Goal: Task Accomplishment & Management: Use online tool/utility

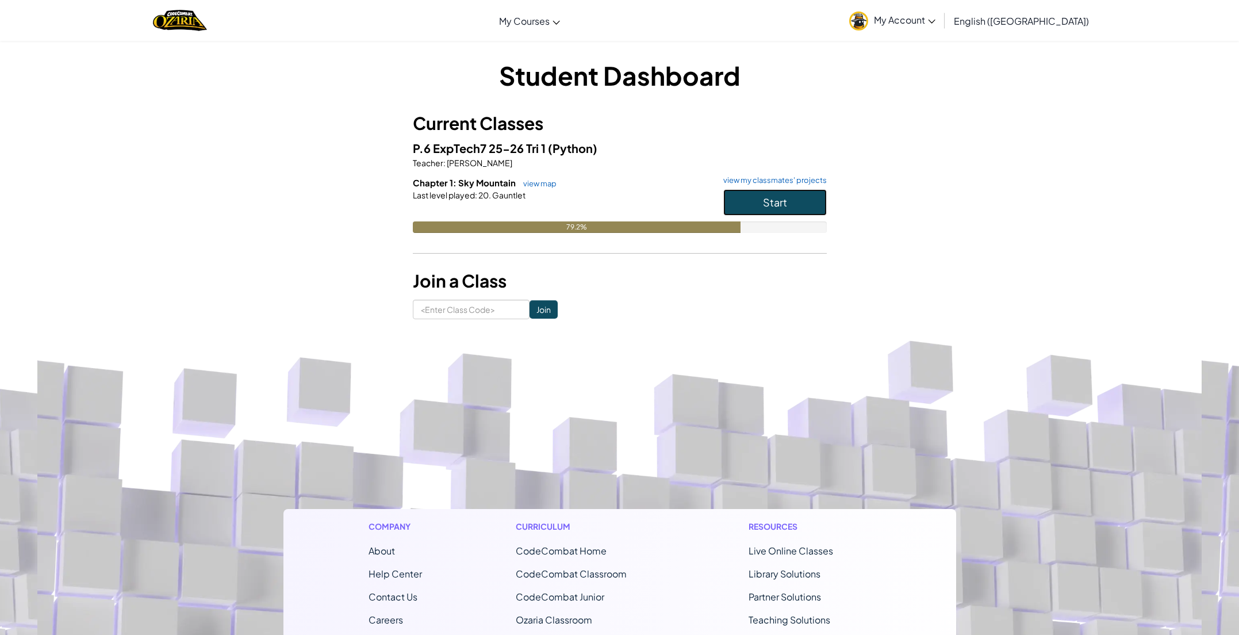
click at [751, 207] on button "Start" at bounding box center [774, 202] width 103 height 26
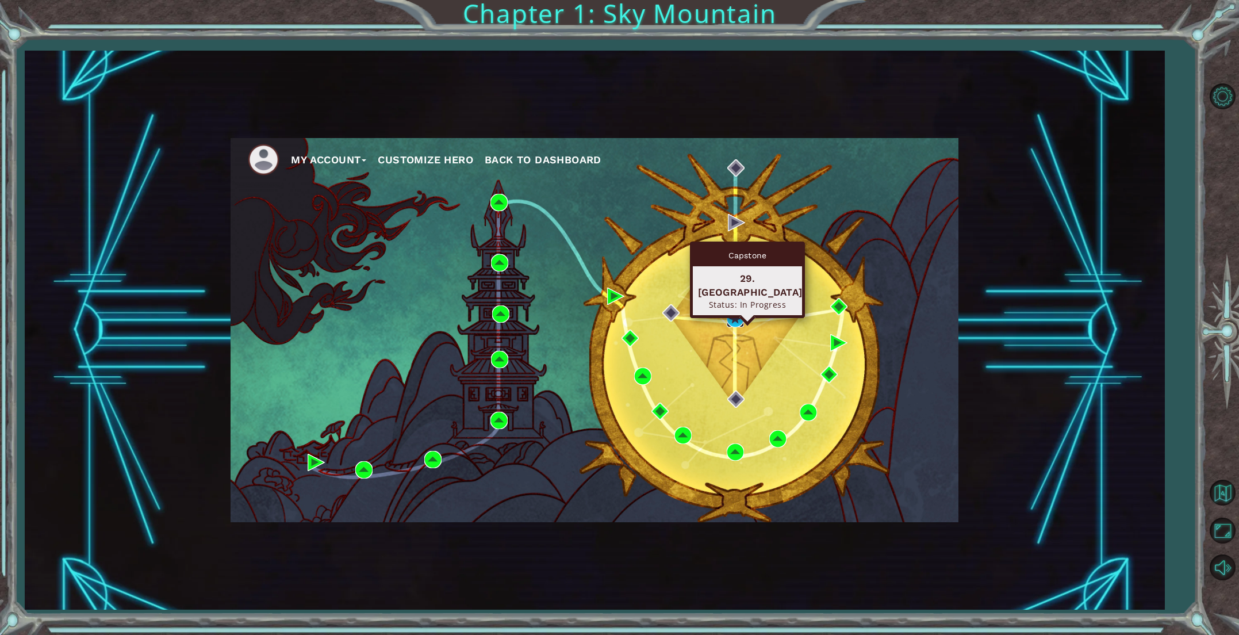
click at [738, 321] on img at bounding box center [735, 318] width 17 height 17
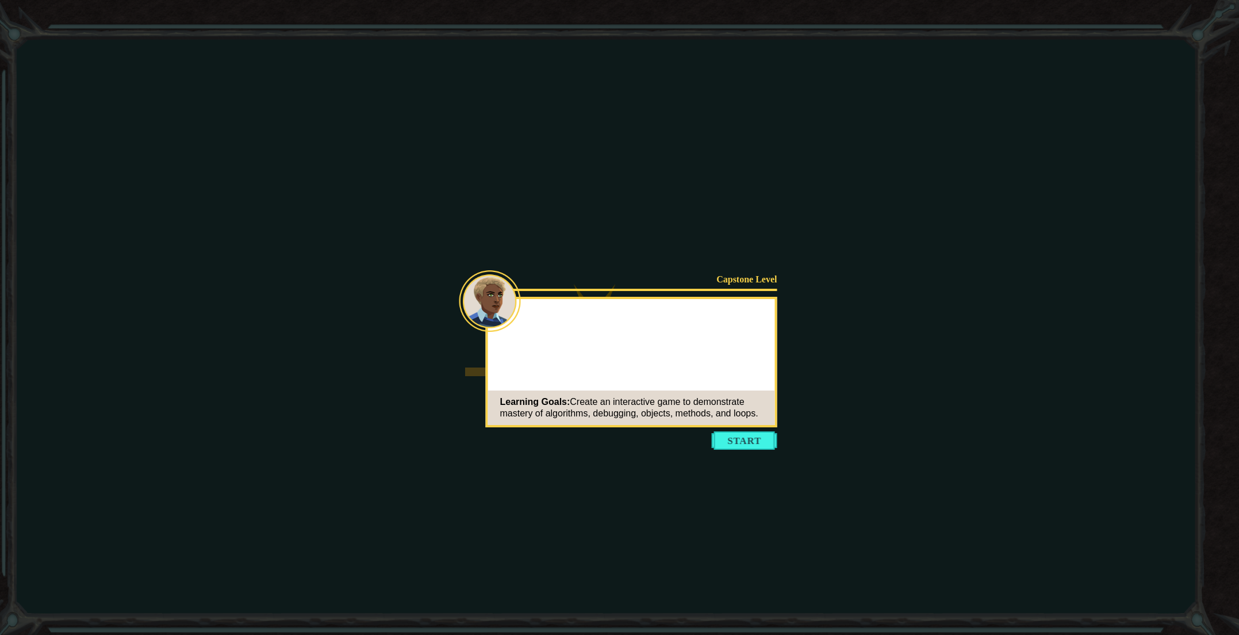
click at [746, 437] on button "Start" at bounding box center [745, 440] width 66 height 18
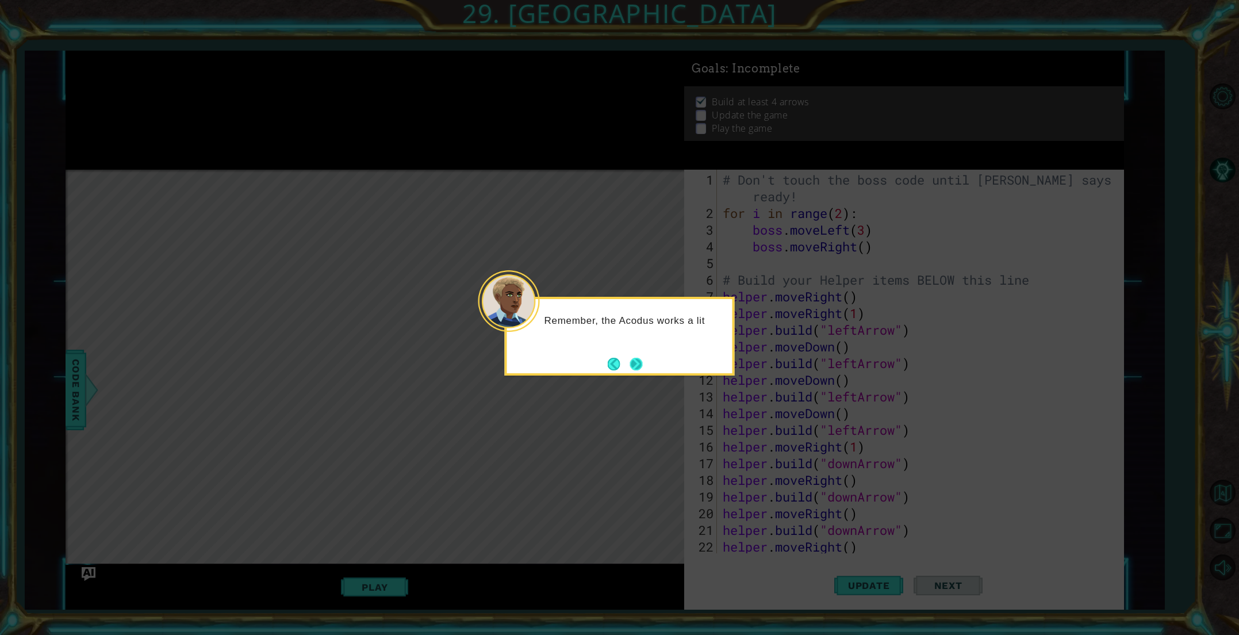
click at [646, 366] on div "Remember, the Acodus works a lit" at bounding box center [620, 336] width 230 height 79
click at [634, 366] on button "Next" at bounding box center [636, 363] width 17 height 17
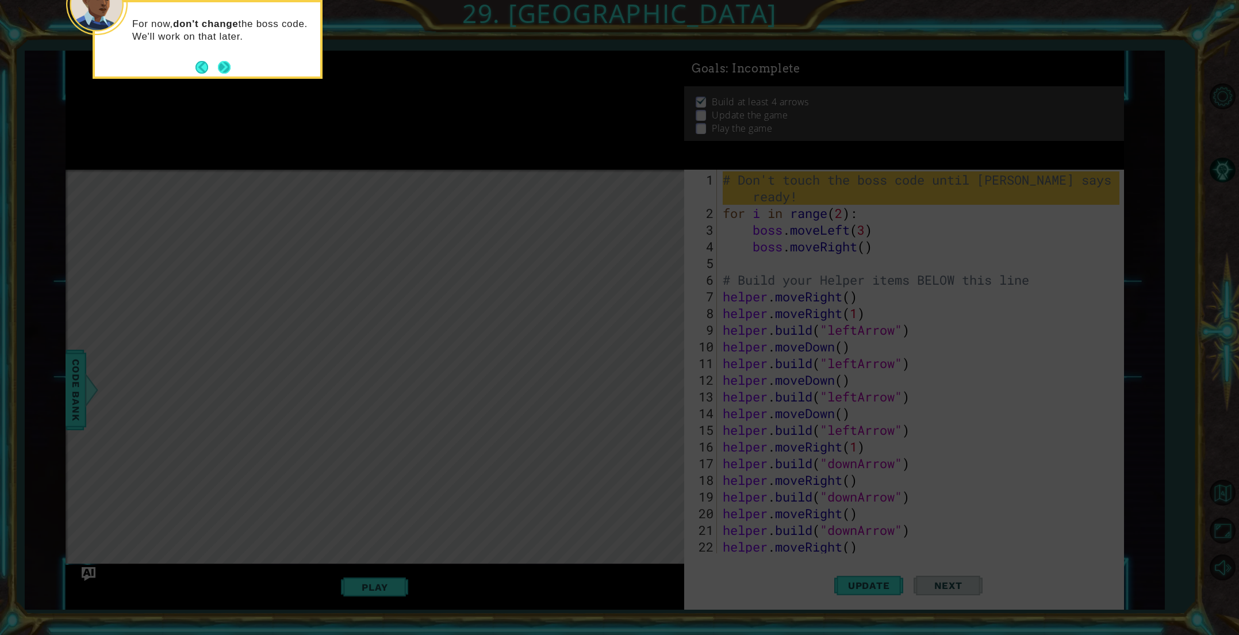
click at [229, 63] on button "Next" at bounding box center [224, 67] width 13 height 13
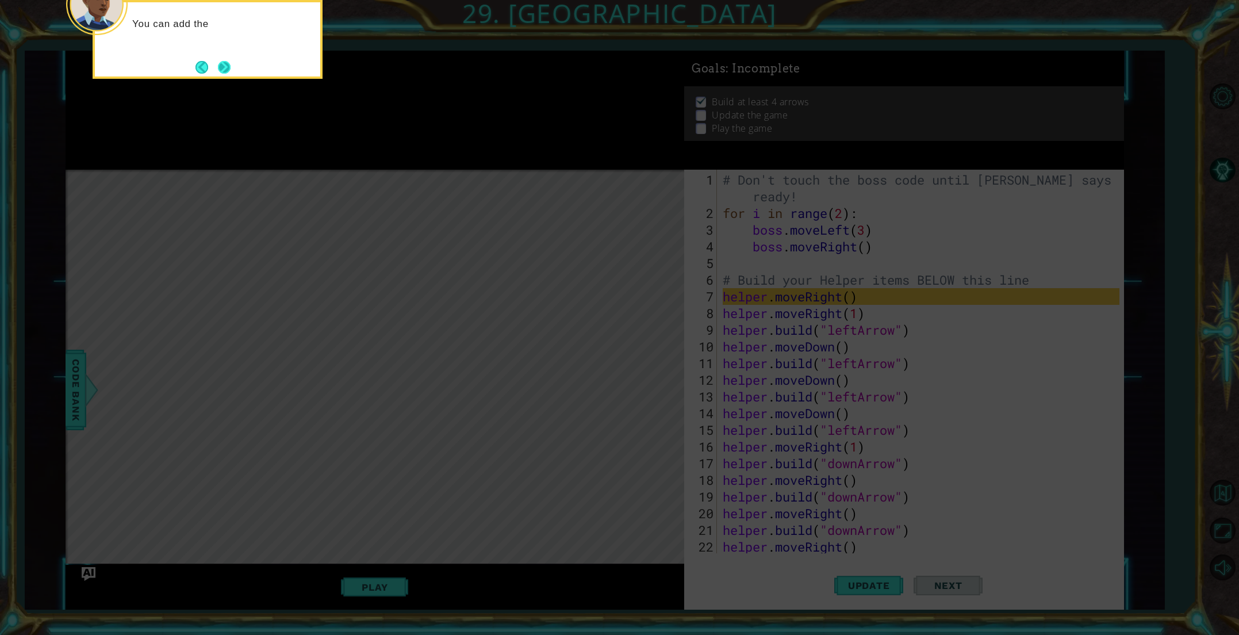
click at [220, 67] on button "Next" at bounding box center [224, 67] width 13 height 13
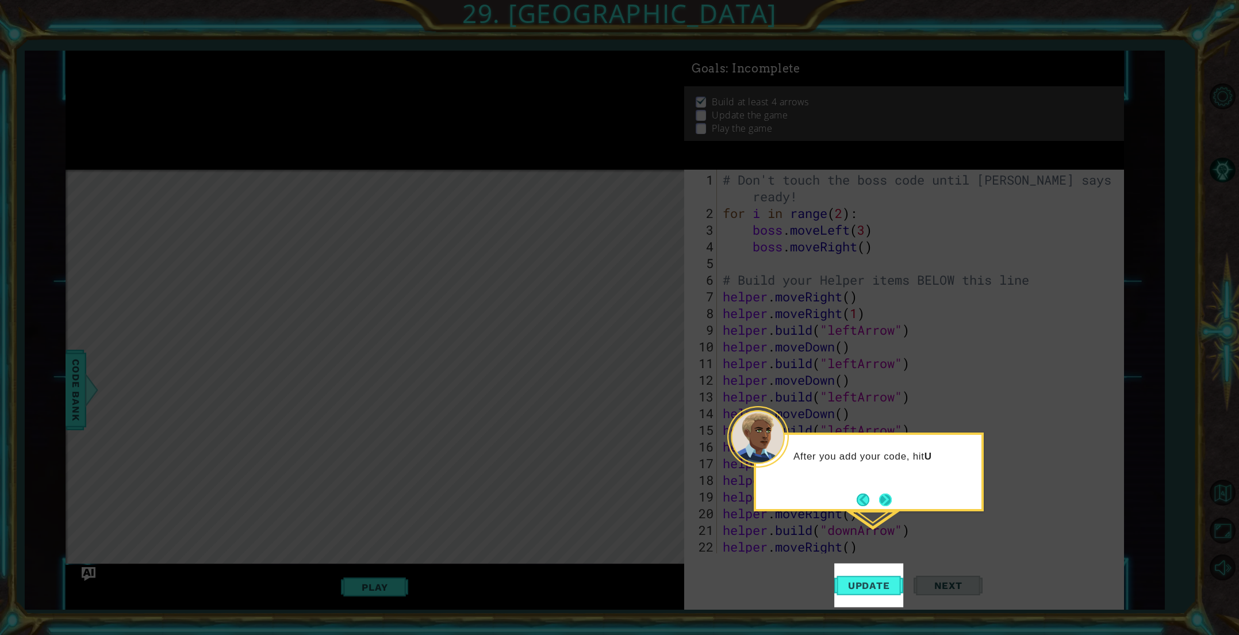
click at [882, 502] on button "Next" at bounding box center [885, 499] width 13 height 13
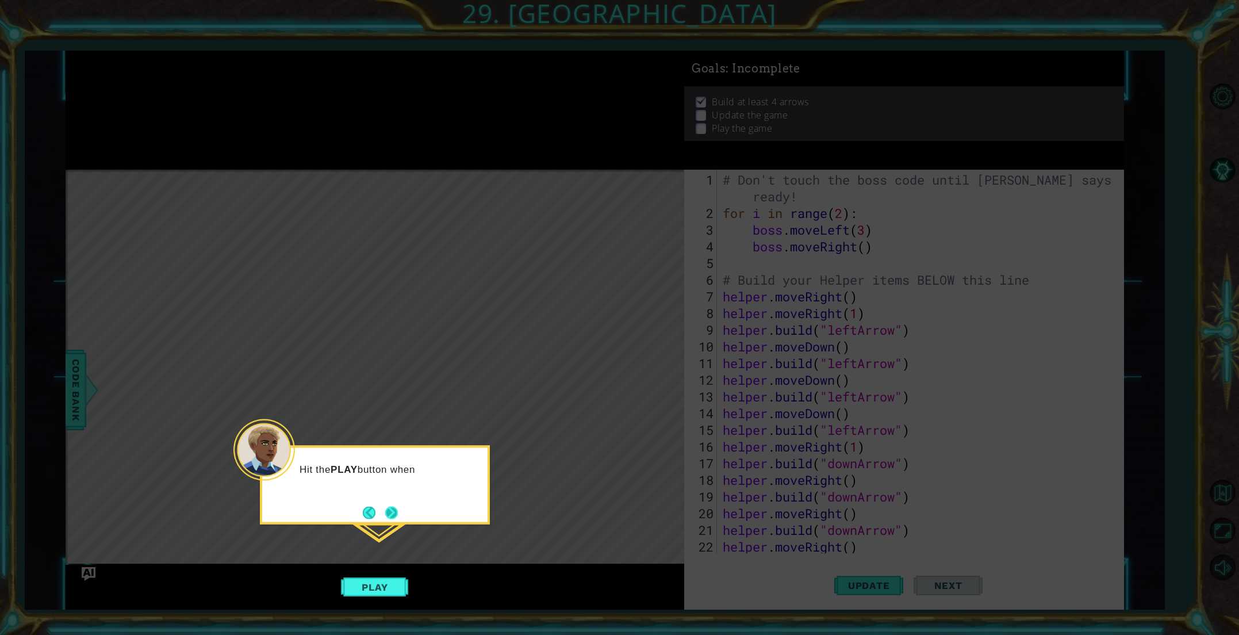
click at [393, 511] on button "Next" at bounding box center [391, 512] width 13 height 13
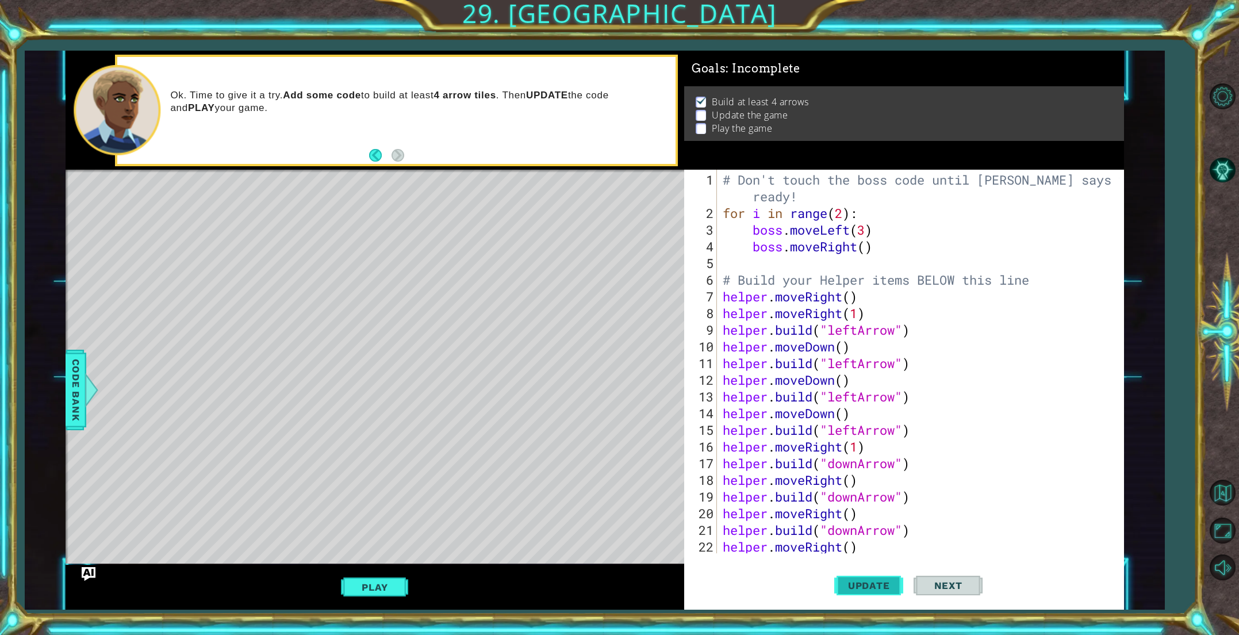
click at [851, 586] on span "Update" at bounding box center [868, 584] width 65 height 11
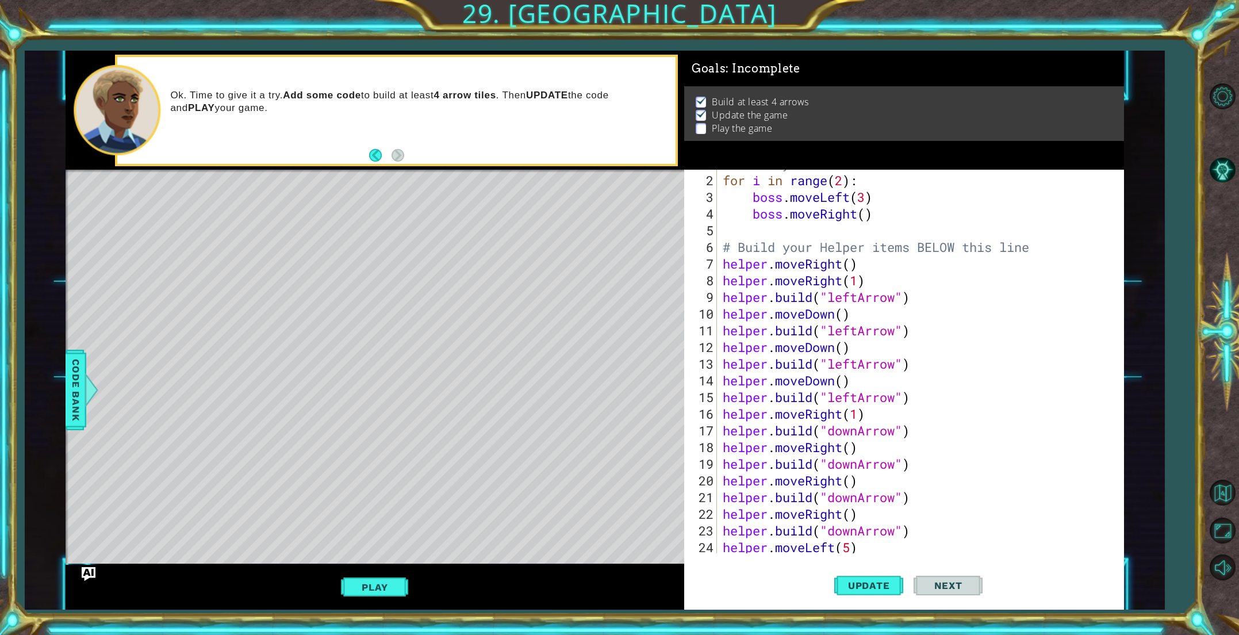
scroll to position [67, 0]
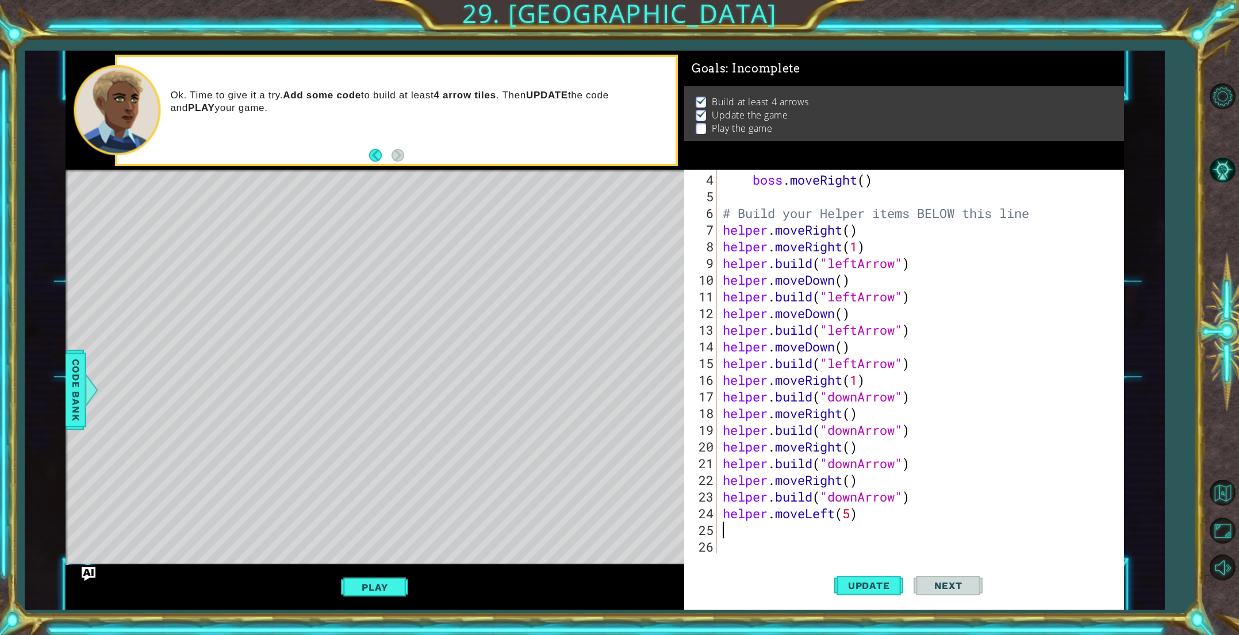
click at [771, 532] on div "boss . moveRight ( ) # Build your Helper items BELOW this line helper . moveRig…" at bounding box center [922, 379] width 405 height 417
click at [800, 487] on div "[DOMAIN_NAME] (type) press enter helper. end Build () press enter helper. start…" at bounding box center [823, 513] width 217 height 69
type textarea "[DOMAIN_NAME]("upArrow")"
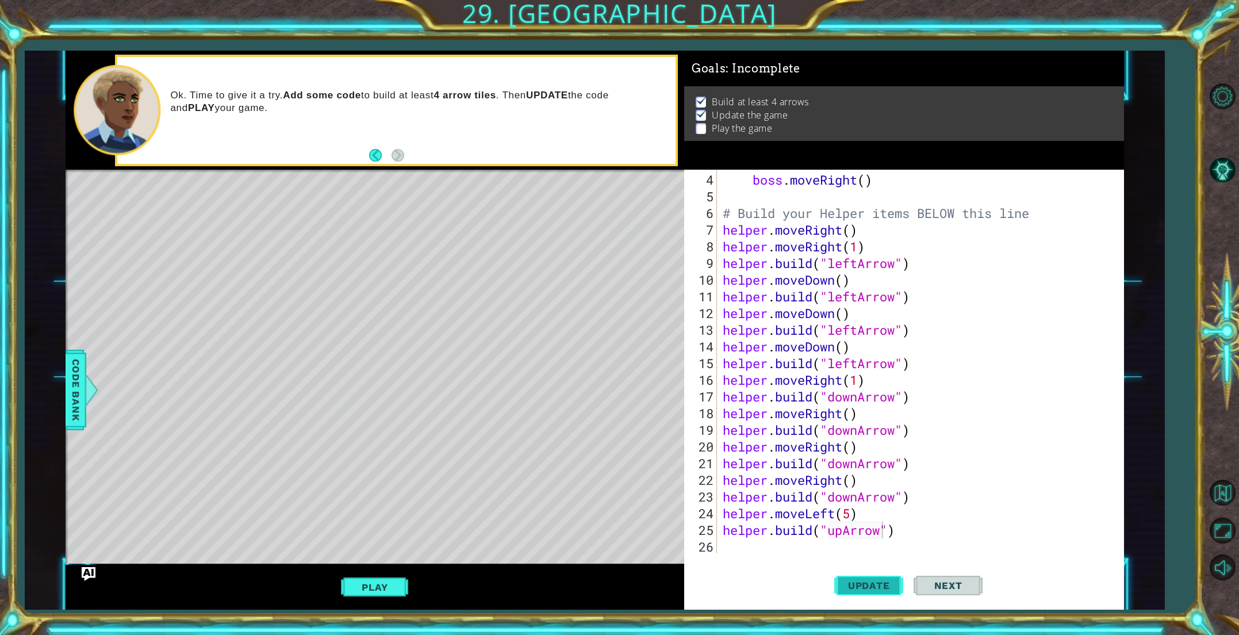
click at [851, 589] on span "Update" at bounding box center [868, 584] width 65 height 11
drag, startPoint x: 721, startPoint y: 528, endPoint x: 894, endPoint y: 521, distance: 173.2
click at [894, 521] on div "boss . moveRight ( ) # Build your Helper items BELOW this line helper . moveRig…" at bounding box center [922, 379] width 405 height 417
click at [770, 542] on div "boss . moveRight ( ) # Build your Helper items BELOW this line helper . moveRig…" at bounding box center [922, 379] width 405 height 417
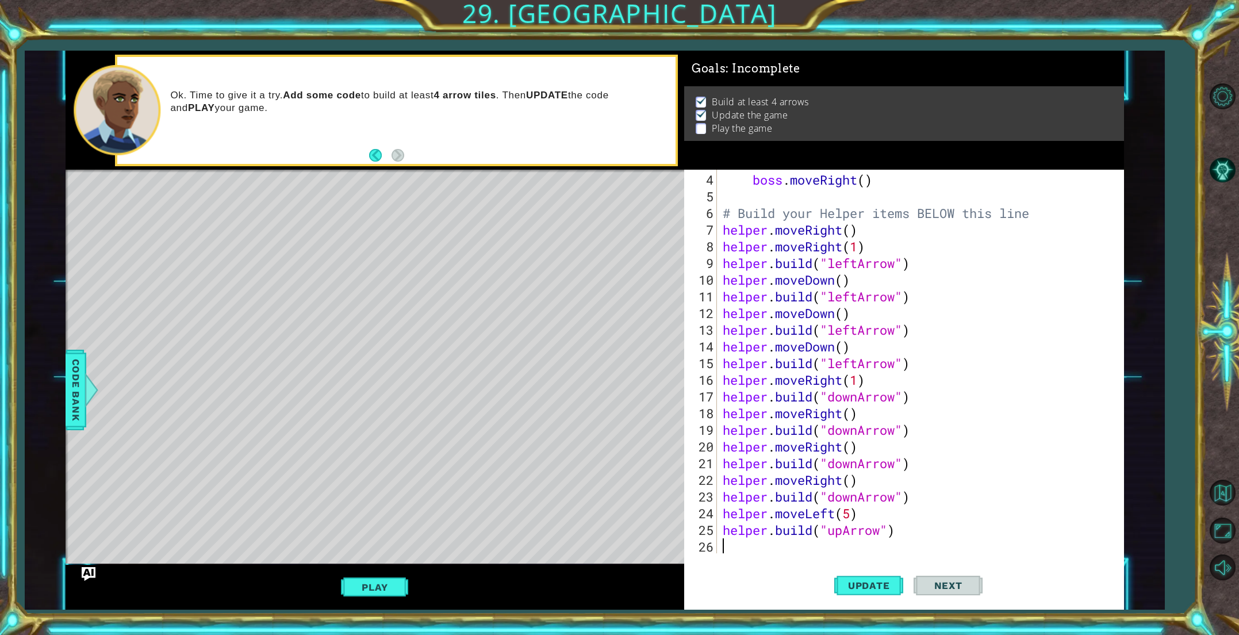
paste textarea "[DOMAIN_NAME]("upArrow")"
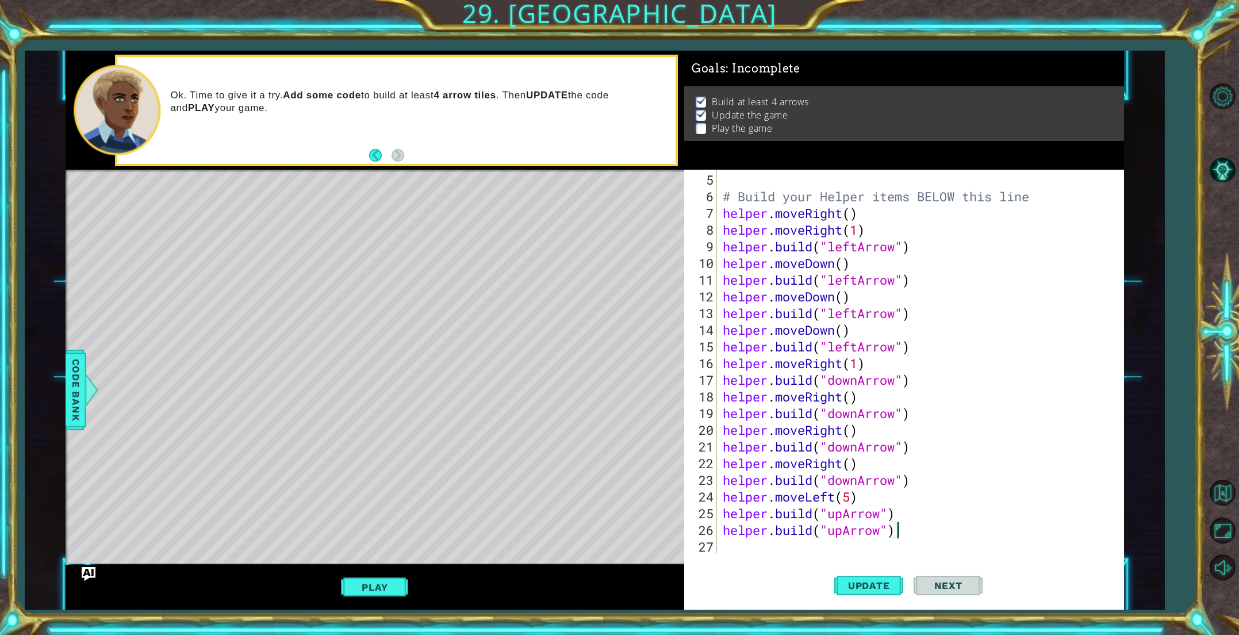
scroll to position [83, 0]
click at [857, 583] on span "Update" at bounding box center [868, 584] width 65 height 11
drag, startPoint x: 897, startPoint y: 531, endPoint x: 885, endPoint y: 531, distance: 12.1
click at [885, 531] on div "# Build your Helper items BELOW this line helper . moveRight ( ) helper . moveR…" at bounding box center [922, 379] width 405 height 417
click at [722, 531] on div "# Build your Helper items BELOW this line helper . moveRight ( ) helper . moveR…" at bounding box center [922, 379] width 405 height 417
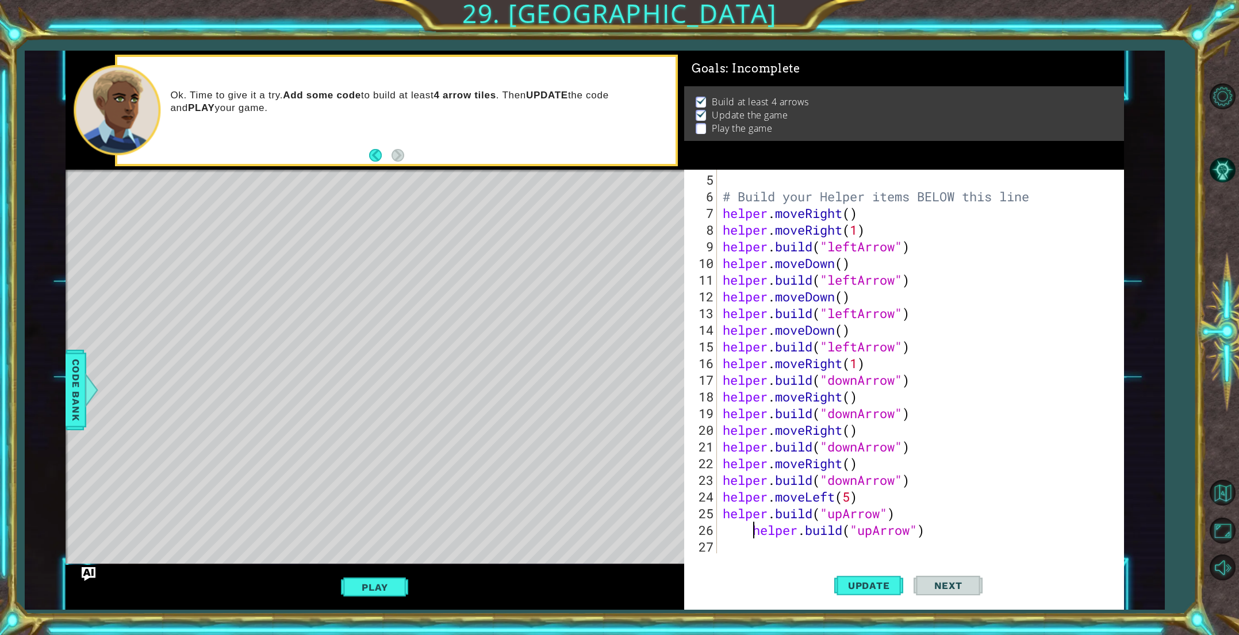
type textarea "[DOMAIN_NAME]("upArrow")"
drag, startPoint x: 732, startPoint y: 527, endPoint x: 896, endPoint y: 535, distance: 163.5
click at [896, 535] on div "# Build your Helper items BELOW this line helper . moveRight ( ) helper . moveR…" at bounding box center [922, 379] width 405 height 417
type textarea "h"
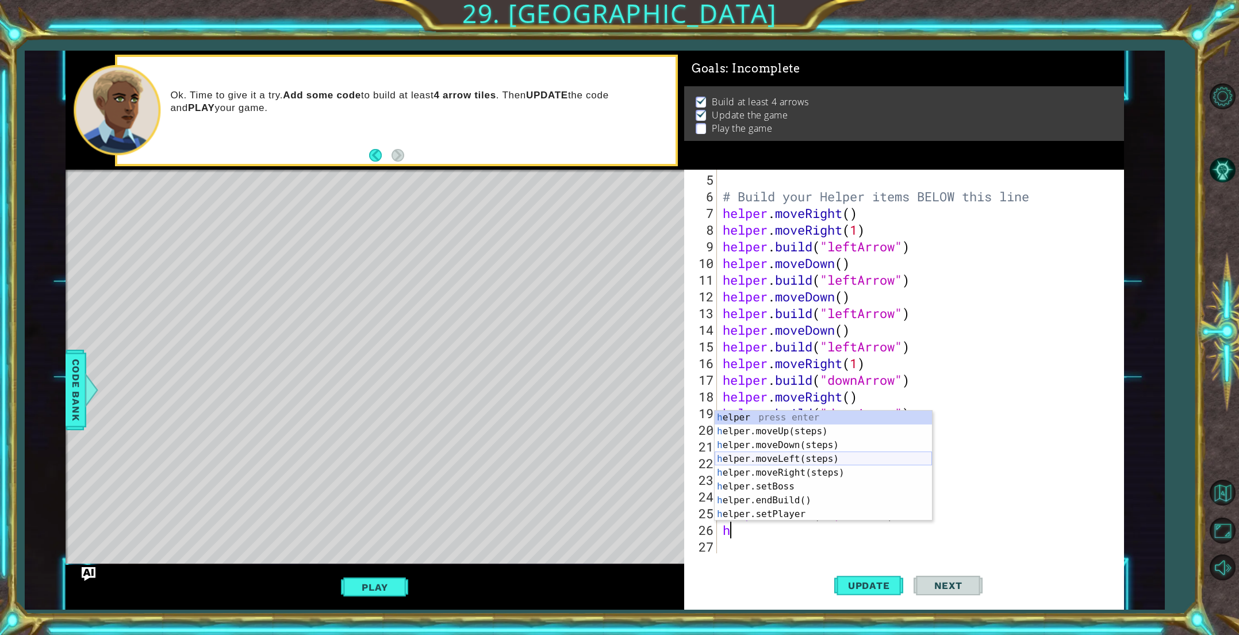
click at [845, 455] on div "h elper press enter h elper.moveUp(steps) press enter h elper.moveDown(steps) p…" at bounding box center [823, 479] width 217 height 138
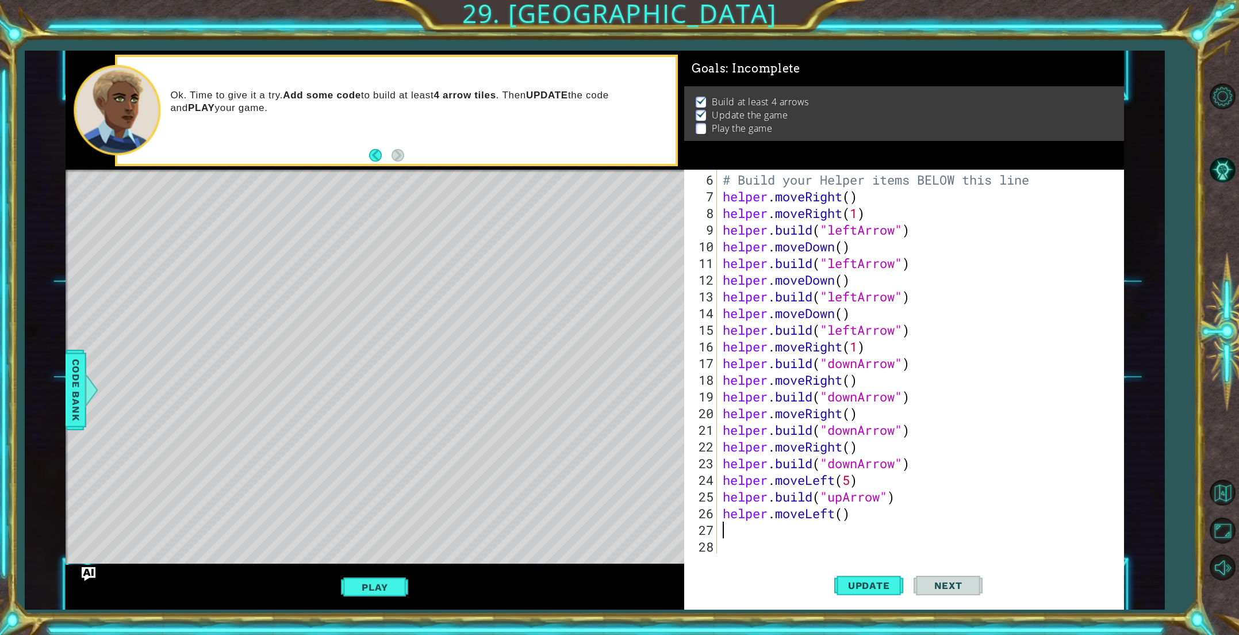
scroll to position [100, 0]
click at [842, 510] on div "# Build your Helper items BELOW this line helper . moveRight ( ) helper . moveR…" at bounding box center [922, 379] width 405 height 417
type textarea "helper.moveLeft(1)"
click at [802, 531] on div "# Build your Helper items BELOW this line helper . moveRight ( ) helper . moveR…" at bounding box center [922, 379] width 405 height 417
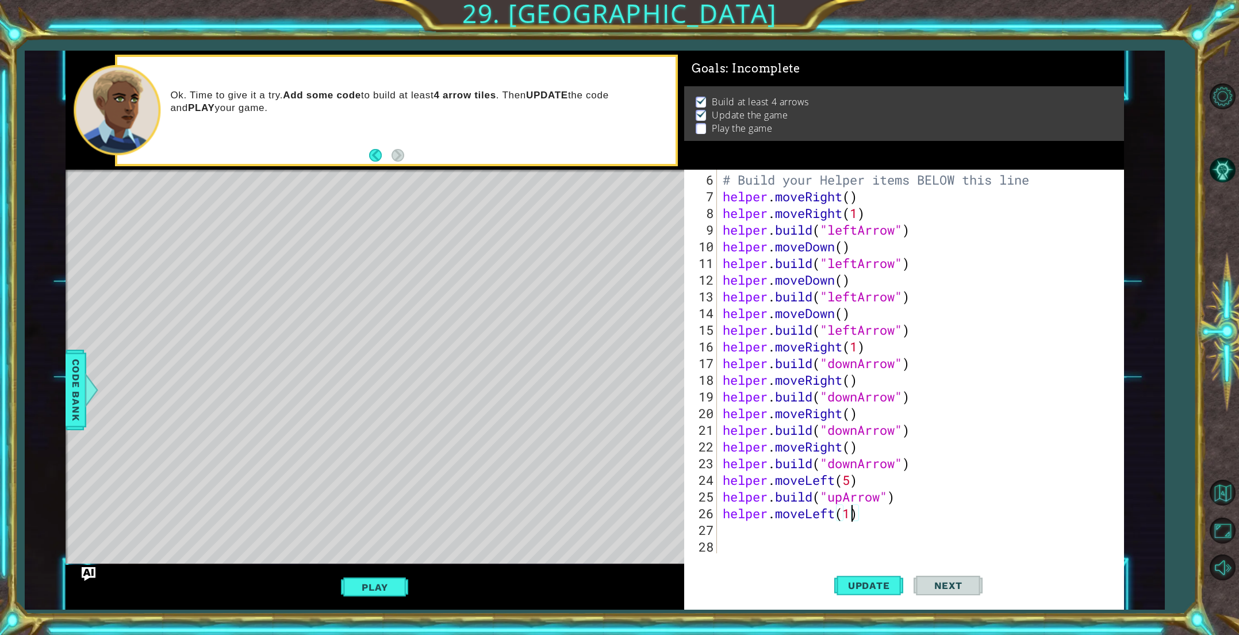
scroll to position [0, 0]
click at [802, 531] on div "# Build your Helper items BELOW this line helper . moveRight ( ) helper . moveR…" at bounding box center [922, 379] width 405 height 417
paste textarea "[DOMAIN_NAME]("upArrow")"
type textarea "[DOMAIN_NAME]("upArrow")"
click at [856, 584] on span "Update" at bounding box center [868, 584] width 65 height 11
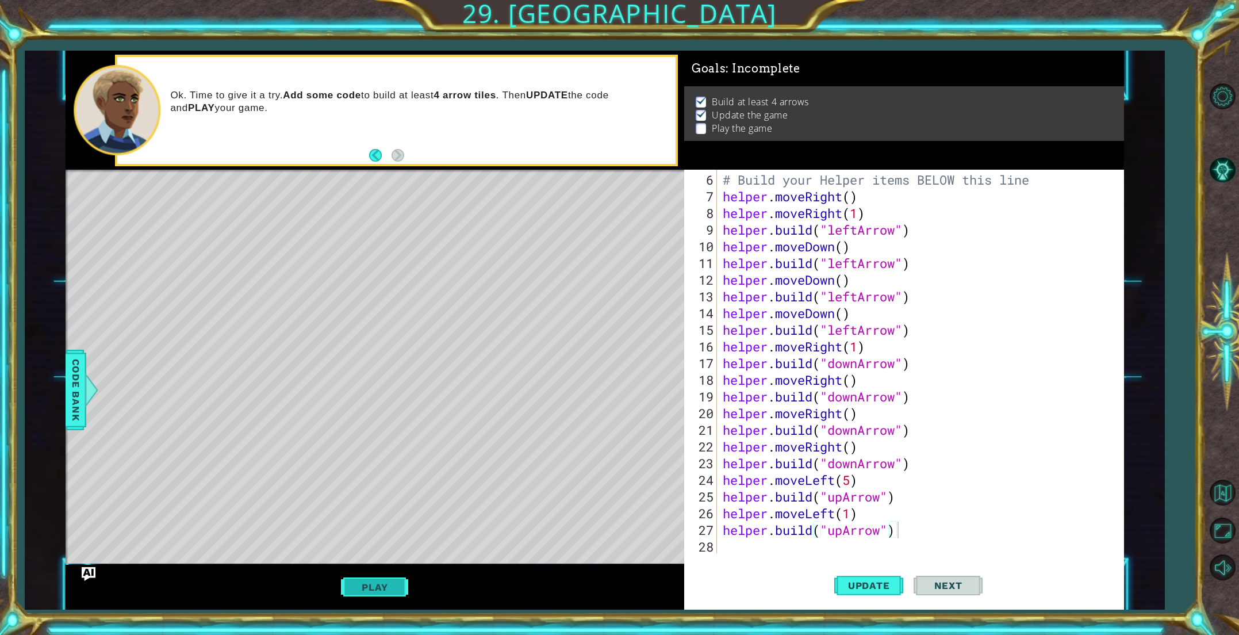
click at [390, 585] on button "Play" at bounding box center [374, 587] width 67 height 22
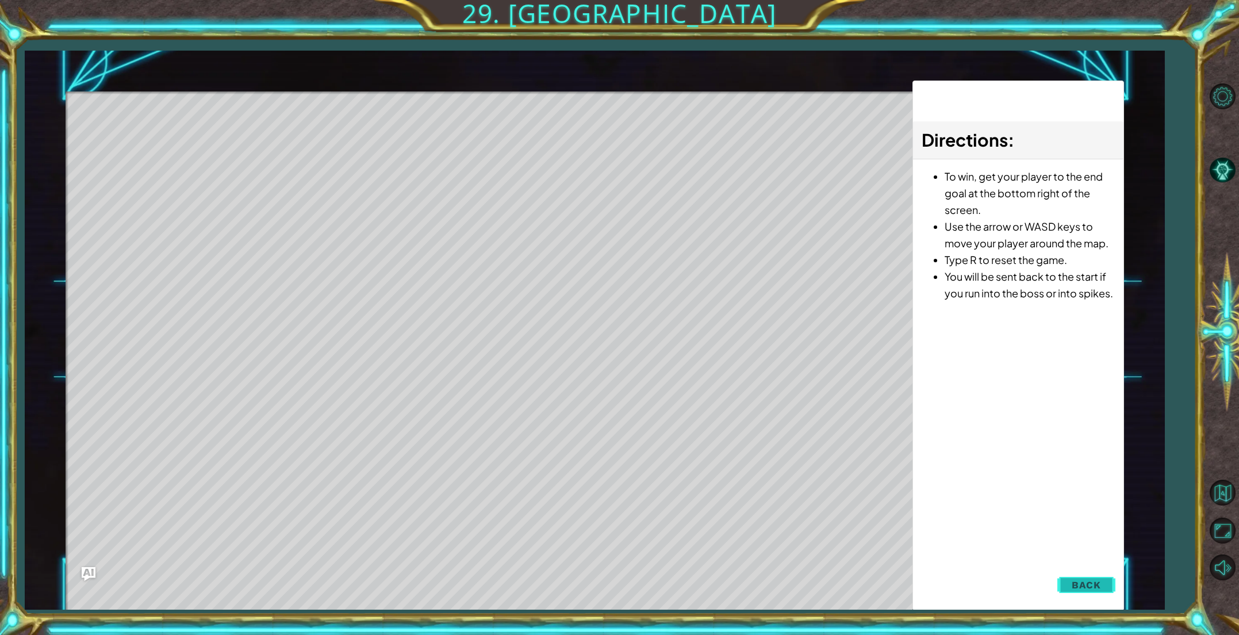
click at [1105, 586] on button "Back" at bounding box center [1086, 584] width 58 height 23
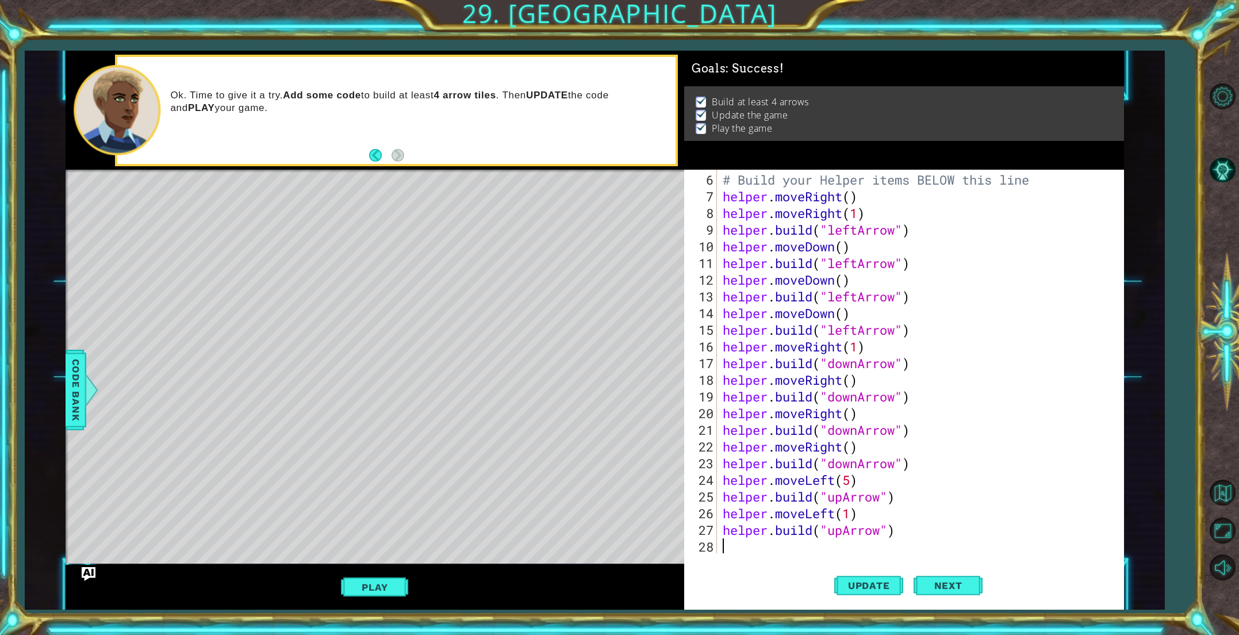
click at [746, 548] on div "# Build your Helper items BELOW this line helper . moveRight ( ) helper . moveR…" at bounding box center [922, 379] width 405 height 417
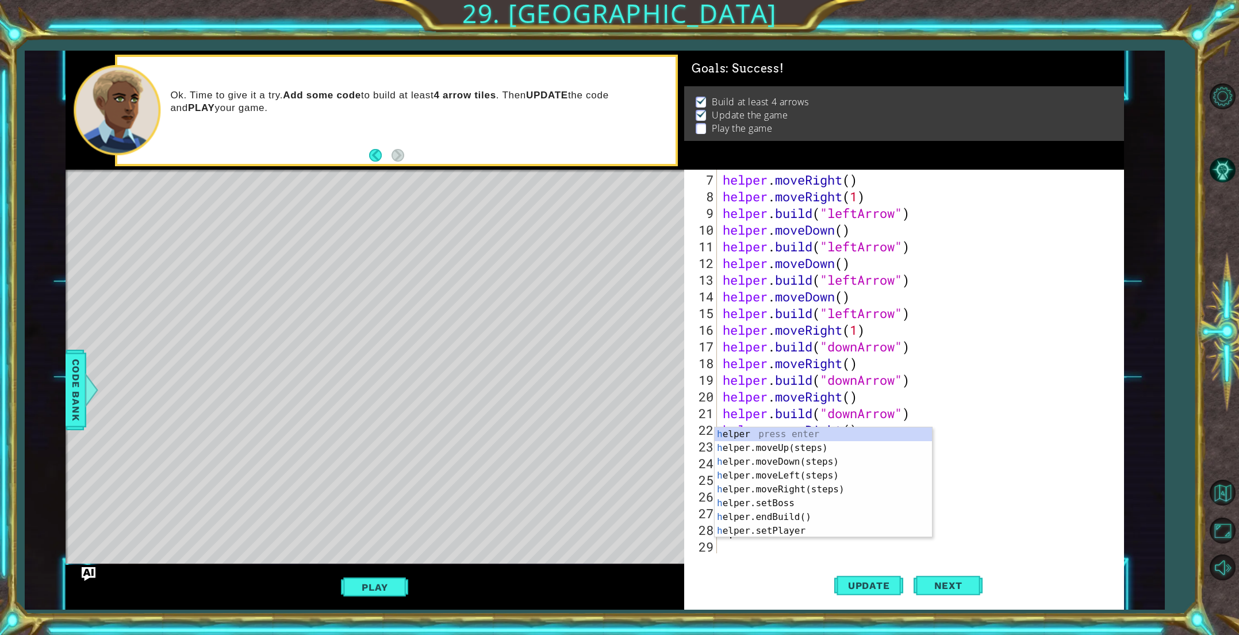
scroll to position [117, 0]
type textarea "h"
click at [76, 366] on span "Code Bank" at bounding box center [76, 390] width 18 height 70
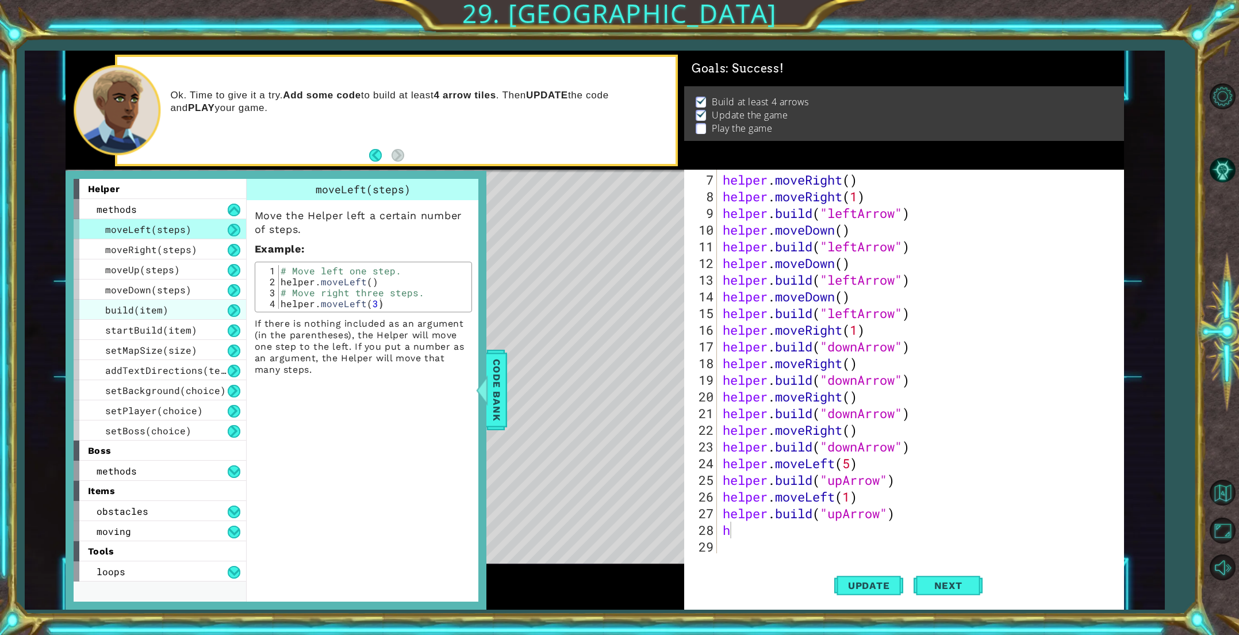
click at [151, 308] on span "build(item)" at bounding box center [136, 310] width 63 height 12
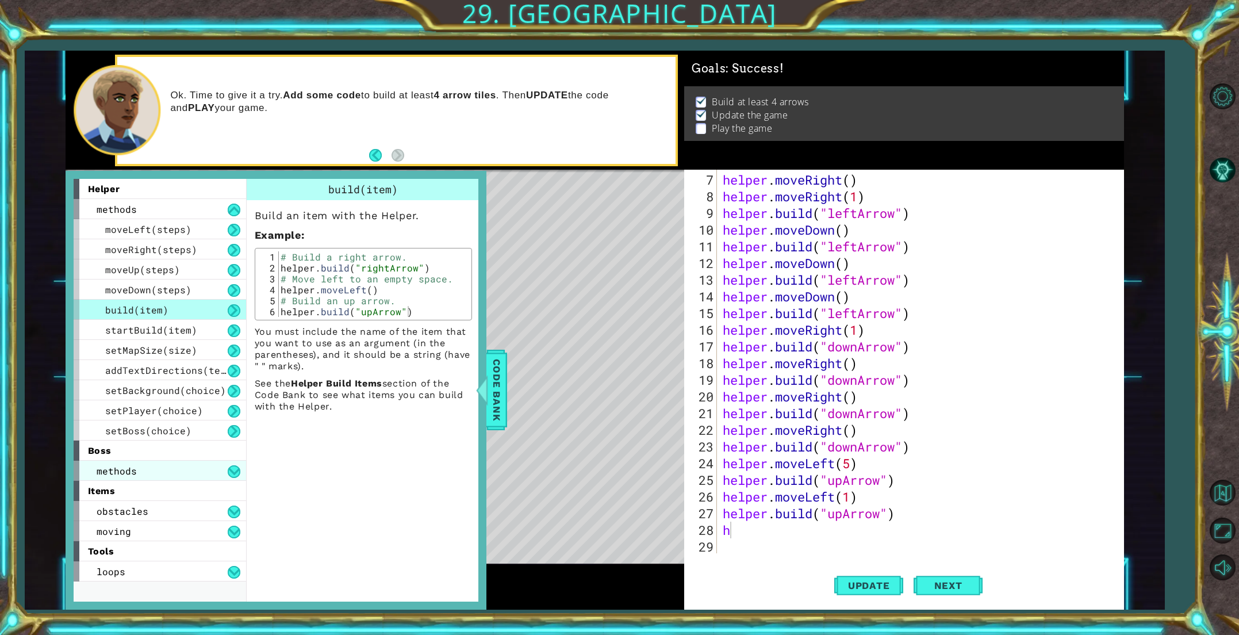
click at [139, 467] on div "methods" at bounding box center [160, 470] width 172 height 20
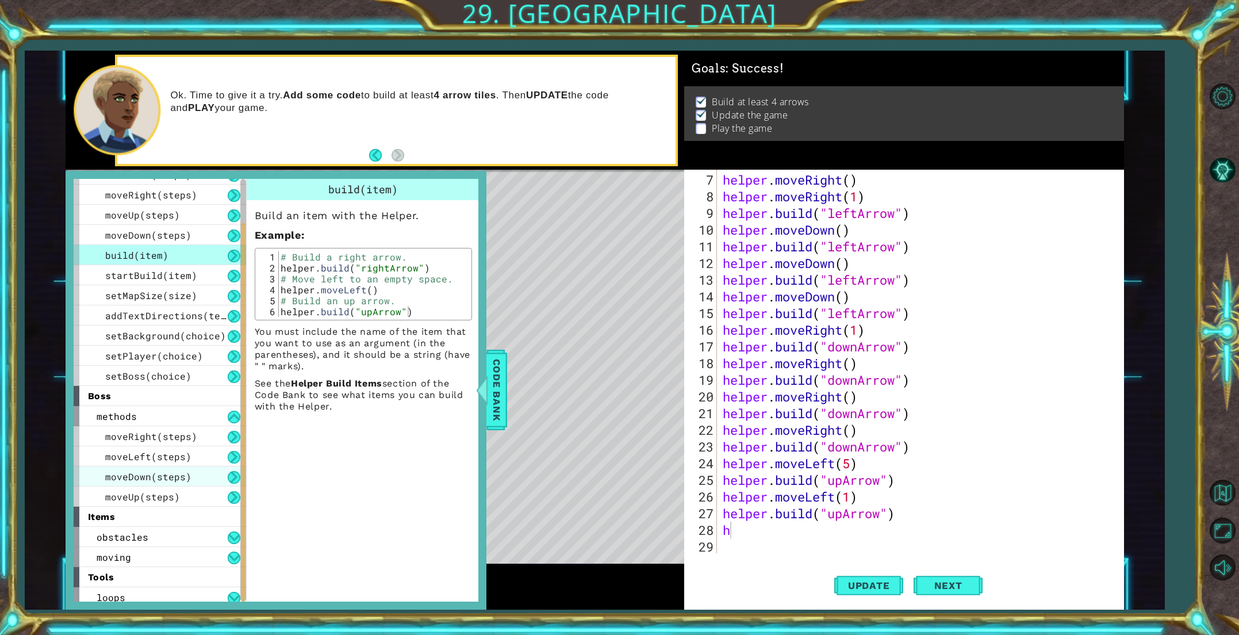
scroll to position [60, 0]
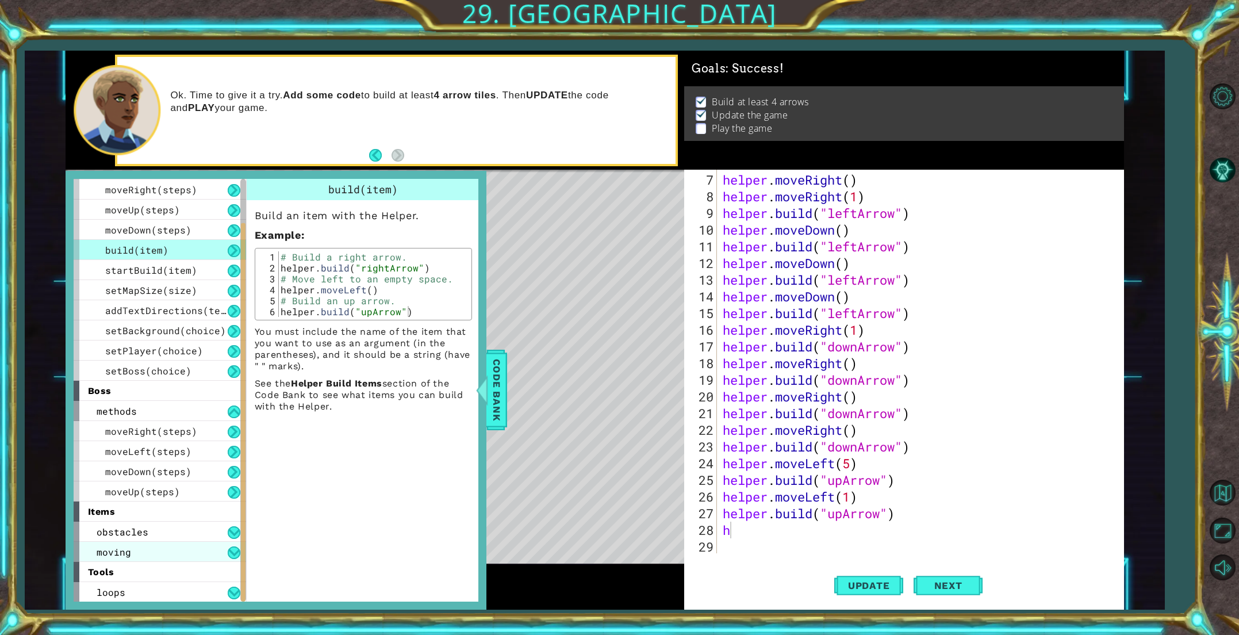
click at [167, 552] on div "moving" at bounding box center [160, 551] width 172 height 20
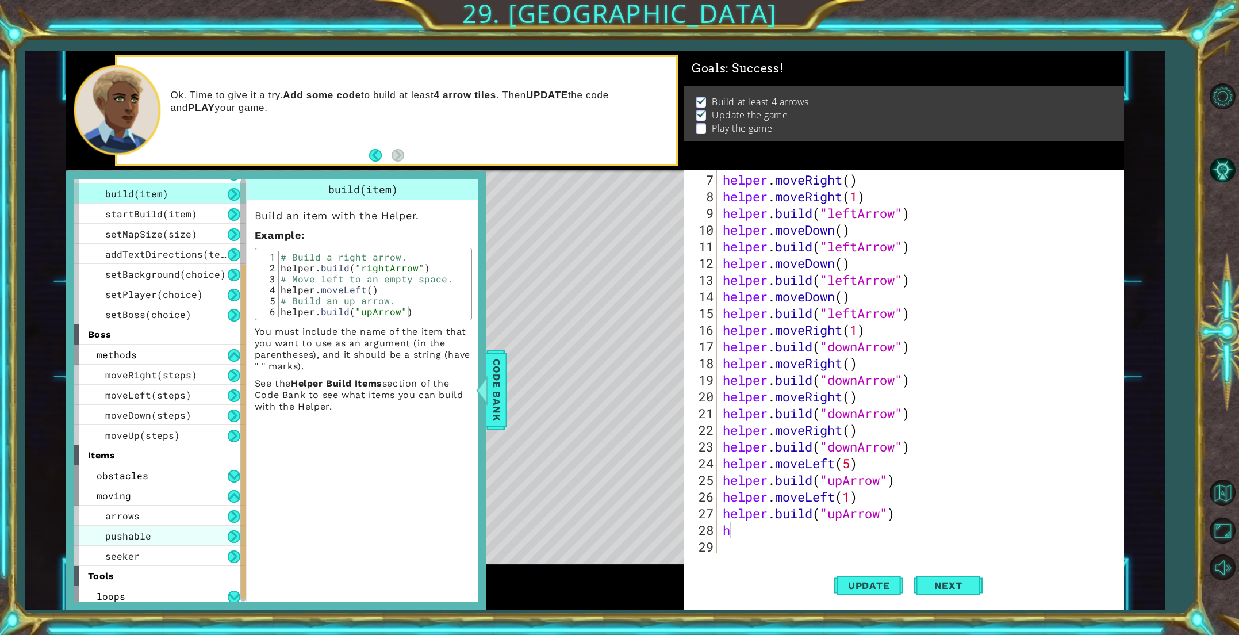
click at [150, 539] on div "pushable" at bounding box center [160, 535] width 172 height 20
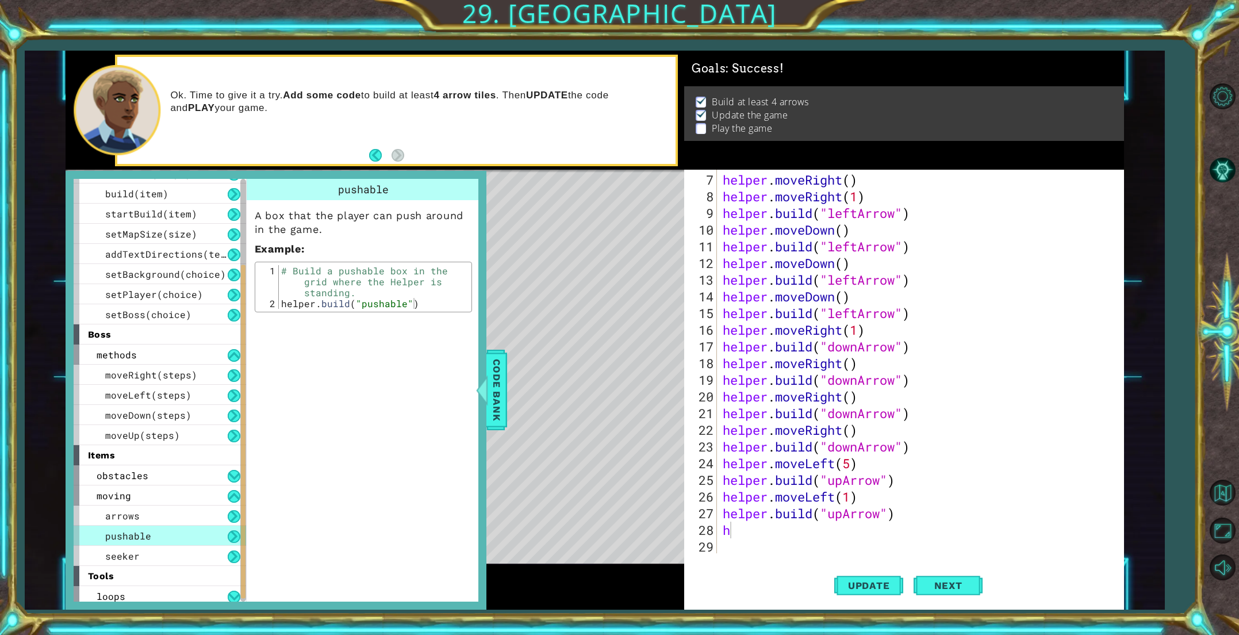
click at [734, 537] on div "helper . moveRight ( ) helper . moveRight ( 1 ) helper . build ( "leftArrow" ) …" at bounding box center [922, 379] width 405 height 417
click at [737, 531] on div "helper . moveRight ( ) helper . moveRight ( 1 ) helper . build ( "leftArrow" ) …" at bounding box center [922, 379] width 405 height 417
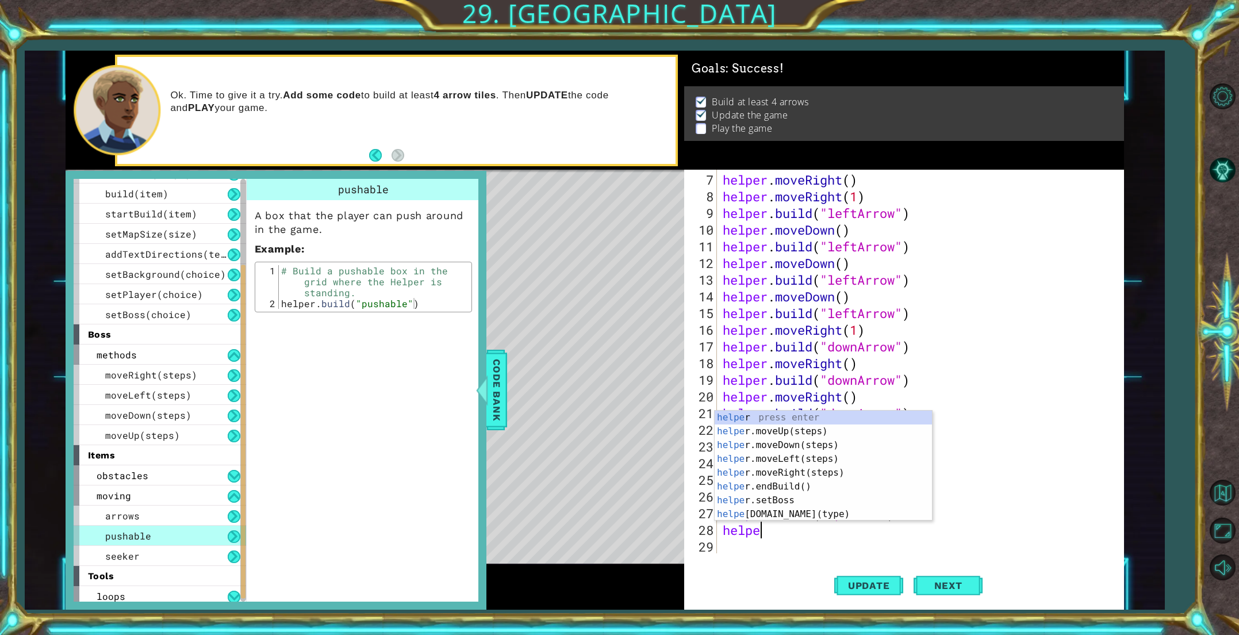
scroll to position [0, 1]
click at [748, 512] on div "helper press enter helper .moveUp(steps) press enter helper .moveDown(steps) pr…" at bounding box center [823, 479] width 217 height 138
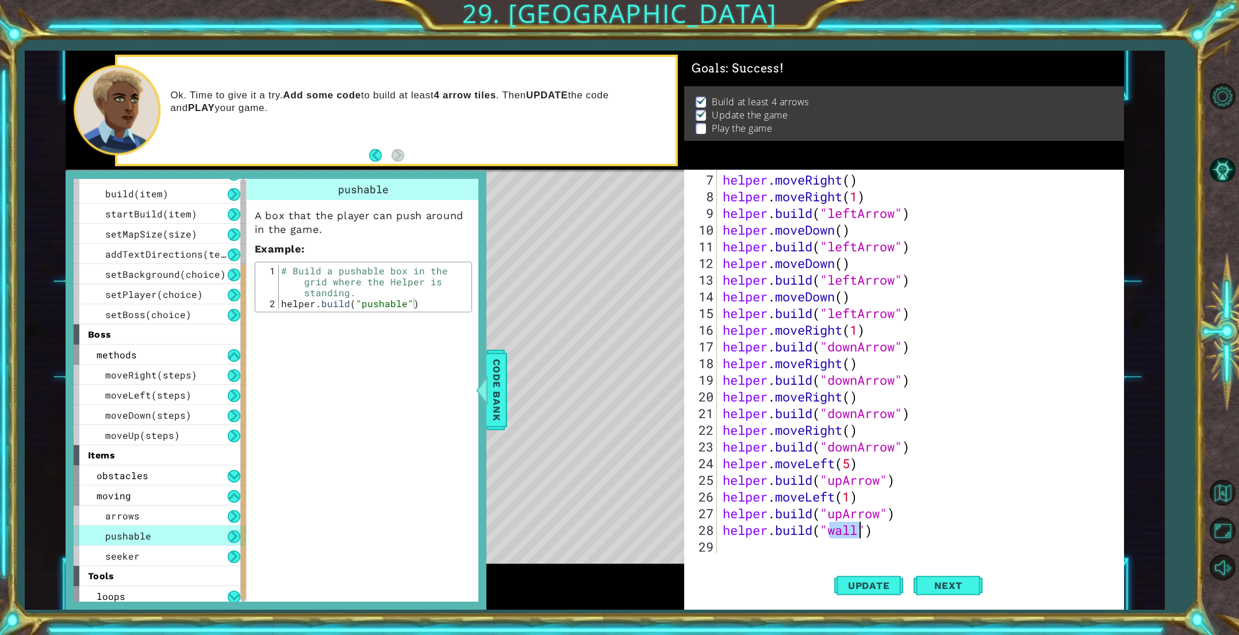
click at [861, 533] on div "helper . moveRight ( ) helper . moveRight ( 1 ) helper . build ( "leftArrow" ) …" at bounding box center [919, 361] width 399 height 383
type textarea "[DOMAIN_NAME]("pushable")"
click at [504, 394] on span "Code Bank" at bounding box center [496, 390] width 18 height 70
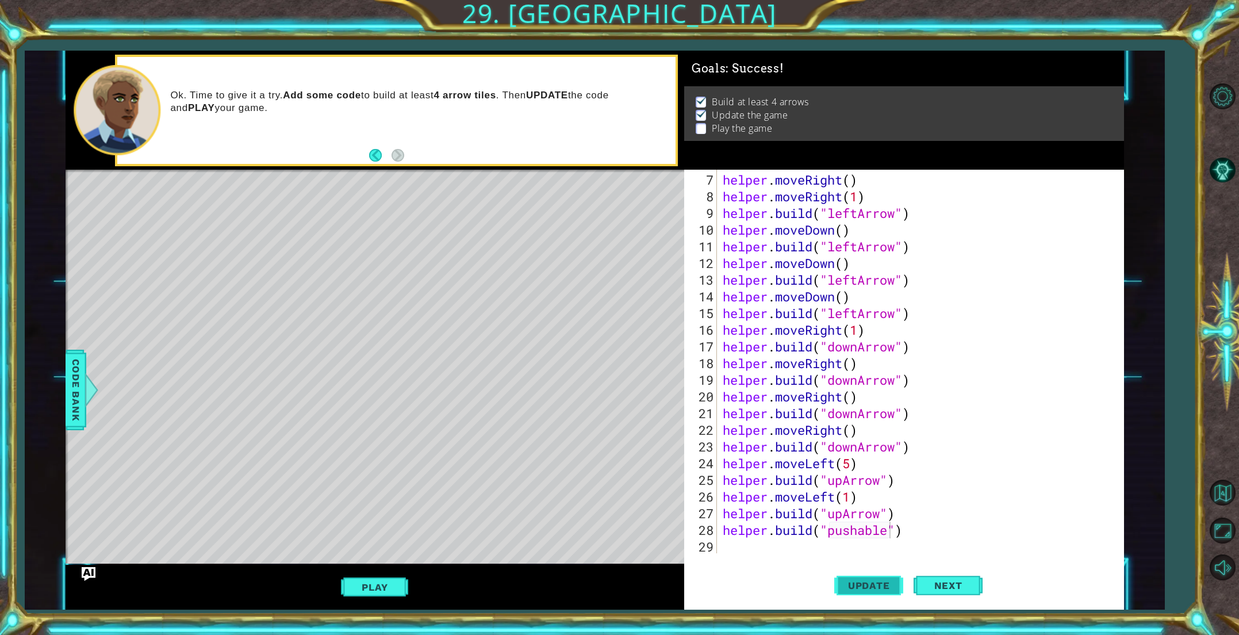
click at [882, 581] on span "Update" at bounding box center [868, 584] width 65 height 11
click at [394, 578] on button "Play" at bounding box center [374, 587] width 67 height 22
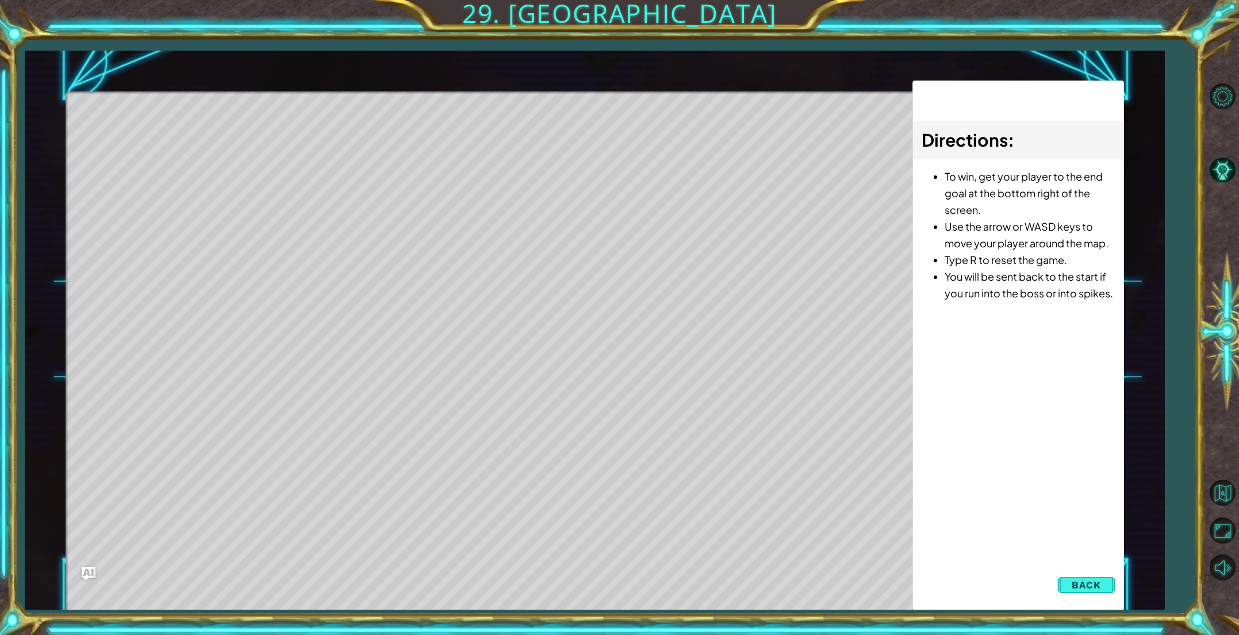
click at [1073, 588] on span "Back" at bounding box center [1085, 584] width 29 height 11
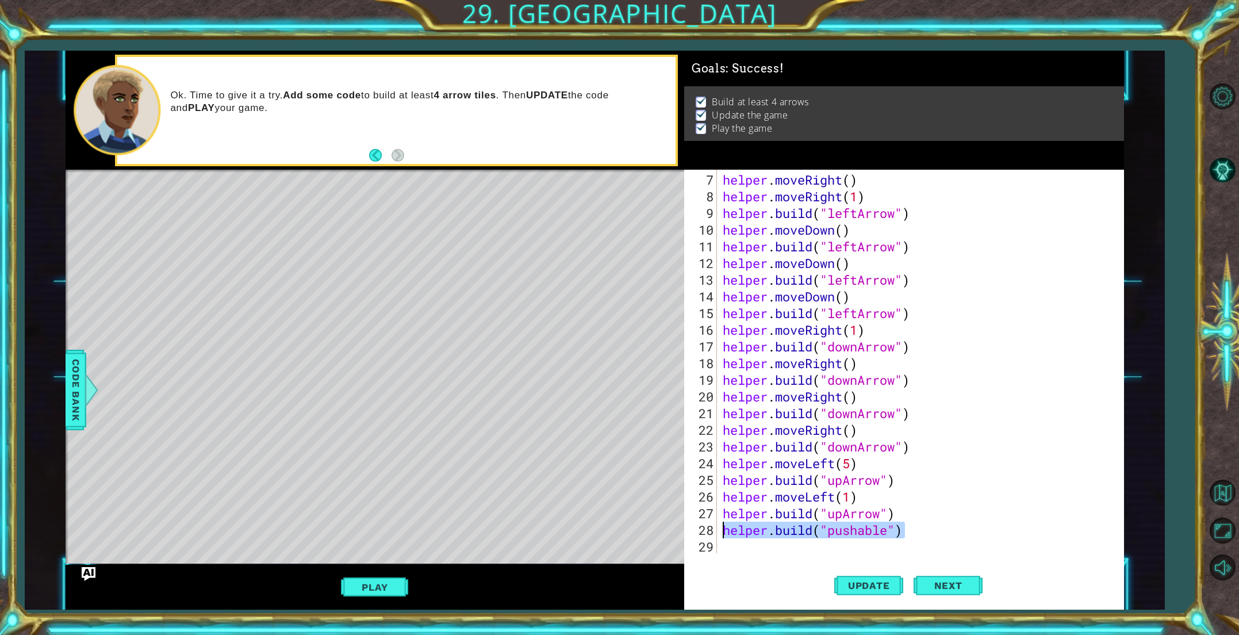
drag, startPoint x: 907, startPoint y: 532, endPoint x: 723, endPoint y: 531, distance: 183.4
click at [723, 531] on div "helper . moveRight ( ) helper . moveRight ( 1 ) helper . build ( "leftArrow" ) …" at bounding box center [922, 379] width 405 height 417
click at [839, 588] on span "Update" at bounding box center [868, 584] width 65 height 11
click at [63, 386] on div "1 ההההההההההההההההההההההההההההההההההההההההההההההההההההההההההההההההההההההההההההה…" at bounding box center [595, 330] width 1140 height 559
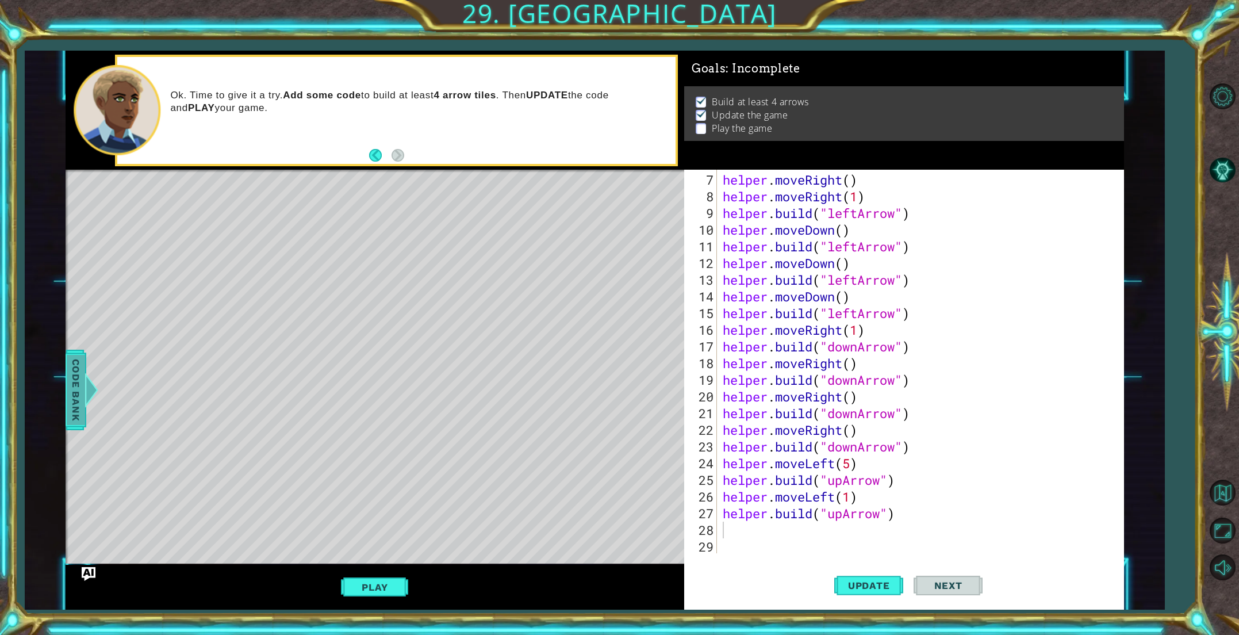
click at [78, 377] on span "Code Bank" at bounding box center [76, 390] width 18 height 70
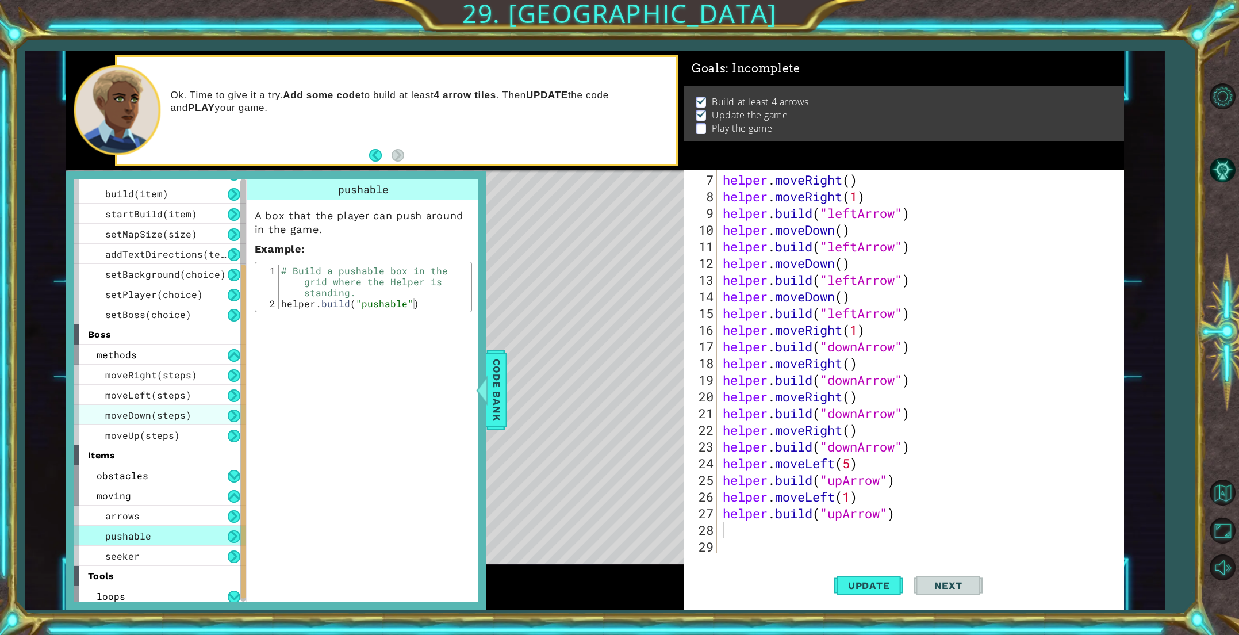
scroll to position [120, 0]
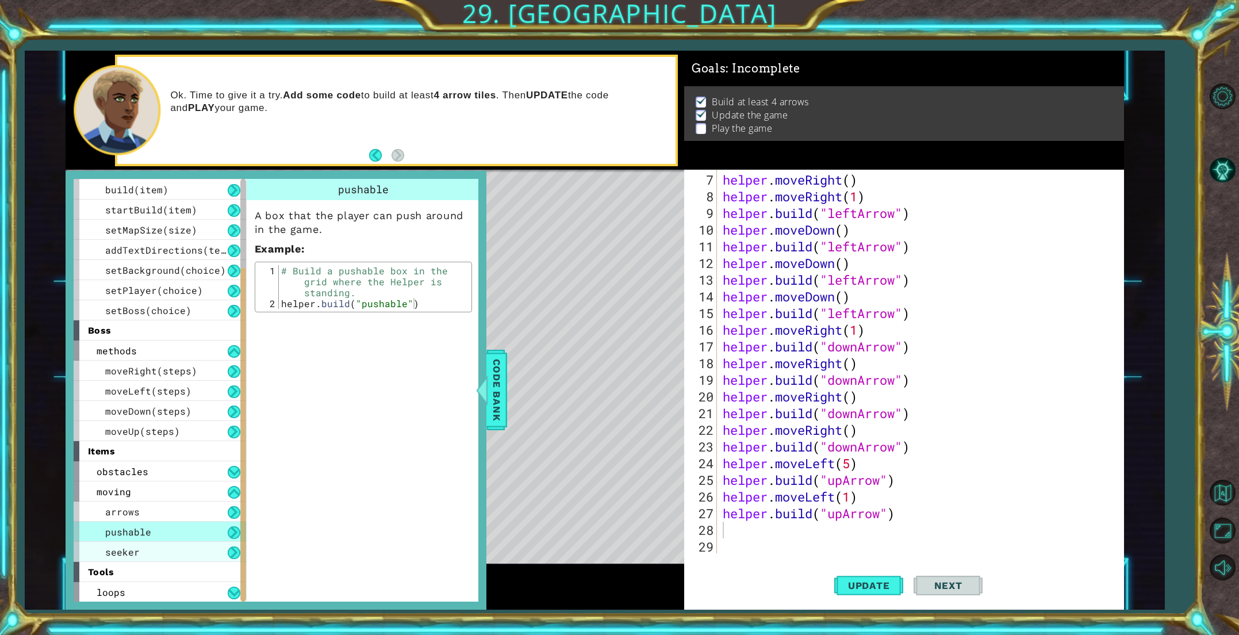
click at [107, 555] on span "seeker" at bounding box center [122, 552] width 34 height 12
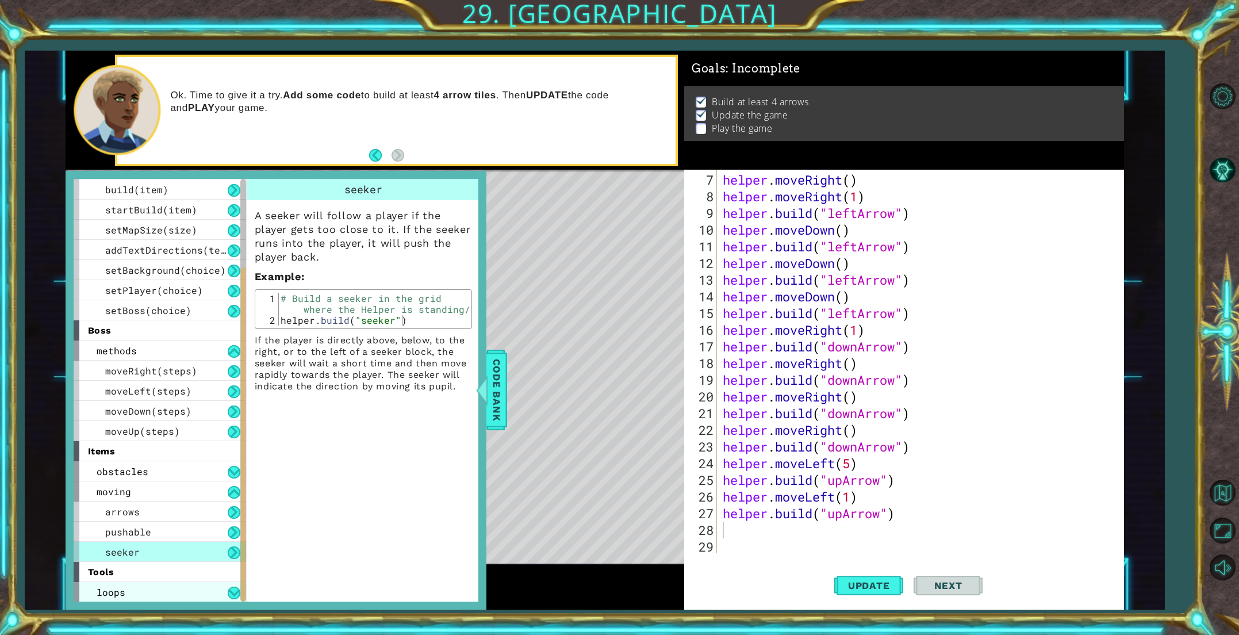
drag, startPoint x: 185, startPoint y: 583, endPoint x: 182, endPoint y: 590, distance: 7.3
click at [183, 589] on div "helper methods moveLeft(steps) moveRight(steps) moveUp(steps) moveDown(steps) b…" at bounding box center [160, 390] width 172 height 423
click at [182, 590] on div "loops" at bounding box center [160, 592] width 172 height 20
click at [183, 589] on div "loops" at bounding box center [160, 592] width 172 height 20
click at [158, 586] on div "loops" at bounding box center [160, 592] width 172 height 20
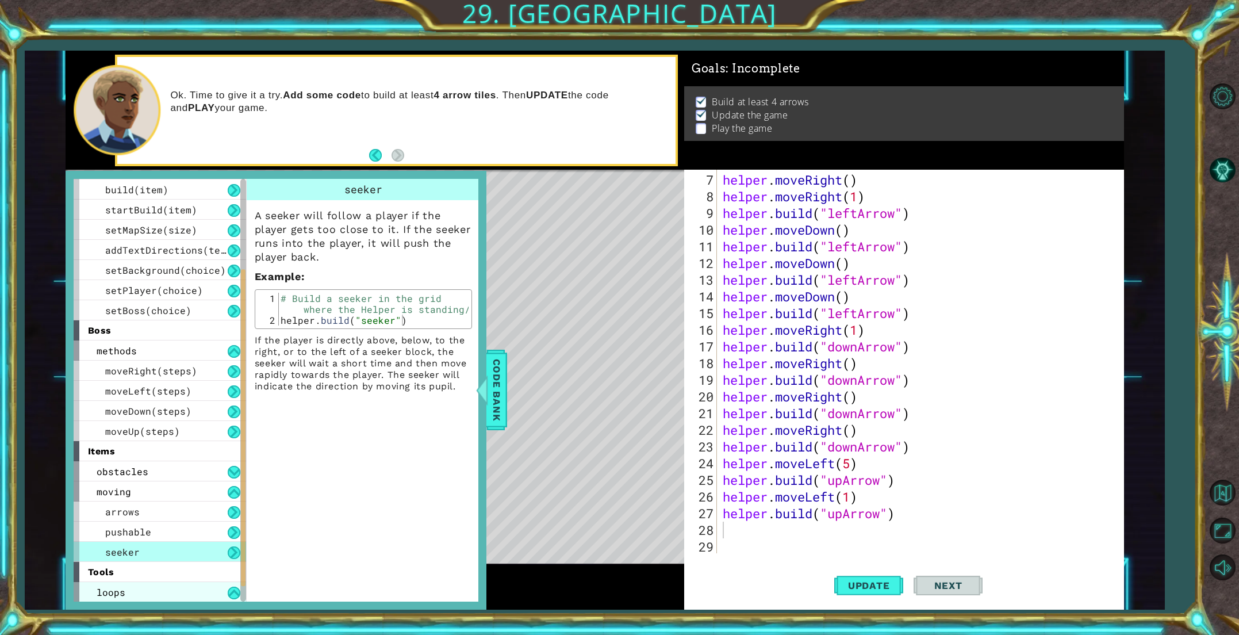
scroll to position [140, 0]
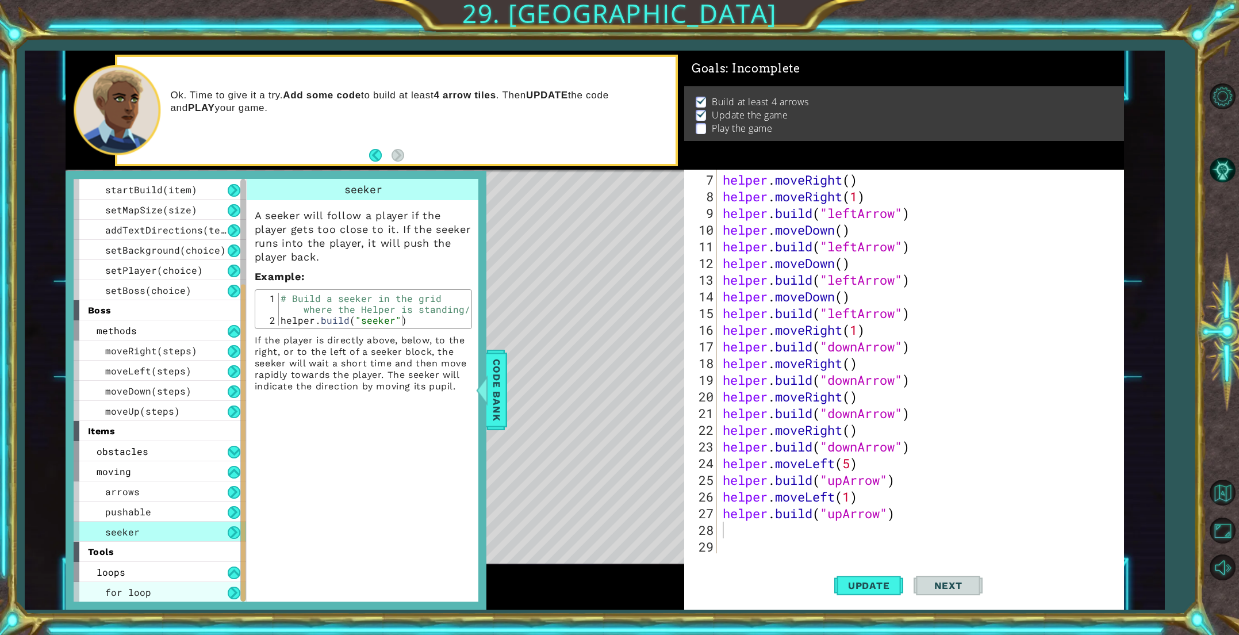
click at [159, 587] on div "for loop" at bounding box center [160, 592] width 172 height 20
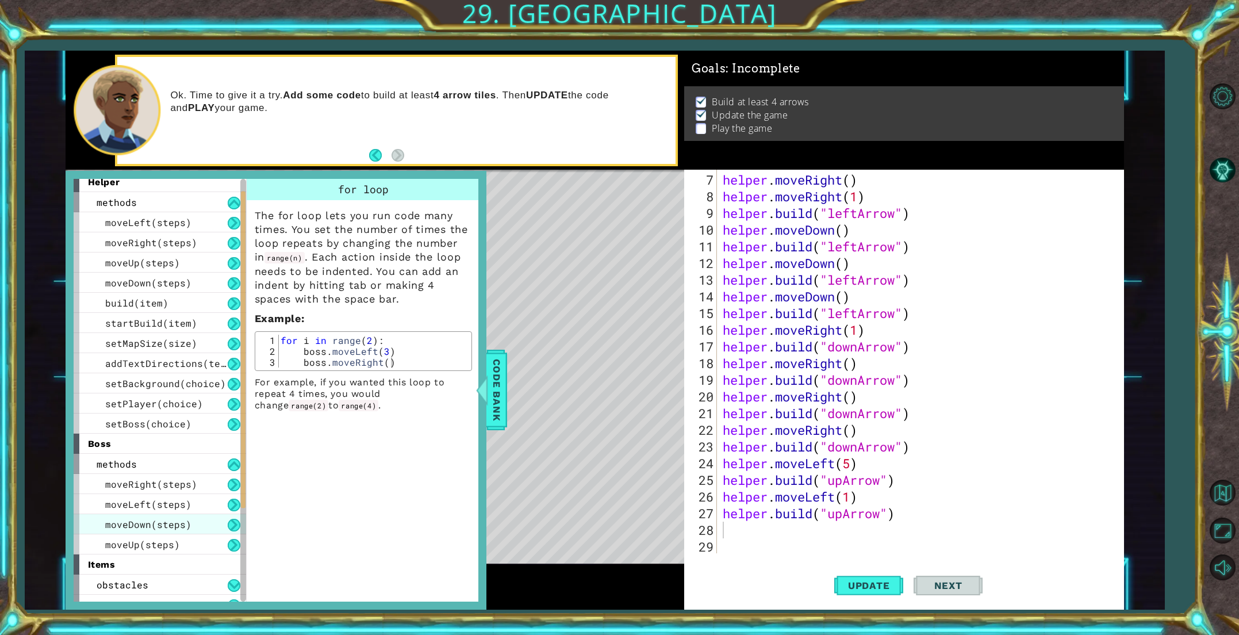
scroll to position [0, 0]
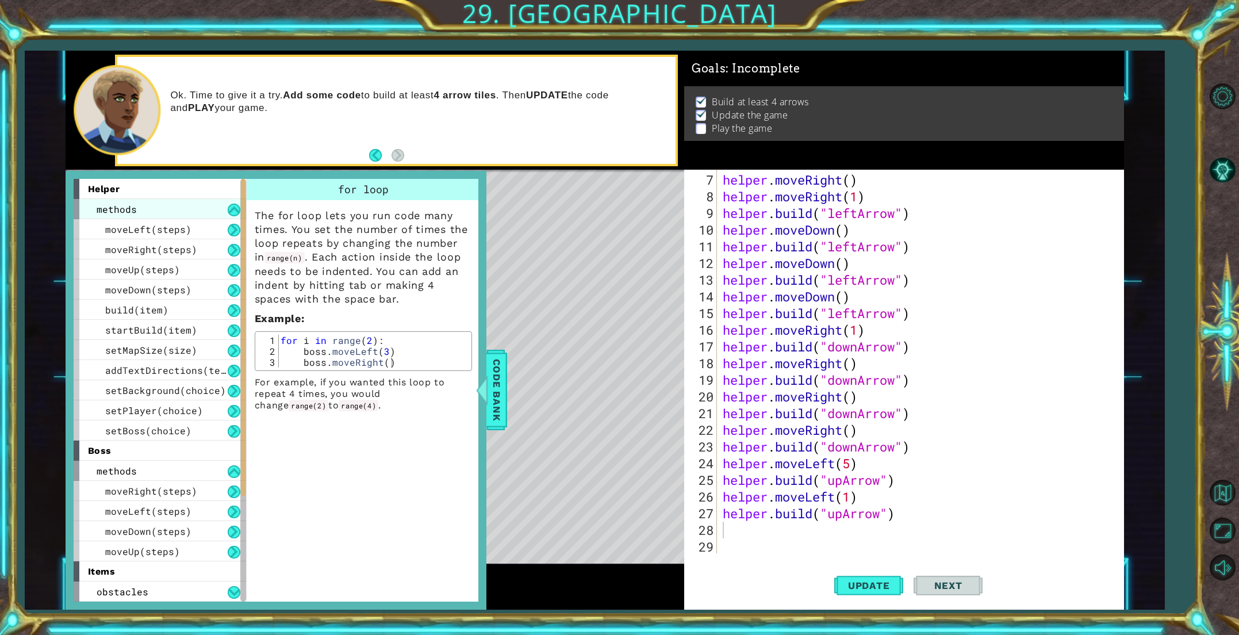
click at [139, 212] on div "methods" at bounding box center [160, 209] width 172 height 20
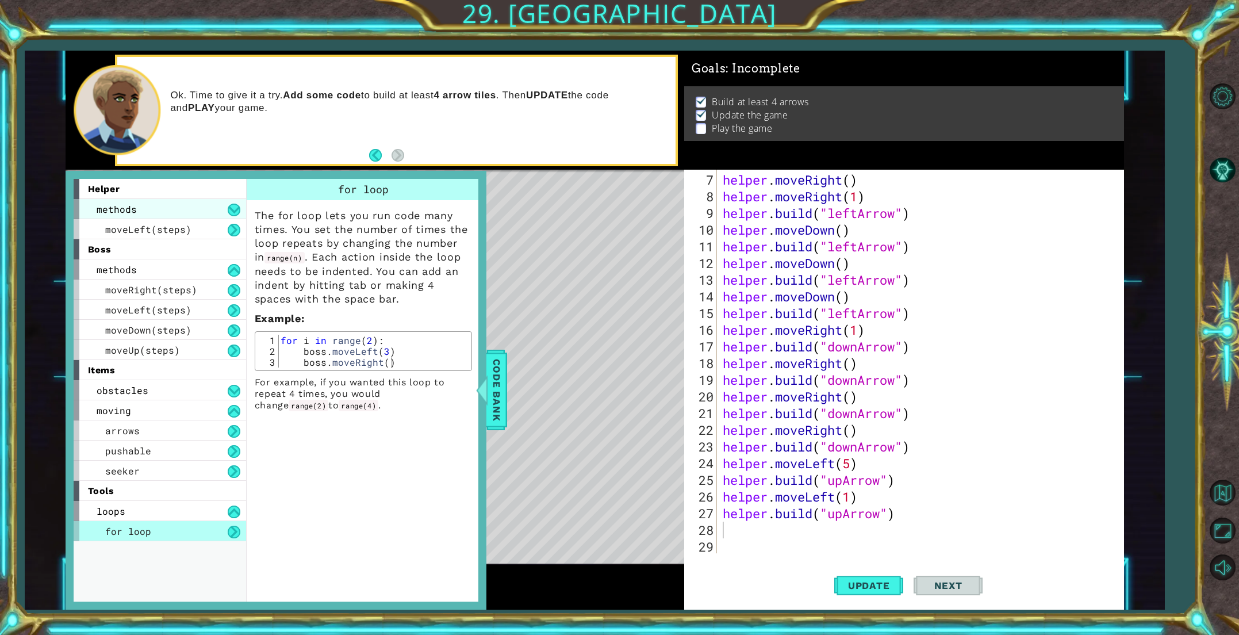
click at [139, 212] on div "methods" at bounding box center [160, 209] width 172 height 20
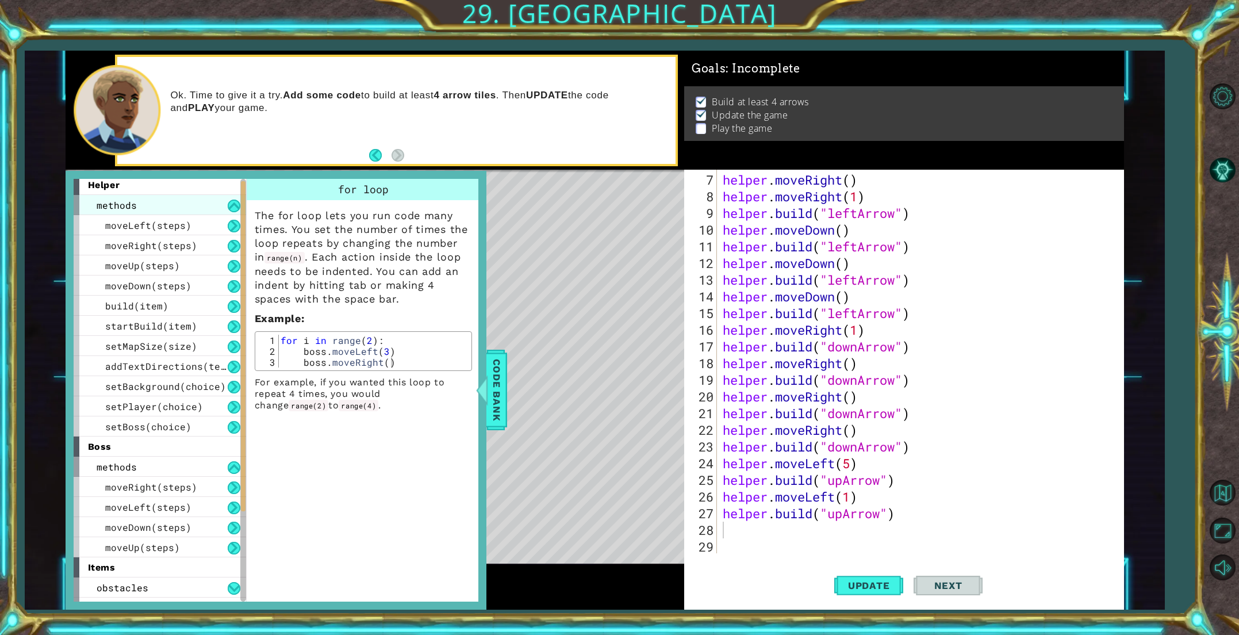
scroll to position [5, 0]
click at [139, 212] on div "methods" at bounding box center [160, 204] width 172 height 20
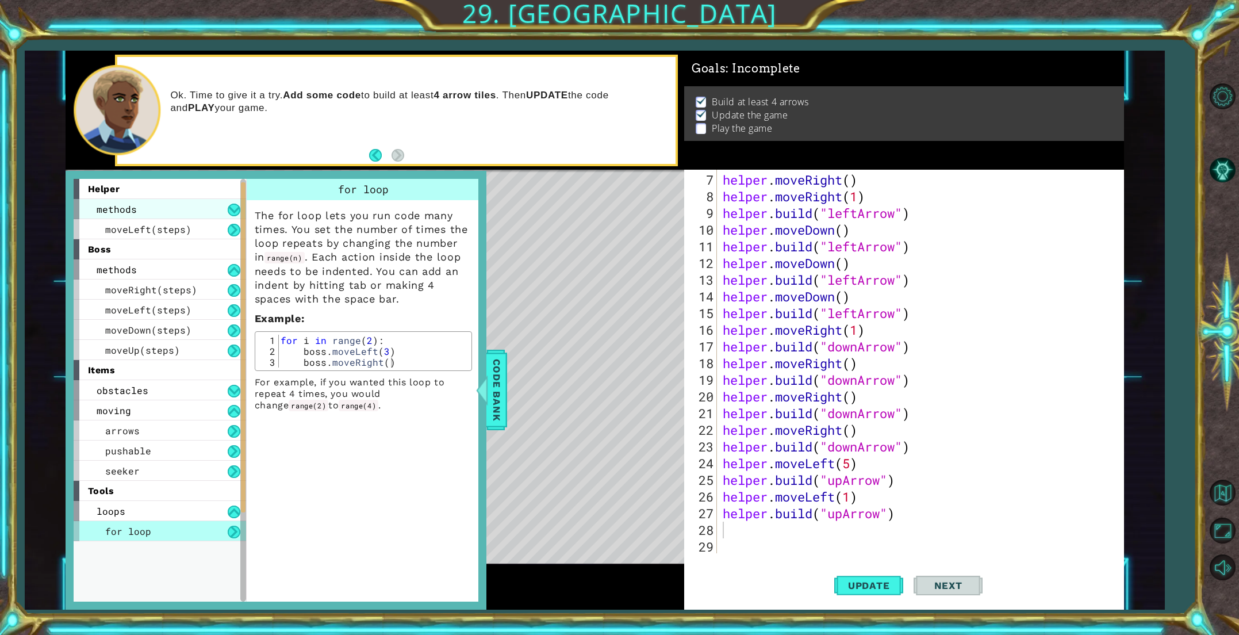
scroll to position [0, 0]
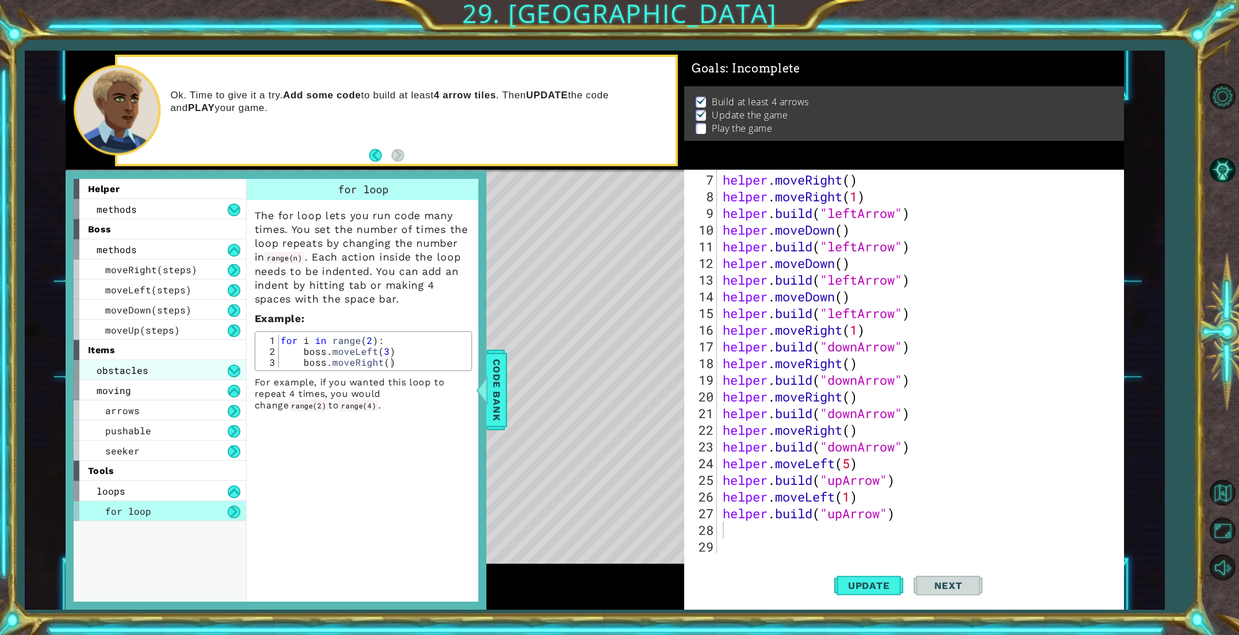
click at [115, 372] on span "obstacles" at bounding box center [123, 370] width 52 height 12
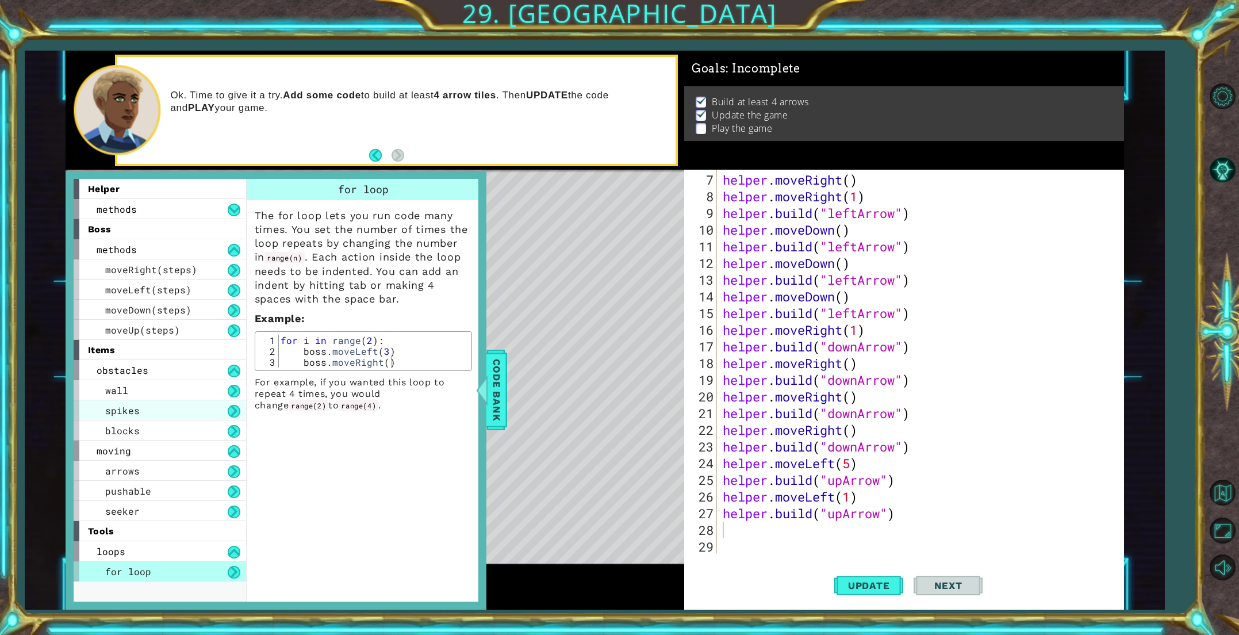
click at [121, 406] on span "spikes" at bounding box center [122, 410] width 34 height 12
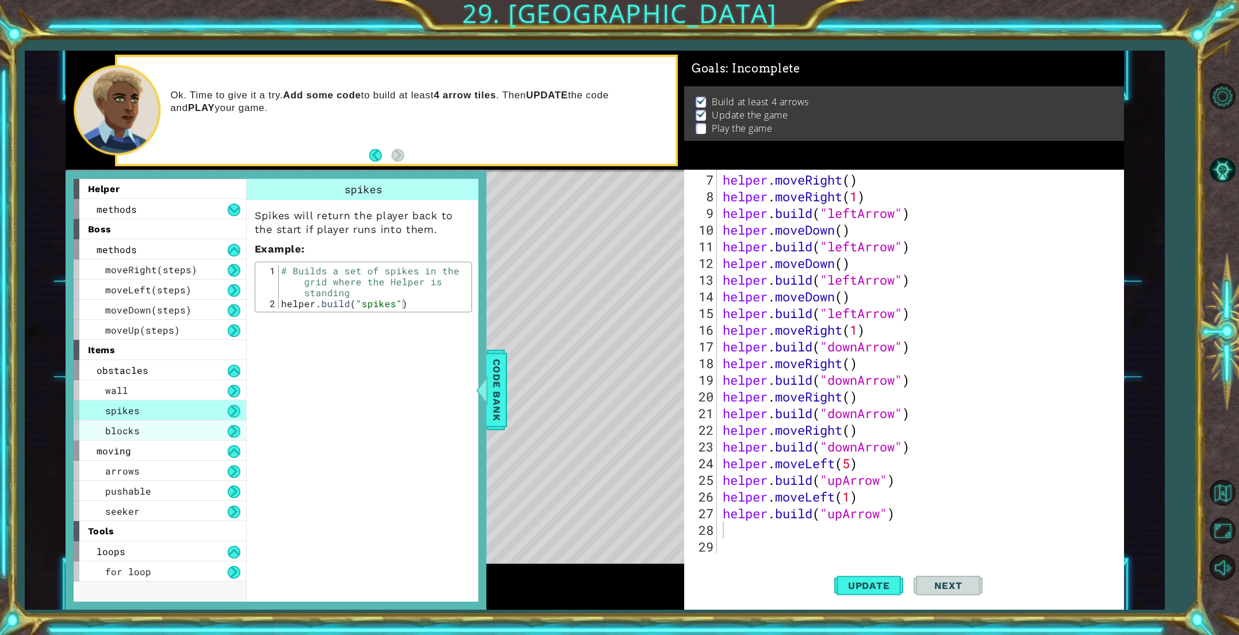
click at [103, 427] on div "blocks" at bounding box center [160, 430] width 172 height 20
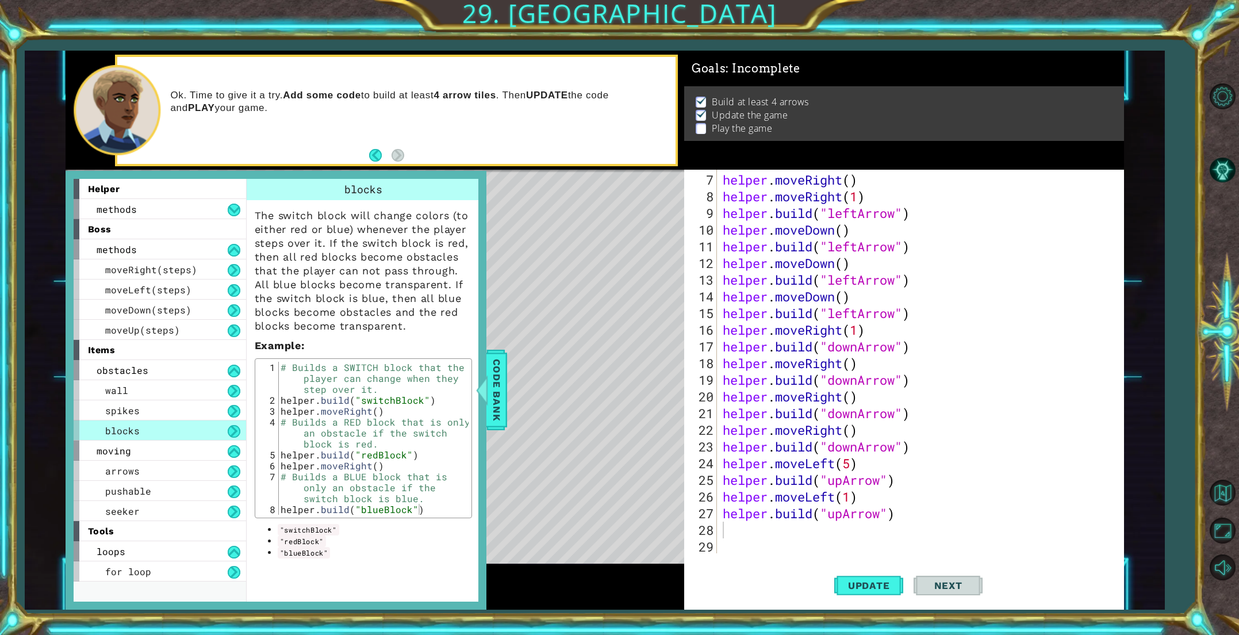
click at [746, 531] on div "helper . moveRight ( ) helper . moveRight ( 1 ) helper . build ( "leftArrow" ) …" at bounding box center [922, 379] width 405 height 417
click at [762, 483] on div "helper.[PERSON_NAME](type) press enter helper. end [PERSON_NAME]() press enter …" at bounding box center [823, 513] width 217 height 69
type textarea "[DOMAIN_NAME]("wall")"
drag, startPoint x: 859, startPoint y: 533, endPoint x: 832, endPoint y: 532, distance: 27.0
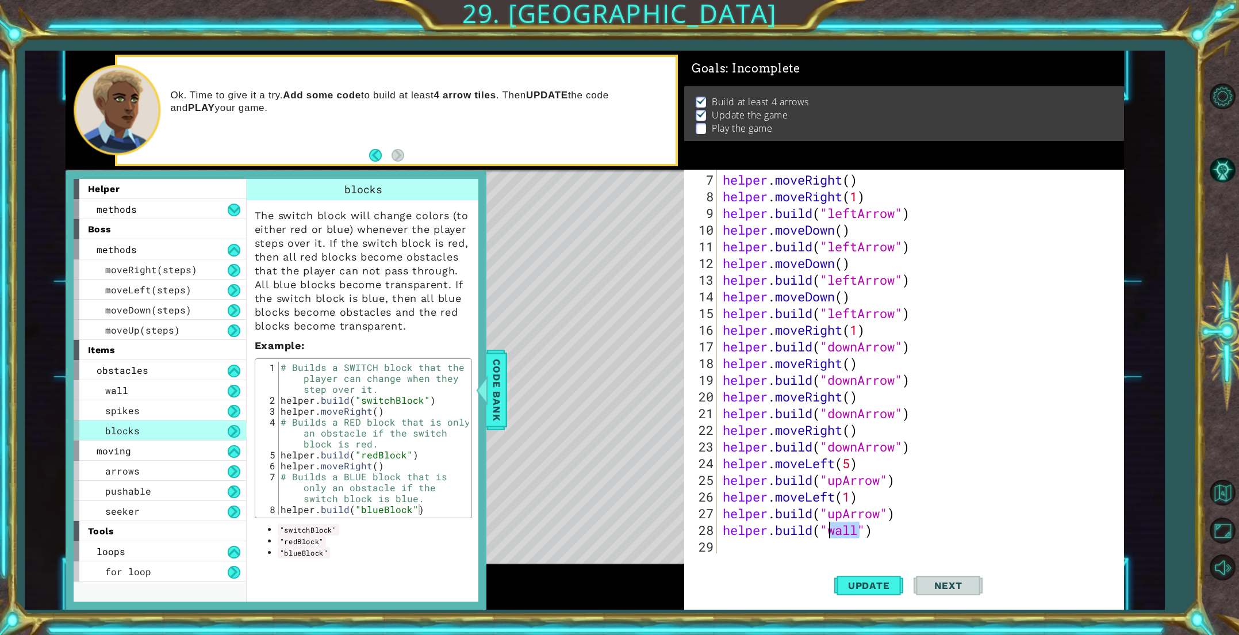
click at [832, 532] on div "helper . moveRight ( ) helper . moveRight ( 1 ) helper . build ( "leftArrow" ) …" at bounding box center [922, 379] width 405 height 417
drag, startPoint x: 877, startPoint y: 532, endPoint x: 886, endPoint y: 534, distance: 9.4
click at [886, 534] on div "helper . moveRight ( ) helper . moveRight ( 1 ) helper . build ( "leftArrow" ) …" at bounding box center [922, 379] width 405 height 417
click at [500, 403] on span "Code Bank" at bounding box center [496, 390] width 18 height 70
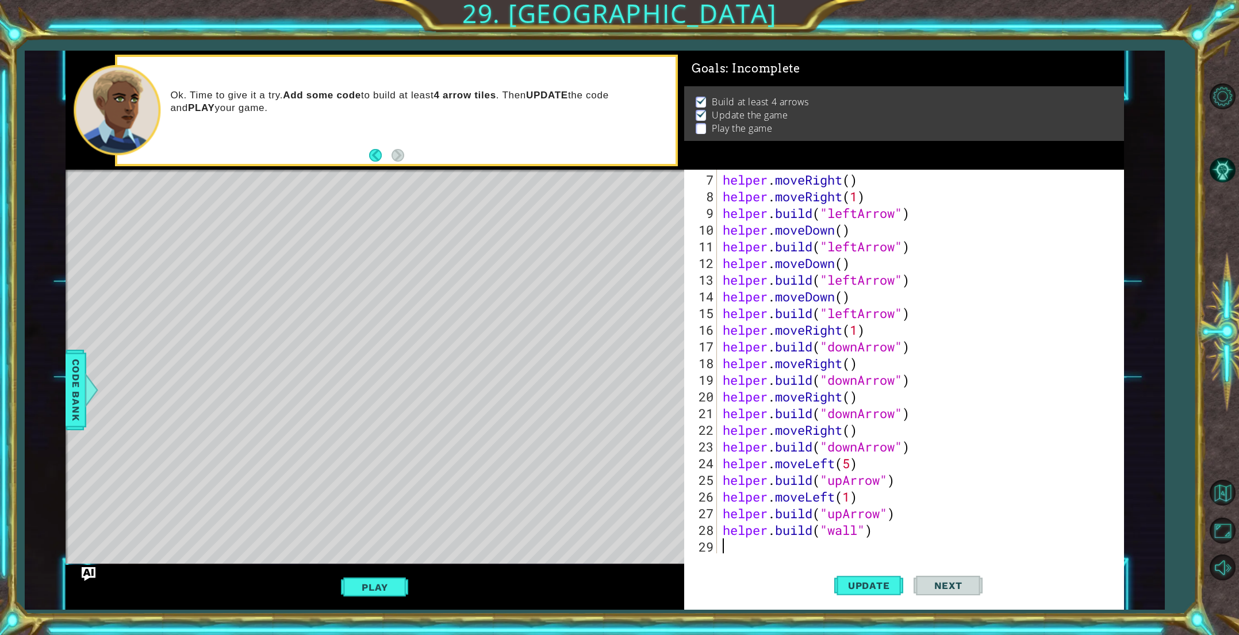
scroll to position [0, 0]
click at [884, 537] on div "helper . moveRight ( ) helper . moveRight ( 1 ) helper . build ( "leftArrow" ) …" at bounding box center [922, 379] width 405 height 417
drag, startPoint x: 882, startPoint y: 532, endPoint x: 779, endPoint y: 531, distance: 102.9
click at [779, 531] on div "helper . moveRight ( ) helper . moveRight ( 1 ) helper . build ( "leftArrow" ) …" at bounding box center [922, 379] width 405 height 417
type textarea "helper."
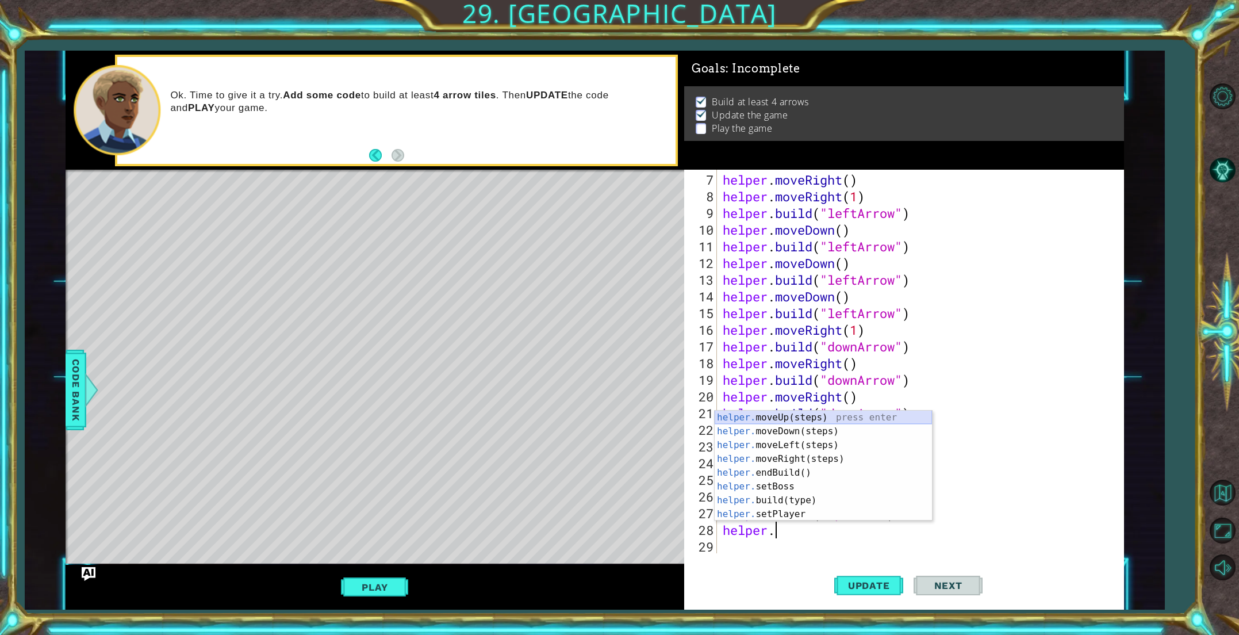
click at [810, 416] on div "helper. moveUp(steps) press enter helper. moveDown(steps) press enter helper. m…" at bounding box center [823, 479] width 217 height 138
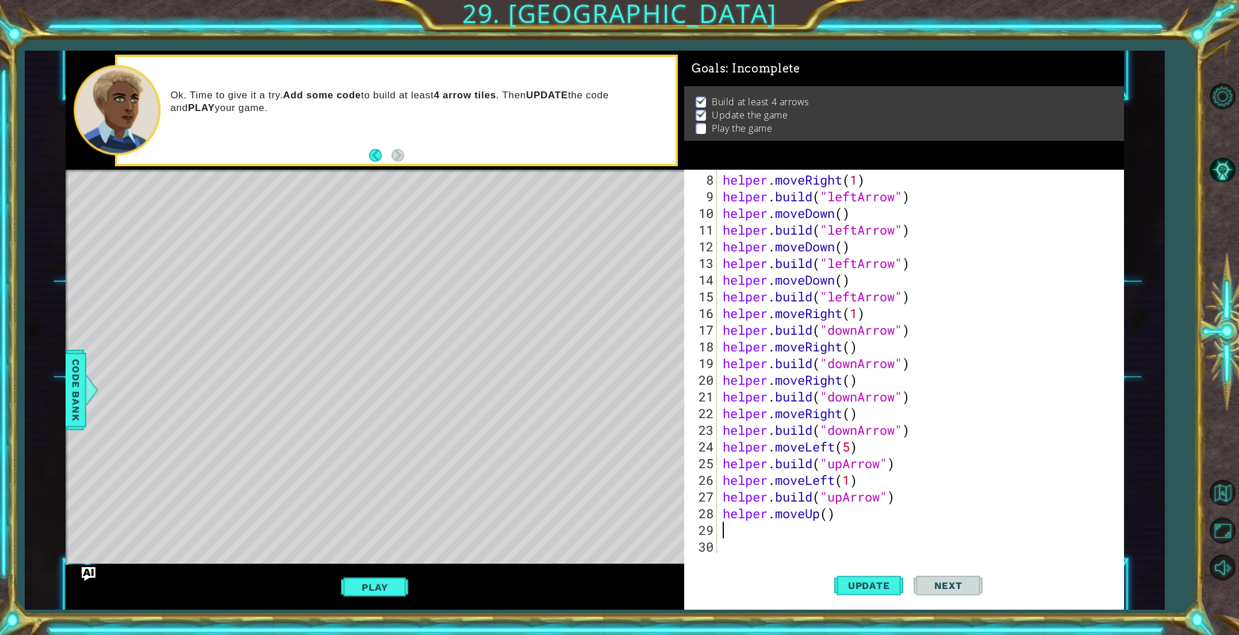
scroll to position [133, 0]
click at [825, 514] on div "helper . moveRight ( 1 ) helper . build ( "leftArrow" ) helper . moveDown ( ) h…" at bounding box center [922, 379] width 405 height 417
type textarea "helper.moveUp(2)"
click at [871, 584] on span "Update" at bounding box center [868, 584] width 65 height 11
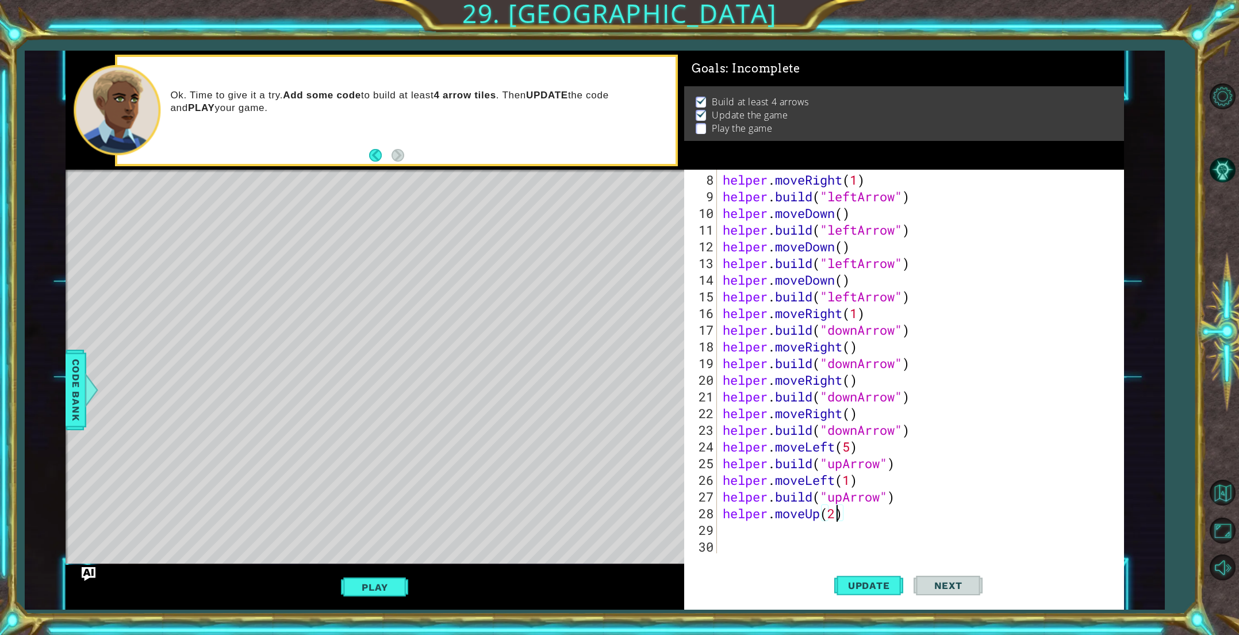
click at [772, 533] on div "helper . moveRight ( 1 ) helper . build ( "leftArrow" ) helper . moveDown ( ) h…" at bounding box center [922, 379] width 405 height 417
type textarea "h"
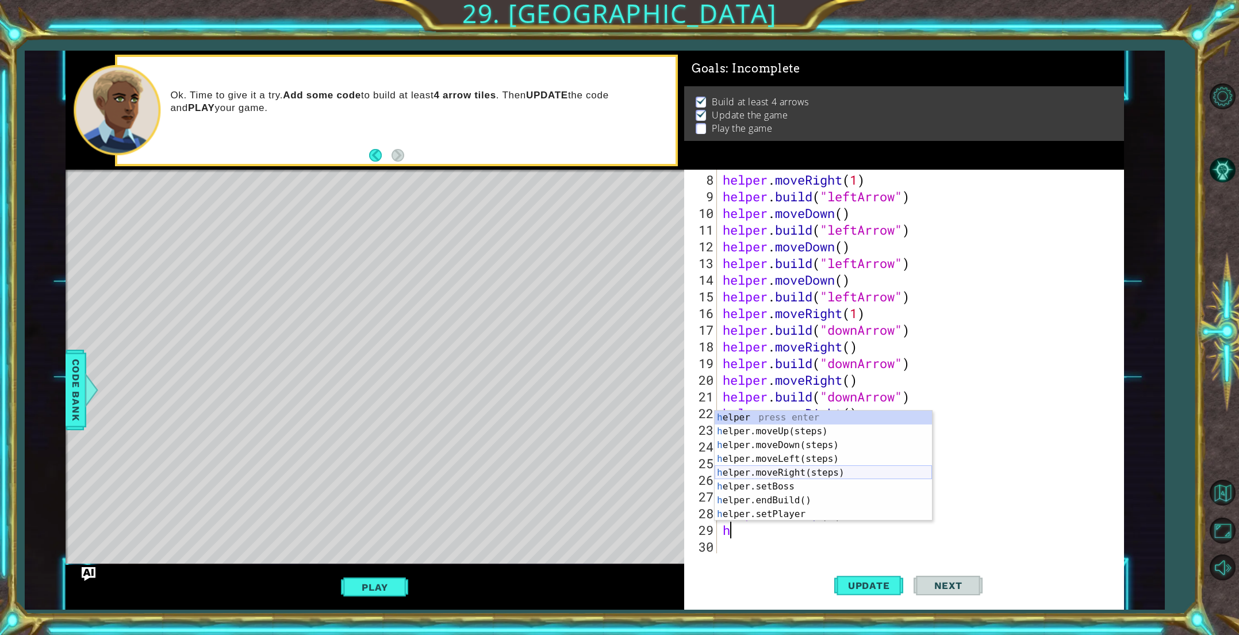
click at [802, 467] on div "h elper press enter h elper.moveUp(steps) press enter h elper.moveDown(steps) p…" at bounding box center [823, 479] width 217 height 138
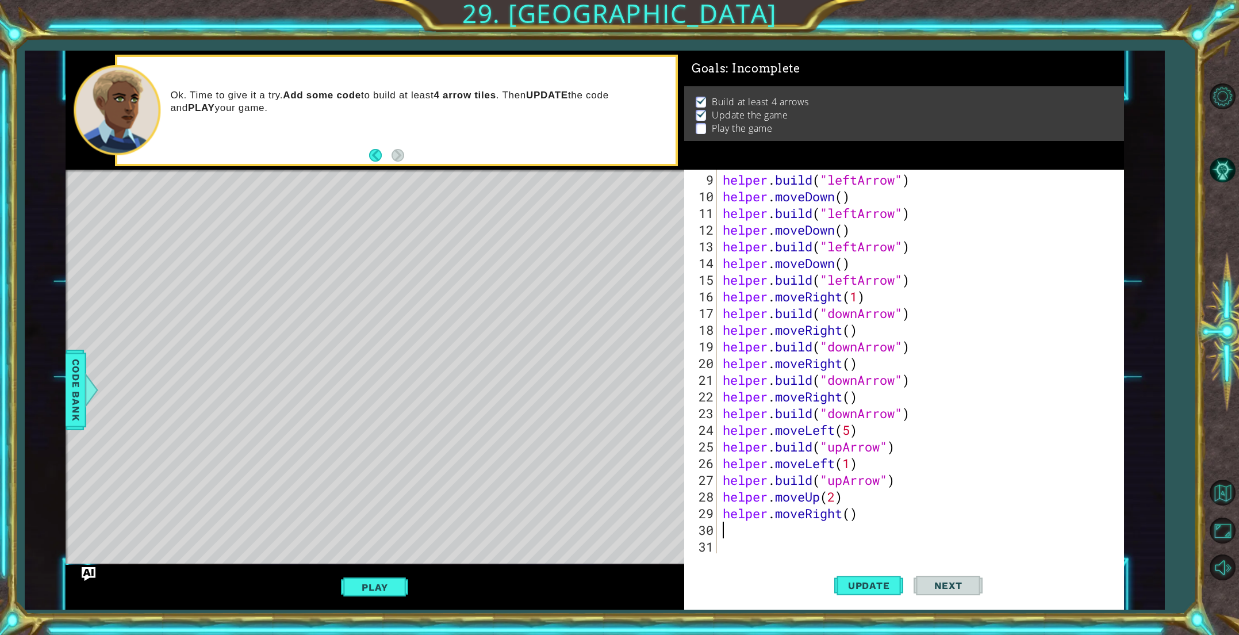
scroll to position [150, 0]
click at [850, 574] on button "Update" at bounding box center [868, 585] width 69 height 44
type textarea "h"
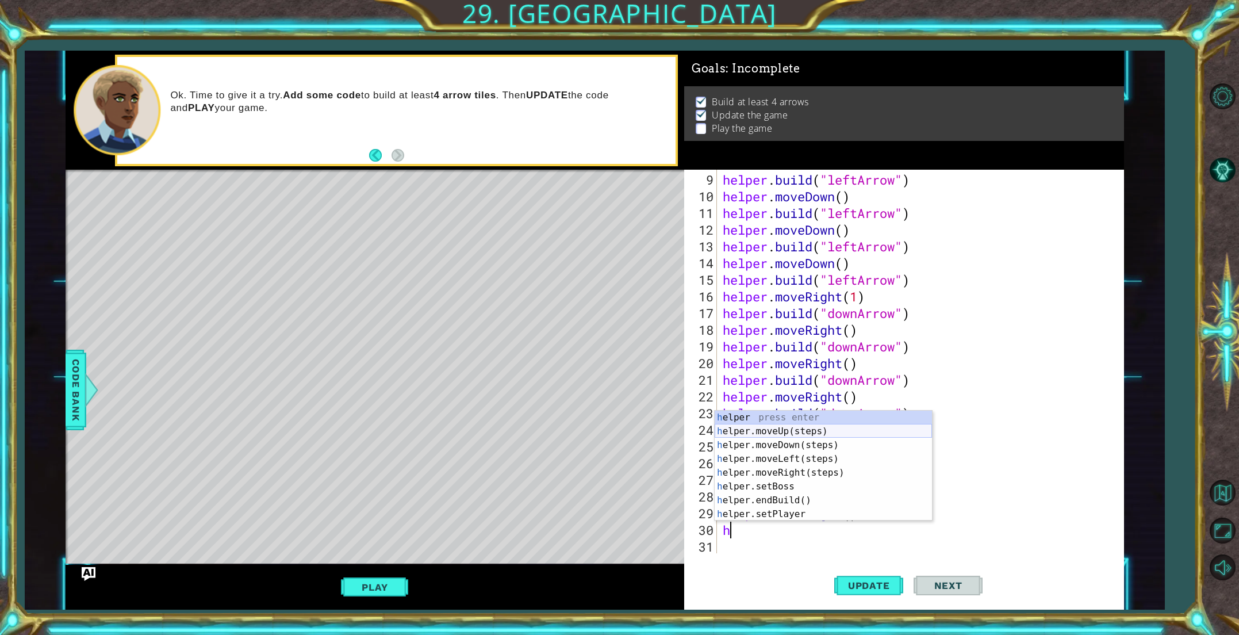
click at [761, 435] on div "h elper press enter h elper.moveUp(steps) press enter h elper.moveDown(steps) p…" at bounding box center [823, 479] width 217 height 138
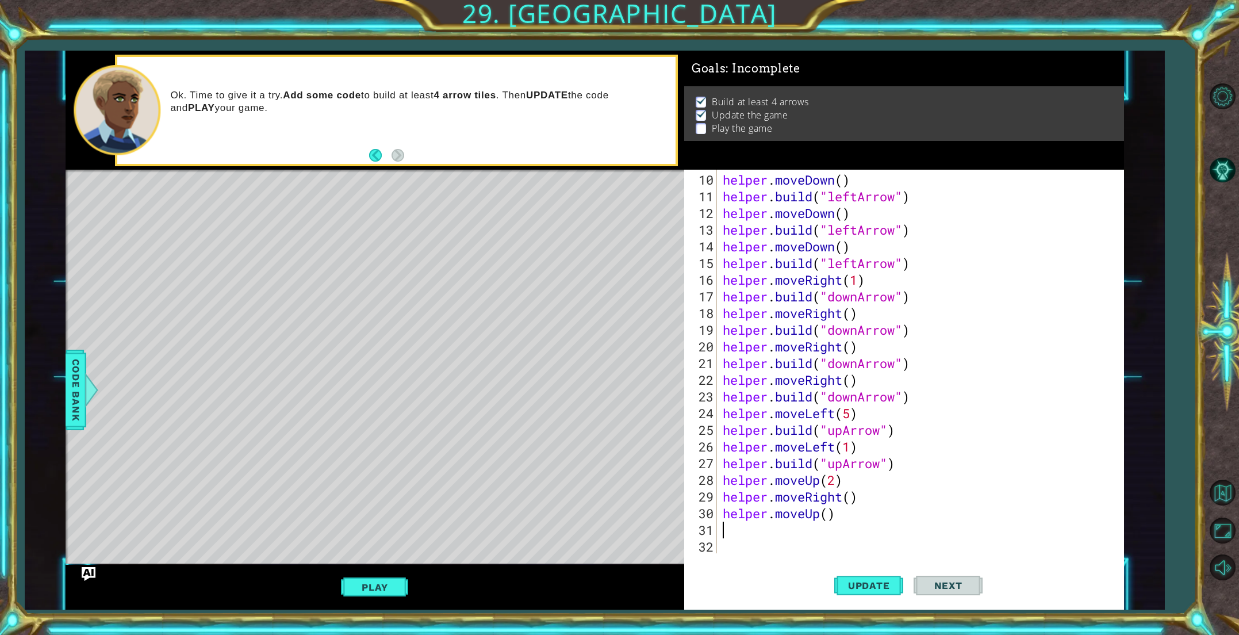
scroll to position [167, 0]
click at [884, 582] on span "Update" at bounding box center [868, 584] width 65 height 11
click at [79, 379] on span "Code Bank" at bounding box center [76, 390] width 18 height 70
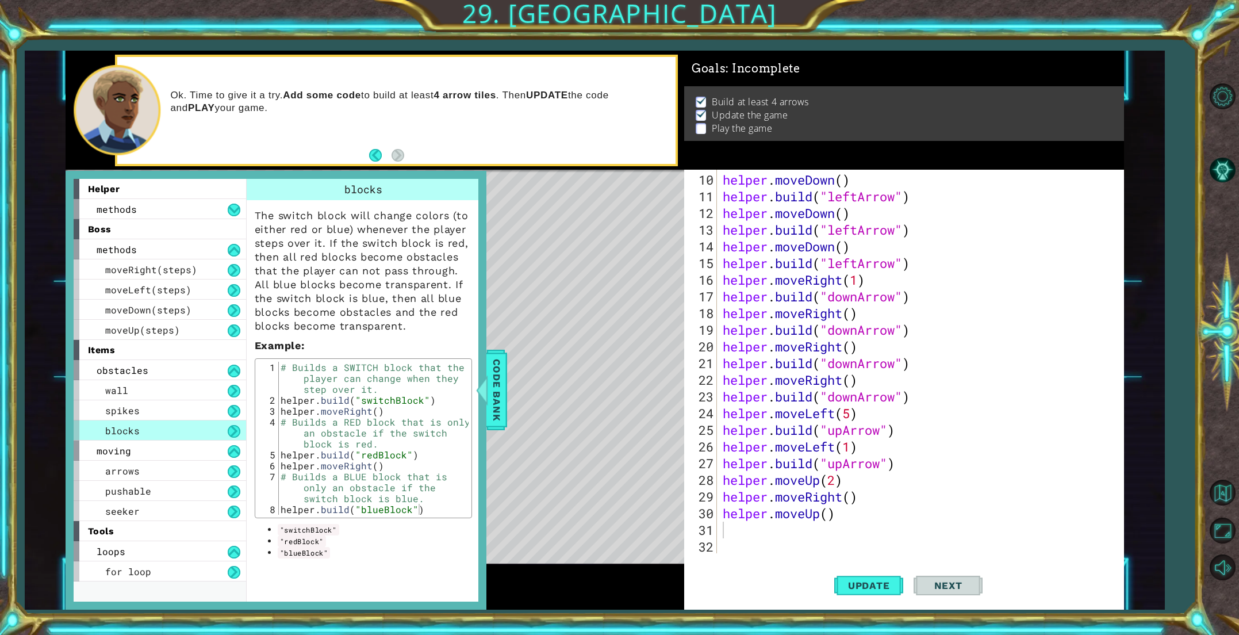
click at [748, 529] on div "helper . moveDown ( ) helper . build ( "leftArrow" ) helper . moveDown ( ) help…" at bounding box center [922, 379] width 405 height 417
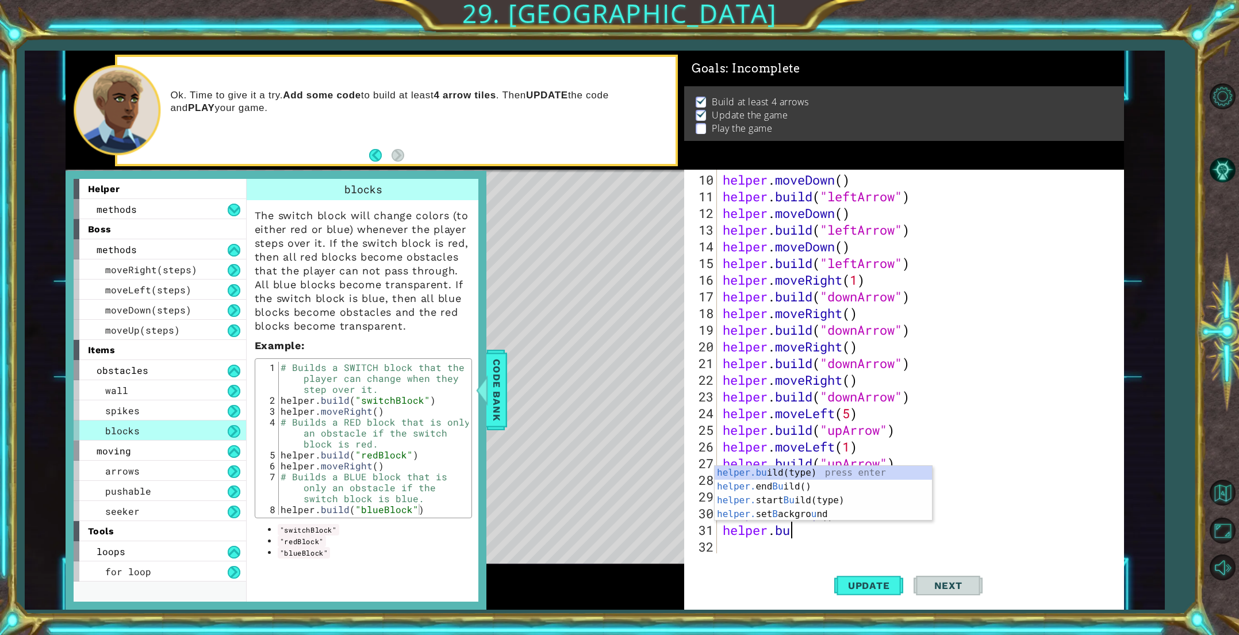
scroll to position [0, 3]
click at [762, 482] on div "helper.[PERSON_NAME](type) press enter helper. end [PERSON_NAME]() press enter …" at bounding box center [823, 513] width 217 height 69
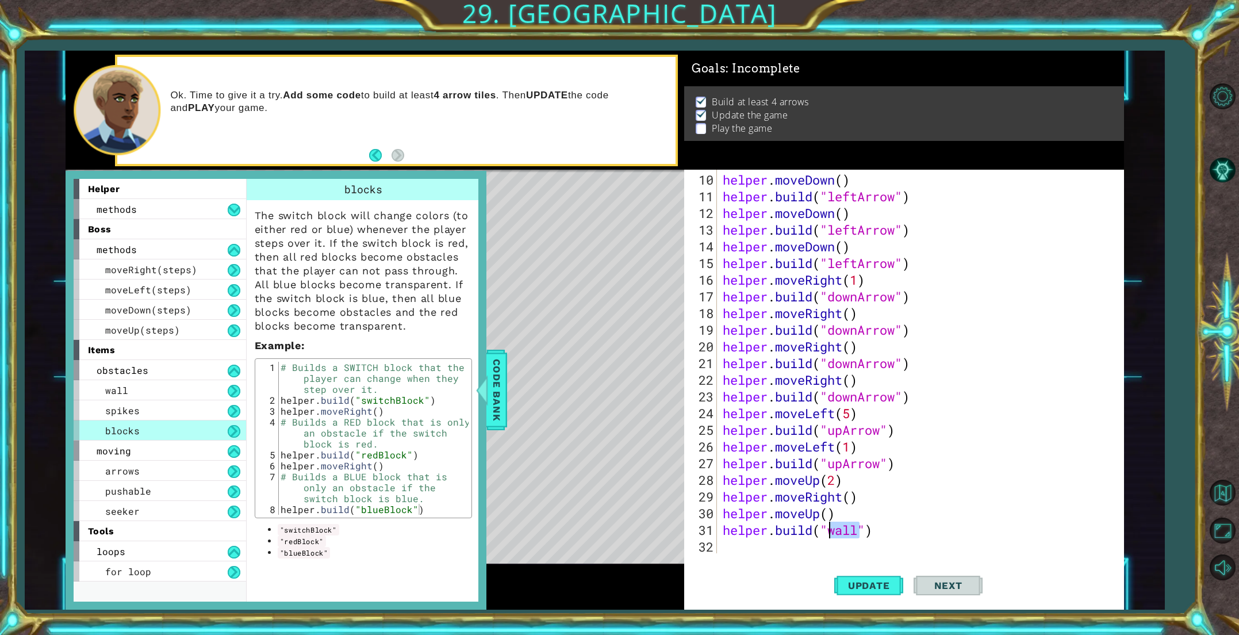
drag, startPoint x: 859, startPoint y: 532, endPoint x: 829, endPoint y: 531, distance: 29.3
click at [829, 531] on div "helper . moveDown ( ) helper . build ( "leftArrow" ) helper . moveDown ( ) help…" at bounding box center [922, 379] width 405 height 417
click at [498, 398] on span "Code Bank" at bounding box center [496, 390] width 18 height 70
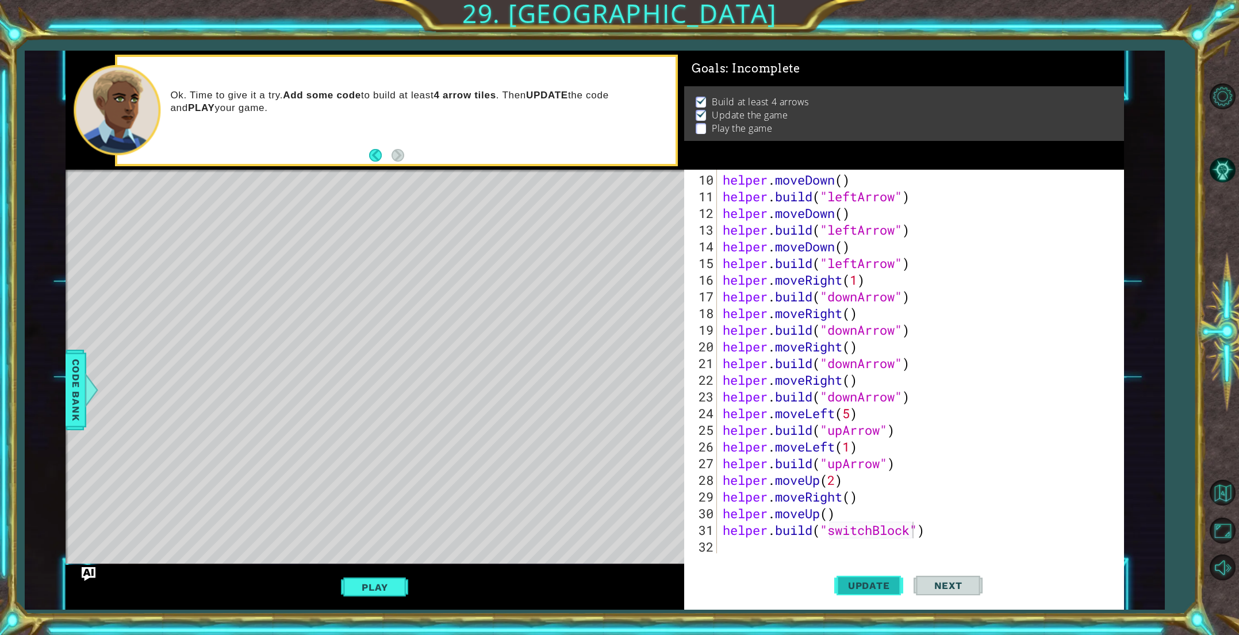
click at [866, 594] on button "Update" at bounding box center [868, 585] width 69 height 44
click at [387, 579] on button "Play" at bounding box center [374, 587] width 67 height 22
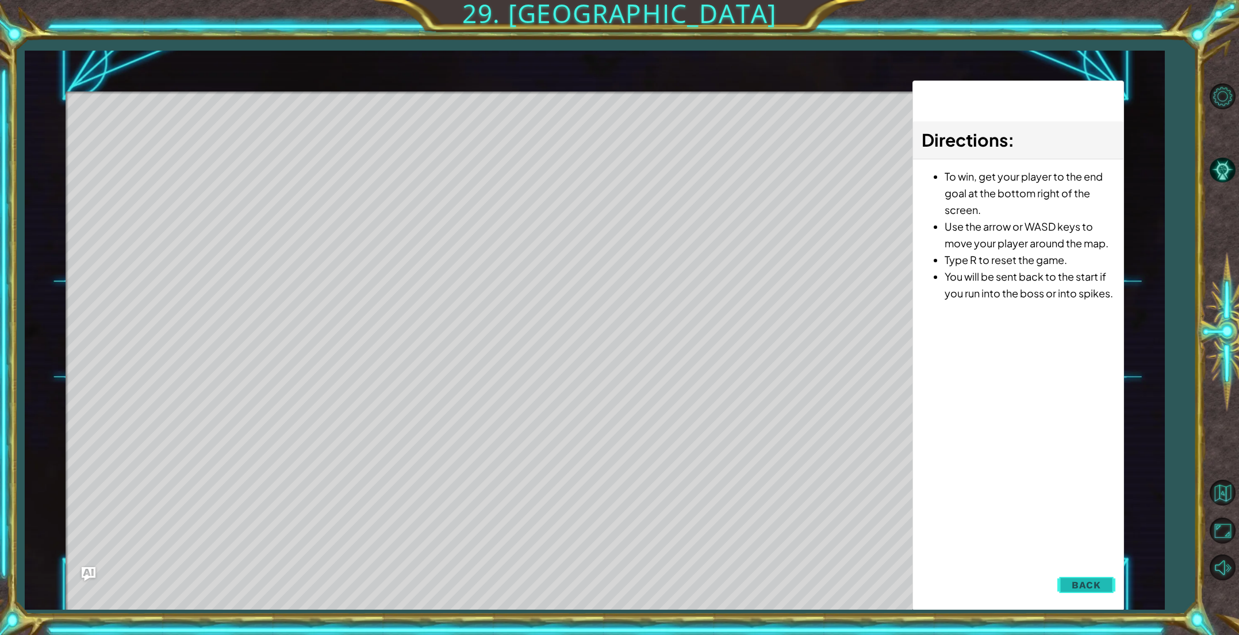
click at [1093, 589] on span "Back" at bounding box center [1085, 584] width 29 height 11
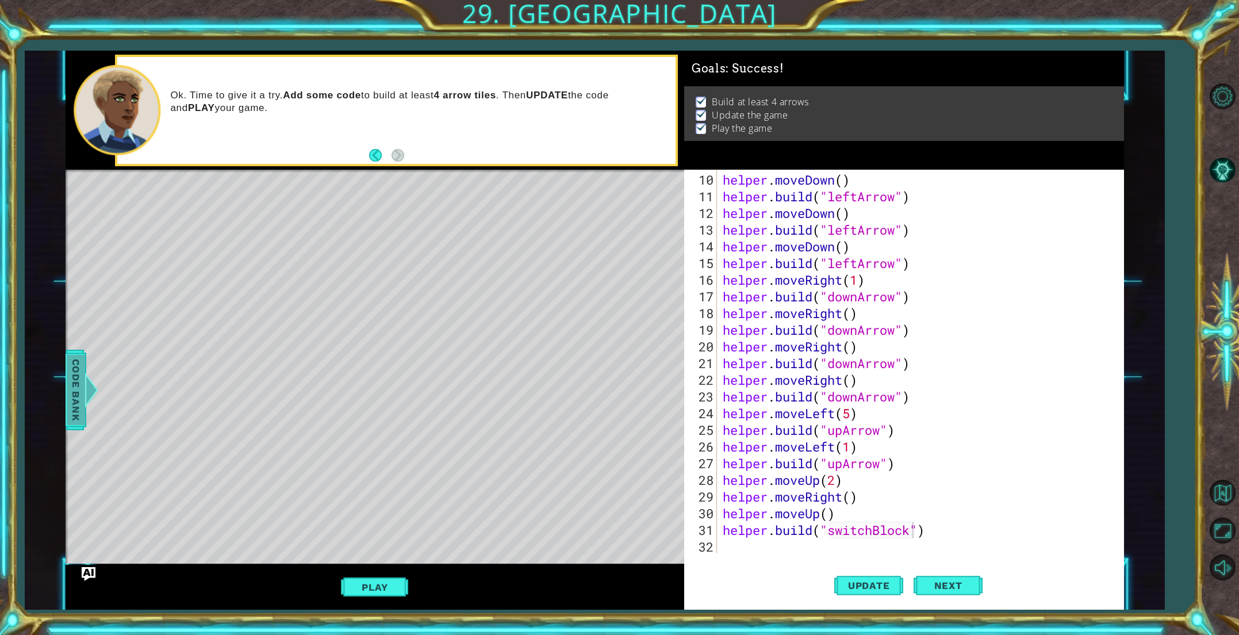
click at [82, 363] on span "Code Bank" at bounding box center [76, 390] width 18 height 70
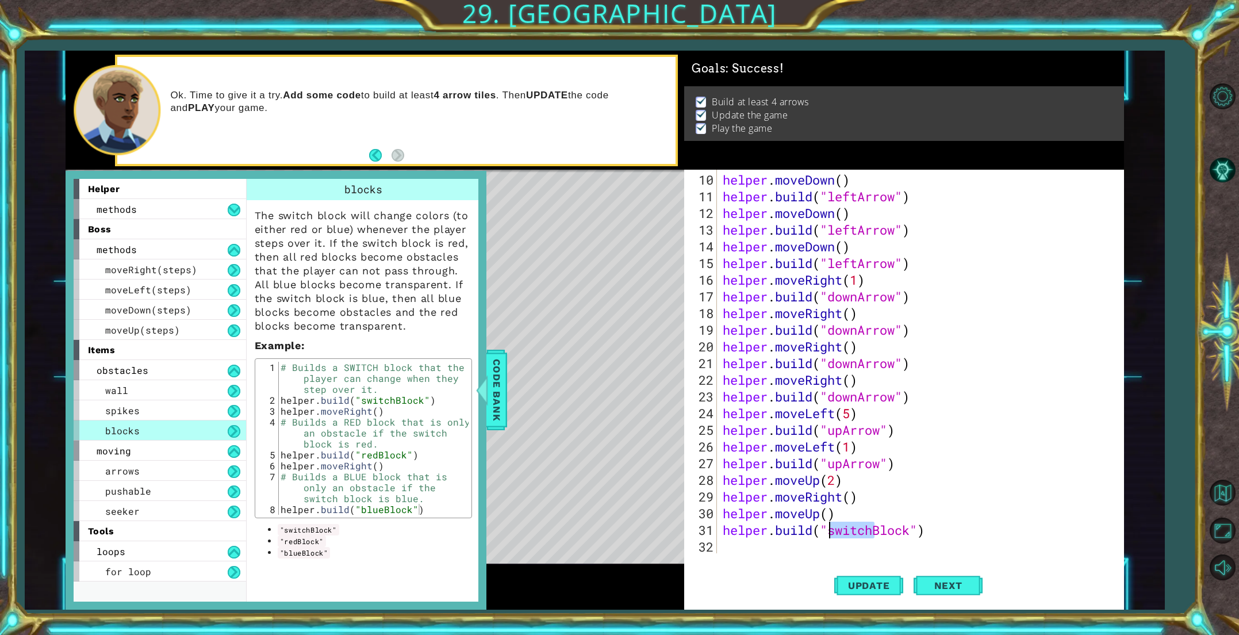
drag, startPoint x: 874, startPoint y: 536, endPoint x: 828, endPoint y: 532, distance: 46.1
click at [828, 532] on div "helper . moveDown ( ) helper . build ( "leftArrow" ) helper . moveDown ( ) help…" at bounding box center [922, 379] width 405 height 417
type textarea "[DOMAIN_NAME]("blueBlock")"
click at [501, 407] on span "Code Bank" at bounding box center [496, 390] width 18 height 70
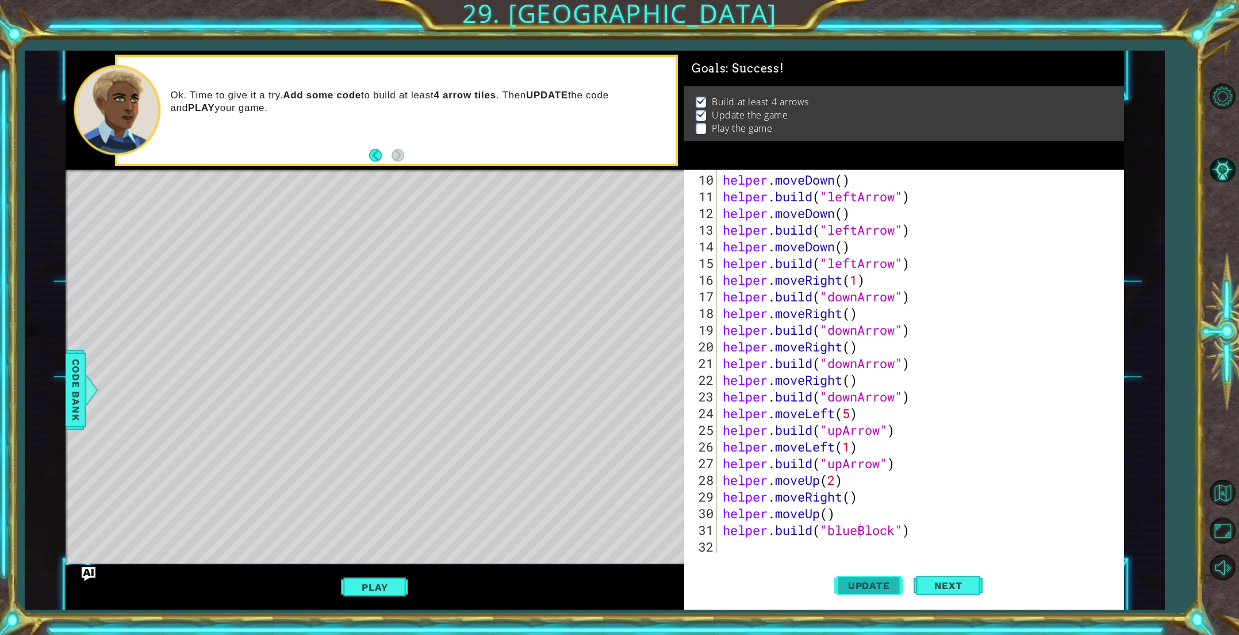
click at [886, 590] on button "Update" at bounding box center [868, 585] width 69 height 44
click at [878, 588] on span "Update" at bounding box center [868, 584] width 65 height 11
click at [404, 588] on button "Play" at bounding box center [374, 587] width 67 height 22
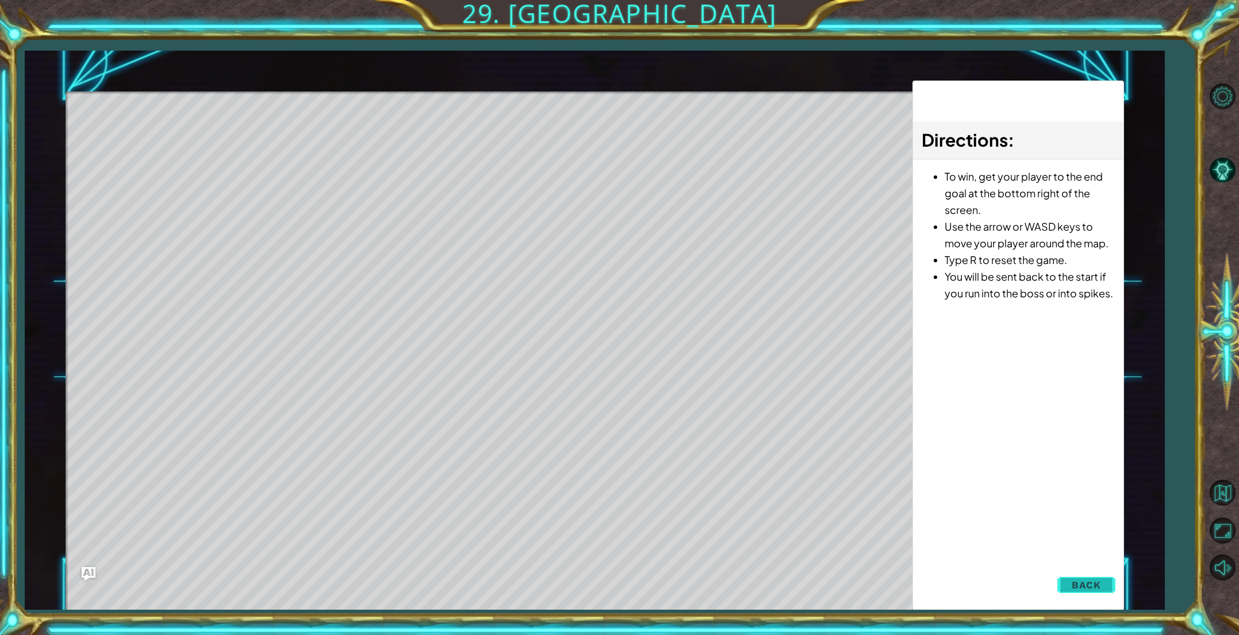
click at [1081, 593] on button "Back" at bounding box center [1086, 584] width 58 height 23
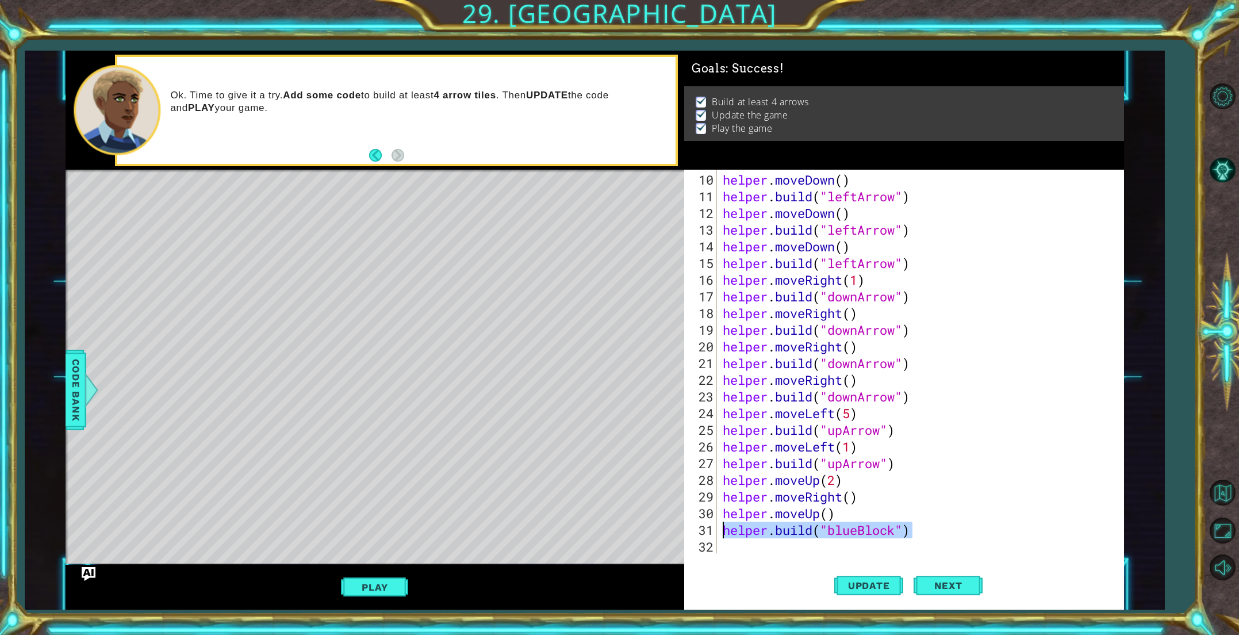
drag, startPoint x: 913, startPoint y: 531, endPoint x: 723, endPoint y: 527, distance: 189.7
click at [723, 527] on div "helper . moveDown ( ) helper . build ( "leftArrow" ) helper . moveDown ( ) help…" at bounding box center [922, 379] width 405 height 417
click at [752, 531] on div "helper . moveDown ( ) helper . build ( "leftArrow" ) helper . moveDown ( ) help…" at bounding box center [919, 361] width 399 height 383
drag, startPoint x: 720, startPoint y: 527, endPoint x: 762, endPoint y: 531, distance: 42.1
click at [762, 531] on div "[DOMAIN_NAME]("blueBlock") 10 11 12 13 14 15 16 17 18 19 20 21 22 23 24 25 26 2…" at bounding box center [901, 361] width 435 height 383
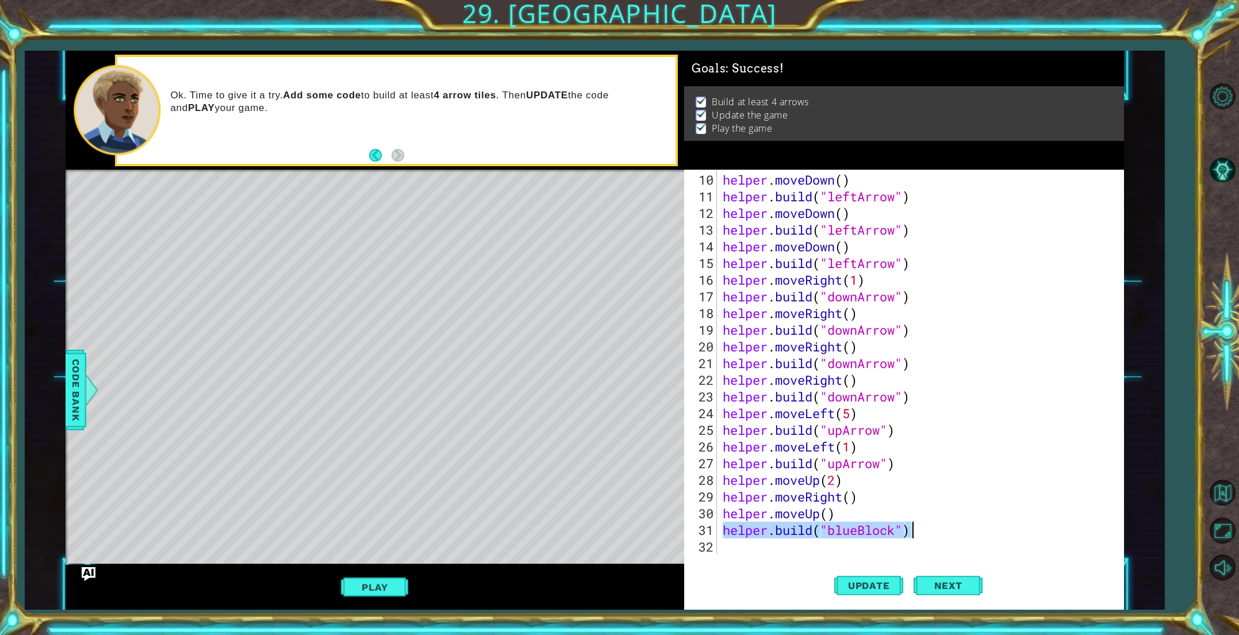
drag, startPoint x: 723, startPoint y: 529, endPoint x: 928, endPoint y: 536, distance: 205.3
click at [928, 536] on div "helper . moveDown ( ) helper . build ( "leftArrow" ) helper . moveDown ( ) help…" at bounding box center [922, 379] width 405 height 417
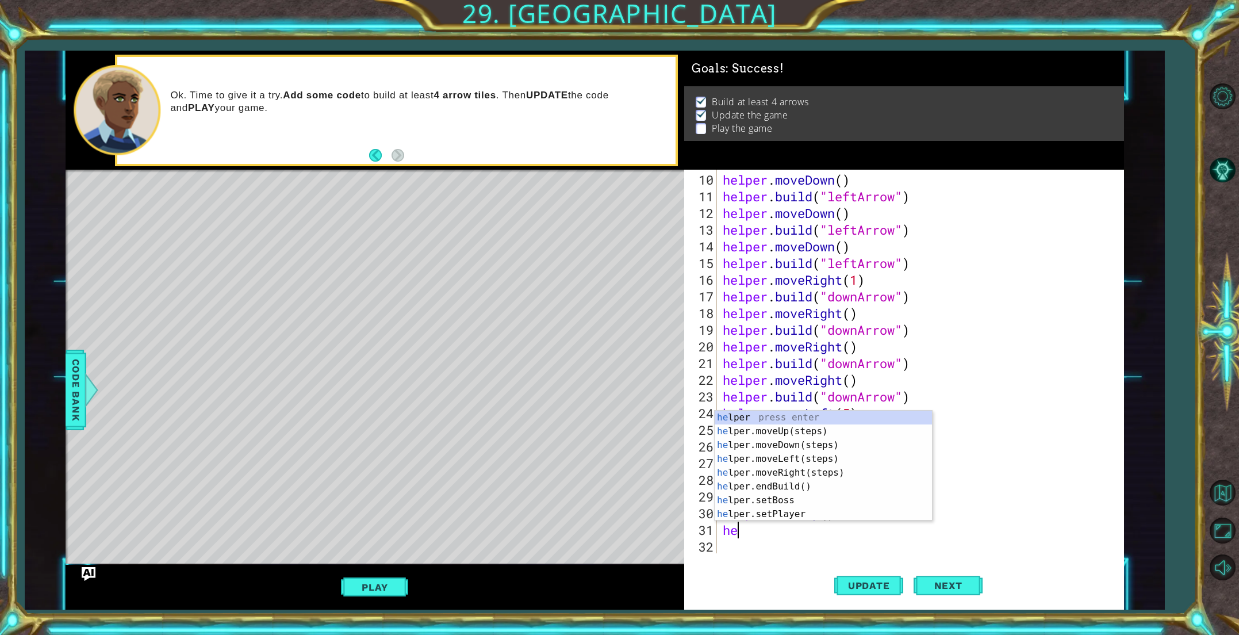
scroll to position [0, 0]
type textarea "helper."
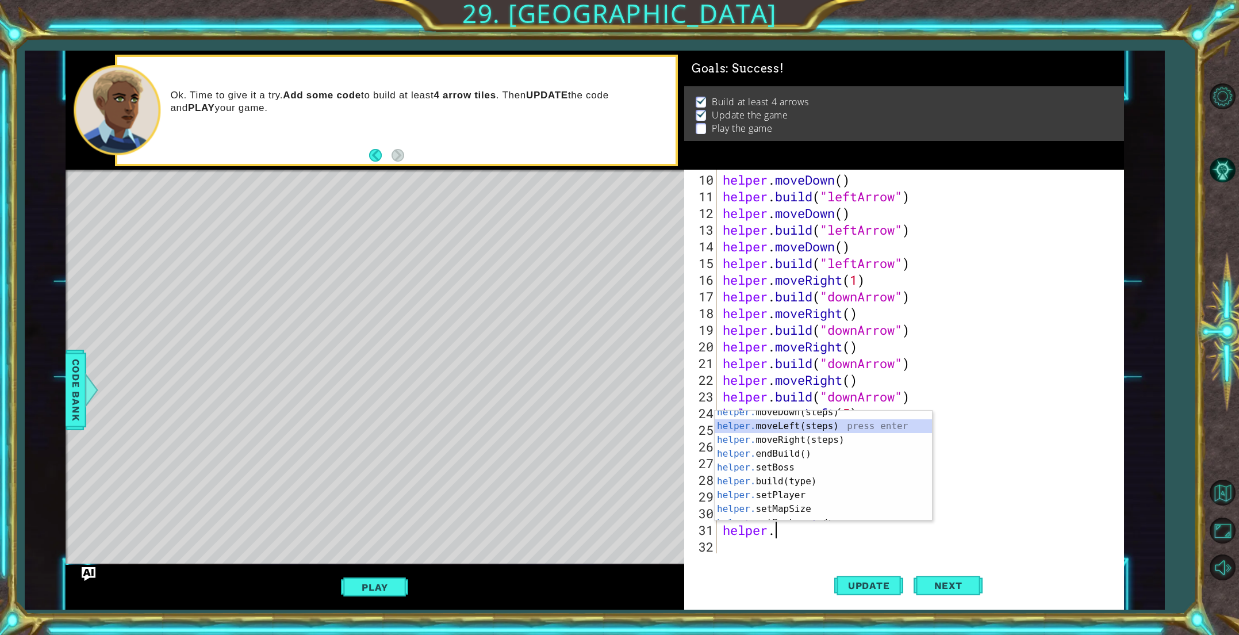
click at [825, 424] on div "helper. moveDown(steps) press enter helper. moveLeft(steps) press enter helper.…" at bounding box center [823, 474] width 217 height 138
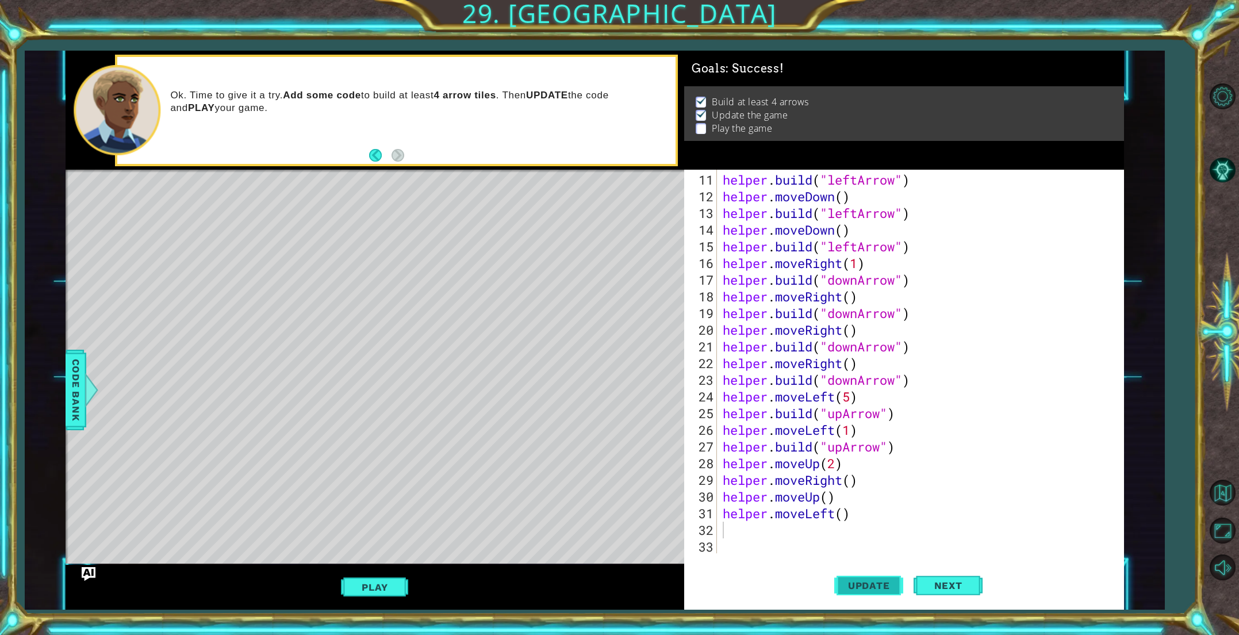
click at [851, 582] on span "Update" at bounding box center [868, 584] width 65 height 11
paste textarea "[DOMAIN_NAME]("blueBlock")"
click at [857, 585] on span "Update" at bounding box center [868, 584] width 65 height 11
click at [858, 585] on span "Update" at bounding box center [868, 584] width 65 height 11
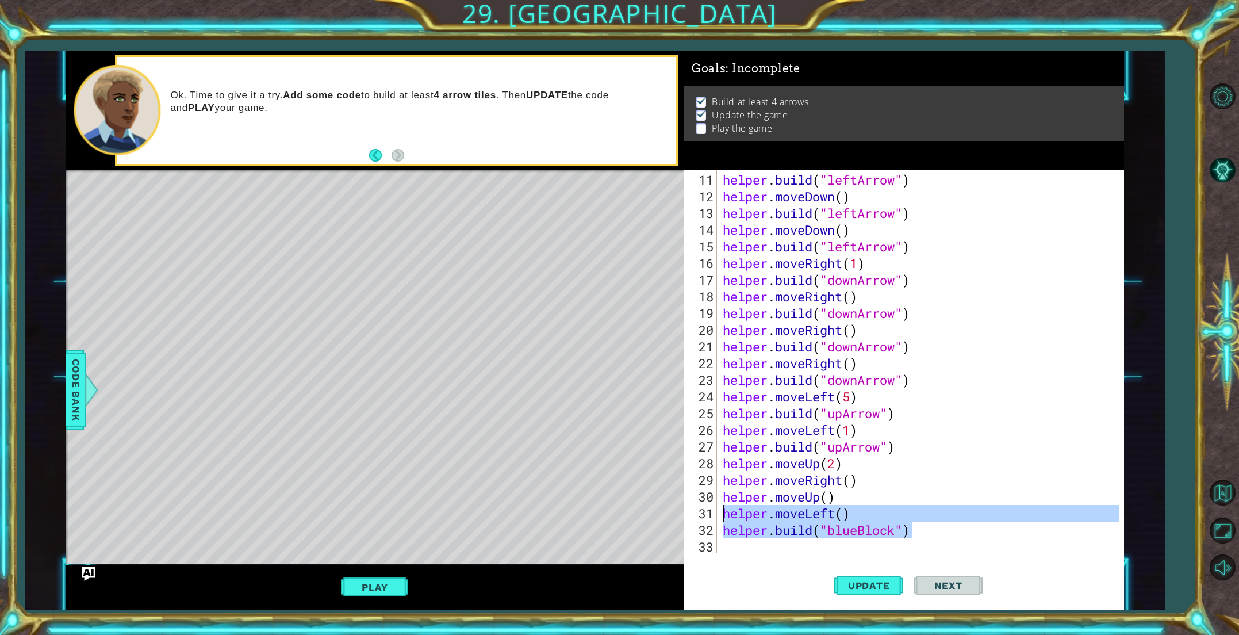
drag, startPoint x: 918, startPoint y: 536, endPoint x: 724, endPoint y: 513, distance: 195.1
click at [724, 513] on div "helper . build ( "leftArrow" ) helper . moveDown ( ) helper . build ( "leftArro…" at bounding box center [922, 379] width 405 height 417
type textarea "helper.moveLeft() [DOMAIN_NAME]("blueBlock")"
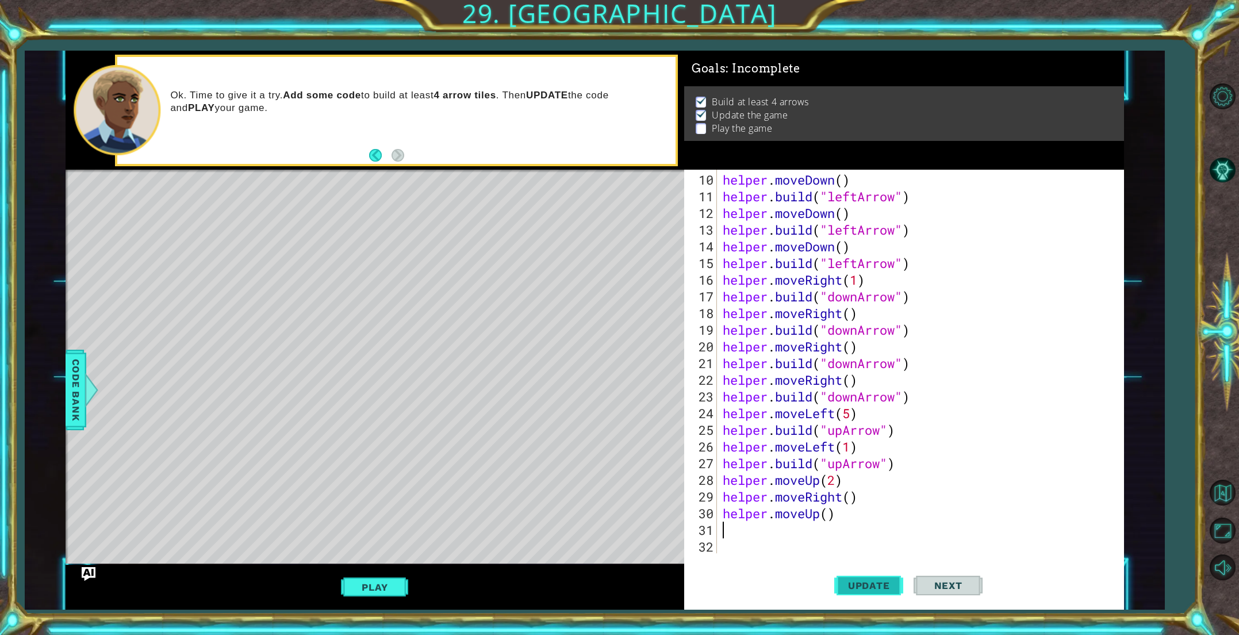
click at [890, 585] on span "Update" at bounding box center [868, 584] width 65 height 11
drag, startPoint x: 70, startPoint y: 386, endPoint x: 59, endPoint y: 383, distance: 11.9
click at [70, 386] on span "Code Bank" at bounding box center [76, 390] width 18 height 70
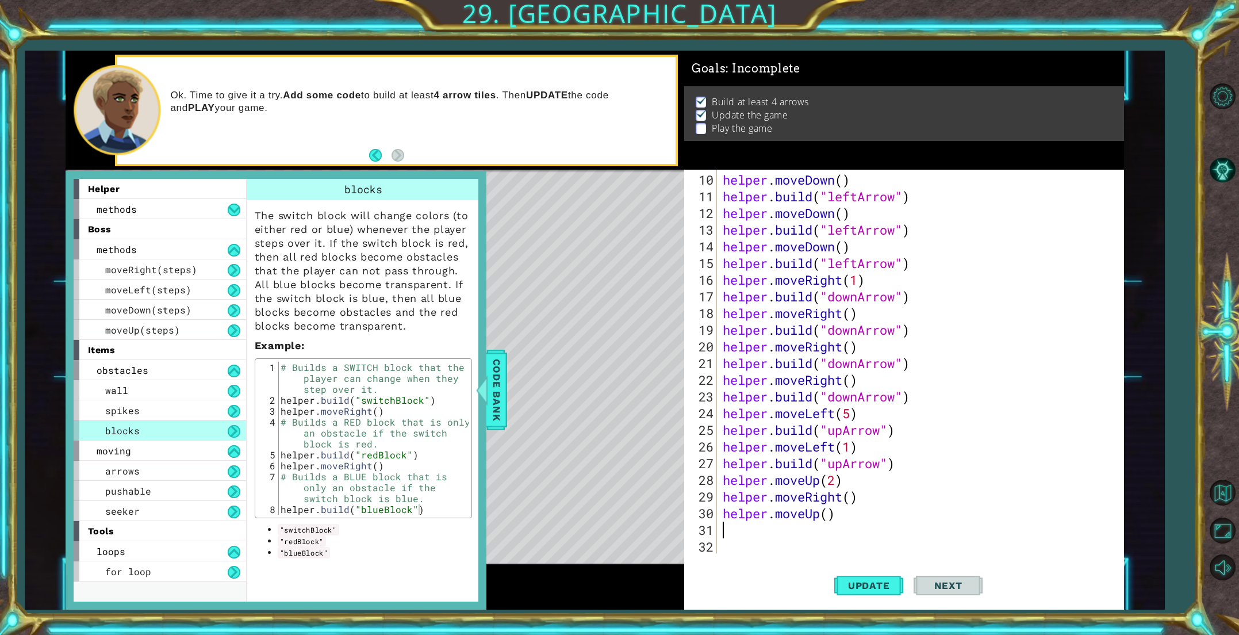
click at [771, 523] on div "helper . moveDown ( ) helper . build ( "leftArrow" ) helper . moveDown ( ) help…" at bounding box center [922, 379] width 405 height 417
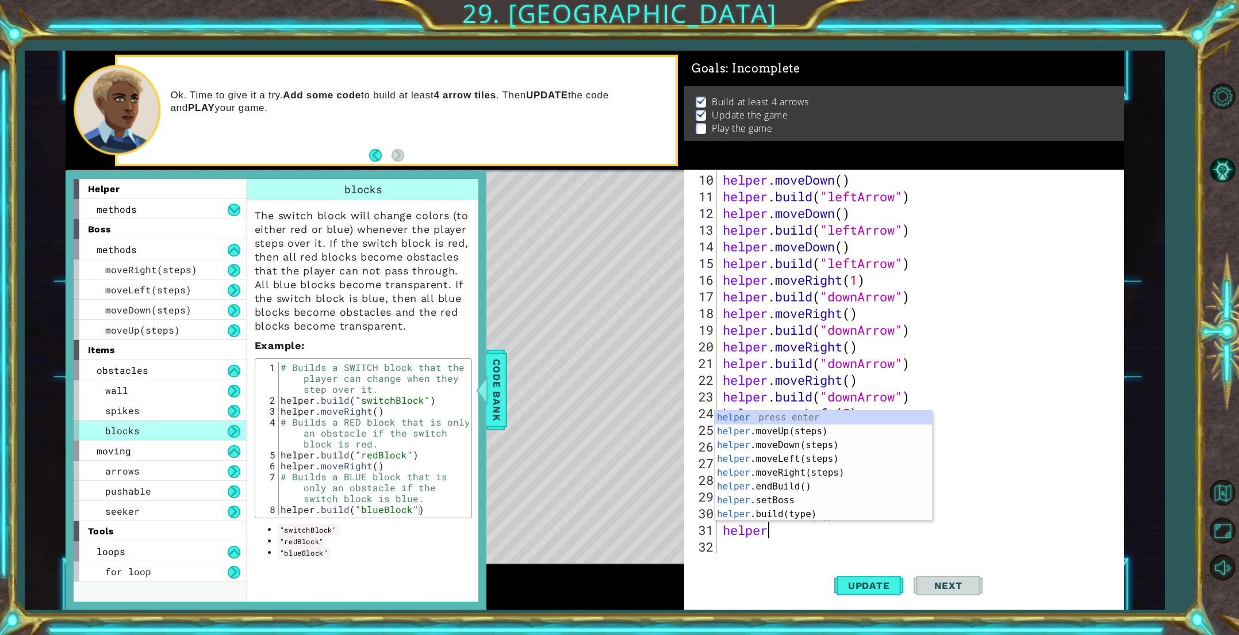
scroll to position [0, 1]
click at [770, 517] on div "helper press enter helper .moveUp(steps) press enter helper .moveDown(steps) pr…" at bounding box center [823, 479] width 217 height 138
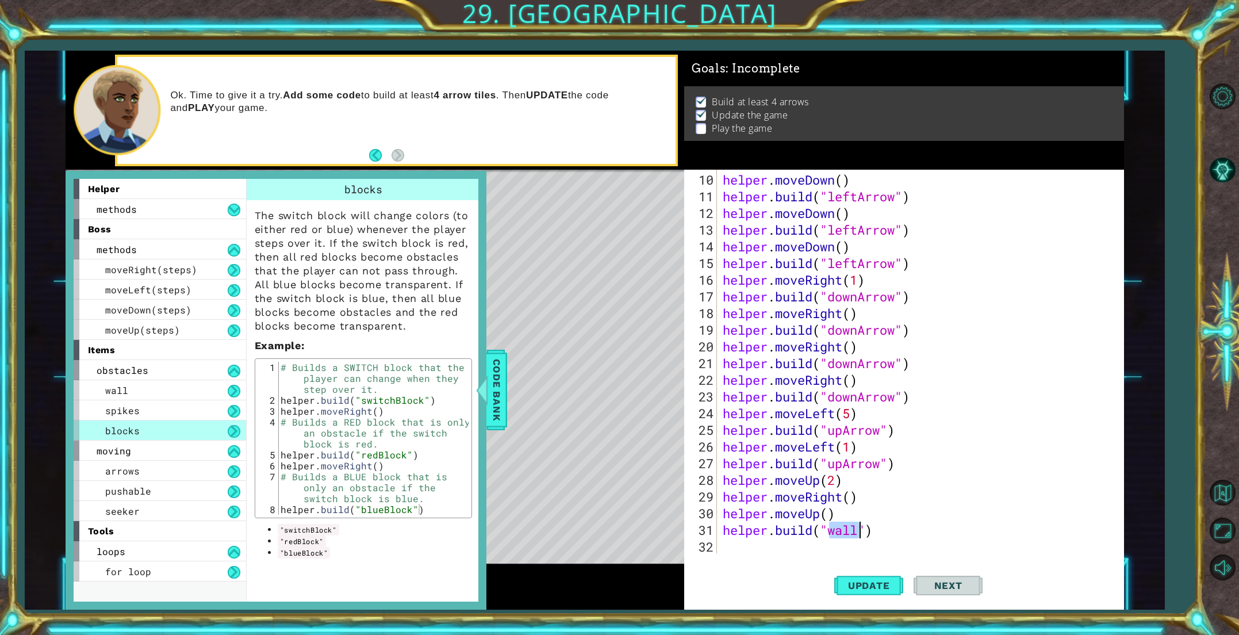
scroll to position [167, 0]
click at [861, 535] on div "helper . moveDown ( ) helper . build ( "leftArrow" ) helper . moveDown ( ) help…" at bounding box center [922, 379] width 405 height 417
type textarea "[DOMAIN_NAME]("switchBlock")"
click at [892, 580] on span "Update" at bounding box center [868, 584] width 65 height 11
click at [777, 546] on div "helper . moveDown ( ) helper . build ( "leftArrow" ) helper . moveDown ( ) help…" at bounding box center [922, 379] width 405 height 417
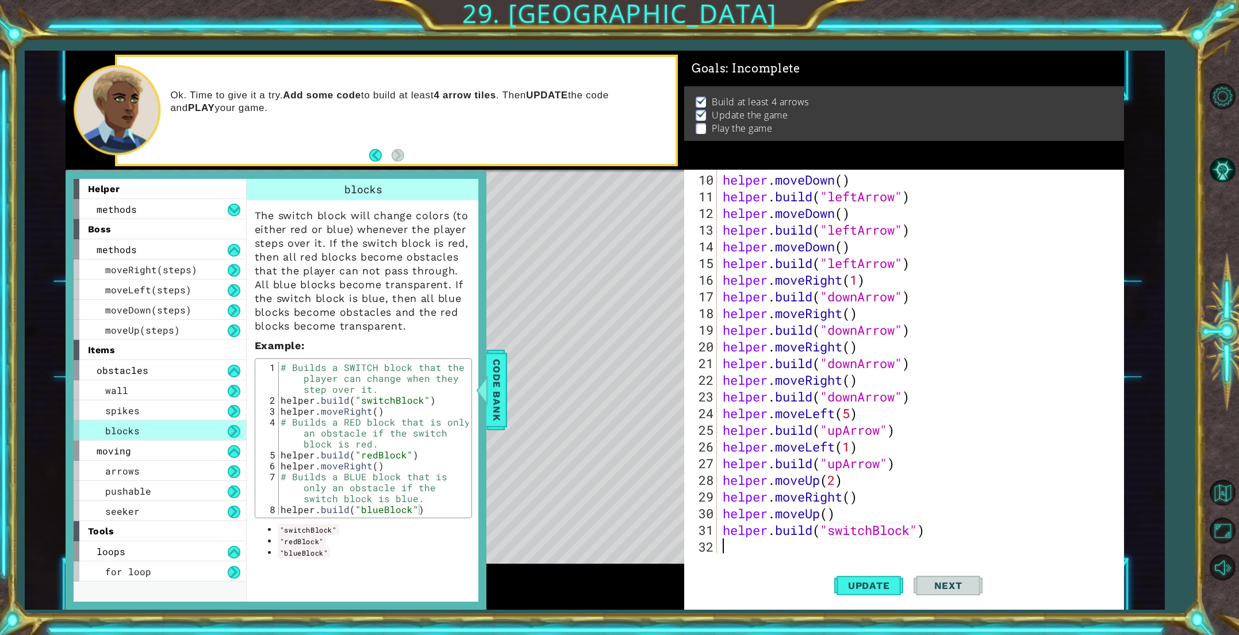
scroll to position [0, 0]
click at [495, 409] on span "Code Bank" at bounding box center [496, 390] width 18 height 70
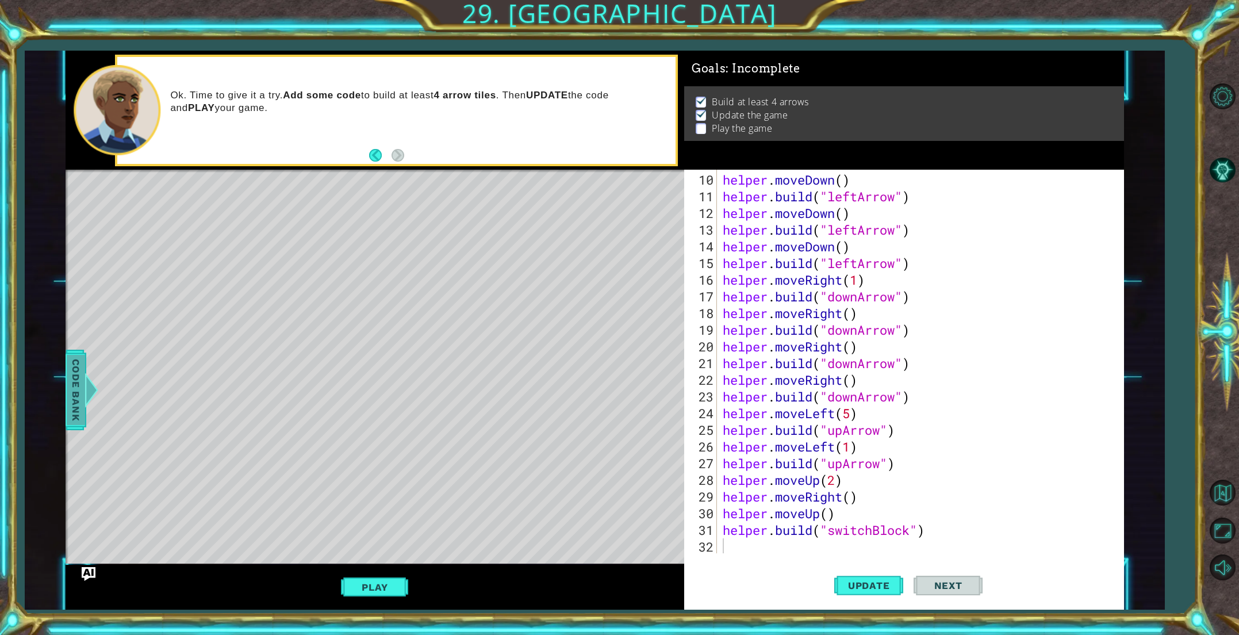
click at [75, 387] on span "Code Bank" at bounding box center [76, 390] width 18 height 70
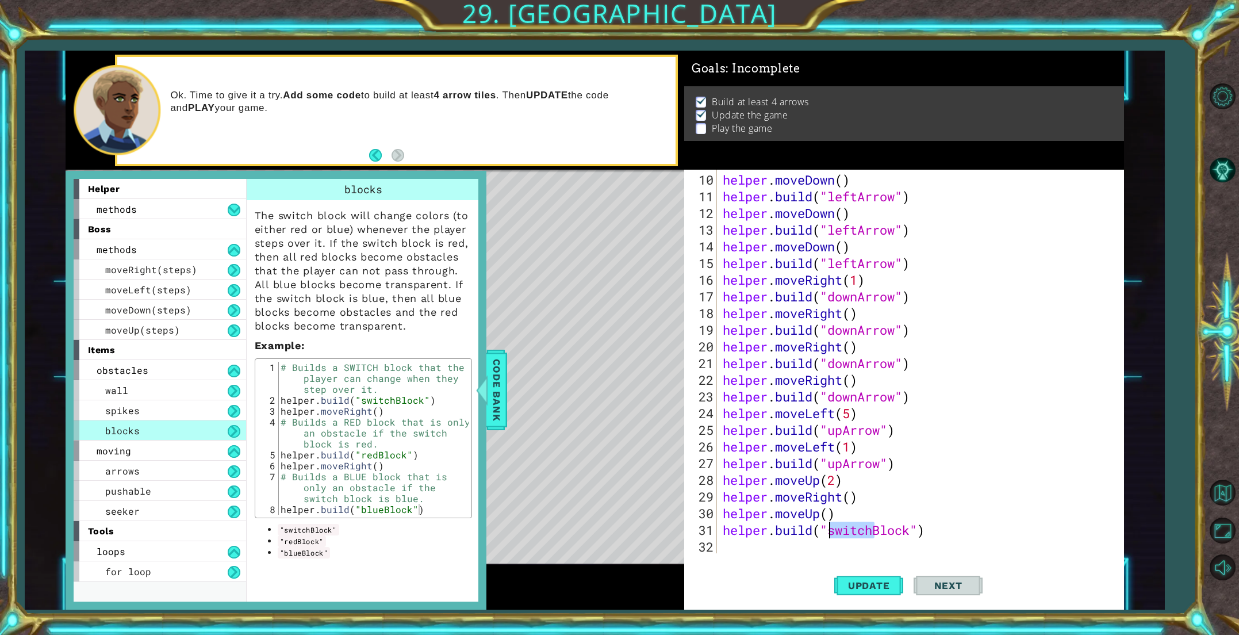
drag, startPoint x: 874, startPoint y: 533, endPoint x: 830, endPoint y: 533, distance: 44.3
click at [830, 533] on div "helper . moveDown ( ) helper . build ( "leftArrow" ) helper . moveDown ( ) help…" at bounding box center [922, 379] width 405 height 417
type textarea "[DOMAIN_NAME]("blueBlock")"
click at [868, 582] on span "Update" at bounding box center [868, 584] width 65 height 11
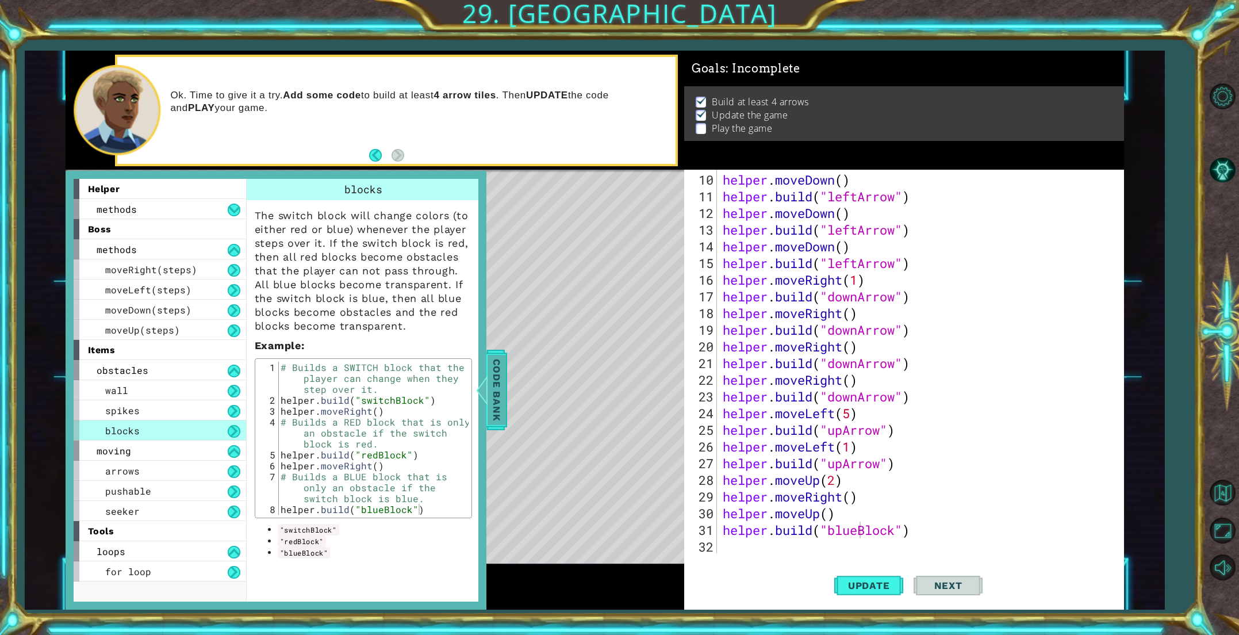
click at [490, 408] on span "Code Bank" at bounding box center [496, 390] width 18 height 70
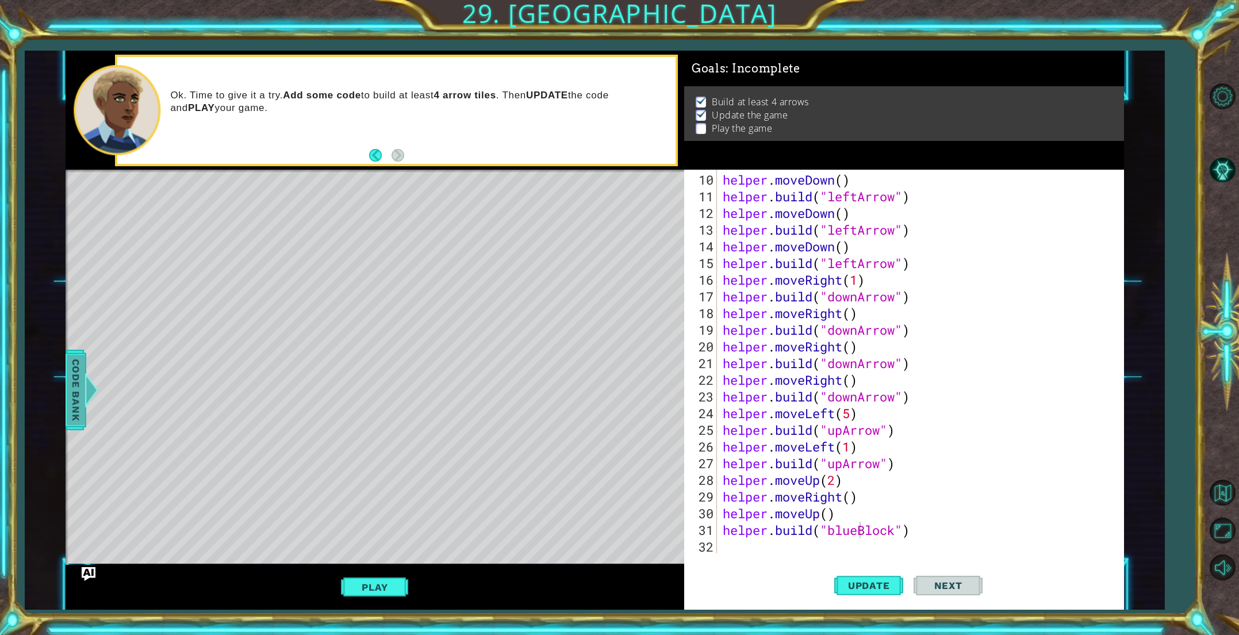
click at [83, 401] on span "Code Bank" at bounding box center [76, 390] width 18 height 70
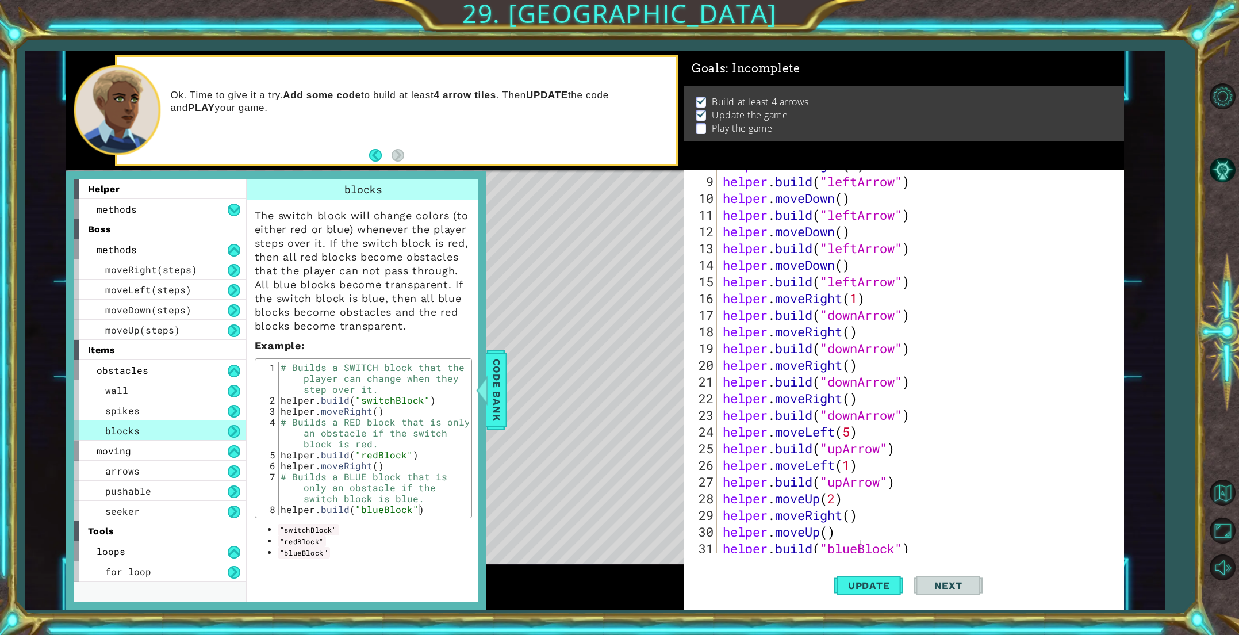
scroll to position [148, 0]
click at [1223, 566] on button "Mute" at bounding box center [1221, 567] width 33 height 33
click at [1227, 162] on button "AI Hint" at bounding box center [1221, 169] width 33 height 33
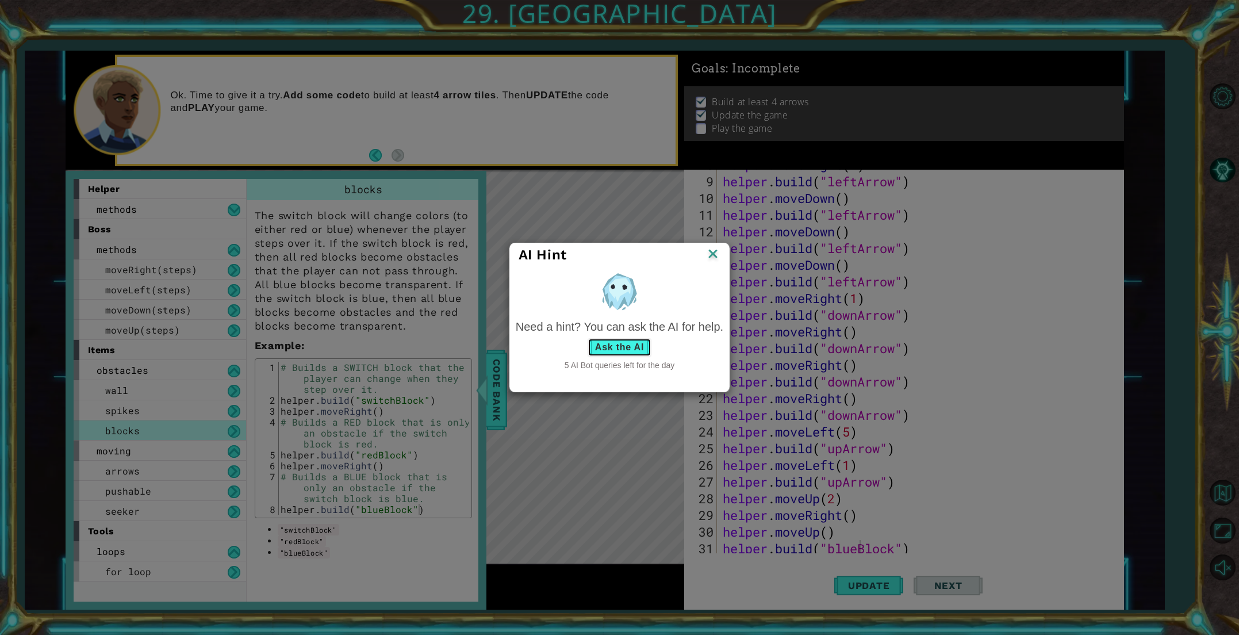
click at [628, 350] on button "Ask the AI" at bounding box center [619, 347] width 64 height 18
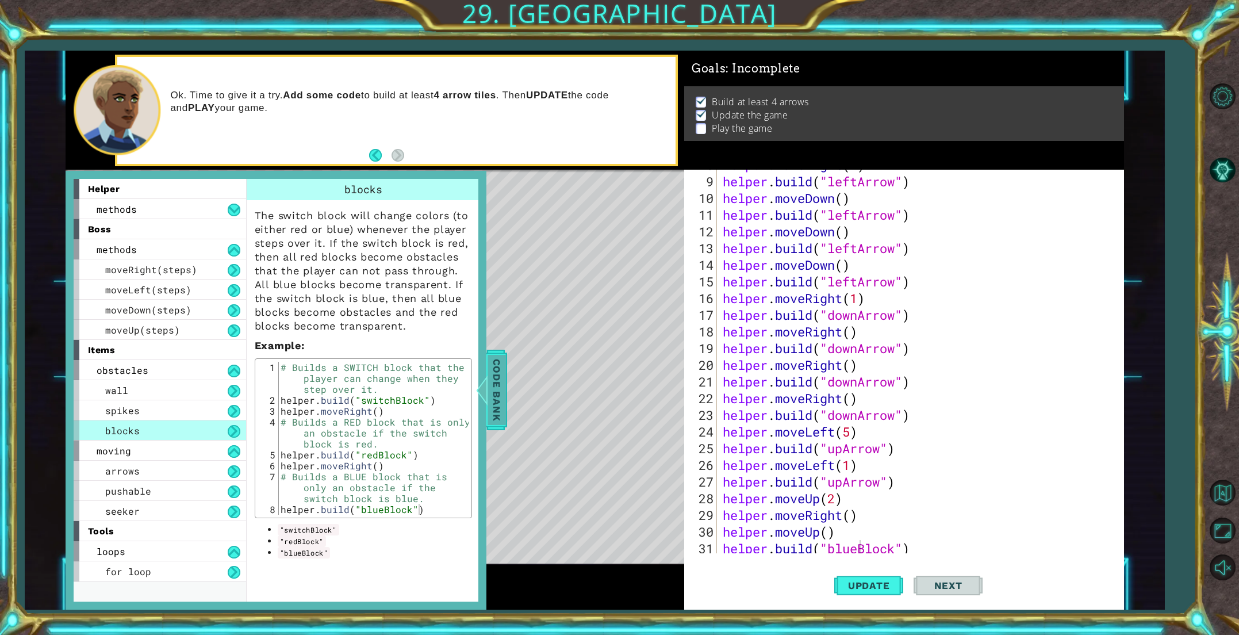
click at [493, 395] on span "Code Bank" at bounding box center [496, 390] width 18 height 70
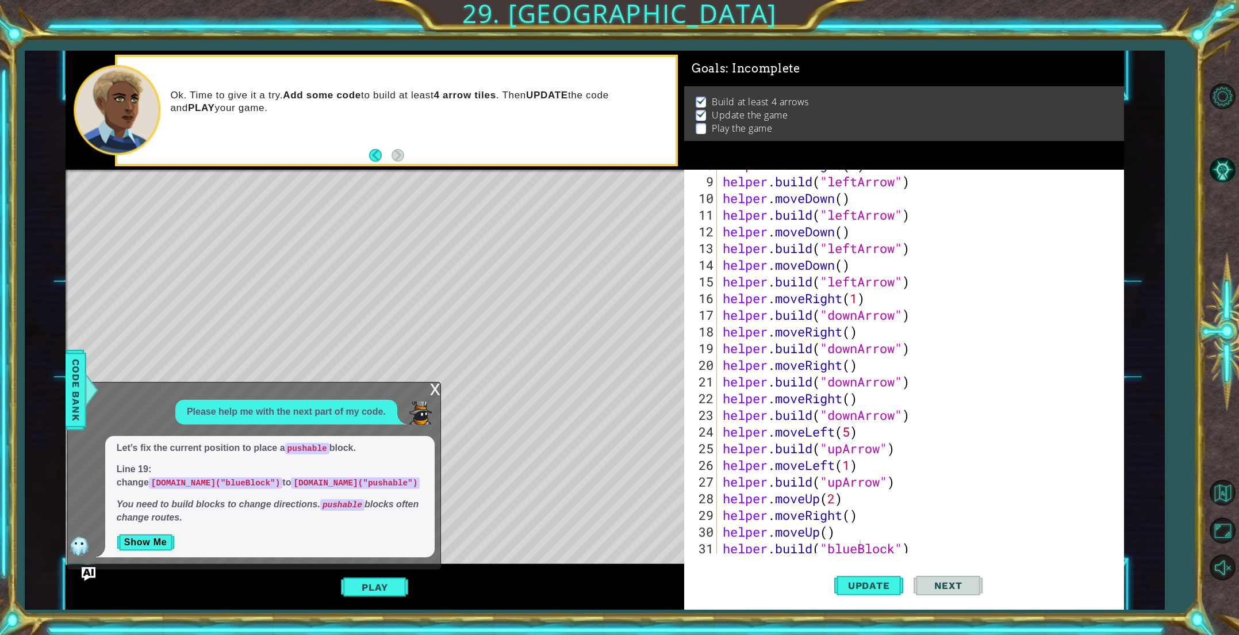
click at [336, 546] on p "Show Me" at bounding box center [270, 542] width 306 height 18
click at [293, 523] on p "You need to build blocks to change directions. pushable blocks often change rou…" at bounding box center [270, 511] width 306 height 26
click at [166, 547] on button "Show Me" at bounding box center [146, 542] width 58 height 18
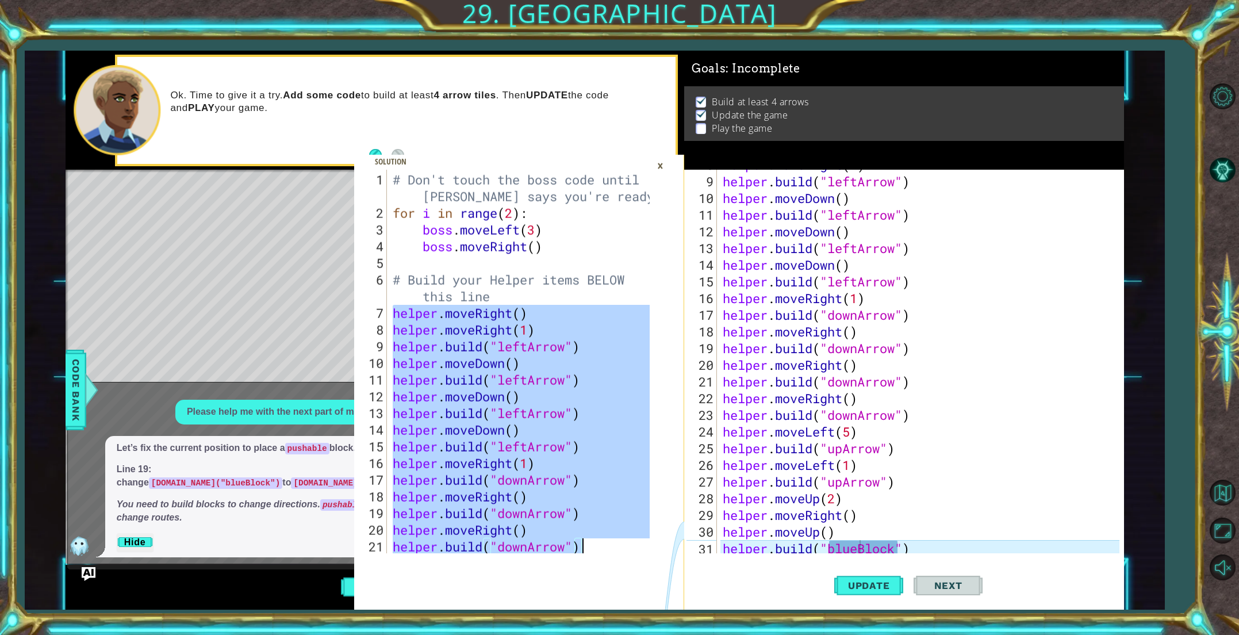
drag, startPoint x: 390, startPoint y: 312, endPoint x: 606, endPoint y: 551, distance: 322.0
click at [606, 551] on div "# Don't touch the boss code until [PERSON_NAME] says you're ready! for i in ran…" at bounding box center [522, 387] width 265 height 433
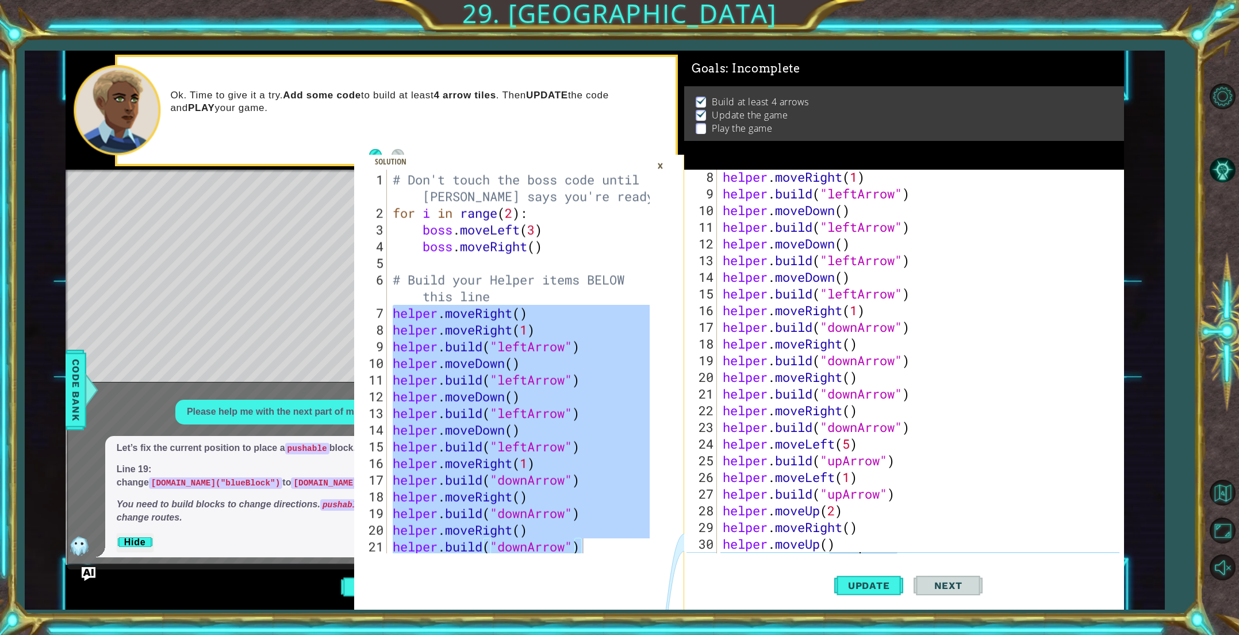
scroll to position [136, 0]
click at [670, 327] on icon at bounding box center [667, 436] width 34 height 533
click at [523, 361] on div "# Don't touch the boss code until [PERSON_NAME] says you're ready! for i in ran…" at bounding box center [522, 387] width 265 height 433
type textarea "helper.moveDown()"
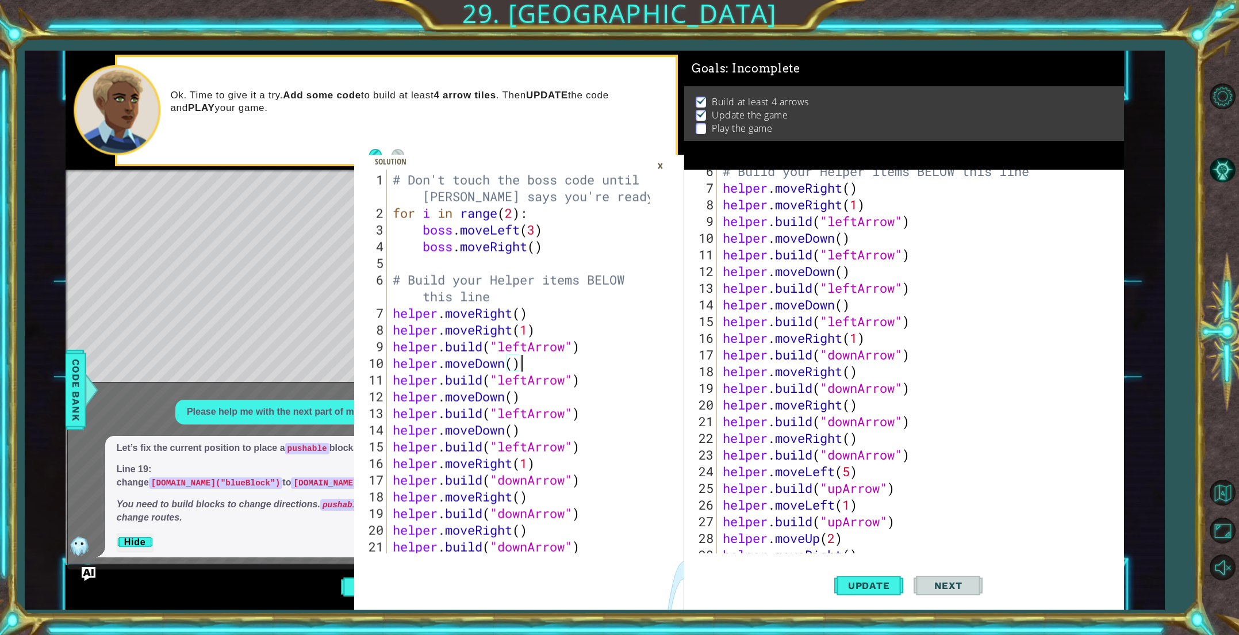
scroll to position [109, 0]
click at [656, 165] on div "×" at bounding box center [660, 166] width 18 height 20
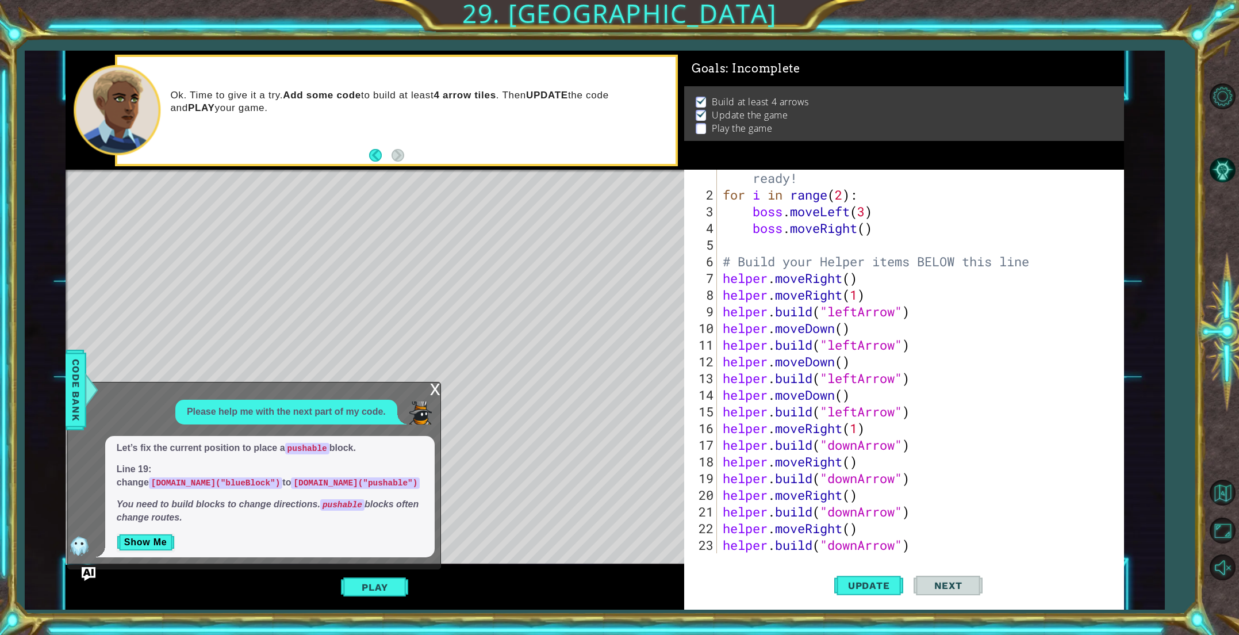
scroll to position [0, 0]
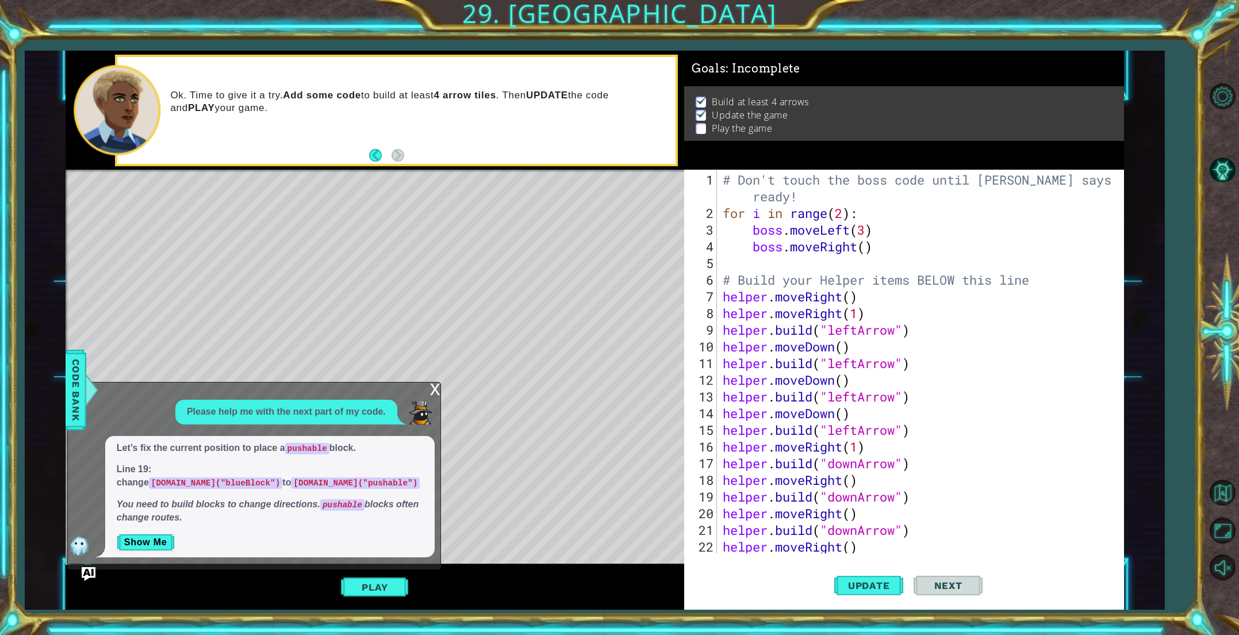
click at [439, 389] on div "x" at bounding box center [435, 387] width 10 height 11
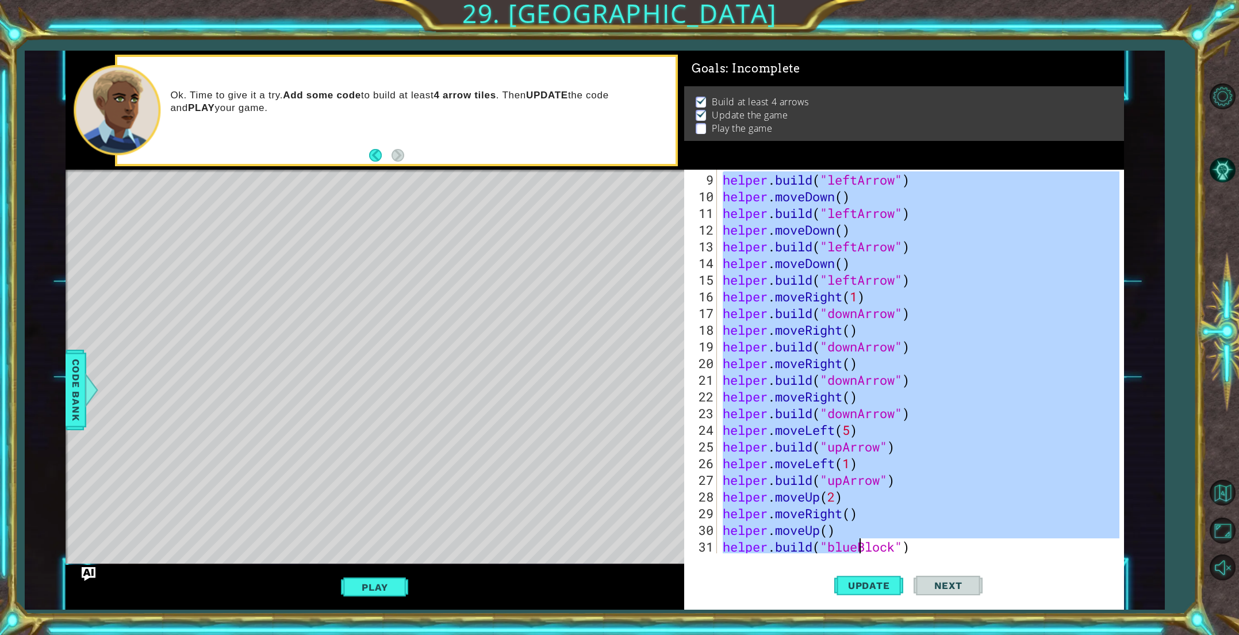
scroll to position [167, 0]
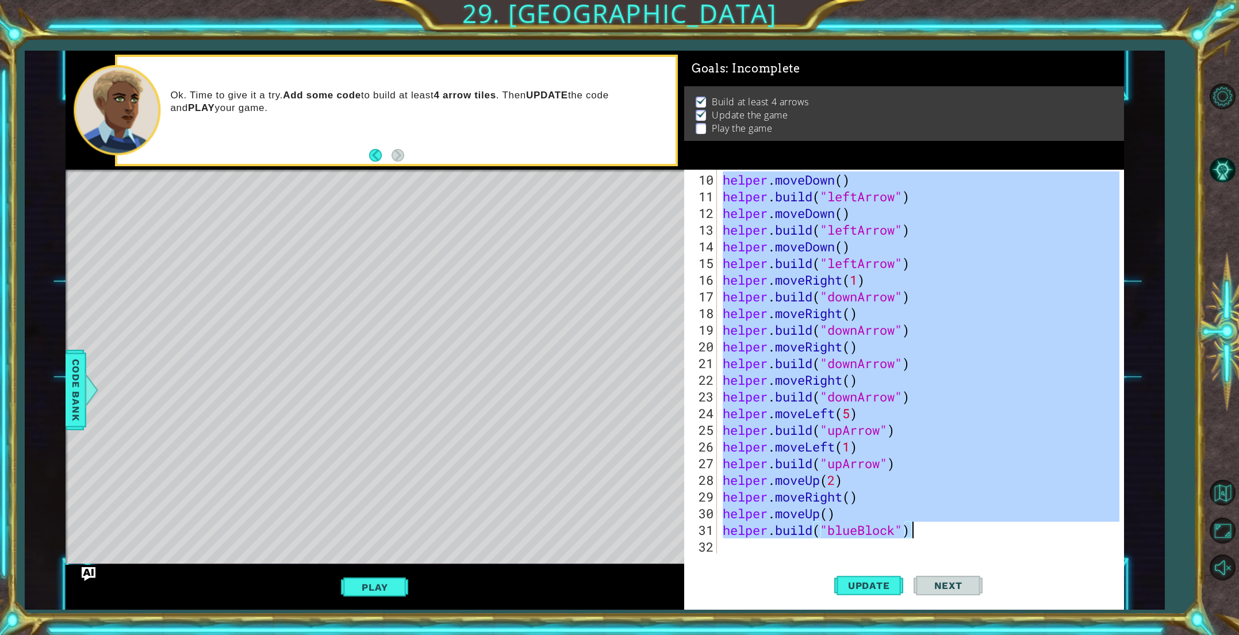
drag, startPoint x: 721, startPoint y: 329, endPoint x: 923, endPoint y: 532, distance: 287.0
click at [923, 532] on div "helper . moveDown ( ) helper . build ( "leftArrow" ) helper . moveDown ( ) help…" at bounding box center [922, 379] width 405 height 417
type textarea "helper.moveUp() [DOMAIN_NAME]("blueBlock")"
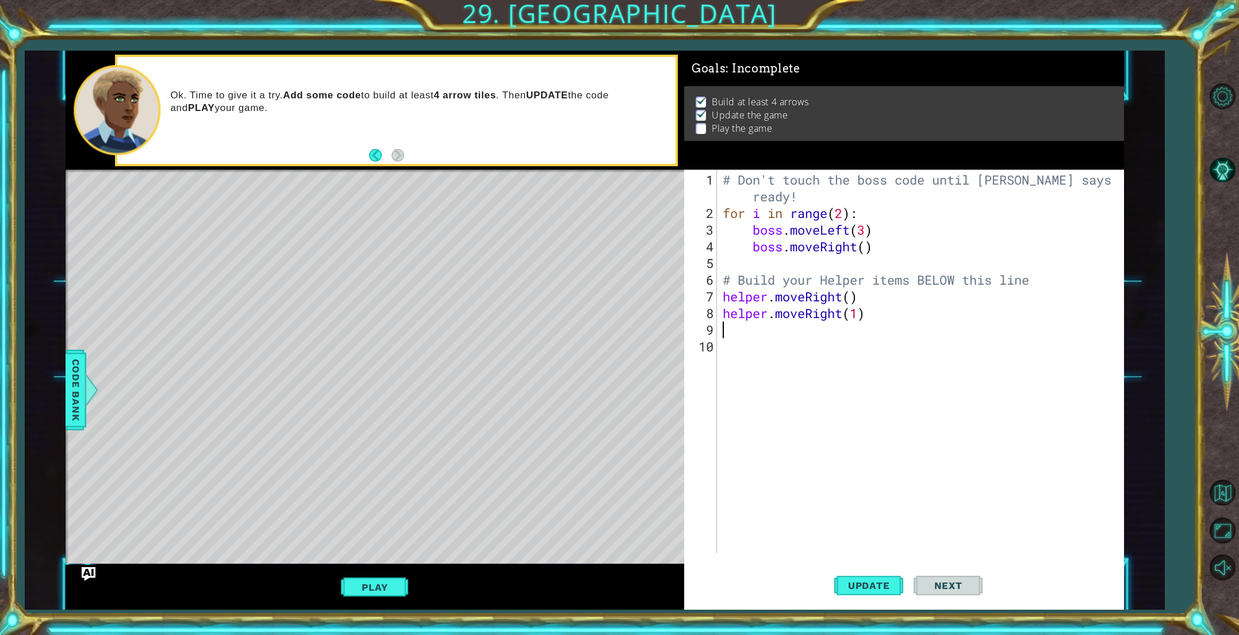
scroll to position [0, 0]
click at [867, 583] on span "Update" at bounding box center [868, 584] width 65 height 11
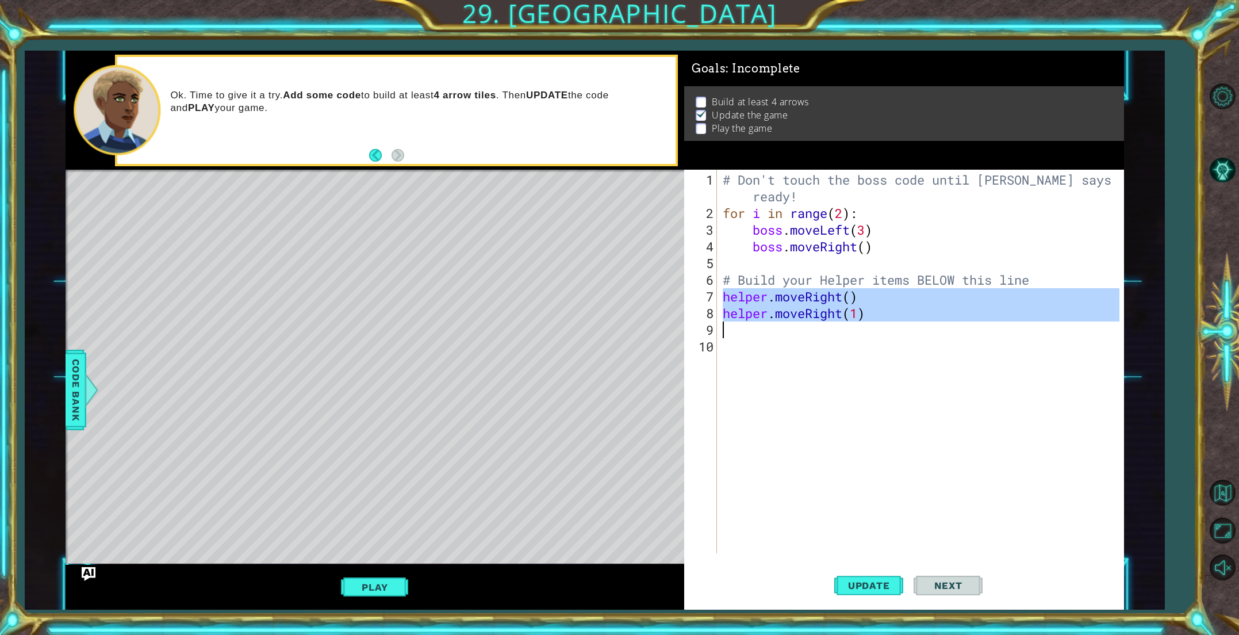
drag, startPoint x: 721, startPoint y: 295, endPoint x: 871, endPoint y: 321, distance: 152.9
click at [871, 321] on div "# Don't touch the boss code until [PERSON_NAME] says you're ready! for i in ran…" at bounding box center [922, 387] width 405 height 433
type textarea "helper.moveRight(1)"
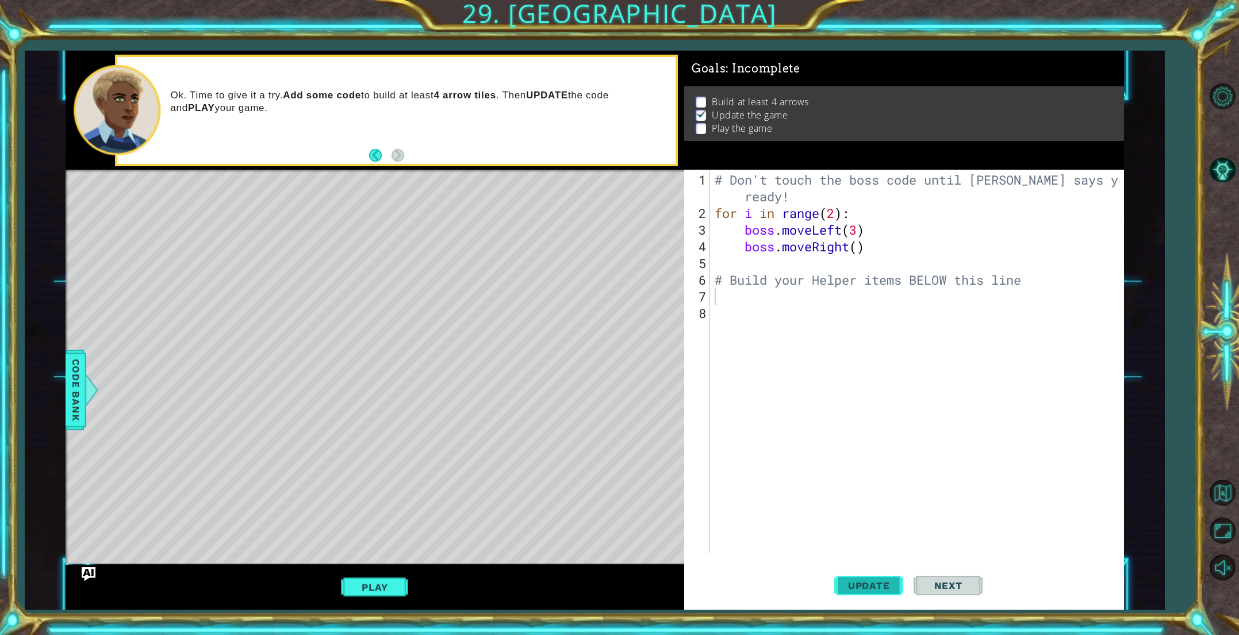
click at [863, 579] on span "Update" at bounding box center [868, 584] width 65 height 11
paste textarea "[DOMAIN_NAME]("downArrow")"
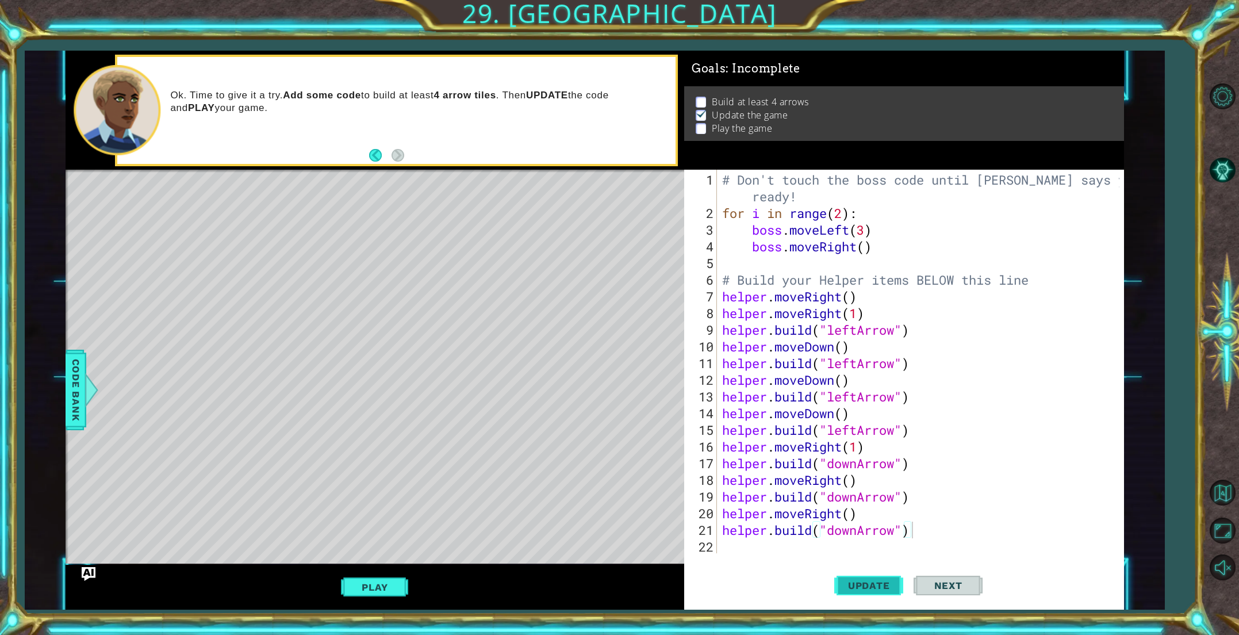
click at [893, 589] on span "Update" at bounding box center [868, 584] width 65 height 11
click at [720, 299] on div "# Don't touch the boss code until [PERSON_NAME] says you're ready! for i in ran…" at bounding box center [922, 387] width 405 height 433
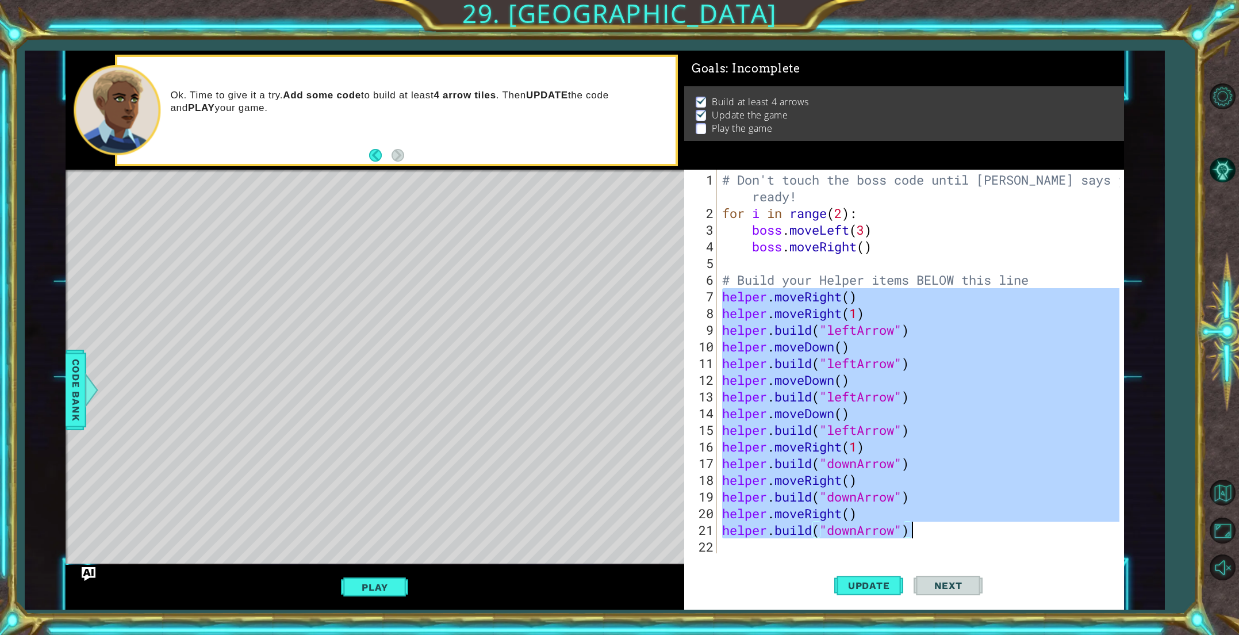
drag, startPoint x: 721, startPoint y: 299, endPoint x: 952, endPoint y: 535, distance: 329.7
click at [952, 535] on div "# Don't touch the boss code until [PERSON_NAME] says you're ready! for i in ran…" at bounding box center [922, 387] width 405 height 433
type textarea "helper.moveRight() [DOMAIN_NAME]("downArrow")"
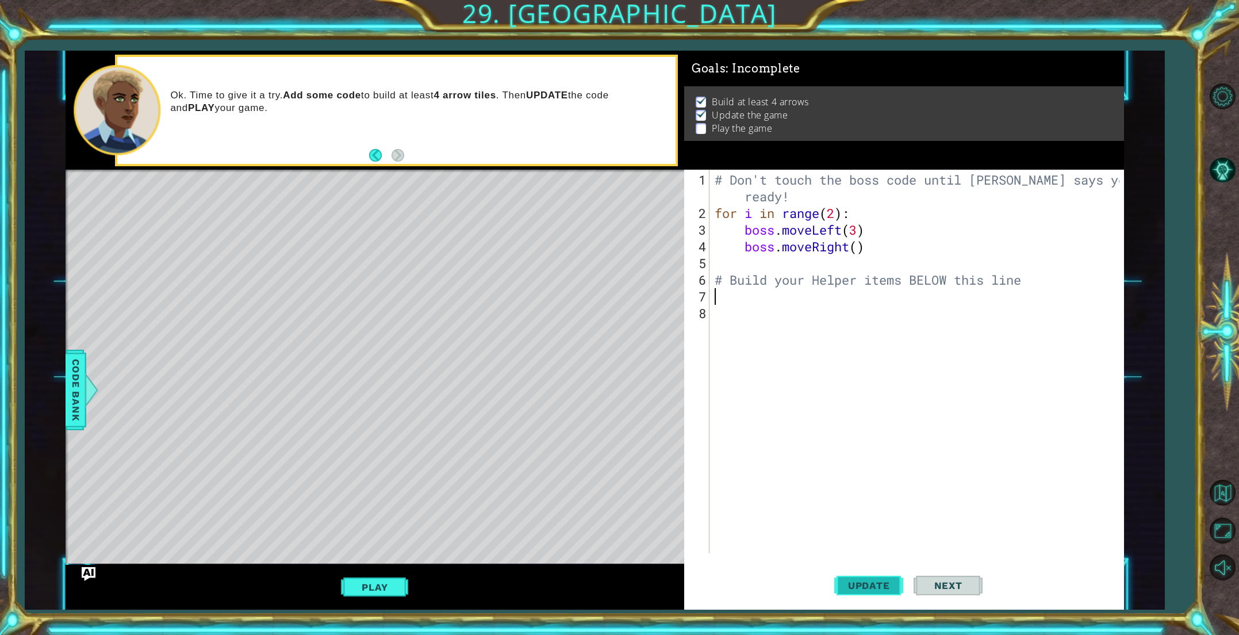
click at [882, 590] on span "Update" at bounding box center [868, 584] width 65 height 11
click at [82, 393] on span "Code Bank" at bounding box center [76, 390] width 18 height 70
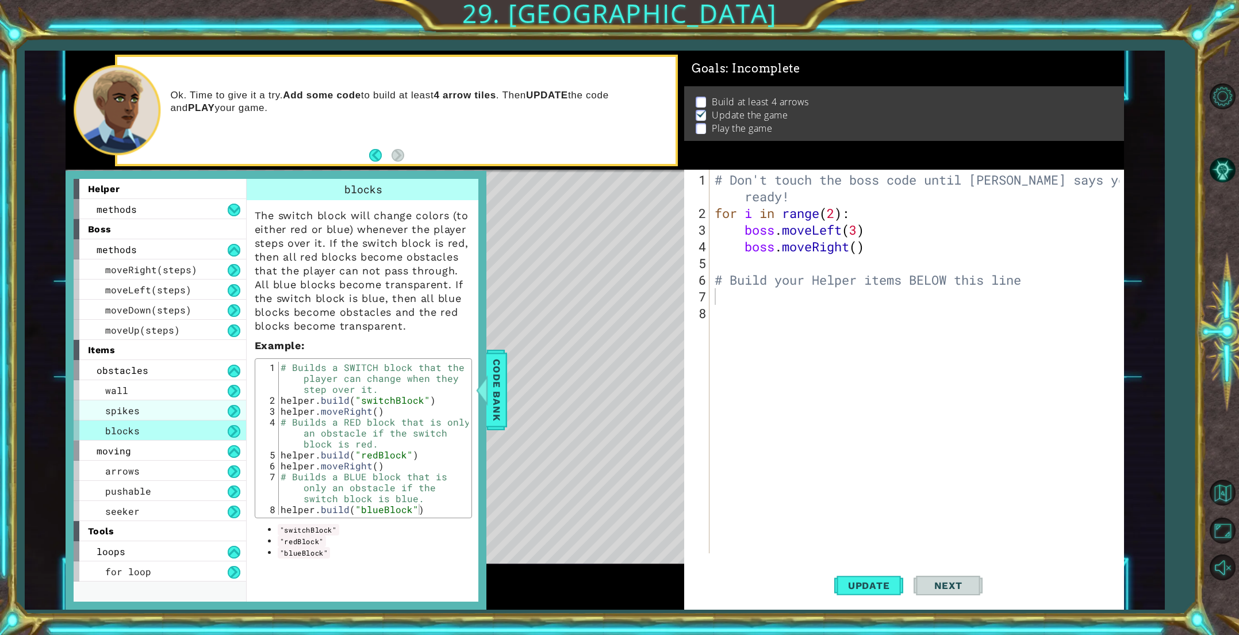
click at [132, 413] on span "spikes" at bounding box center [122, 410] width 34 height 12
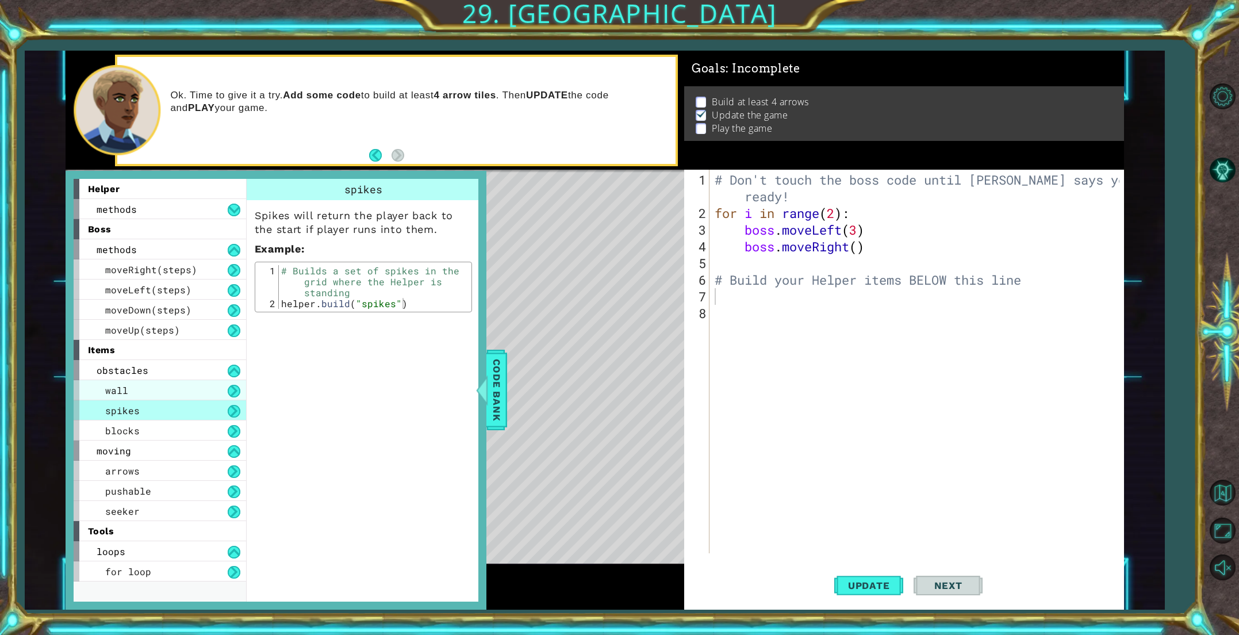
click at [143, 394] on div "wall" at bounding box center [160, 390] width 172 height 20
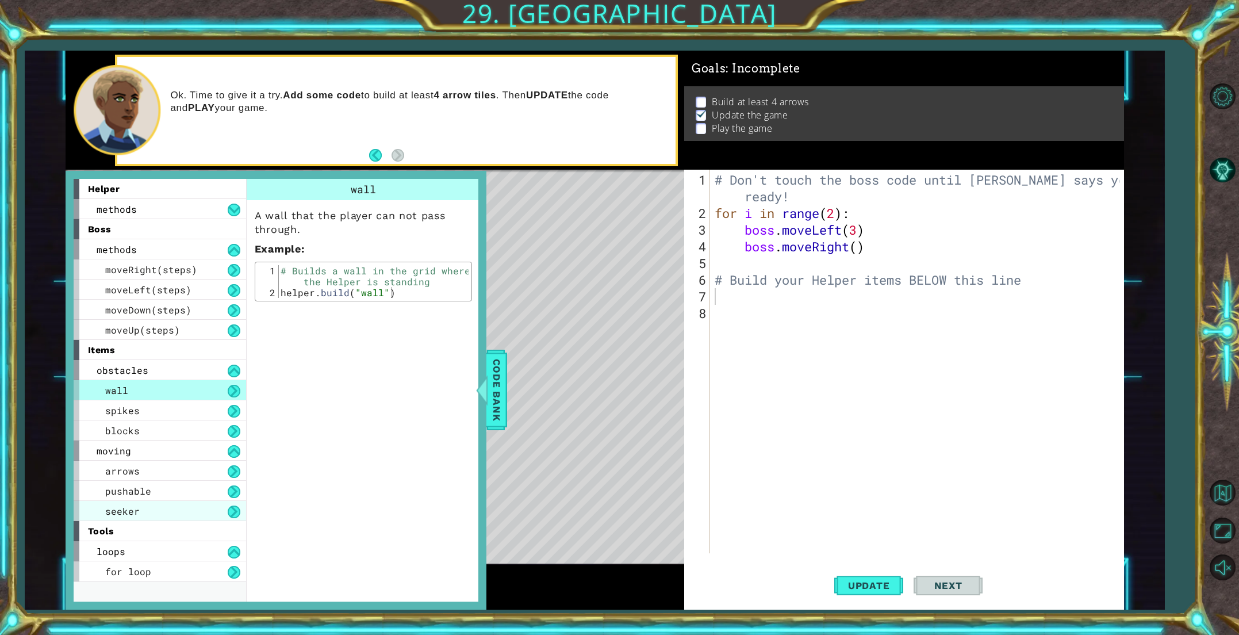
click at [149, 516] on div "seeker" at bounding box center [160, 511] width 172 height 20
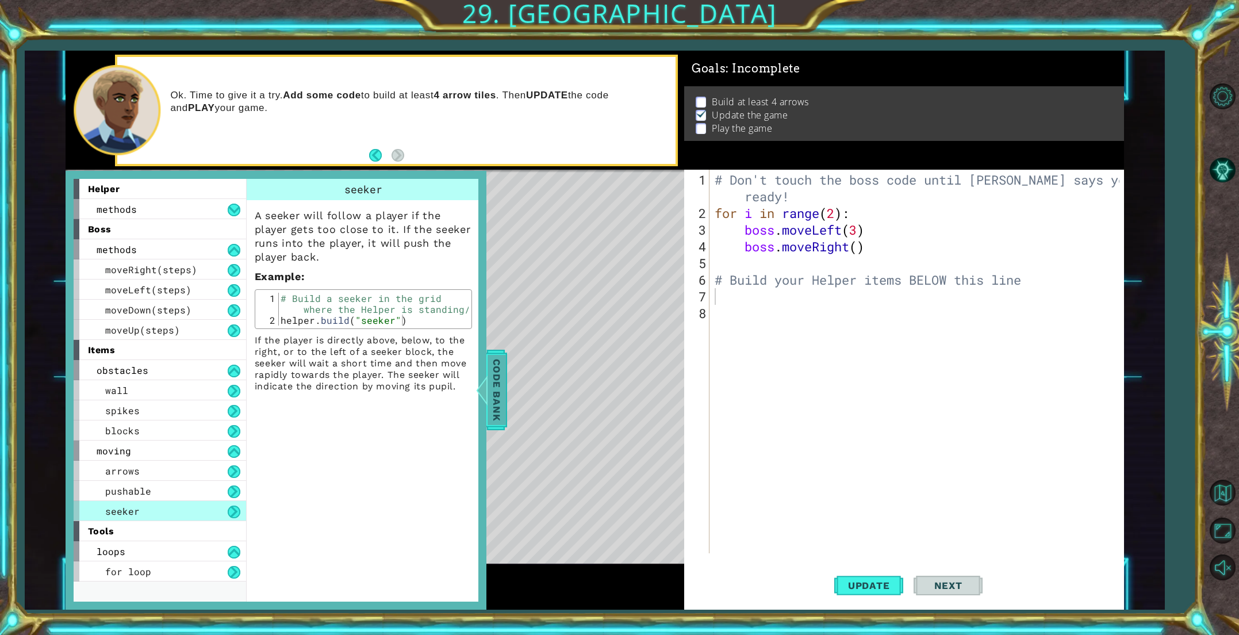
click at [498, 375] on span "Code Bank" at bounding box center [496, 390] width 18 height 70
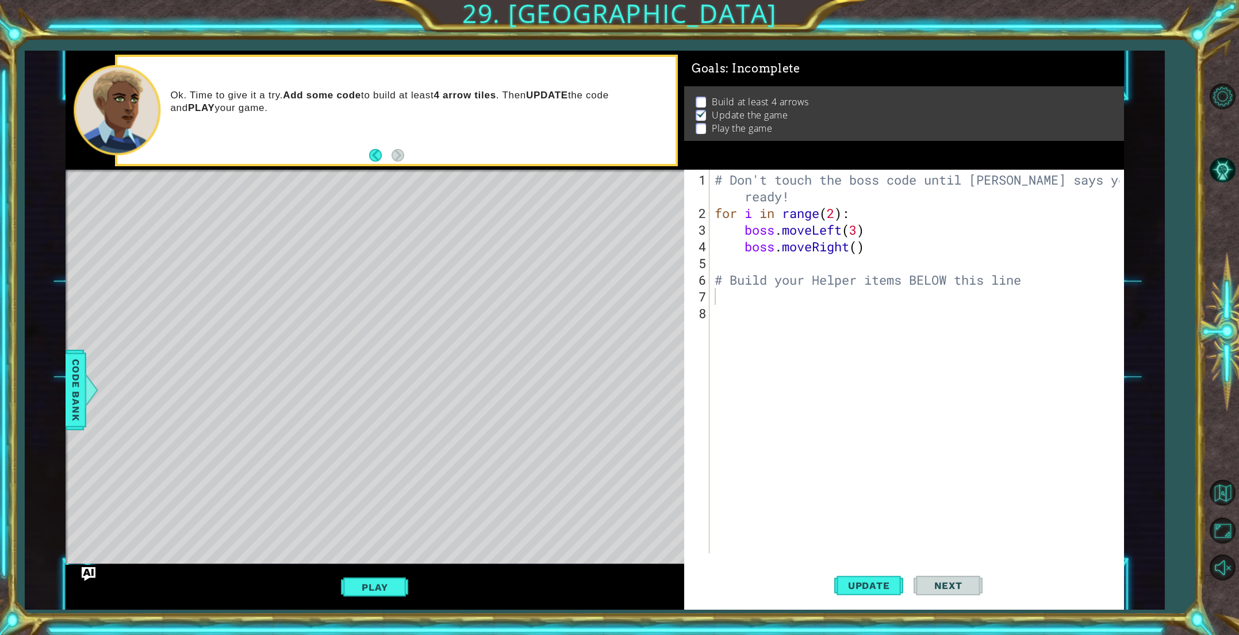
click at [720, 301] on div "# Don't touch the boss code until [PERSON_NAME] says you're ready! for i in ran…" at bounding box center [918, 387] width 413 height 433
type textarea "h"
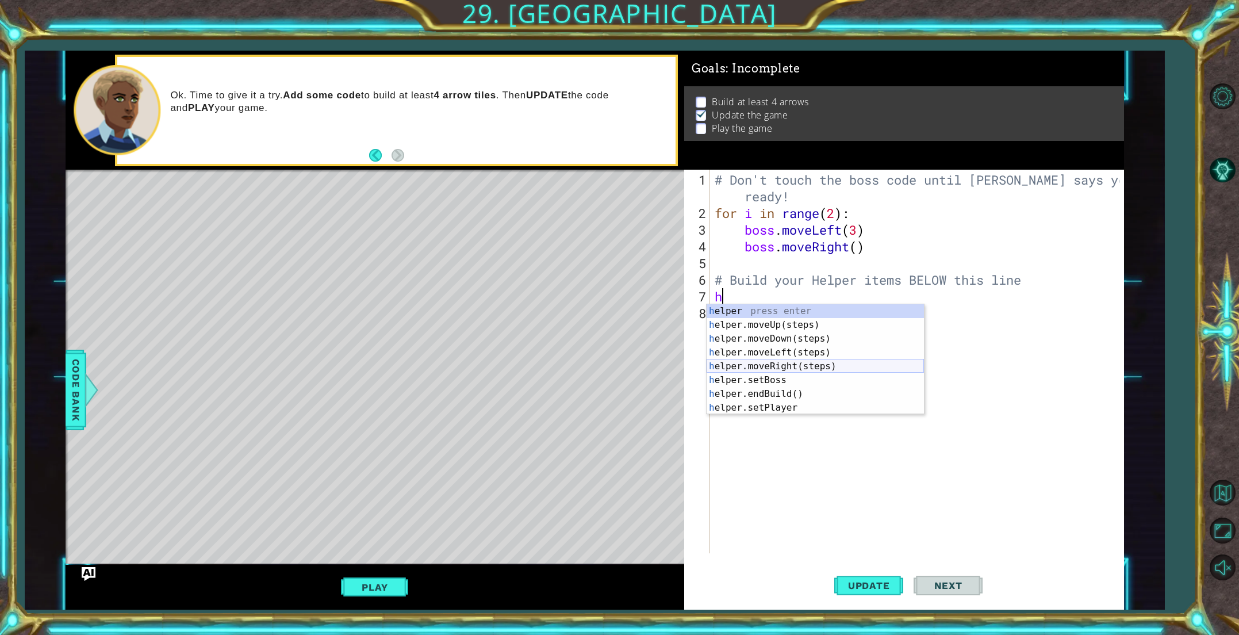
click at [784, 369] on div "h elper press enter h elper.moveUp(steps) press enter h elper.moveDown(steps) p…" at bounding box center [814, 373] width 217 height 138
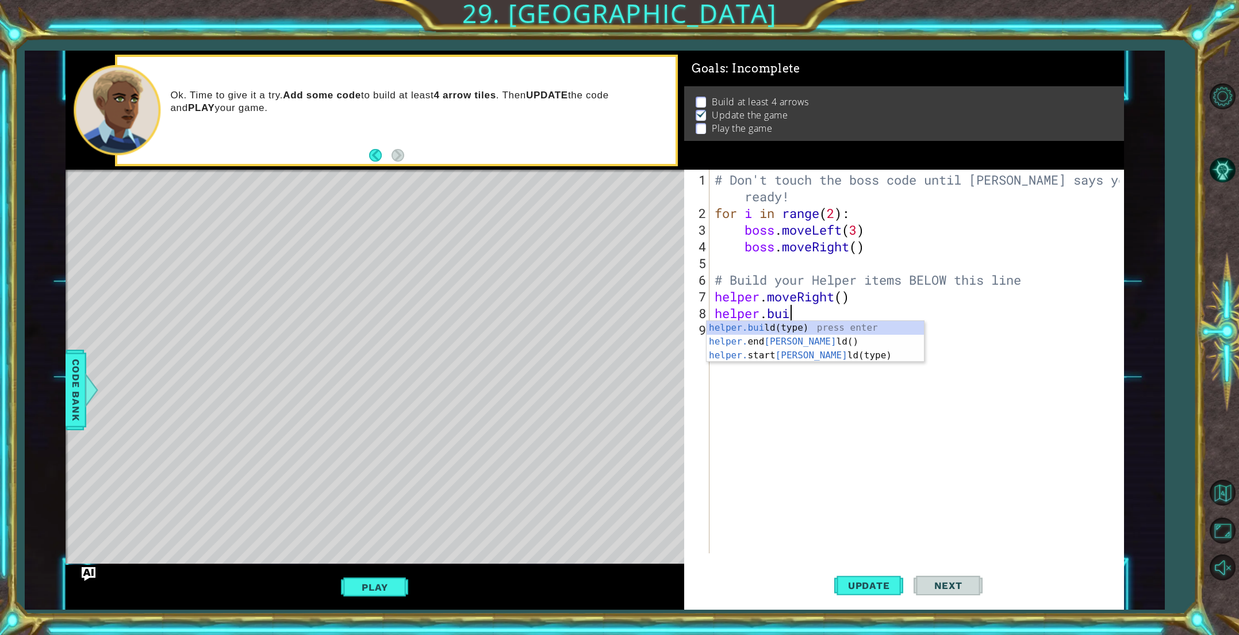
scroll to position [0, 3]
click at [846, 333] on div "helper.[PERSON_NAME](type) press enter helper. end [PERSON_NAME]() press enter …" at bounding box center [814, 355] width 217 height 69
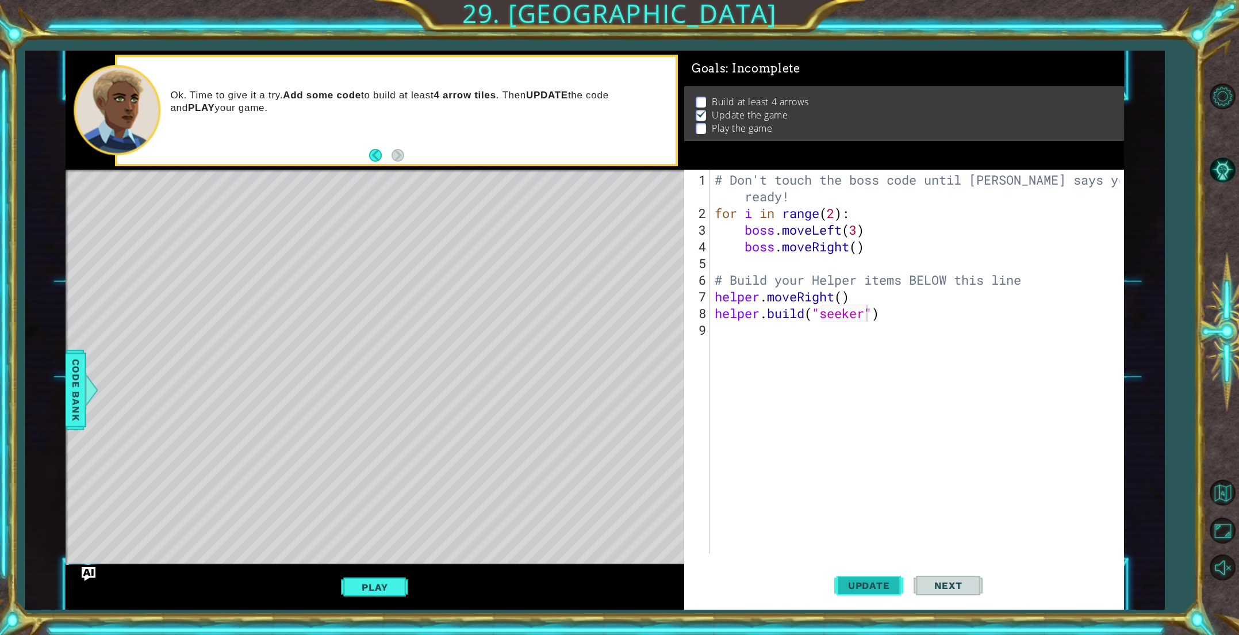
click at [897, 584] on span "Update" at bounding box center [868, 584] width 65 height 11
click at [345, 594] on button "Play" at bounding box center [374, 587] width 67 height 22
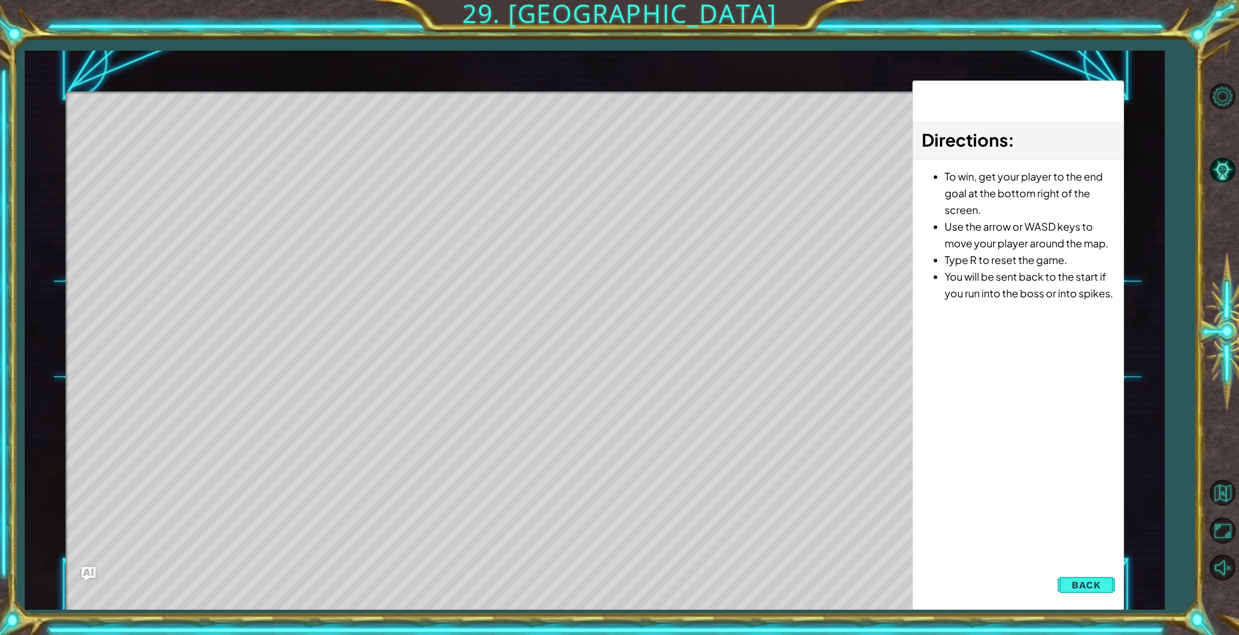
click at [1069, 578] on button "Back" at bounding box center [1086, 584] width 58 height 23
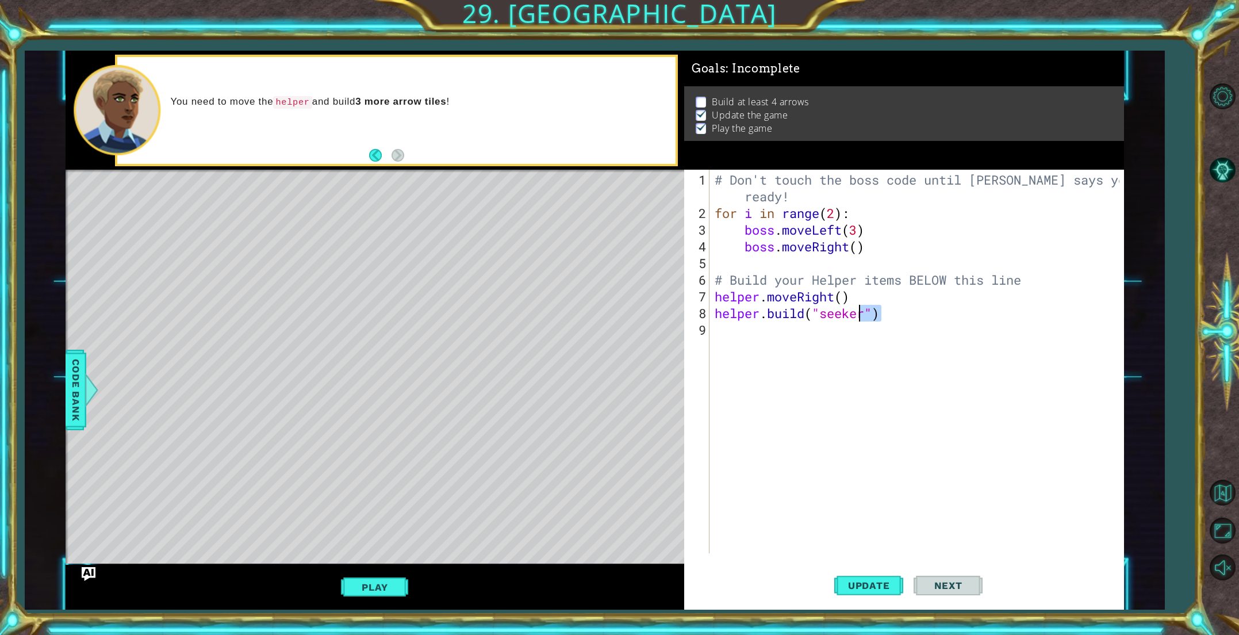
drag, startPoint x: 878, startPoint y: 325, endPoint x: 859, endPoint y: 313, distance: 23.3
click at [859, 313] on div "# Don't touch the boss code until [PERSON_NAME] says you're ready! for i in ran…" at bounding box center [918, 387] width 413 height 433
click at [882, 315] on div "# Don't touch the boss code until [PERSON_NAME] says you're ready! for i in ran…" at bounding box center [918, 387] width 413 height 433
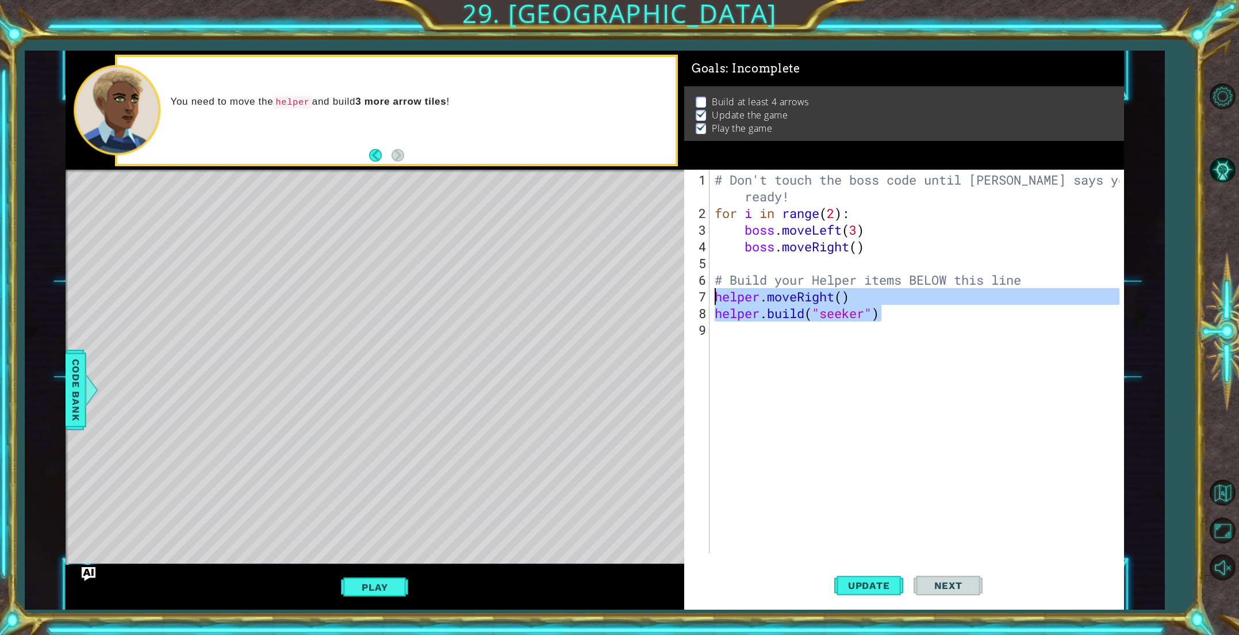
drag, startPoint x: 882, startPoint y: 315, endPoint x: 717, endPoint y: 295, distance: 166.1
click at [717, 295] on div "# Don't touch the boss code until [PERSON_NAME] says you're ready! for i in ran…" at bounding box center [918, 387] width 413 height 433
type textarea "helper.moveRight() [DOMAIN_NAME]("seeker")"
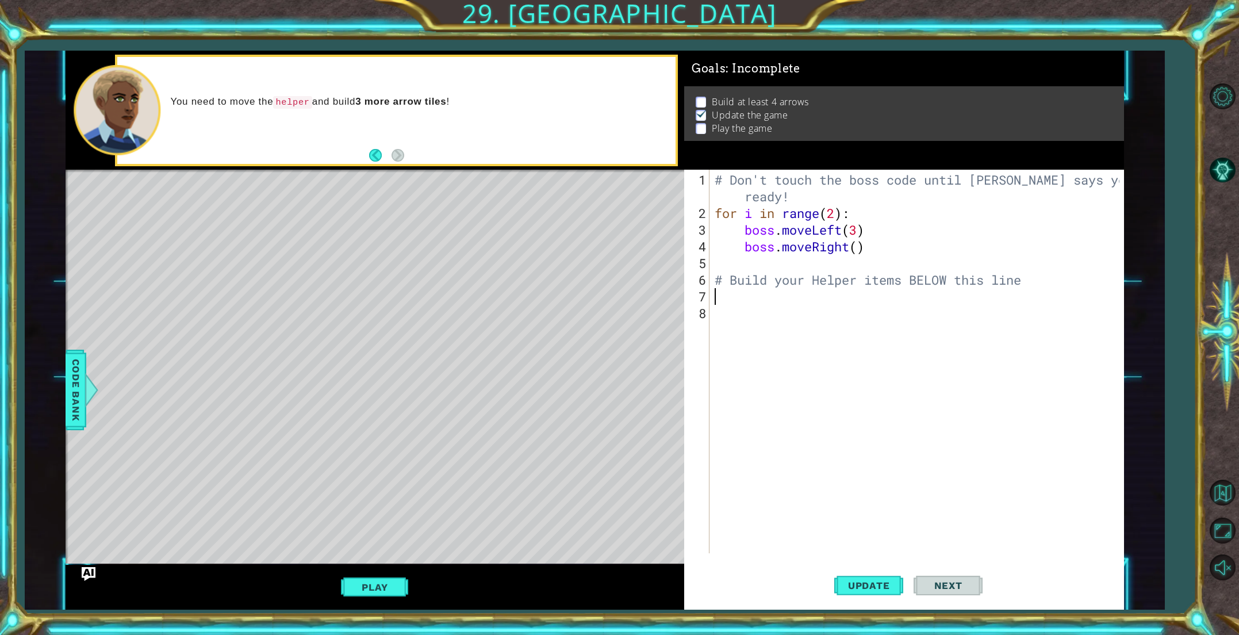
scroll to position [0, 0]
click at [856, 592] on button "Update" at bounding box center [868, 585] width 69 height 44
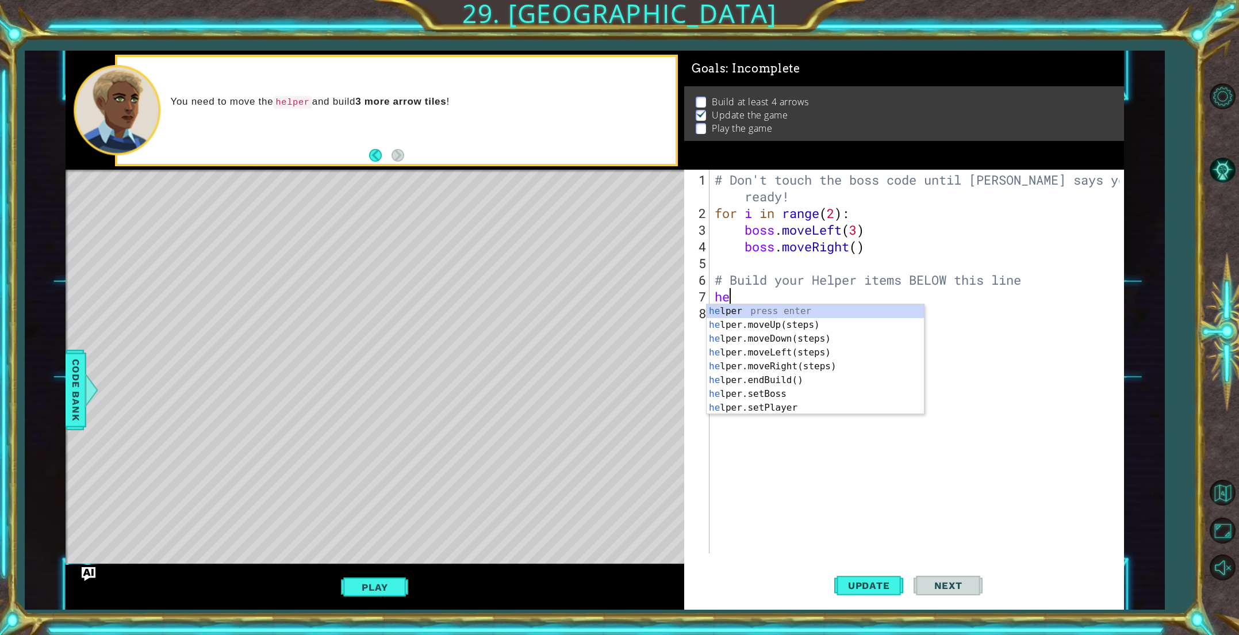
type textarea "hel"
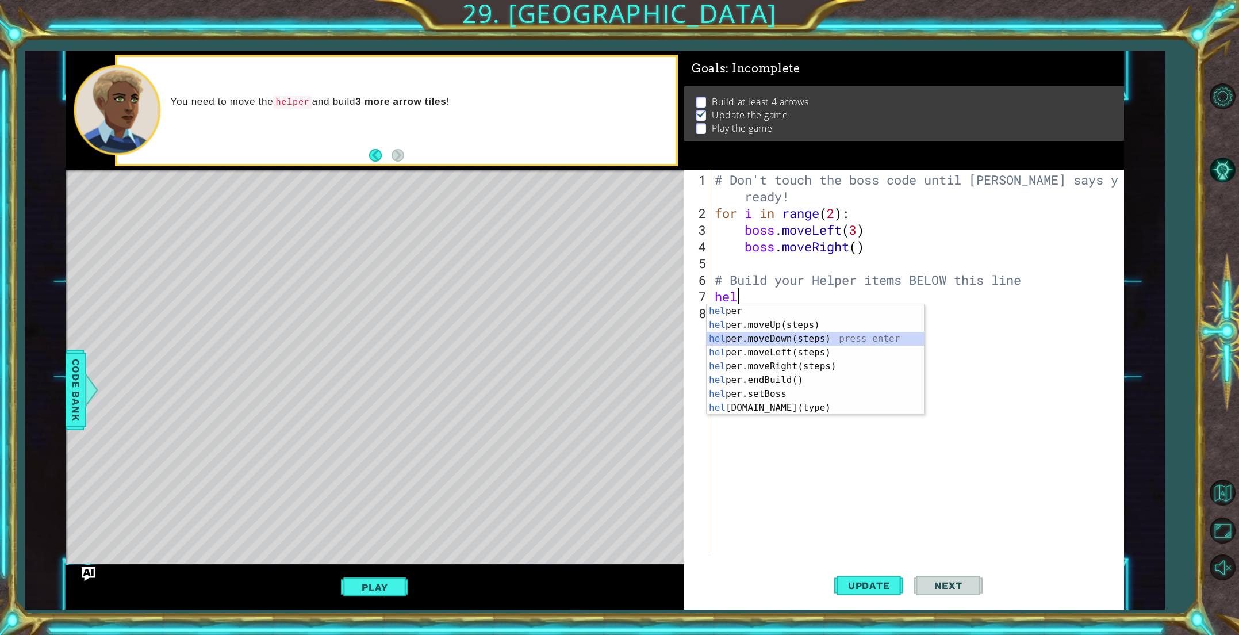
click at [747, 332] on div "hel per press enter hel per.moveUp(steps) press enter hel per.moveDown(steps) p…" at bounding box center [814, 373] width 217 height 138
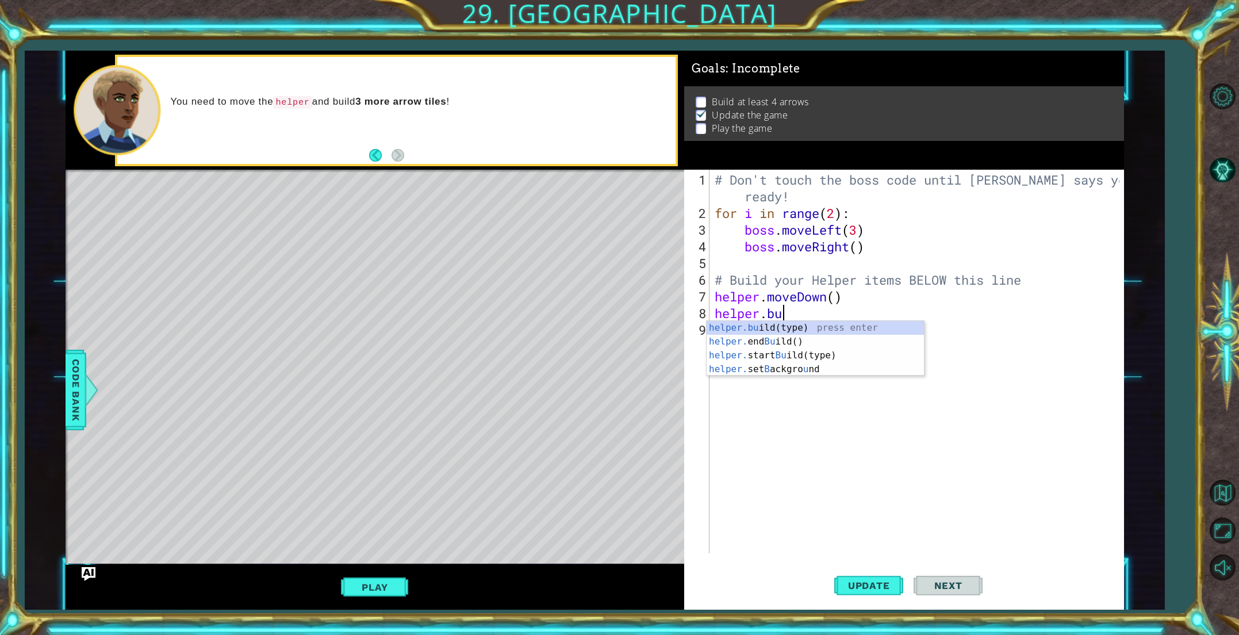
scroll to position [0, 3]
click at [838, 328] on div "helper.[PERSON_NAME](type) press enter helper. end [PERSON_NAME]() press enter …" at bounding box center [814, 355] width 217 height 69
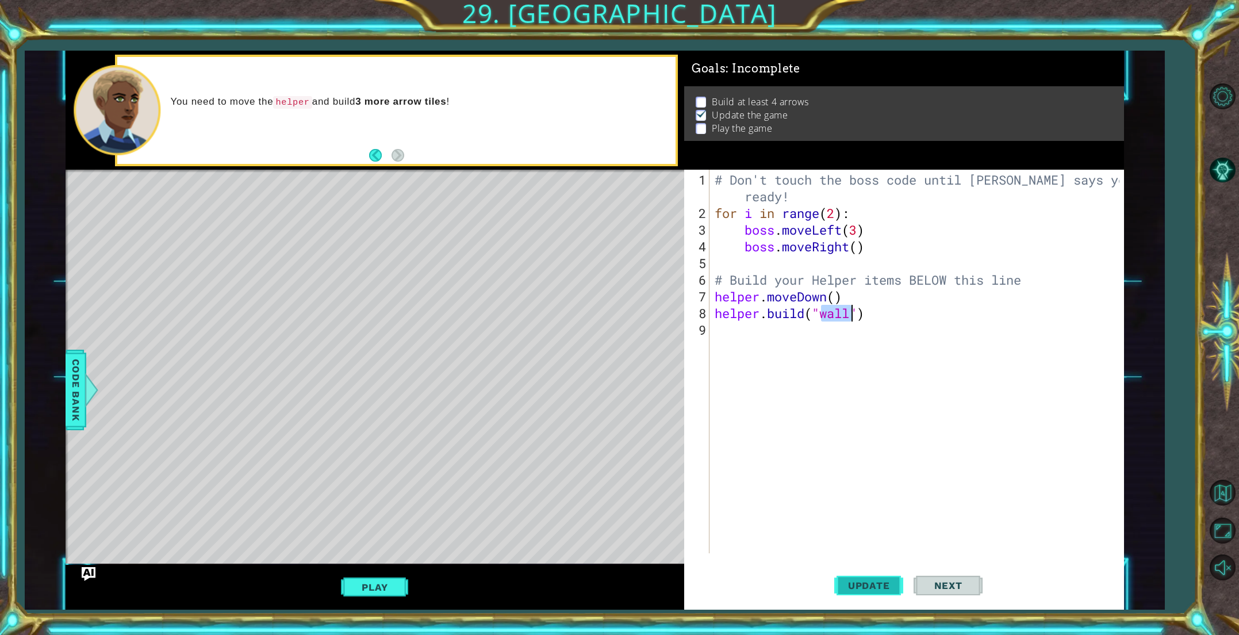
type textarea "[DOMAIN_NAME]("wall")"
click at [847, 585] on span "Update" at bounding box center [868, 584] width 65 height 11
drag, startPoint x: 715, startPoint y: 312, endPoint x: 865, endPoint y: 318, distance: 149.6
click at [865, 318] on div "# Don't touch the boss code until [PERSON_NAME] says you're ready! for i in ran…" at bounding box center [918, 387] width 413 height 433
click at [781, 332] on div "# Don't touch the boss code until [PERSON_NAME] says you're ready! for i in ran…" at bounding box center [918, 387] width 413 height 433
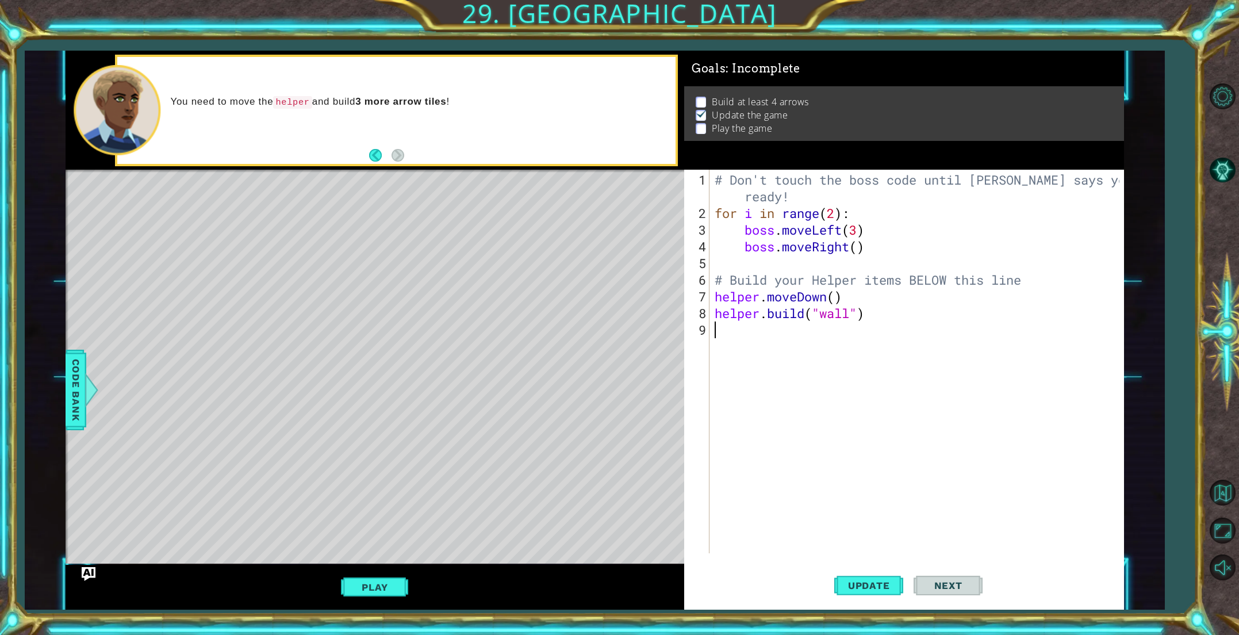
scroll to position [0, 0]
type textarea "h"
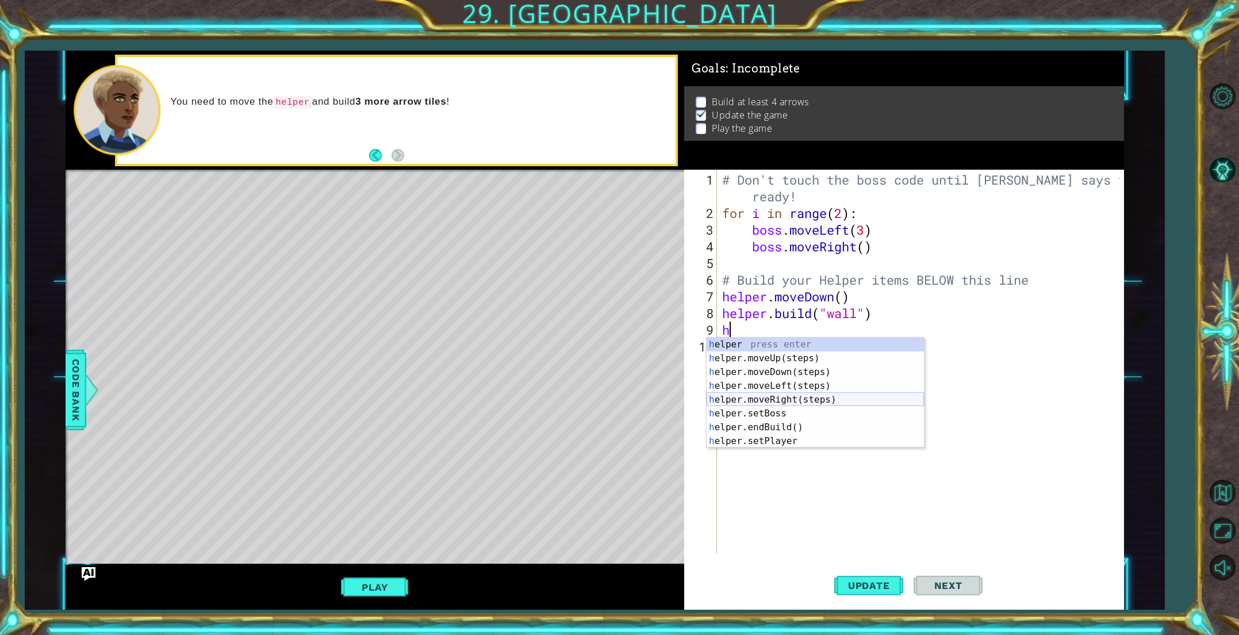
click at [782, 397] on div "h elper press enter h elper.moveUp(steps) press enter h elper.moveDown(steps) p…" at bounding box center [814, 406] width 217 height 138
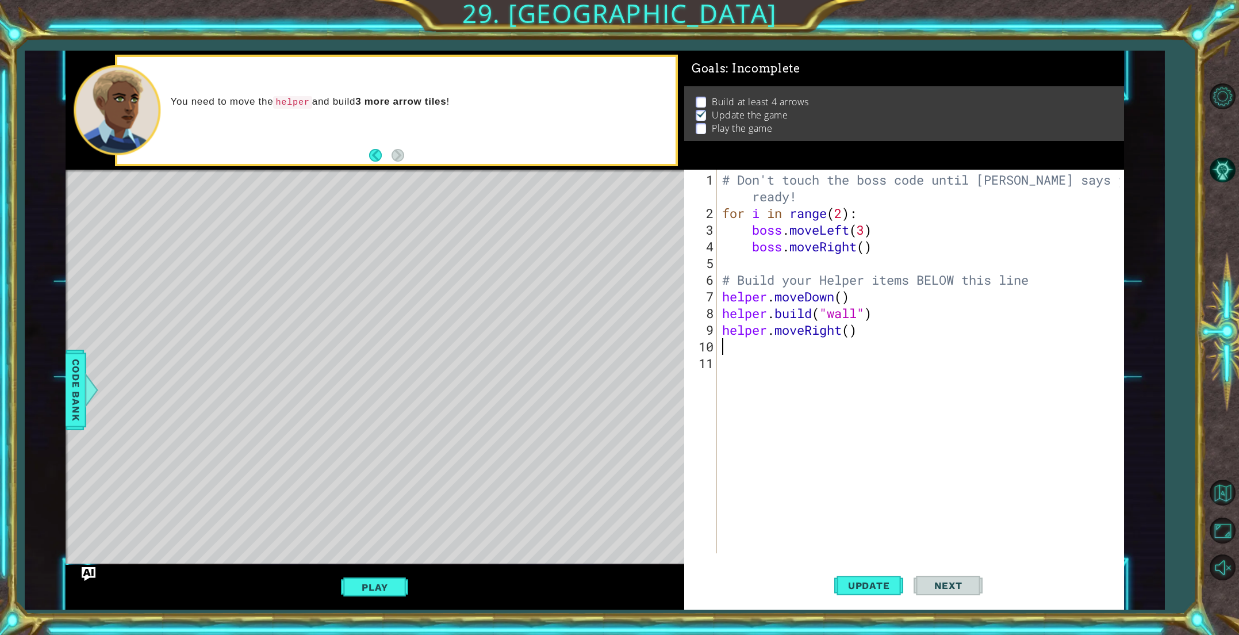
paste textarea "[DOMAIN_NAME]("wall")"
click at [845, 570] on button "Update" at bounding box center [868, 585] width 69 height 44
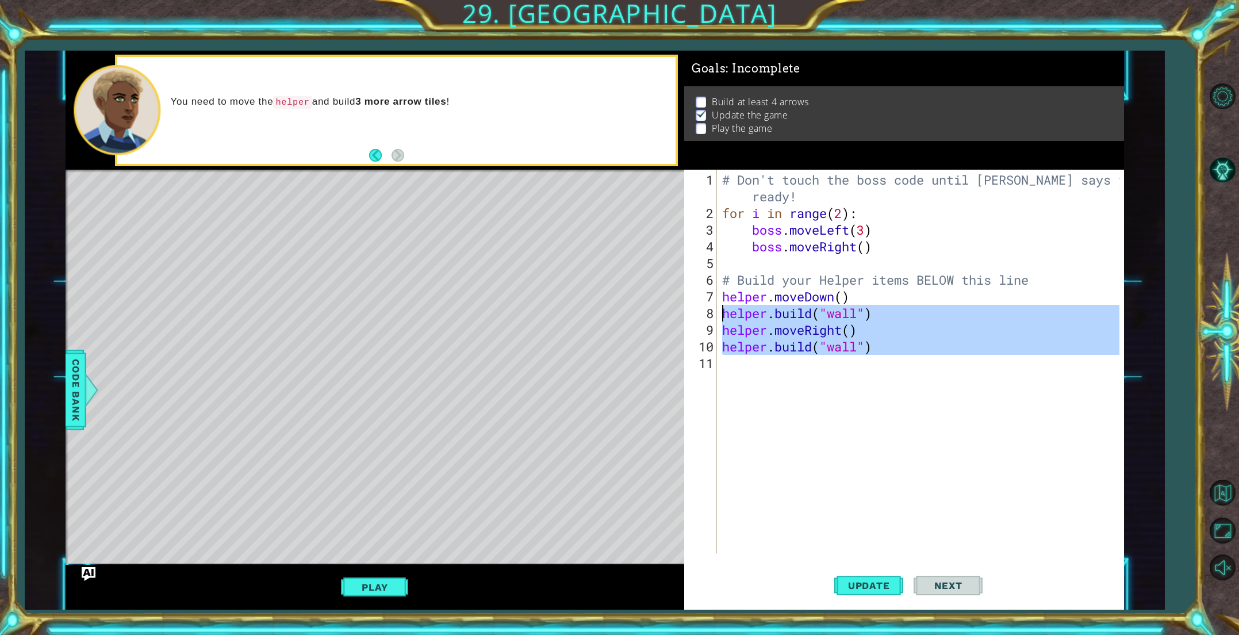
drag, startPoint x: 871, startPoint y: 351, endPoint x: 725, endPoint y: 312, distance: 151.2
click at [725, 312] on div "# Don't touch the boss code until [PERSON_NAME] says you're ready! for i in ran…" at bounding box center [922, 387] width 405 height 433
type textarea "[DOMAIN_NAME]("wall") helper.moveRight()"
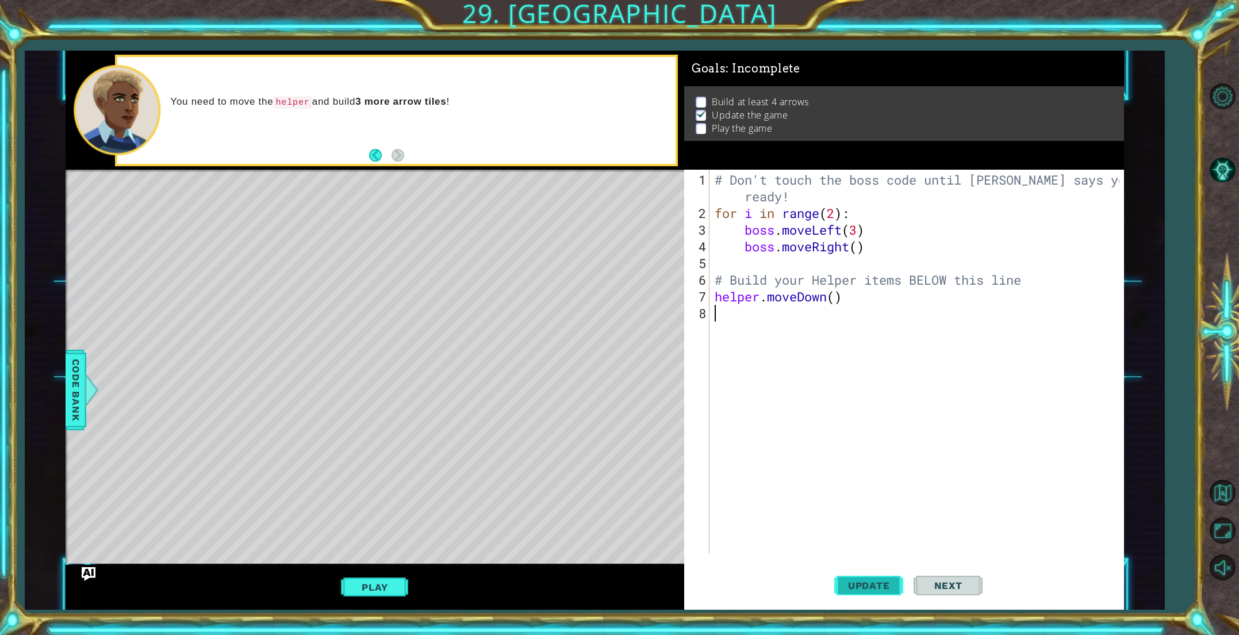
click at [863, 582] on span "Update" at bounding box center [868, 584] width 65 height 11
click at [836, 300] on div "# Don't touch the boss code until [PERSON_NAME] says you're ready! for i in ran…" at bounding box center [918, 387] width 413 height 433
type textarea "helper.moveDown(2)"
click at [861, 592] on button "Update" at bounding box center [868, 585] width 69 height 44
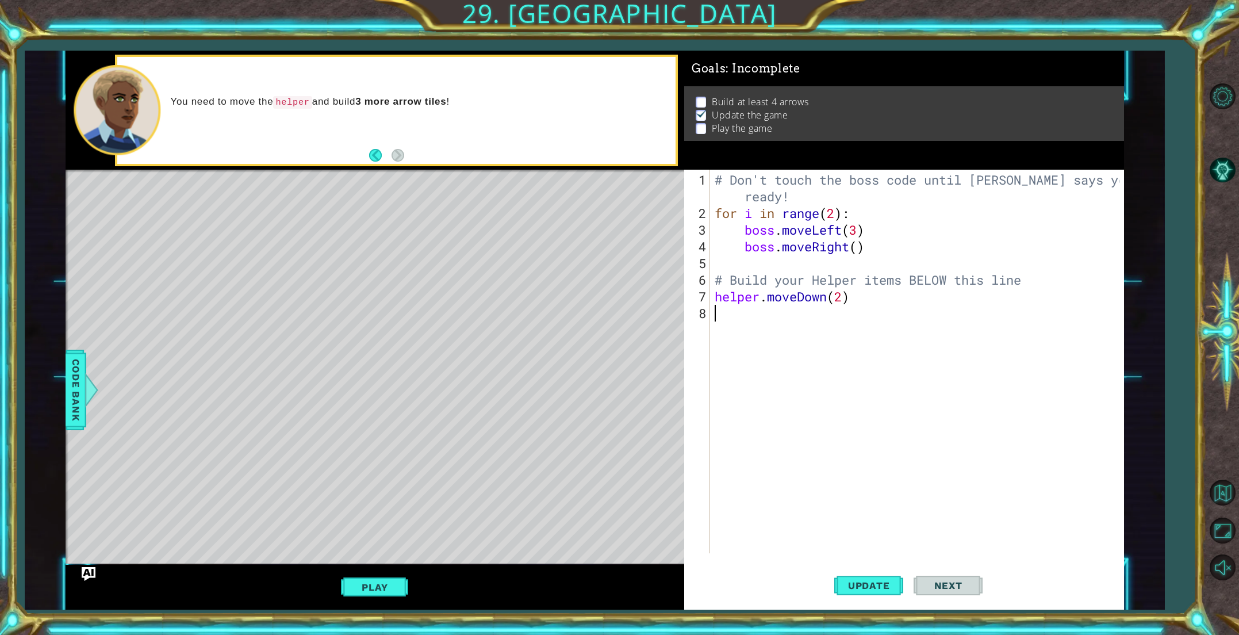
click at [725, 310] on div "# Don't touch the boss code until [PERSON_NAME] says you're ready! for i in ran…" at bounding box center [918, 387] width 413 height 433
type textarea "h"
paste textarea "[DOMAIN_NAME]("wall")"
type textarea "[DOMAIN_NAME]("wall")"
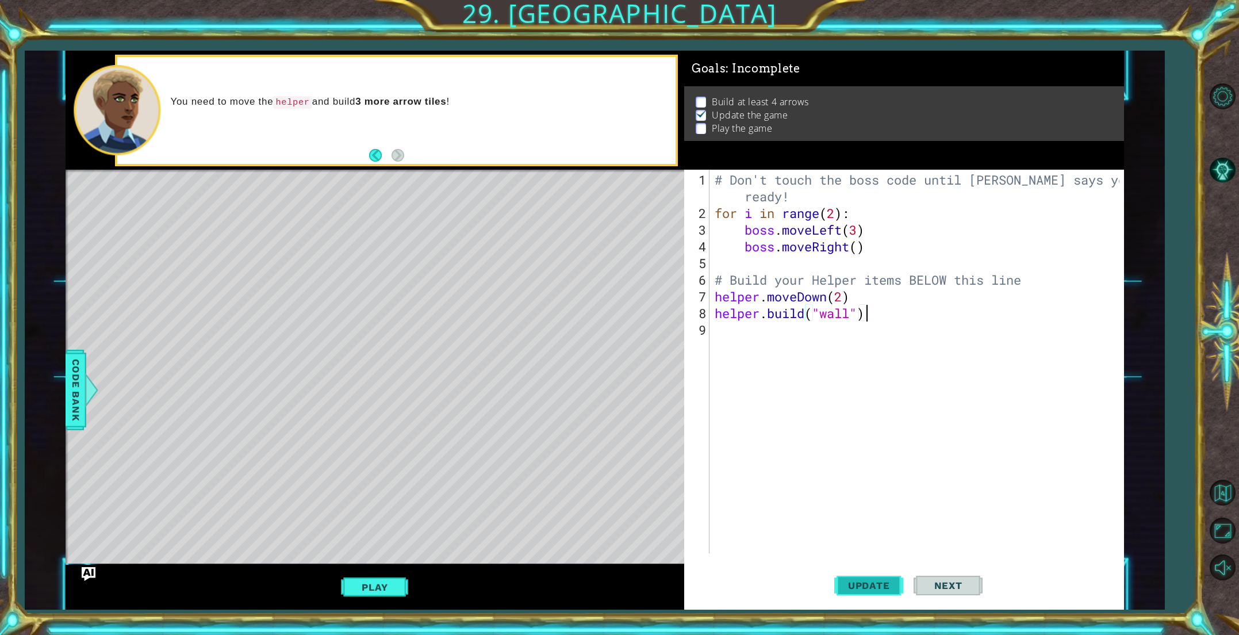
click at [876, 593] on button "Update" at bounding box center [868, 585] width 69 height 44
click at [67, 372] on span "Code Bank" at bounding box center [76, 390] width 18 height 70
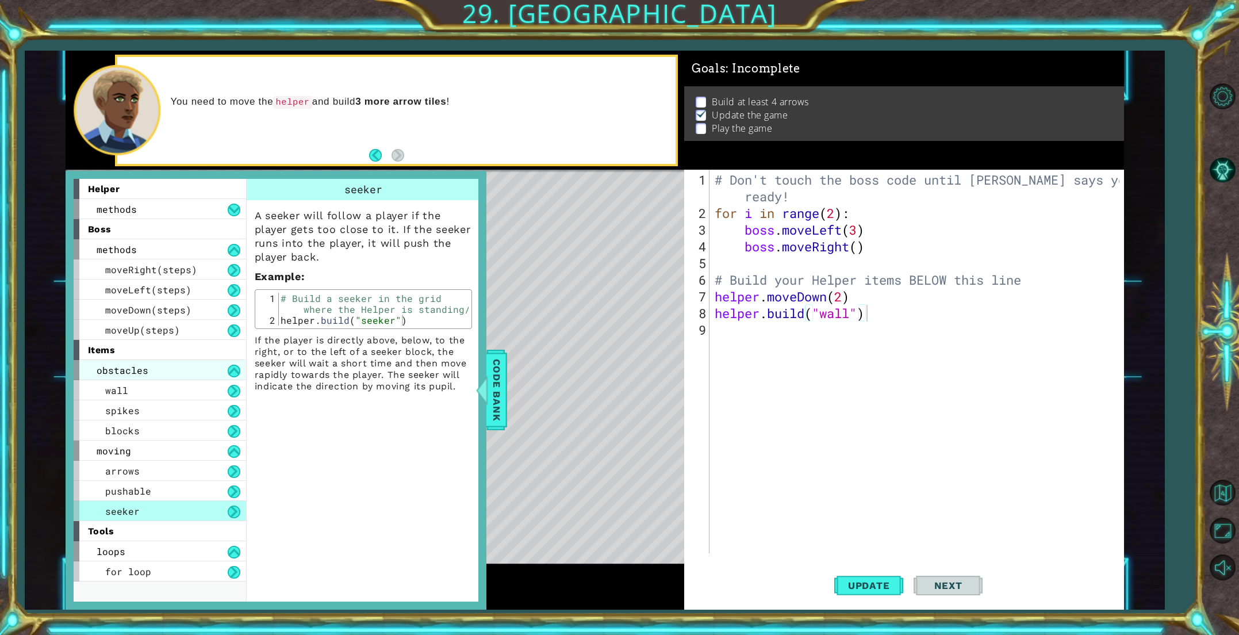
click at [149, 369] on div "obstacles" at bounding box center [160, 370] width 172 height 20
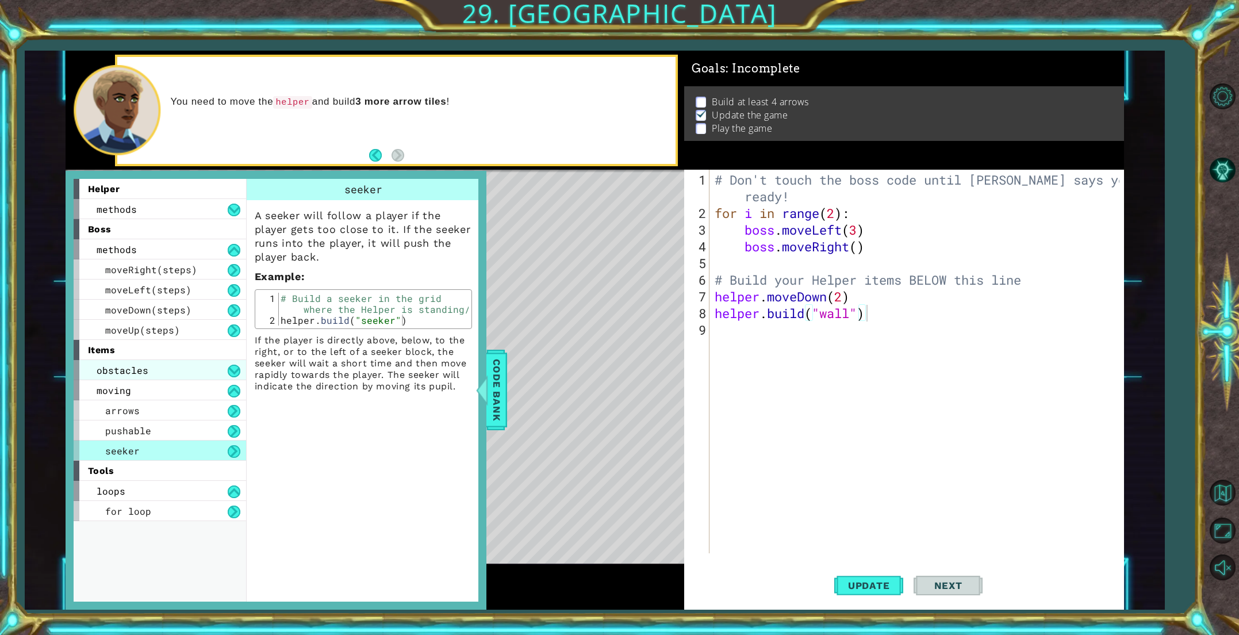
click at [149, 368] on div "obstacles" at bounding box center [160, 370] width 172 height 20
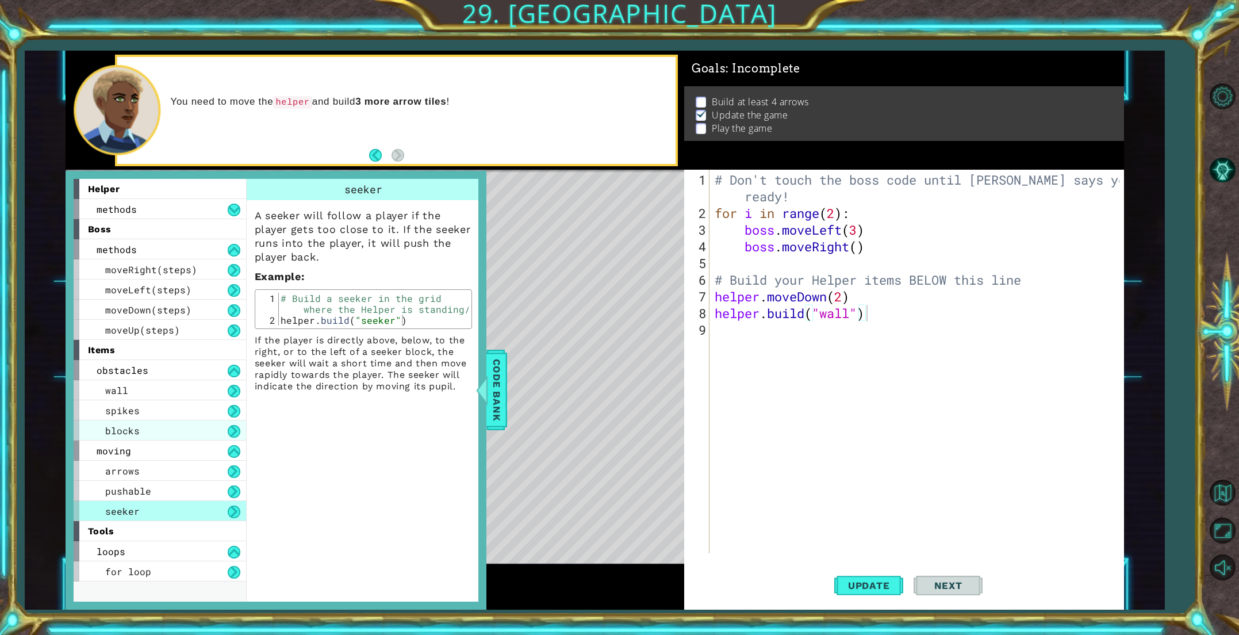
click at [138, 424] on span "blocks" at bounding box center [122, 430] width 34 height 12
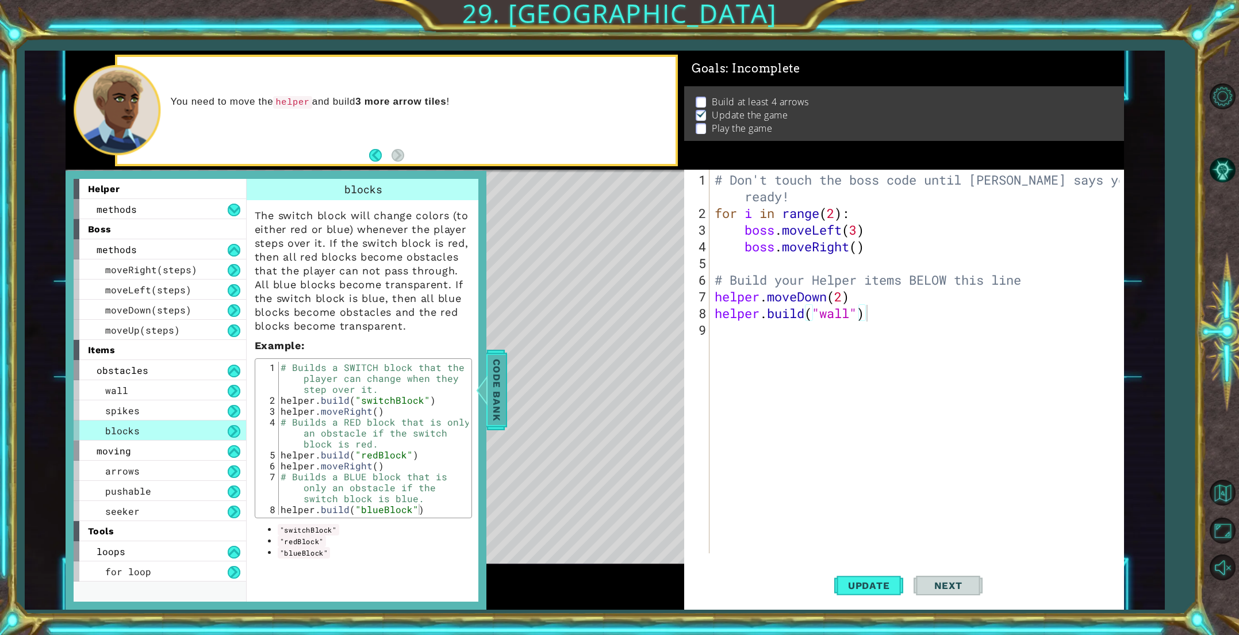
click at [499, 392] on span "Code Bank" at bounding box center [496, 390] width 18 height 70
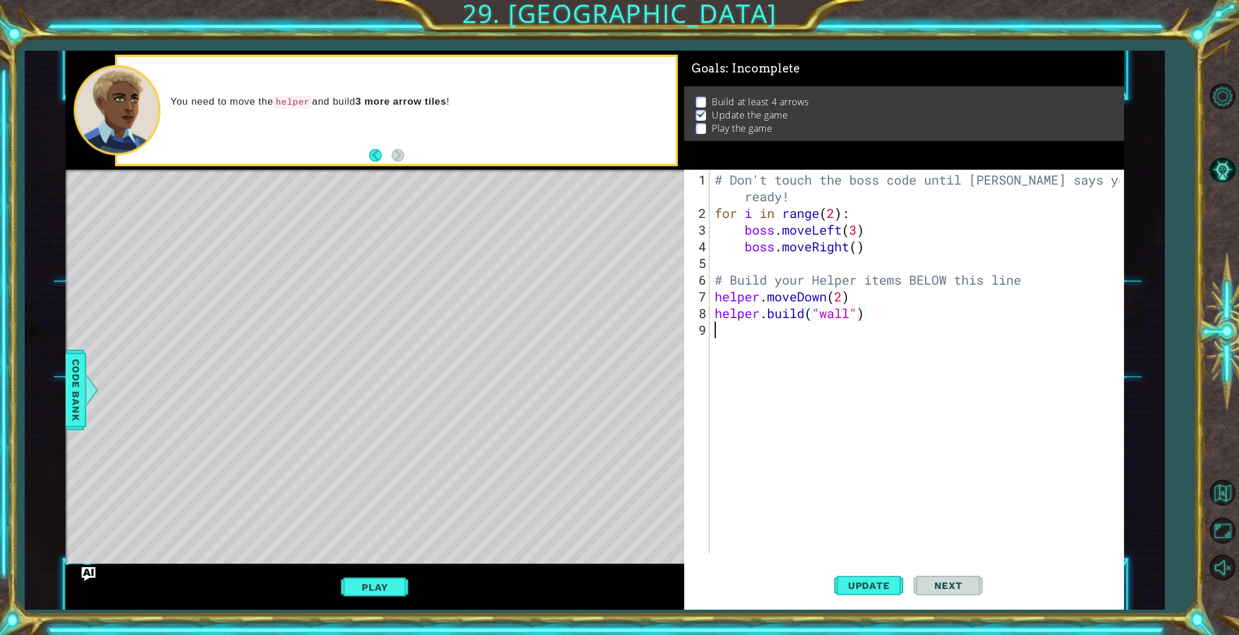
click at [736, 332] on div "# Don't touch the boss code until [PERSON_NAME] says you're ready! for i in ran…" at bounding box center [918, 387] width 413 height 433
type textarea "h"
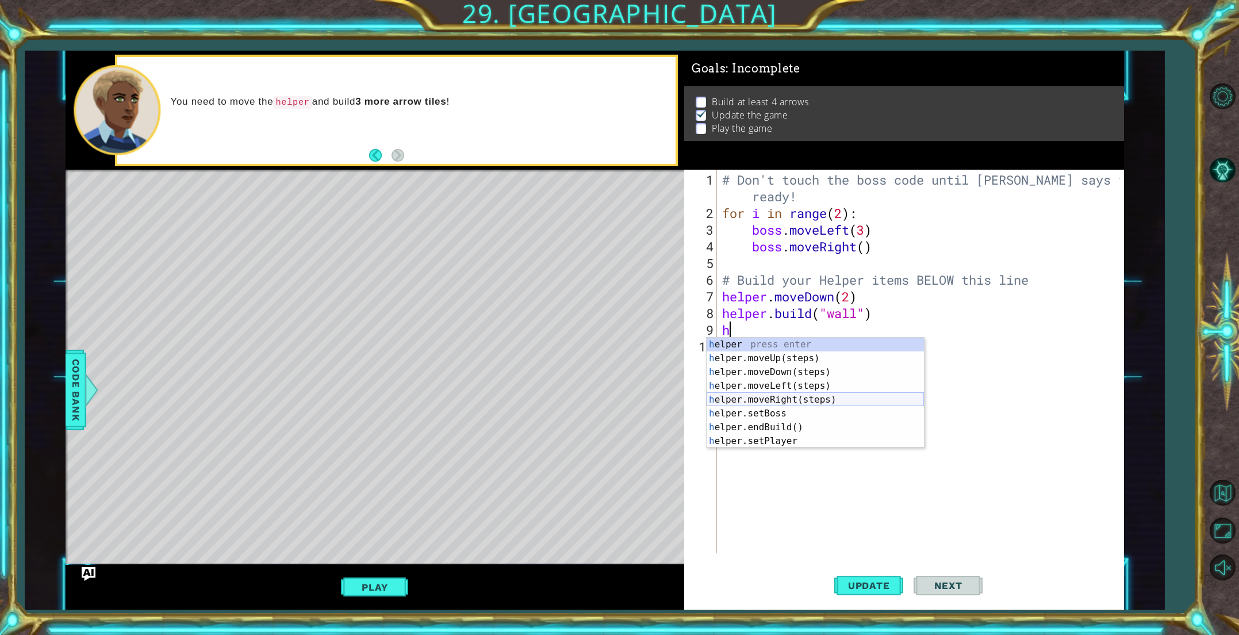
click at [797, 399] on div "h elper press enter h elper.moveUp(steps) press enter h elper.moveDown(steps) p…" at bounding box center [814, 406] width 217 height 138
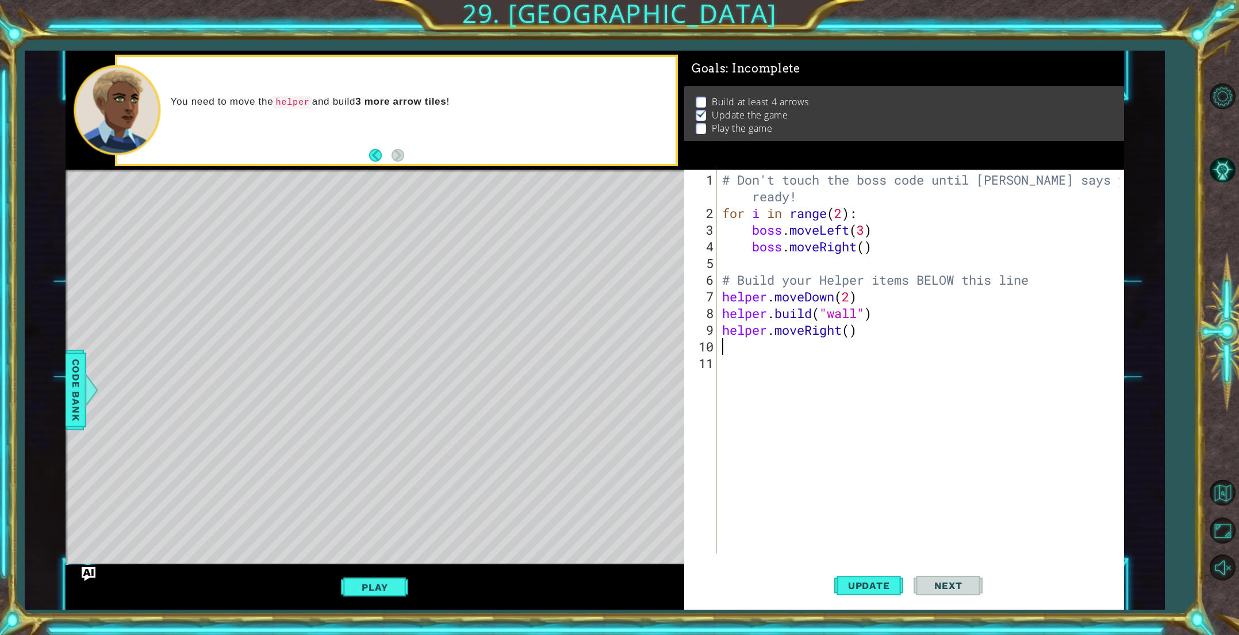
paste textarea "[DOMAIN_NAME]("wall")"
type textarea "[DOMAIN_NAME]("wall")"
click at [890, 589] on span "Update" at bounding box center [868, 584] width 65 height 11
click at [734, 368] on div "# Don't touch the boss code until [PERSON_NAME] says you're ready! for i in ran…" at bounding box center [922, 387] width 405 height 433
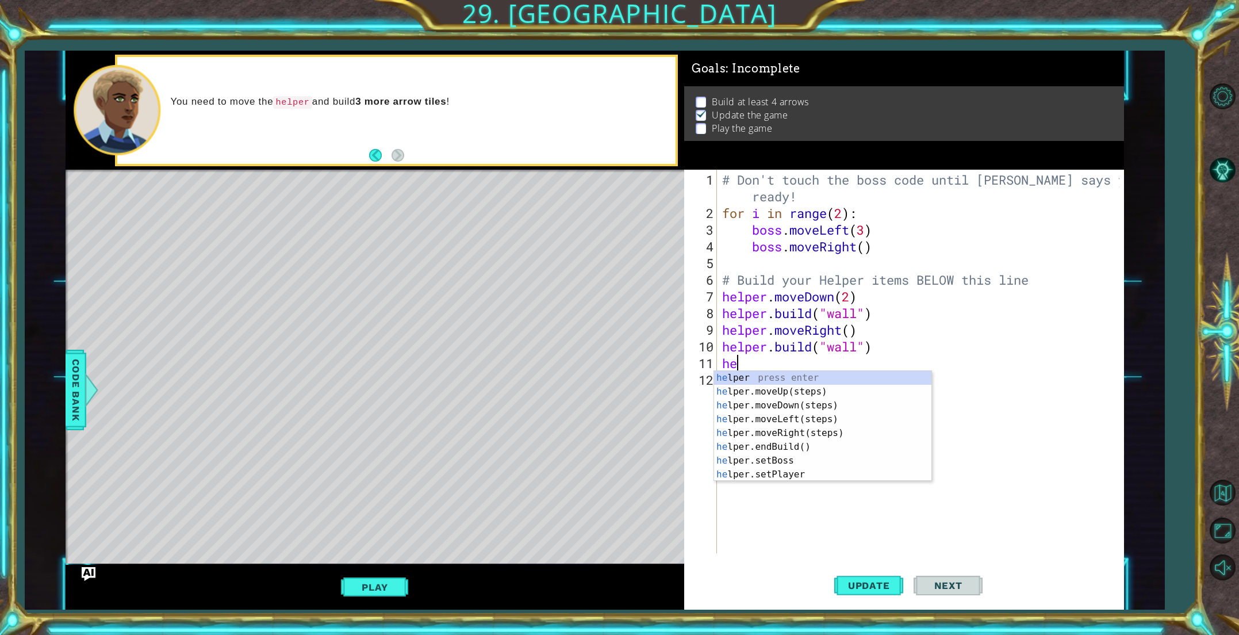
type textarea "h"
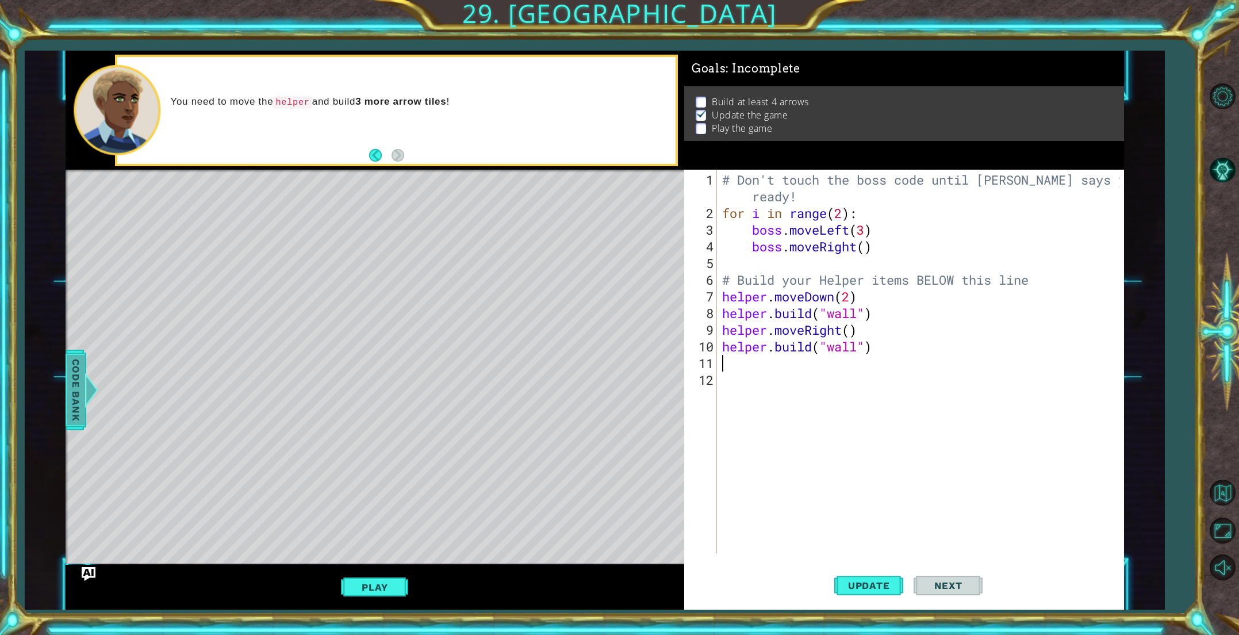
click at [76, 374] on span "Code Bank" at bounding box center [76, 390] width 18 height 70
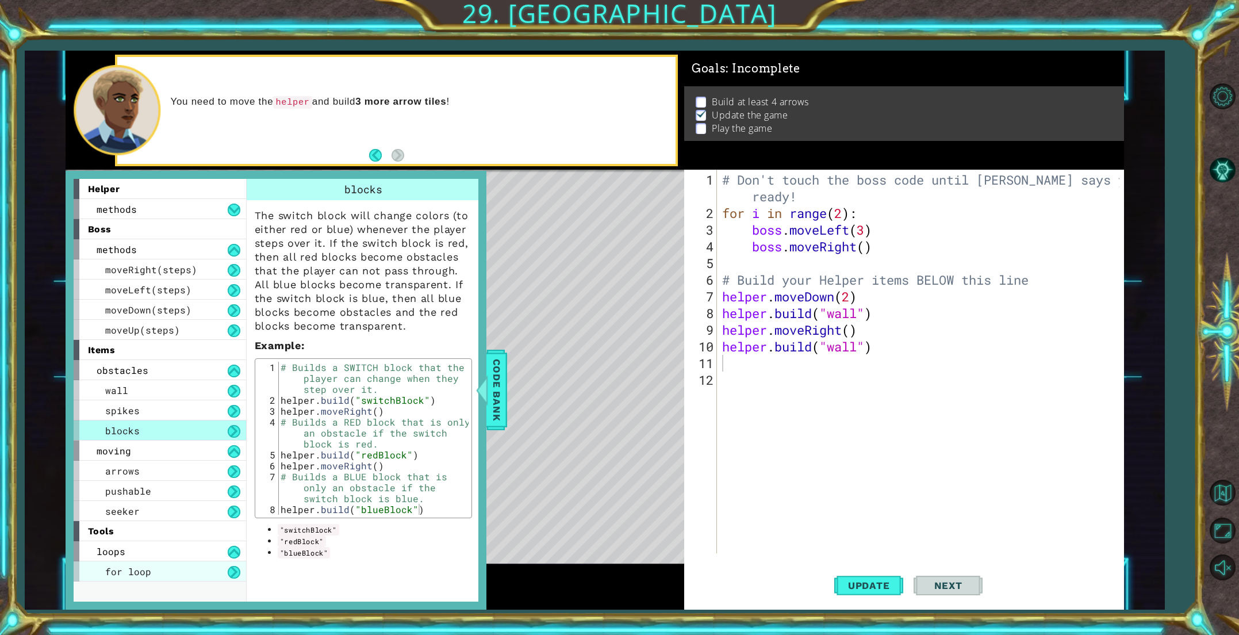
click at [156, 566] on div "for loop" at bounding box center [160, 571] width 172 height 20
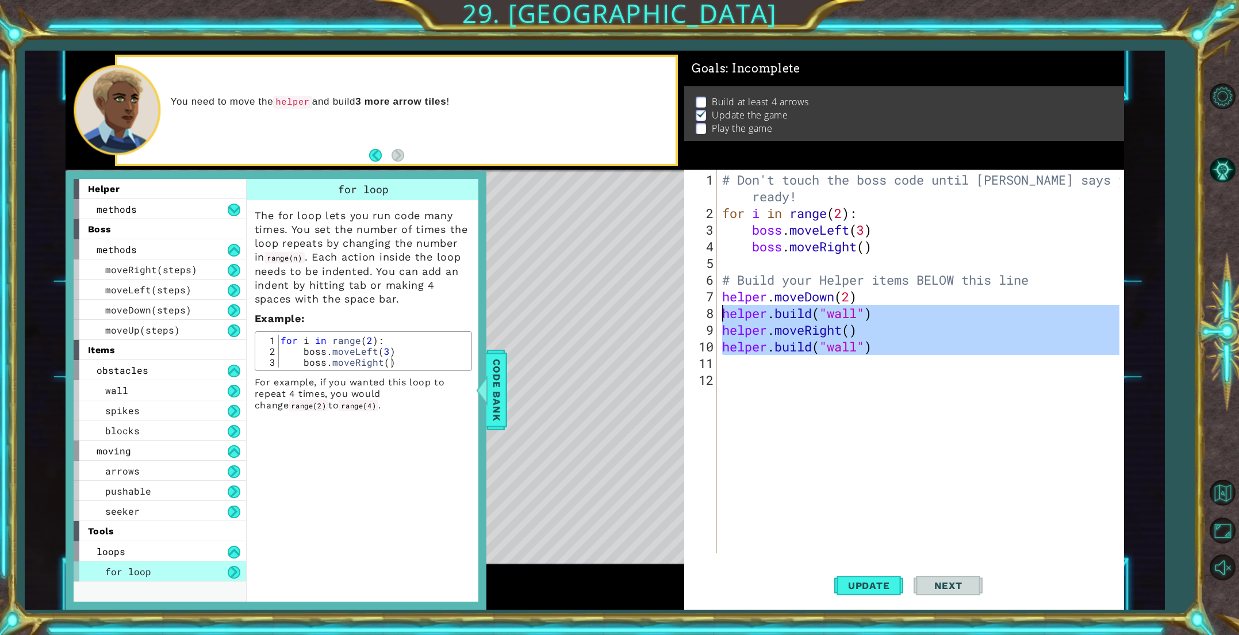
drag, startPoint x: 875, startPoint y: 354, endPoint x: 721, endPoint y: 318, distance: 157.4
click at [721, 318] on div "# Don't touch the boss code until [PERSON_NAME] says you're ready! for i in ran…" at bounding box center [922, 387] width 405 height 433
type textarea "[DOMAIN_NAME]("wall") helper.moveRight()"
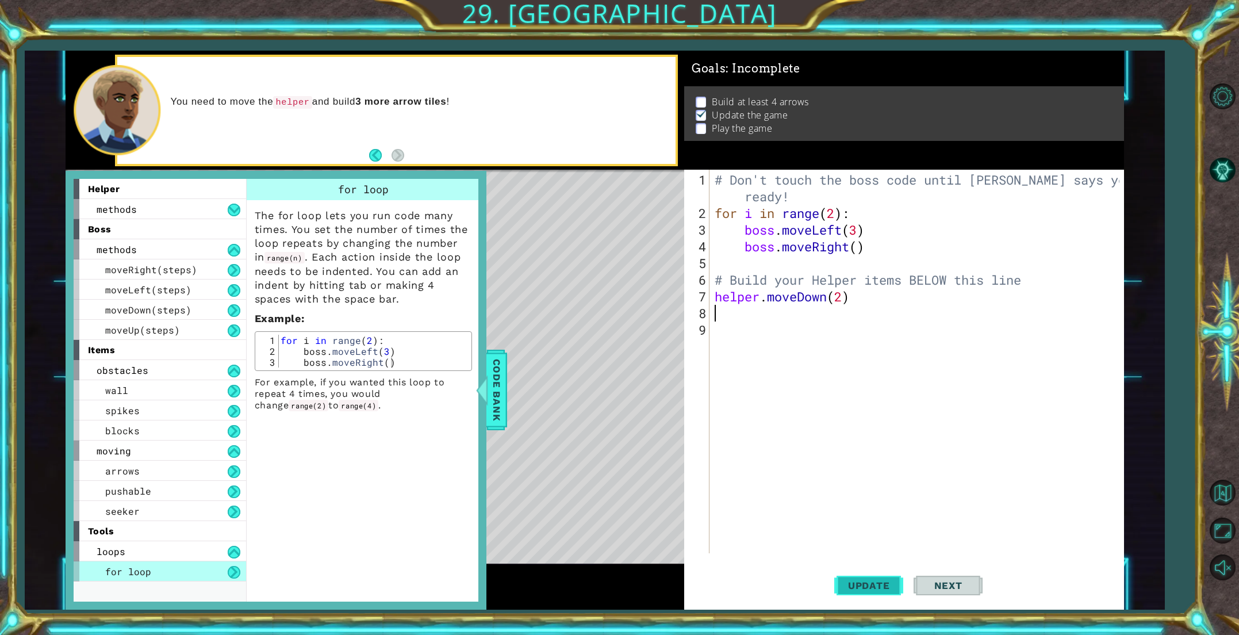
click at [852, 580] on span "Update" at bounding box center [868, 584] width 65 height 11
type textarea "for i in range(2):"
click at [281, 337] on div "for i in range ( 2 ) : boss . moveLeft ( 3 ) boss . moveRight ( )" at bounding box center [373, 362] width 190 height 55
click at [722, 318] on div "# Don't touch the boss code until [PERSON_NAME] says you're ready! for i in ran…" at bounding box center [918, 387] width 413 height 433
type textarea "f"
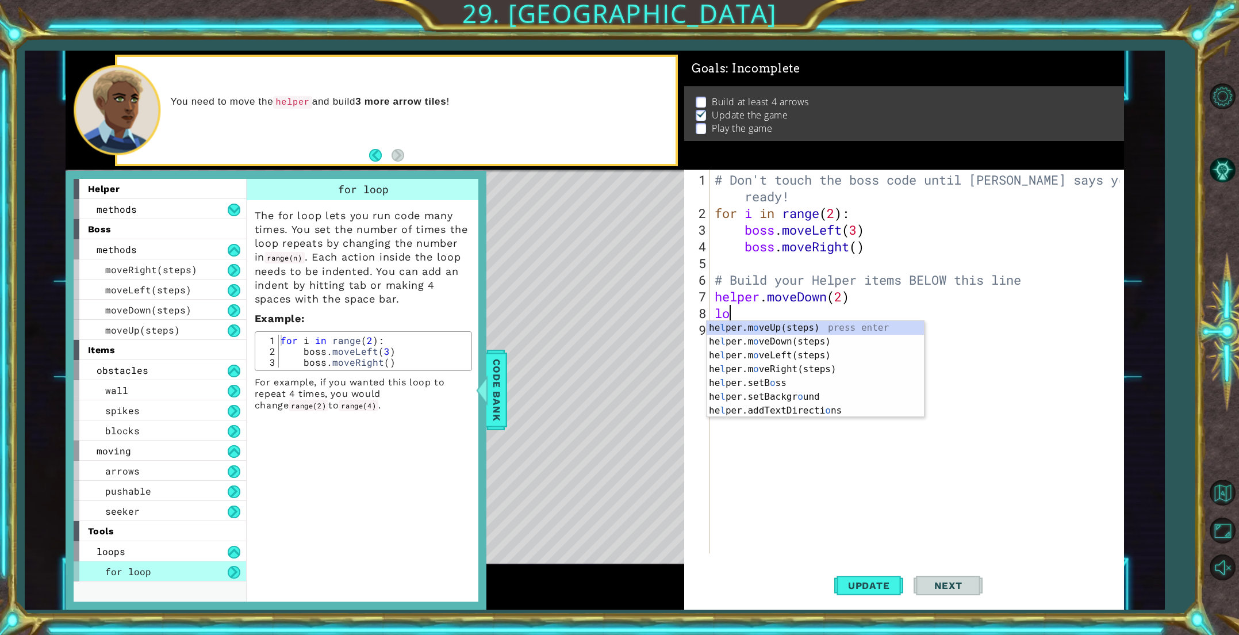
type textarea "l"
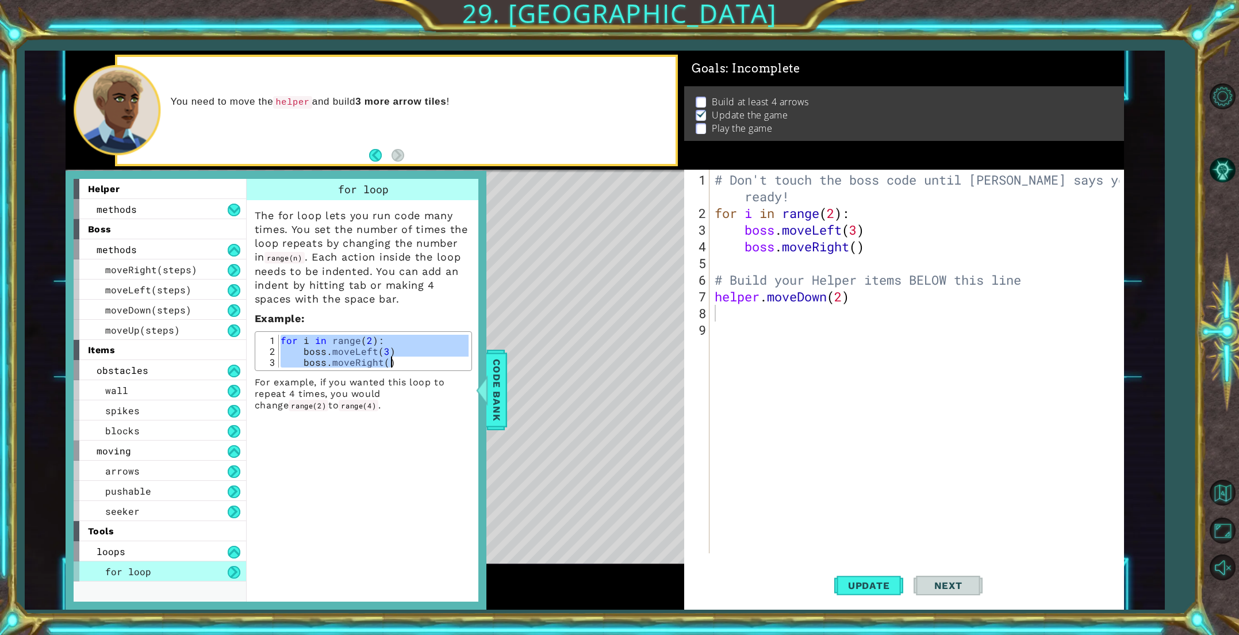
drag, startPoint x: 281, startPoint y: 337, endPoint x: 395, endPoint y: 358, distance: 116.4
click at [395, 358] on div "for i in range ( 2 ) : boss . moveLeft ( 3 ) boss . moveRight ( )" at bounding box center [373, 362] width 190 height 55
type textarea "boss.moveLeft(3) boss.moveRight()"
click at [746, 313] on div "# Don't touch the boss code until [PERSON_NAME] says you're ready! for i in ran…" at bounding box center [918, 387] width 413 height 433
click at [734, 314] on div "# Don't touch the boss code until [PERSON_NAME] says you're ready! for i in ran…" at bounding box center [918, 387] width 413 height 433
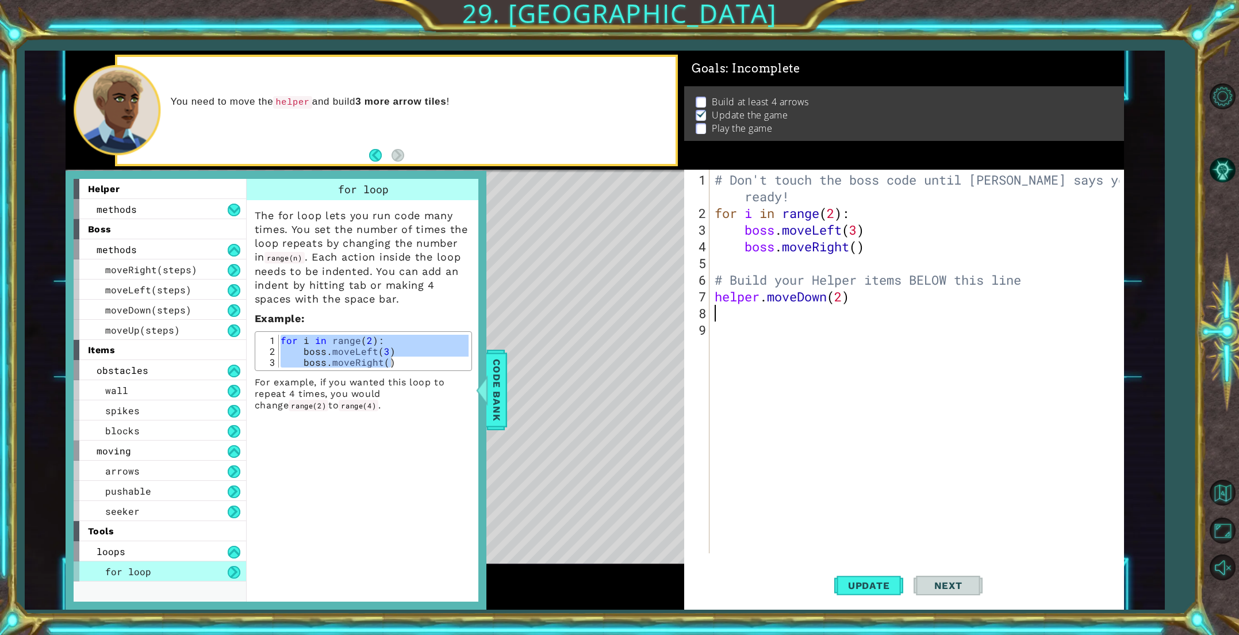
paste textarea "[DOMAIN_NAME]("wall")"
type textarea "[DOMAIN_NAME]("wall")"
drag, startPoint x: 870, startPoint y: 318, endPoint x: 708, endPoint y: 317, distance: 162.1
click at [708, 317] on div "[DOMAIN_NAME]("wall") 1 2 3 4 5 6 7 8 9 # Don't touch the boss code until [PERS…" at bounding box center [901, 361] width 435 height 383
paste textarea "boss.moveRight()"
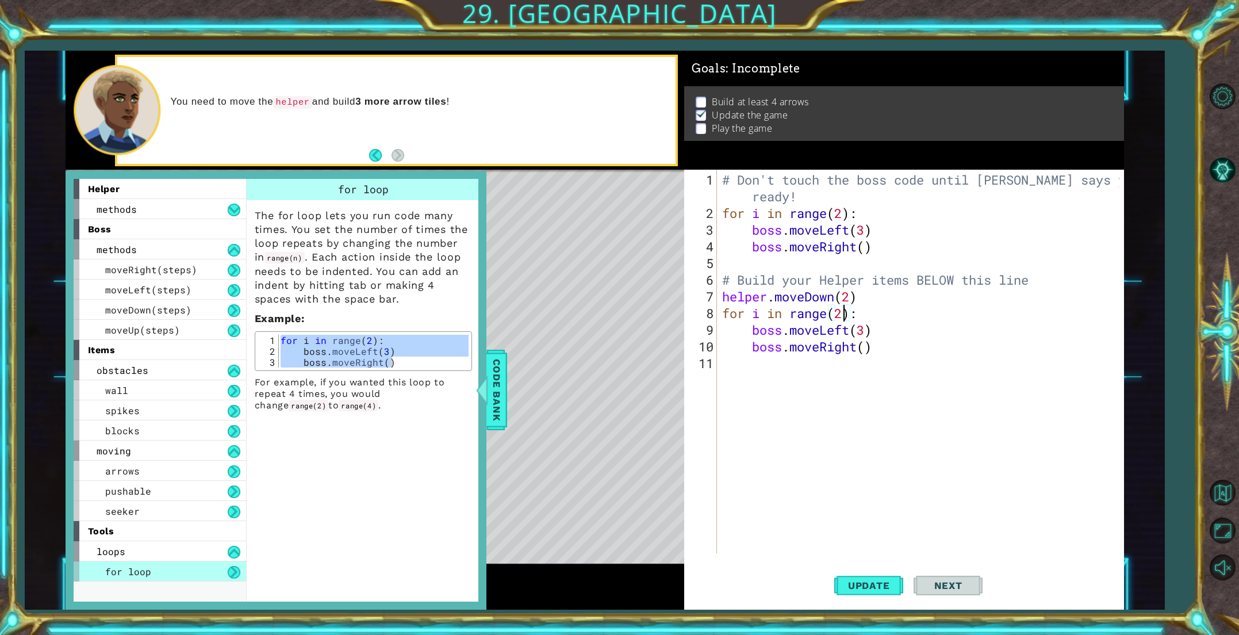
click at [843, 318] on div "# Don't touch the boss code until [PERSON_NAME] says you're ready! for i in ran…" at bounding box center [922, 387] width 405 height 433
drag, startPoint x: 851, startPoint y: 329, endPoint x: 754, endPoint y: 333, distance: 96.7
click at [754, 333] on div "# Don't touch the boss code until [PERSON_NAME] says you're ready! for i in ran…" at bounding box center [922, 387] width 405 height 433
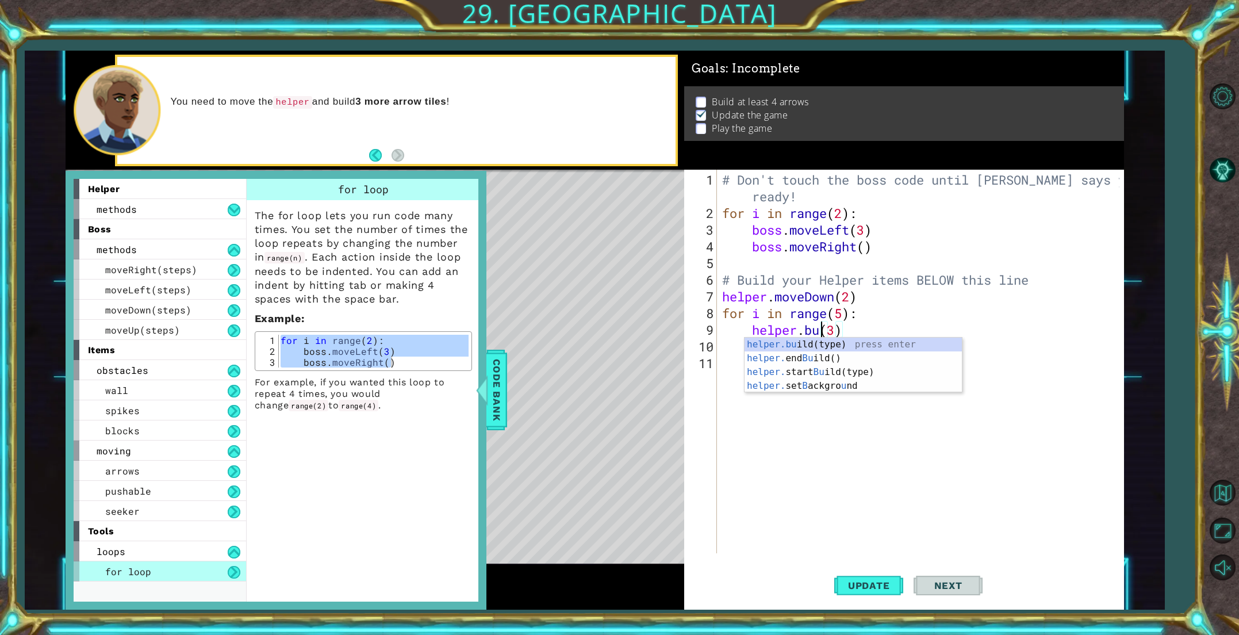
scroll to position [0, 5]
click at [836, 348] on div "helper.[PERSON_NAME](type) press enter helper. end [PERSON_NAME]() press enter …" at bounding box center [852, 371] width 217 height 69
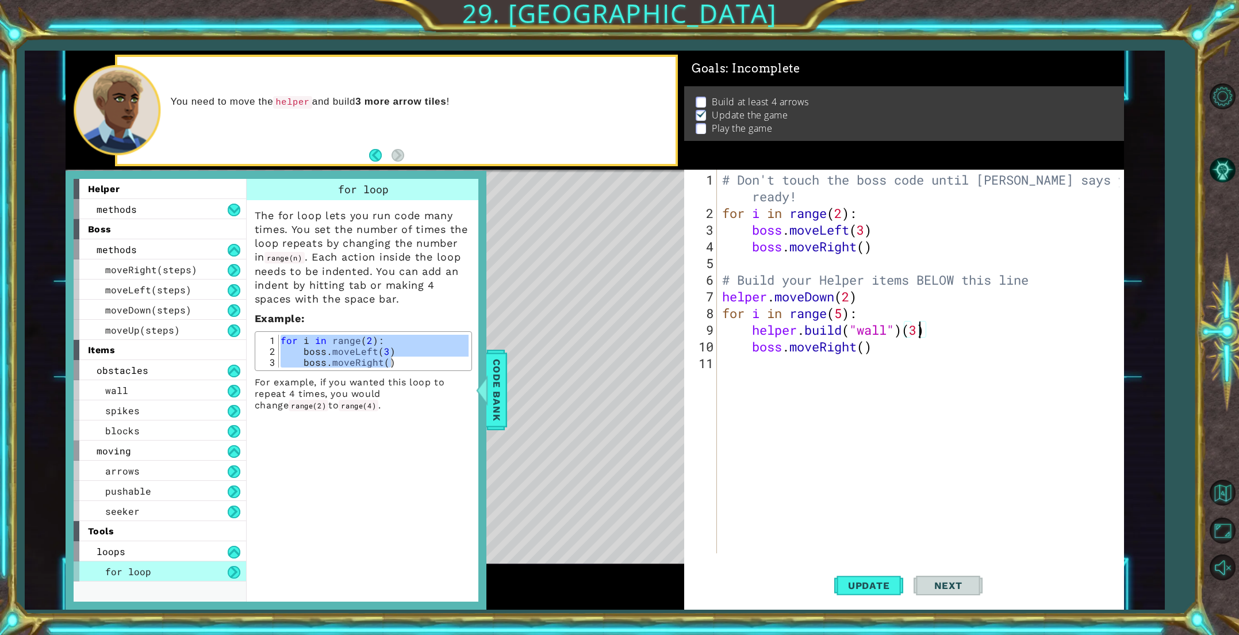
click at [918, 333] on div "# Don't touch the boss code until [PERSON_NAME] says you're ready! for i in ran…" at bounding box center [922, 387] width 405 height 433
drag, startPoint x: 927, startPoint y: 331, endPoint x: 905, endPoint y: 332, distance: 21.3
click at [905, 332] on div "# Don't touch the boss code until [PERSON_NAME] says you're ready! for i in ran…" at bounding box center [922, 387] width 405 height 433
drag, startPoint x: 872, startPoint y: 347, endPoint x: 755, endPoint y: 348, distance: 117.3
click at [755, 348] on div "# Don't touch the boss code until [PERSON_NAME] says you're ready! for i in ran…" at bounding box center [922, 387] width 405 height 433
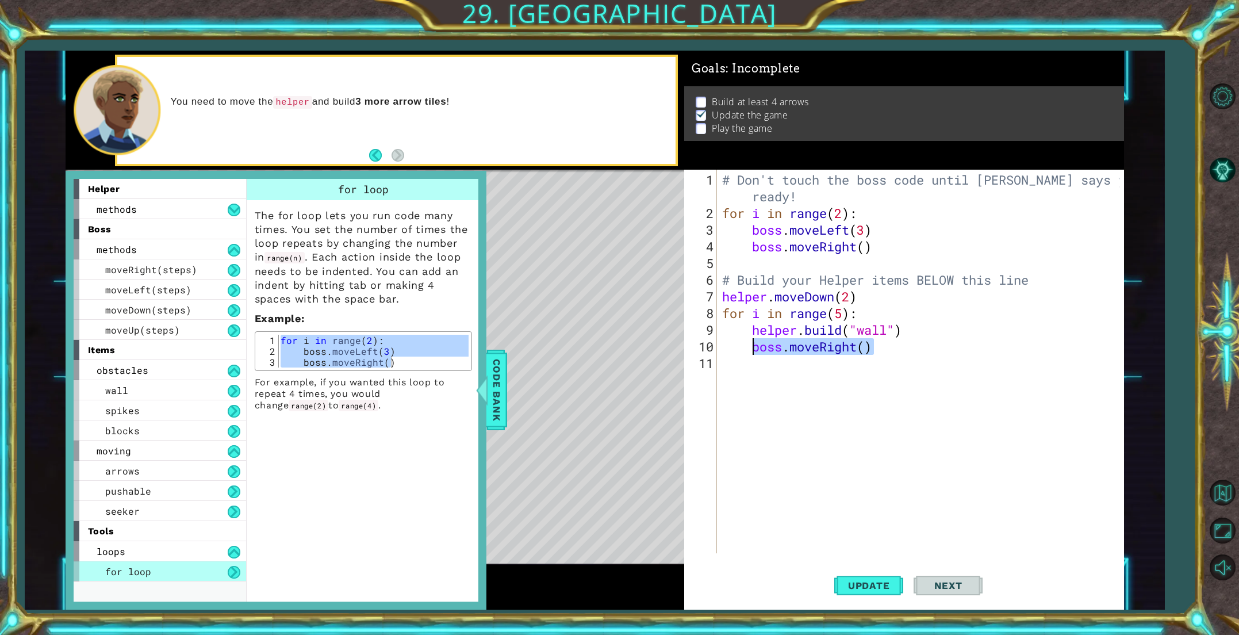
type textarea "boss.moveRight()"
type textarea "he"
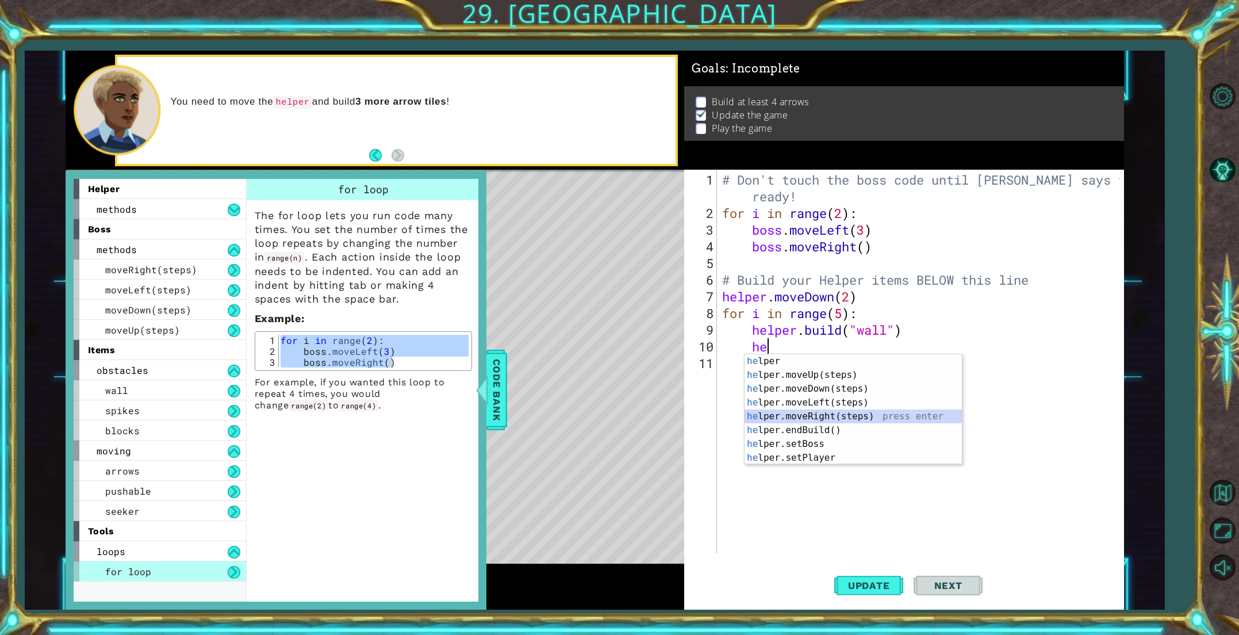
click at [822, 413] on div "he lper press enter he lper.moveUp(steps) press enter he lper.moveDown(steps) p…" at bounding box center [852, 423] width 217 height 138
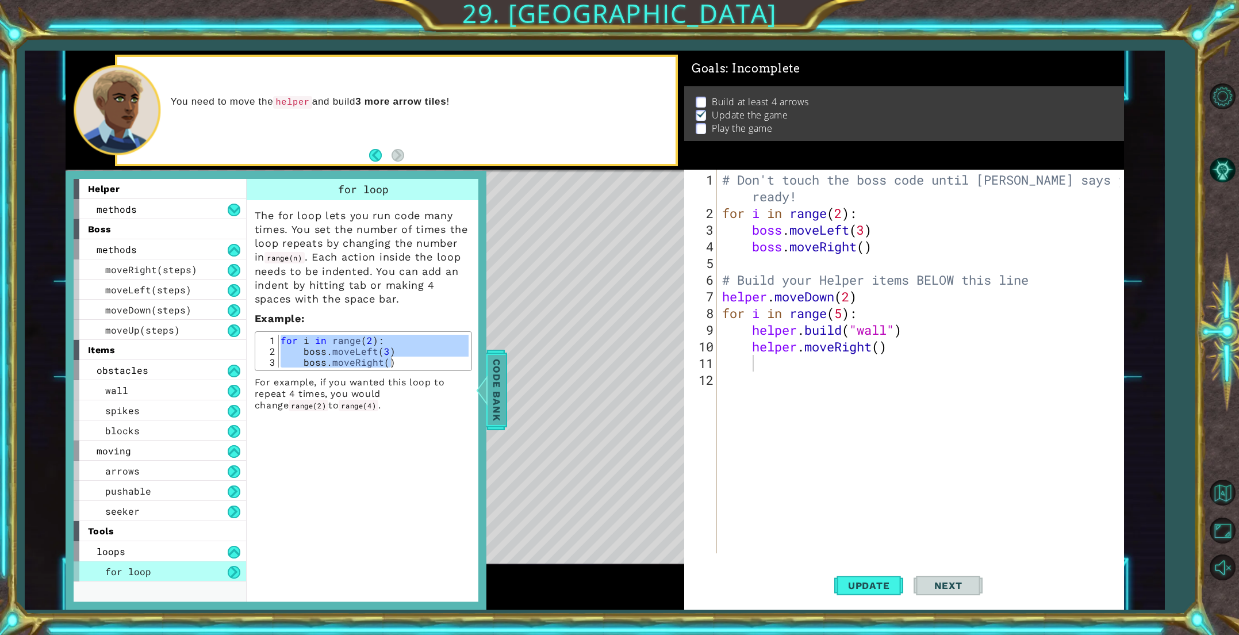
click at [497, 383] on span "Code Bank" at bounding box center [496, 390] width 18 height 70
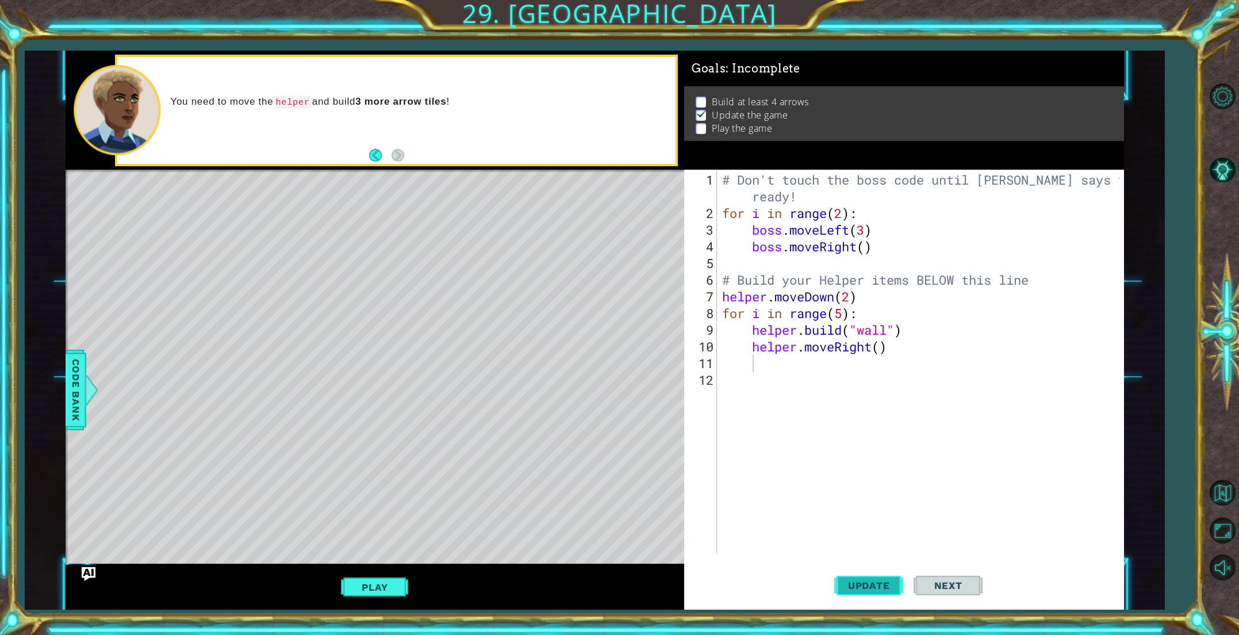
click at [881, 574] on button "Update" at bounding box center [868, 585] width 69 height 44
click at [845, 316] on div "# Don't touch the boss code until [PERSON_NAME] says you're ready! for i in ran…" at bounding box center [922, 387] width 405 height 433
type textarea "for i in range(3):"
click at [886, 590] on button "Update" at bounding box center [868, 585] width 69 height 44
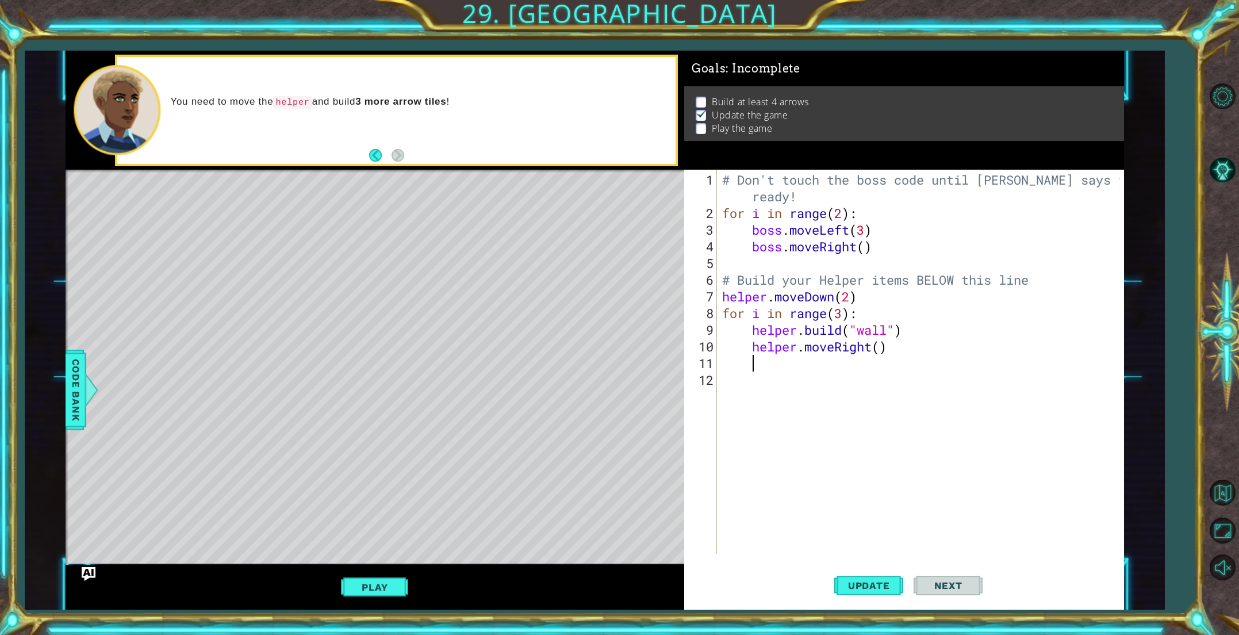
click at [809, 363] on div "# Don't touch the boss code until [PERSON_NAME] says you're ready! for i in ran…" at bounding box center [922, 387] width 405 height 433
click at [853, 300] on div "# Don't touch the boss code until [PERSON_NAME] says you're ready! for i in ran…" at bounding box center [922, 387] width 405 height 433
type textarea "helper.moveDown(3)"
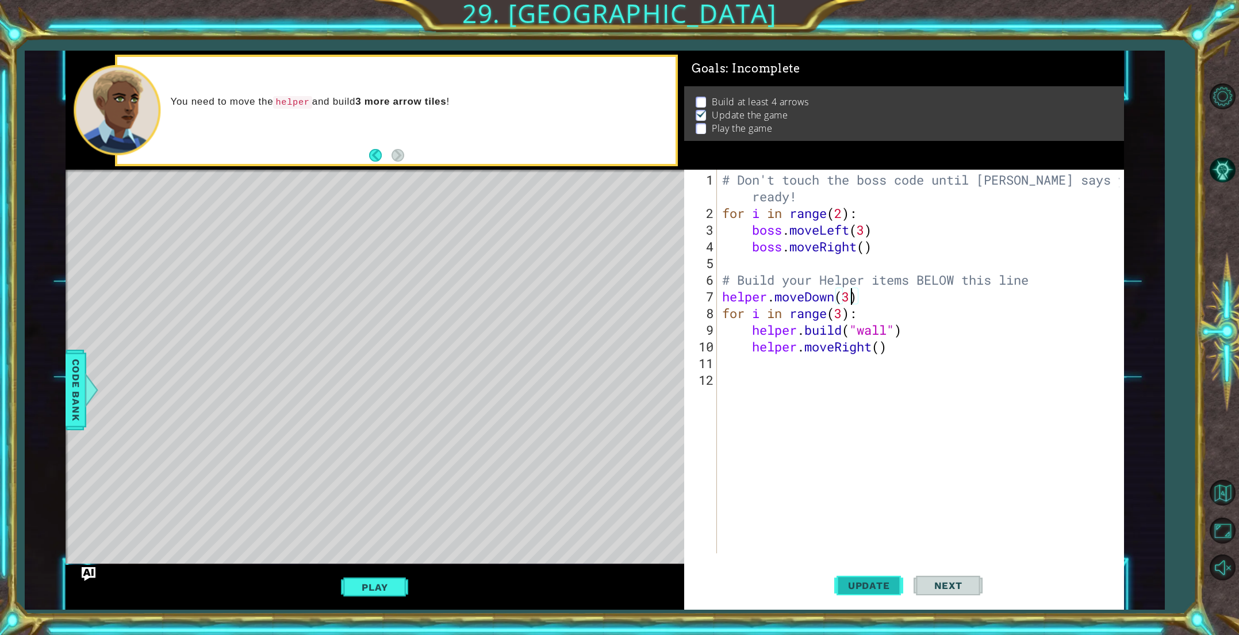
click at [845, 592] on button "Update" at bounding box center [868, 585] width 69 height 44
click at [743, 367] on div "# Don't touch the boss code until [PERSON_NAME] says you're ready! for i in ran…" at bounding box center [922, 387] width 405 height 433
click at [725, 364] on div "# Don't touch the boss code until [PERSON_NAME] says you're ready! for i in ran…" at bounding box center [922, 387] width 405 height 433
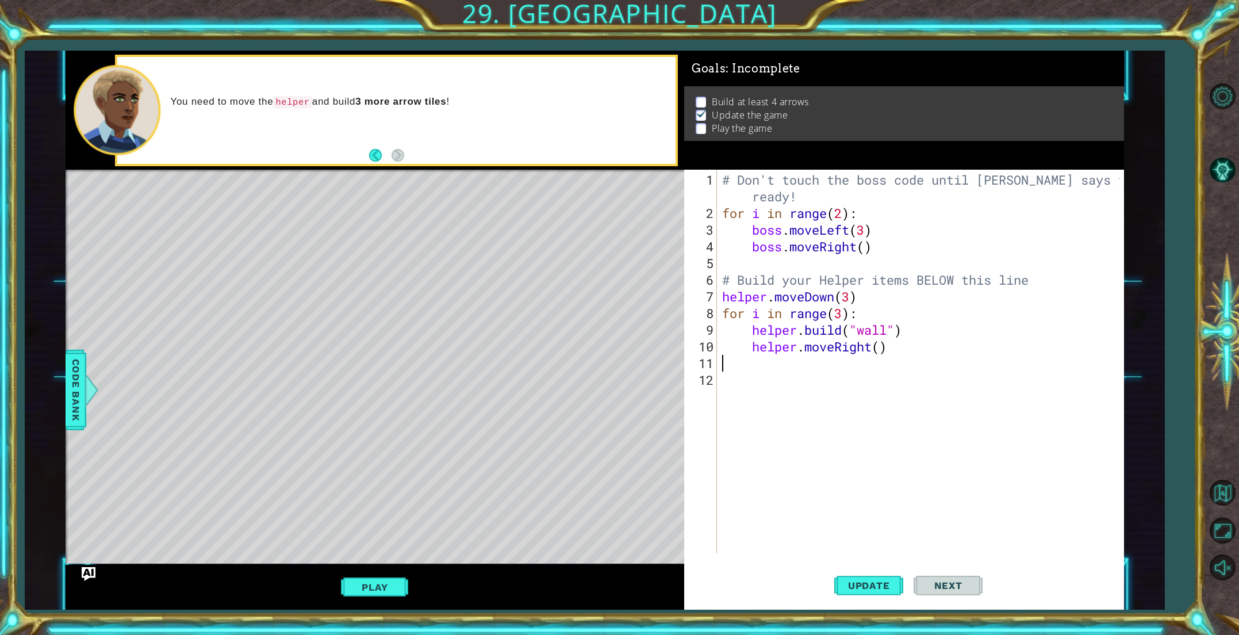
type textarea "he"
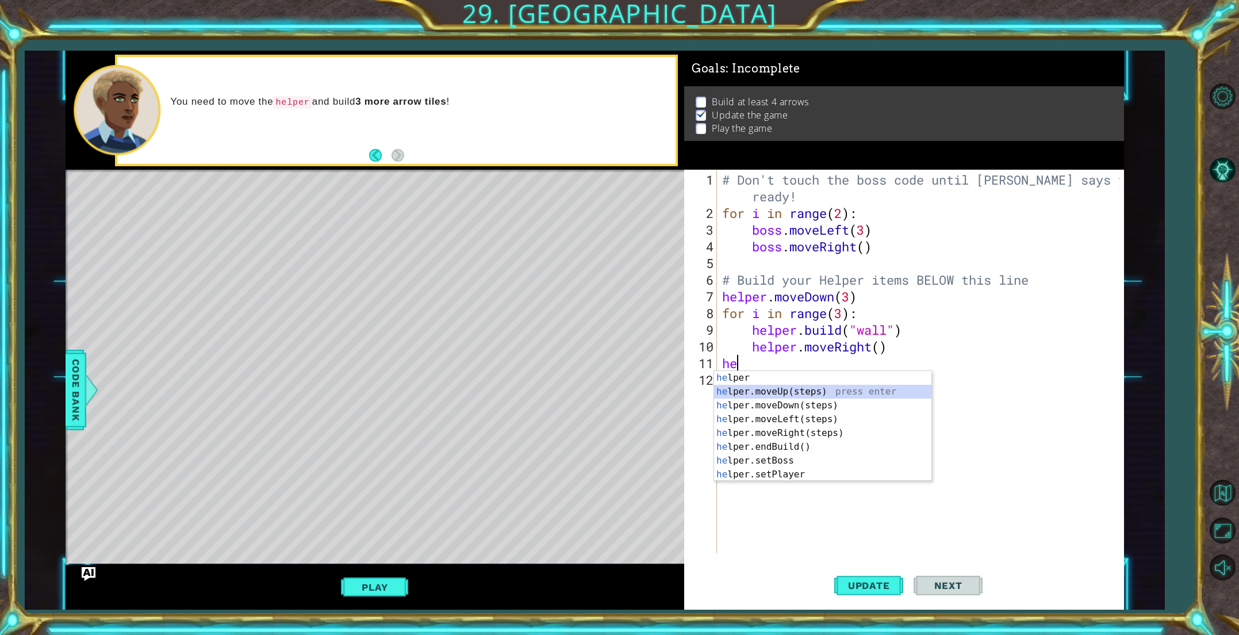
click at [789, 394] on div "he lper press enter he lper.moveUp(steps) press enter he lper.moveDown(steps) p…" at bounding box center [822, 440] width 217 height 138
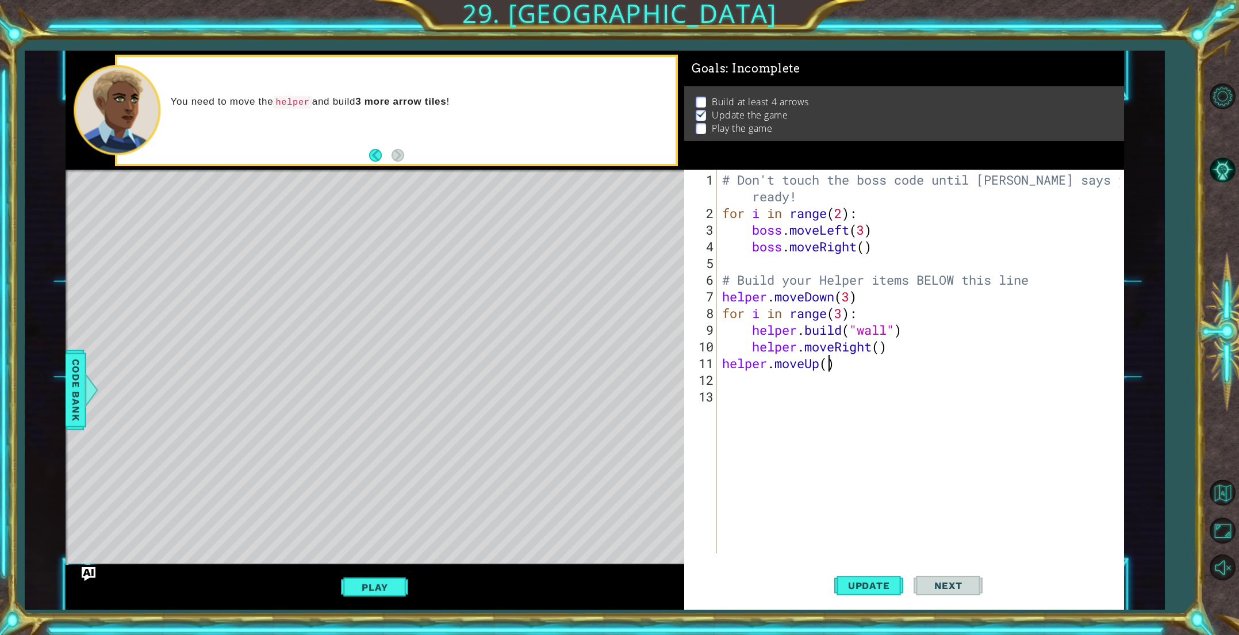
click at [826, 368] on div "# Don't touch the boss code until [PERSON_NAME] says you're ready! for i in ran…" at bounding box center [922, 387] width 405 height 433
type textarea "helper.moveUp(3)"
click at [861, 590] on span "Update" at bounding box center [868, 584] width 65 height 11
click at [732, 383] on div "# Don't touch the boss code until [PERSON_NAME] says you're ready! for i in ran…" at bounding box center [922, 387] width 405 height 433
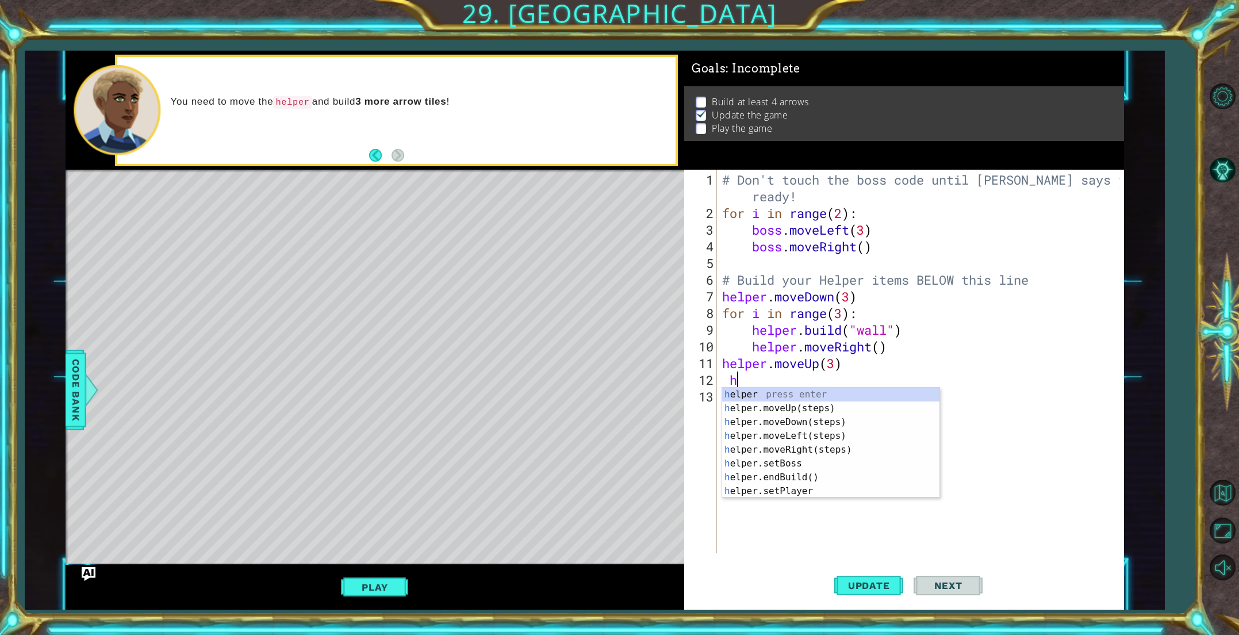
type textarea "he"
click at [801, 432] on div "he lper press enter he lper.moveUp(steps) press enter he lper.moveDown(steps) p…" at bounding box center [830, 456] width 217 height 138
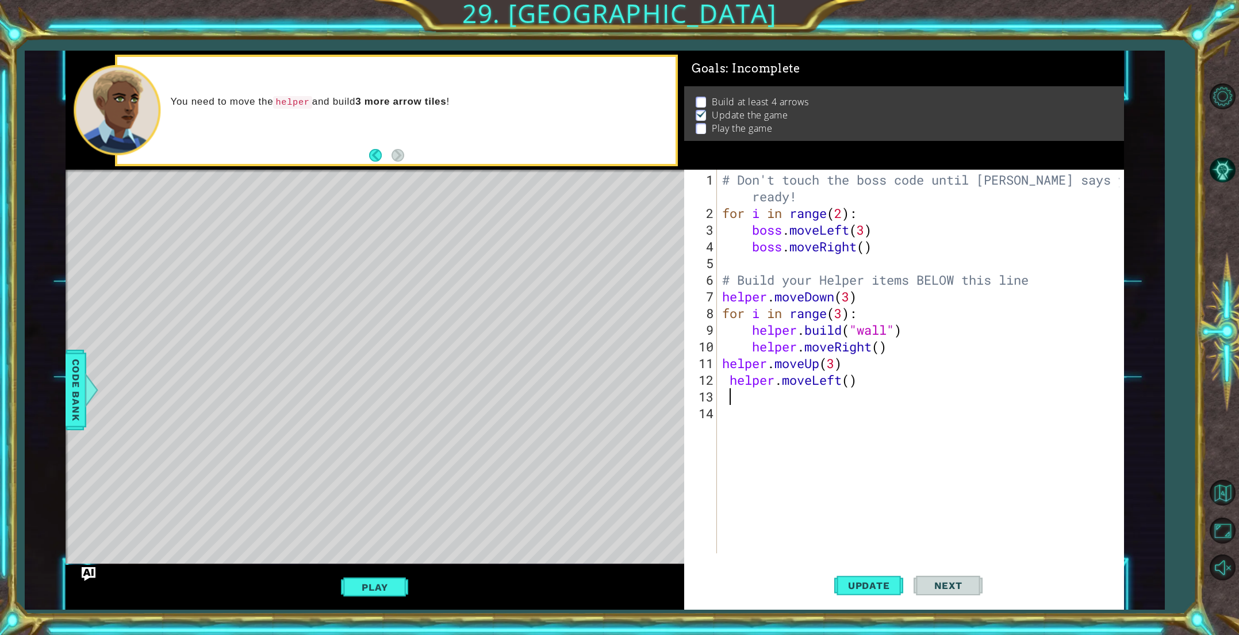
click at [854, 384] on div "# Don't touch the boss code until [PERSON_NAME] says you're ready! for i in ran…" at bounding box center [922, 387] width 405 height 433
click at [849, 578] on button "Update" at bounding box center [868, 585] width 69 height 44
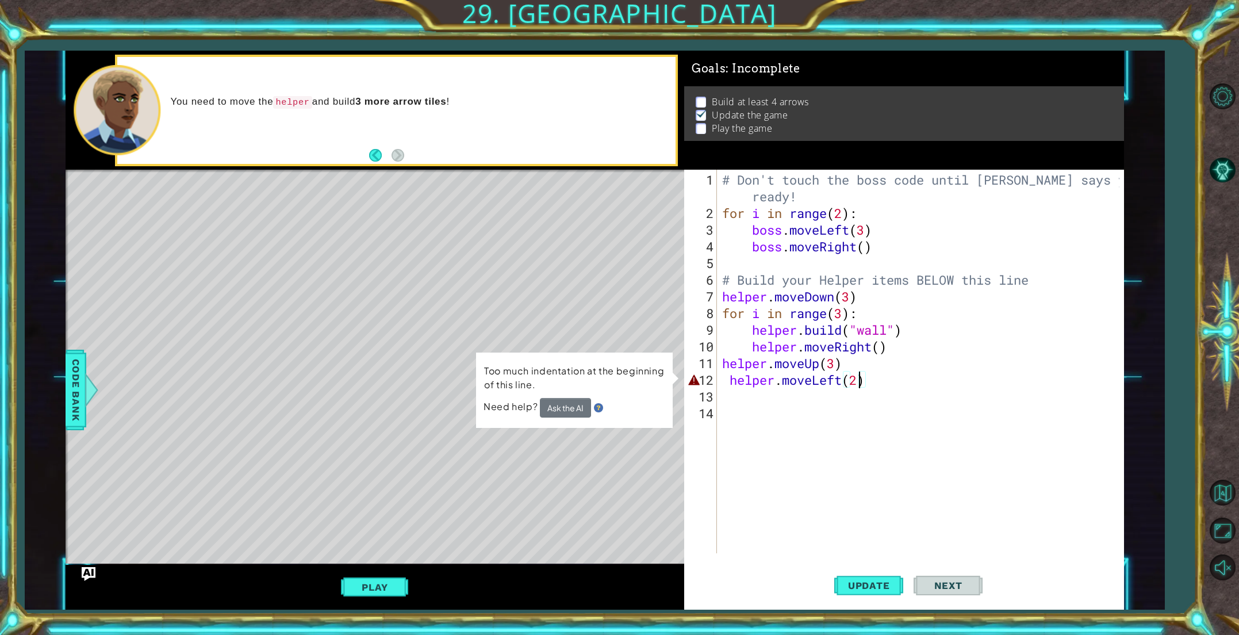
click at [855, 379] on div "# Don't touch the boss code until [PERSON_NAME] says you're ready! for i in ran…" at bounding box center [922, 387] width 405 height 433
click at [857, 380] on div "# Don't touch the boss code until [PERSON_NAME] says you're ready! for i in ran…" at bounding box center [922, 387] width 405 height 433
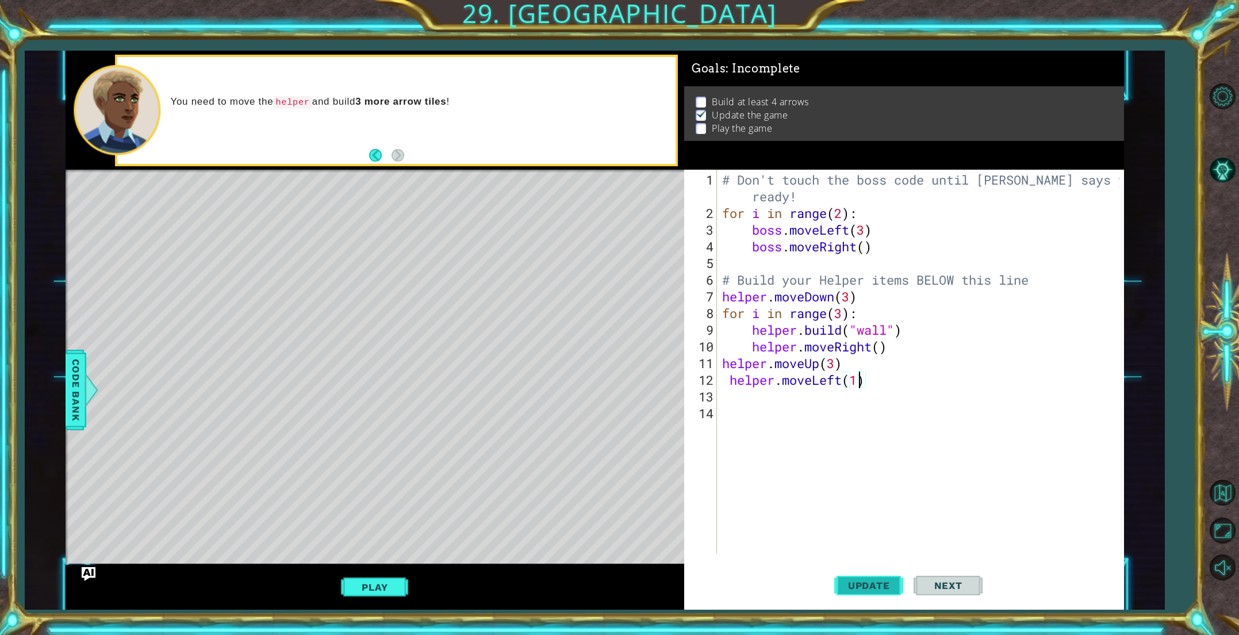
type textarea "helper.moveLeft(1)"
click at [854, 582] on span "Update" at bounding box center [868, 584] width 65 height 11
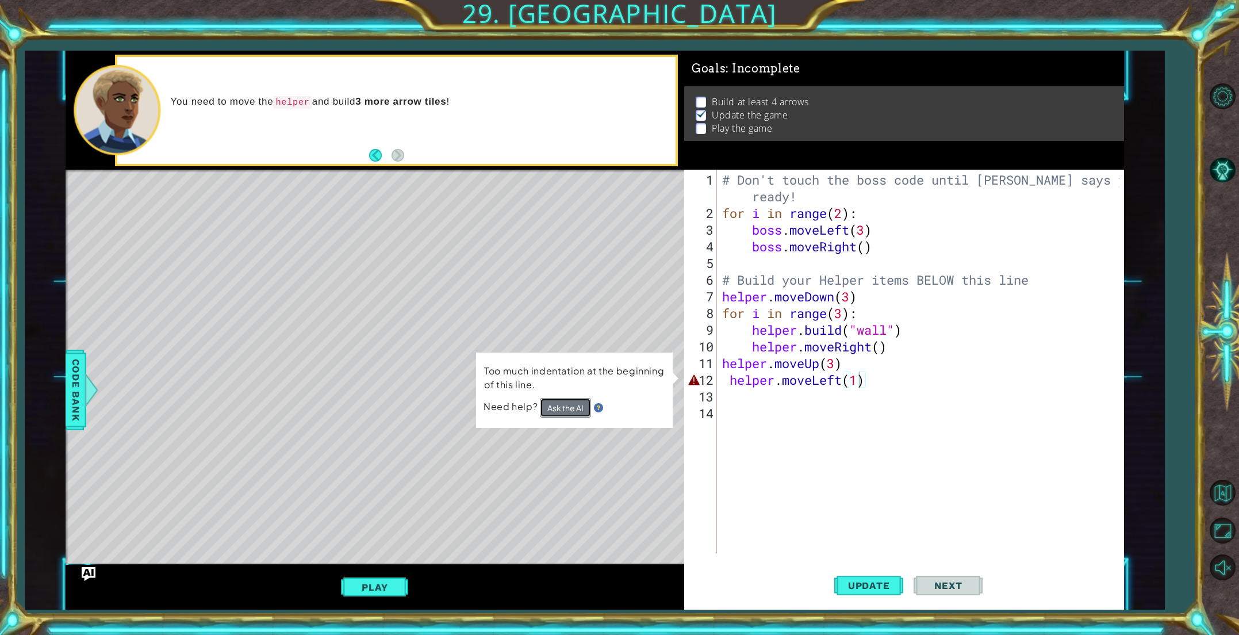
click at [575, 401] on button "Ask the AI" at bounding box center [565, 408] width 51 height 20
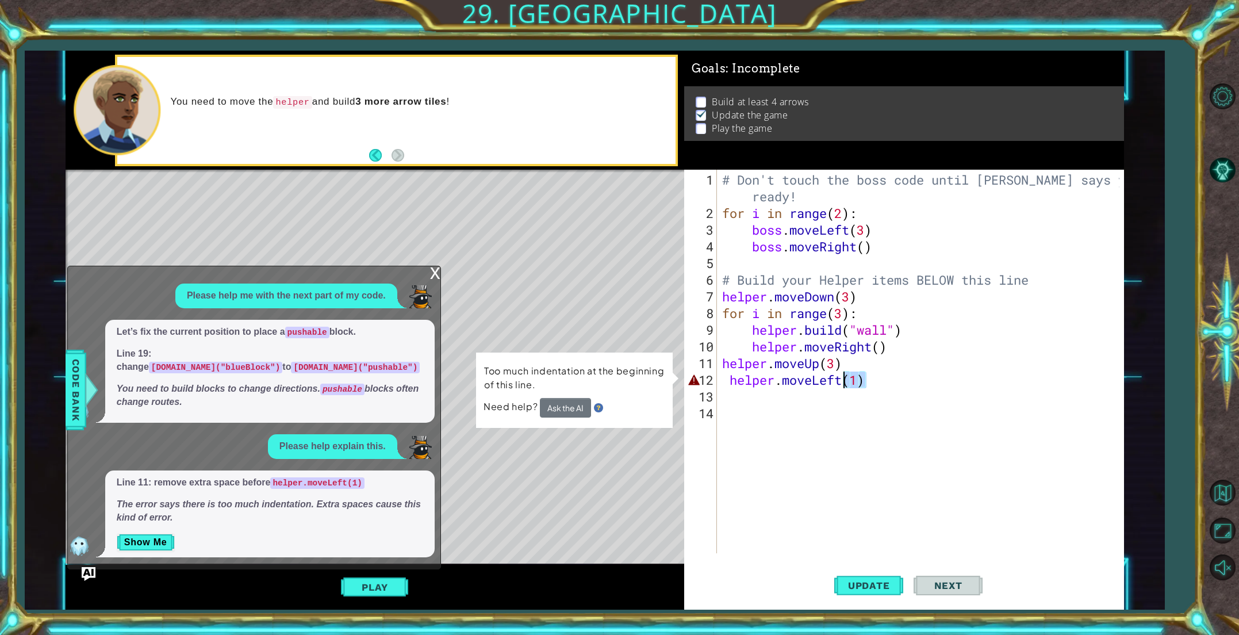
drag, startPoint x: 869, startPoint y: 386, endPoint x: 847, endPoint y: 386, distance: 21.3
click at [847, 386] on div "# Don't touch the boss code until [PERSON_NAME] says you're ready! for i in ran…" at bounding box center [922, 387] width 405 height 433
type textarea "helper.moveLeft"
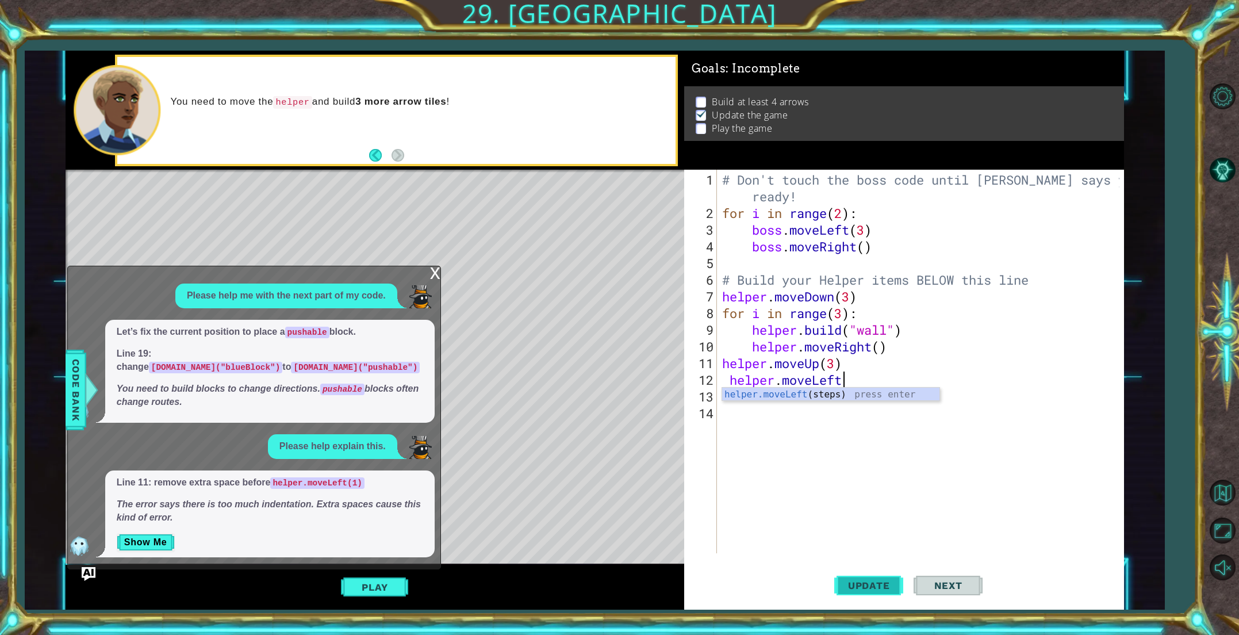
click at [889, 582] on span "Update" at bounding box center [868, 584] width 65 height 11
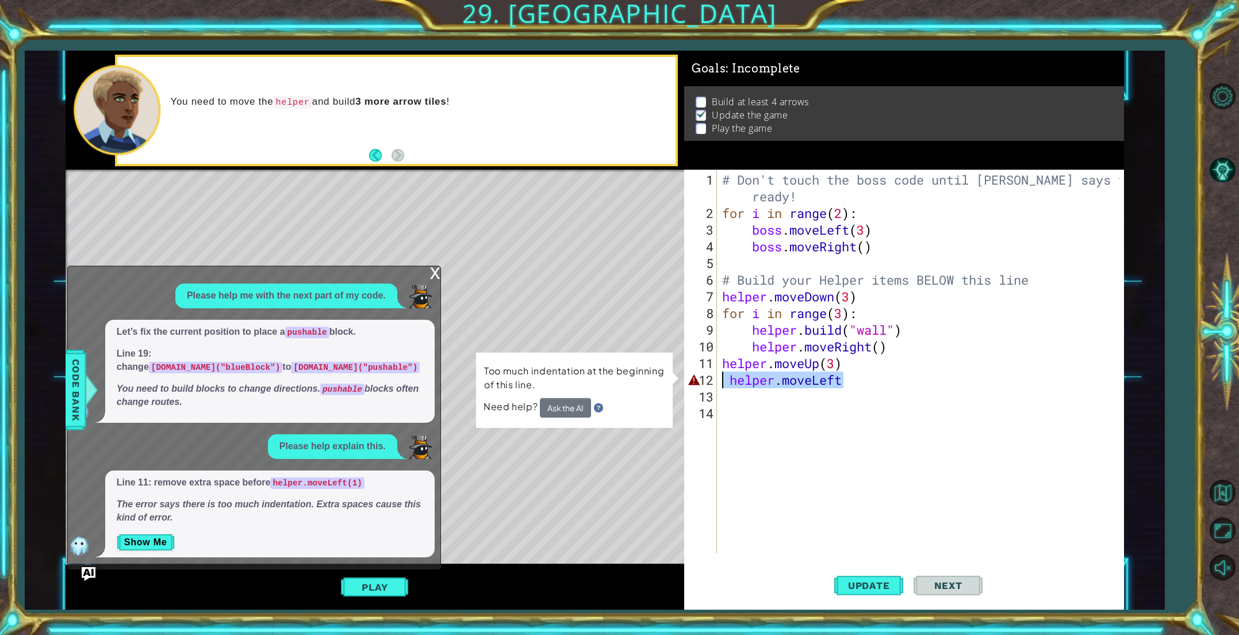
drag, startPoint x: 846, startPoint y: 382, endPoint x: 725, endPoint y: 379, distance: 121.3
click at [725, 379] on div "# Don't touch the boss code until [PERSON_NAME] says you're ready! for i in ran…" at bounding box center [922, 387] width 405 height 433
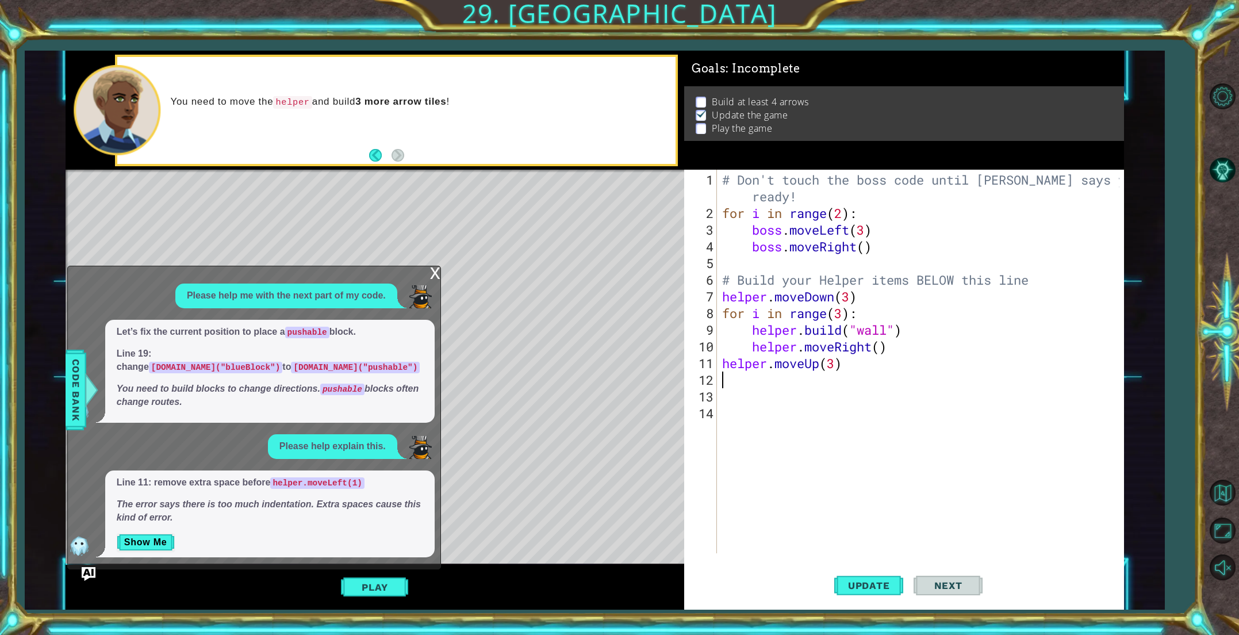
scroll to position [0, 0]
click at [435, 276] on div "x" at bounding box center [435, 271] width 10 height 11
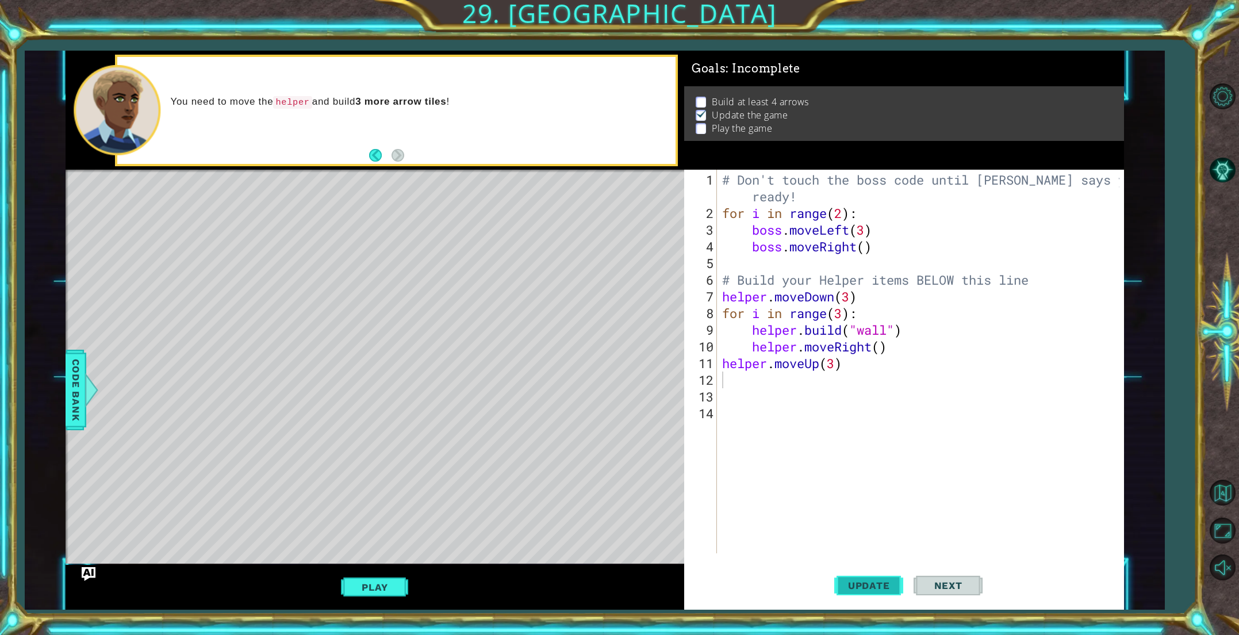
click at [854, 575] on button "Update" at bounding box center [868, 585] width 69 height 44
click at [740, 380] on div "# Don't touch the boss code until [PERSON_NAME] says you're ready! for i in ran…" at bounding box center [922, 387] width 405 height 433
type textarea "h"
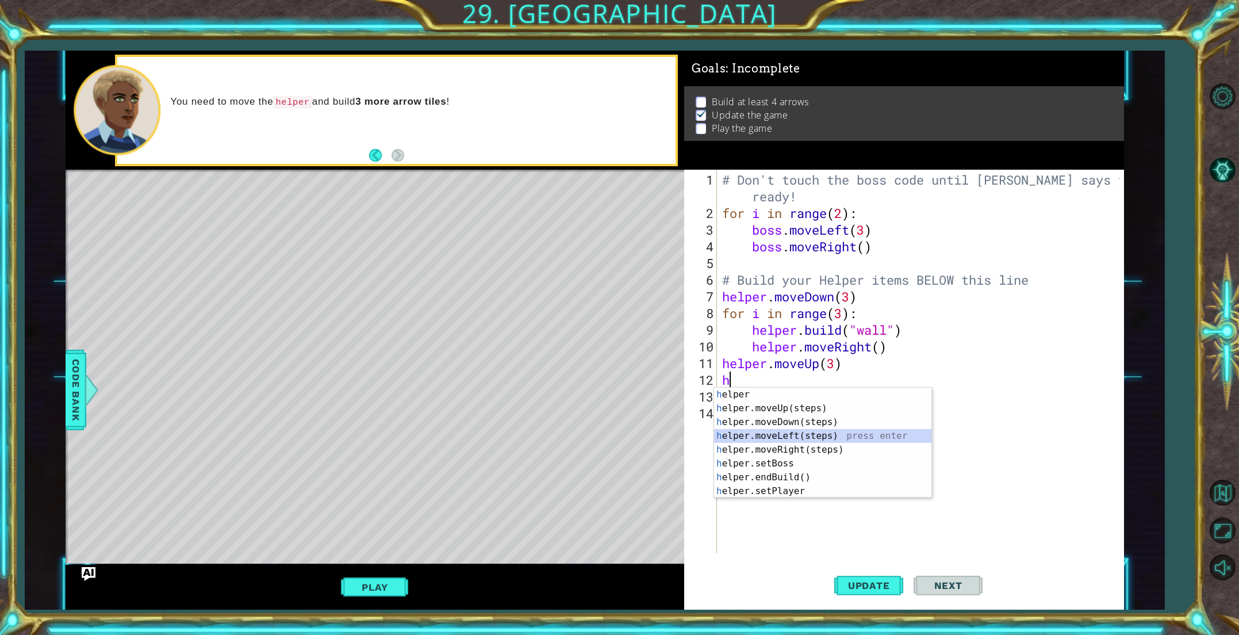
click at [762, 438] on div "h elper press enter h elper.moveUp(steps) press enter h elper.moveDown(steps) p…" at bounding box center [822, 456] width 217 height 138
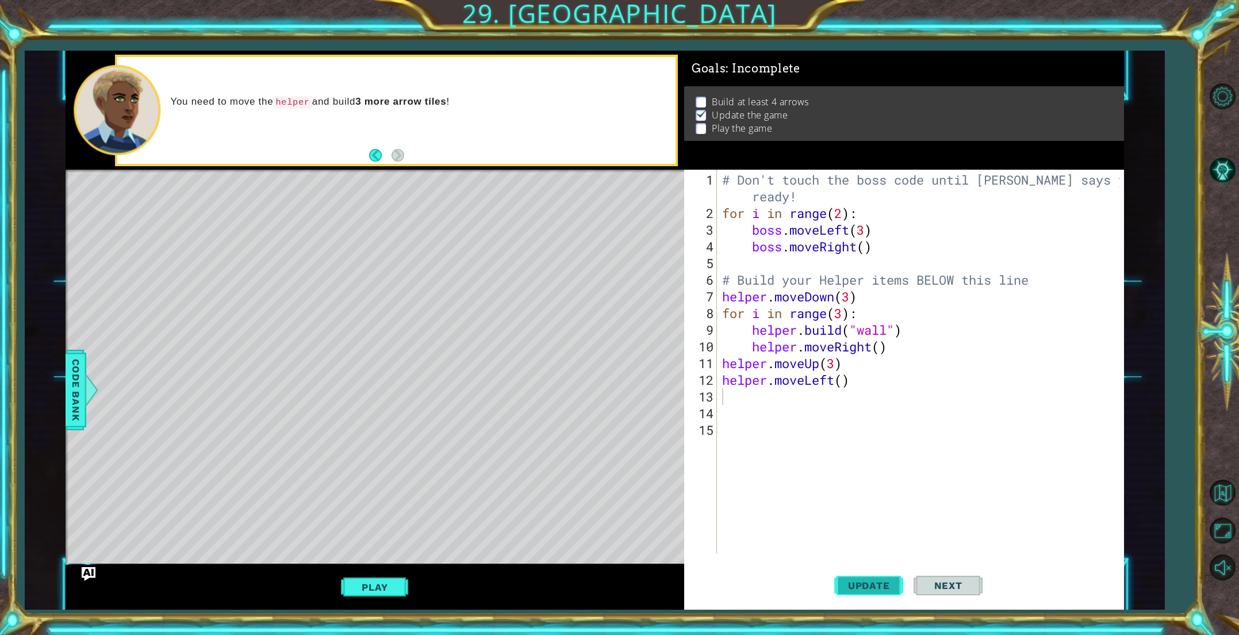
click at [873, 577] on button "Update" at bounding box center [868, 585] width 69 height 44
click at [842, 383] on div "# Don't touch the boss code until [PERSON_NAME] says you're ready! for i in ran…" at bounding box center [922, 387] width 405 height 433
type textarea "helper.moveLeft(2)"
click at [857, 585] on span "Update" at bounding box center [868, 584] width 65 height 11
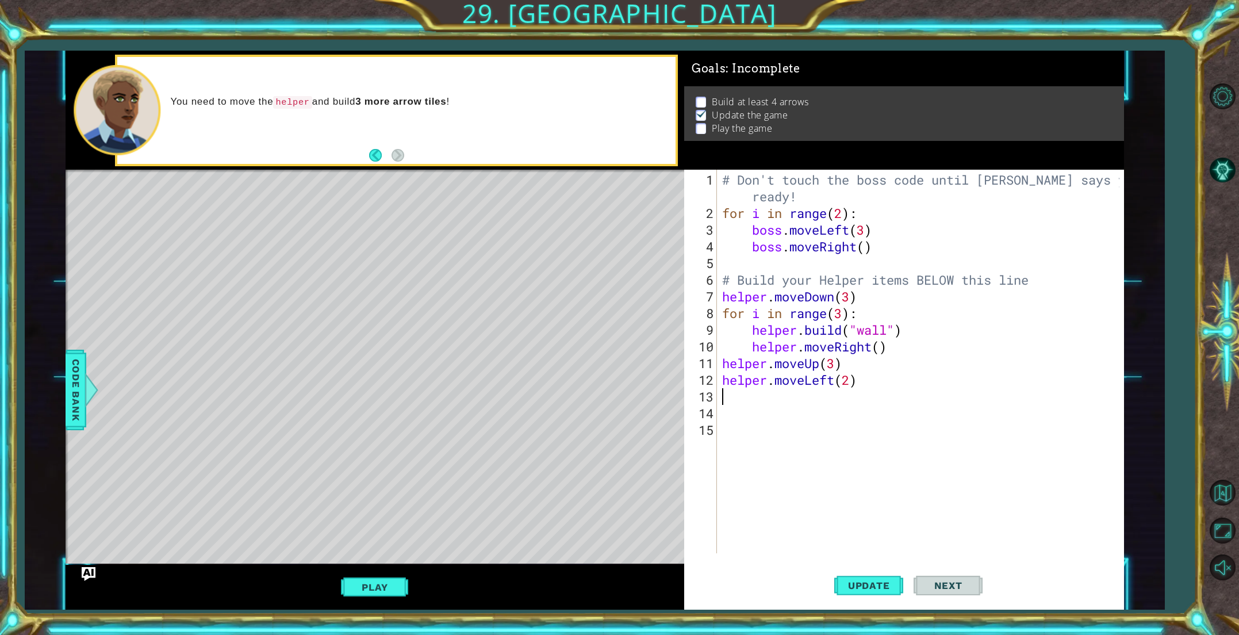
click at [739, 400] on div "# Don't touch the boss code until [PERSON_NAME] says you're ready! for i in ran…" at bounding box center [922, 387] width 405 height 433
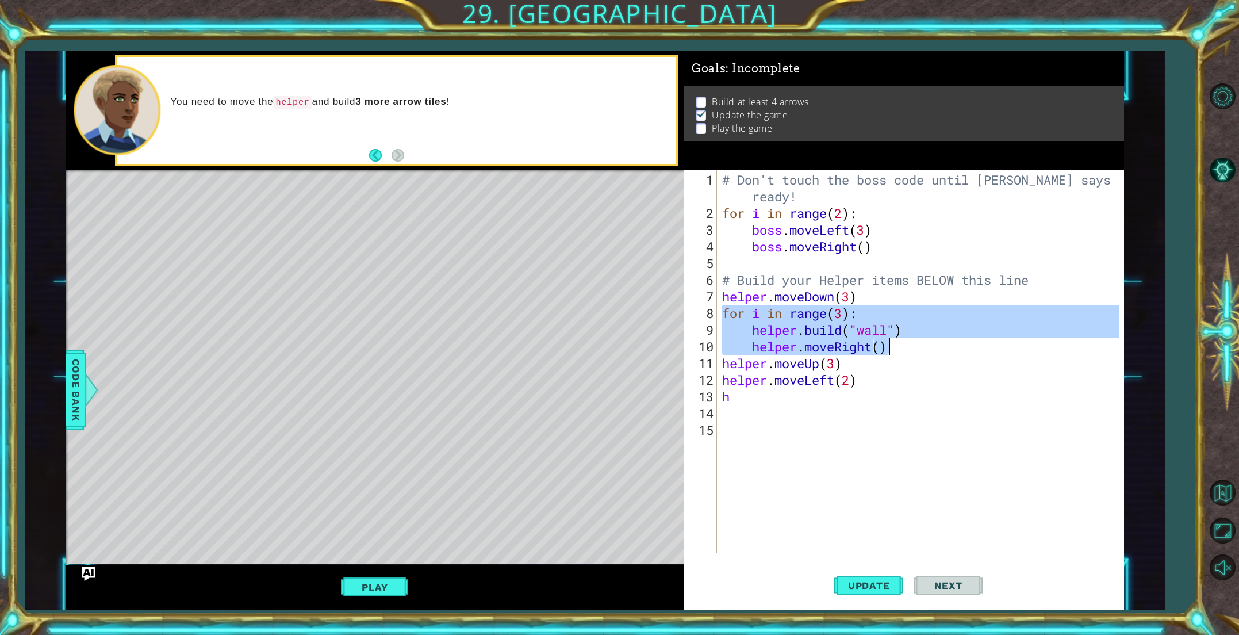
drag, startPoint x: 722, startPoint y: 308, endPoint x: 890, endPoint y: 352, distance: 173.4
click at [890, 352] on div "# Don't touch the boss code until [PERSON_NAME] says you're ready! for i in ran…" at bounding box center [922, 387] width 405 height 433
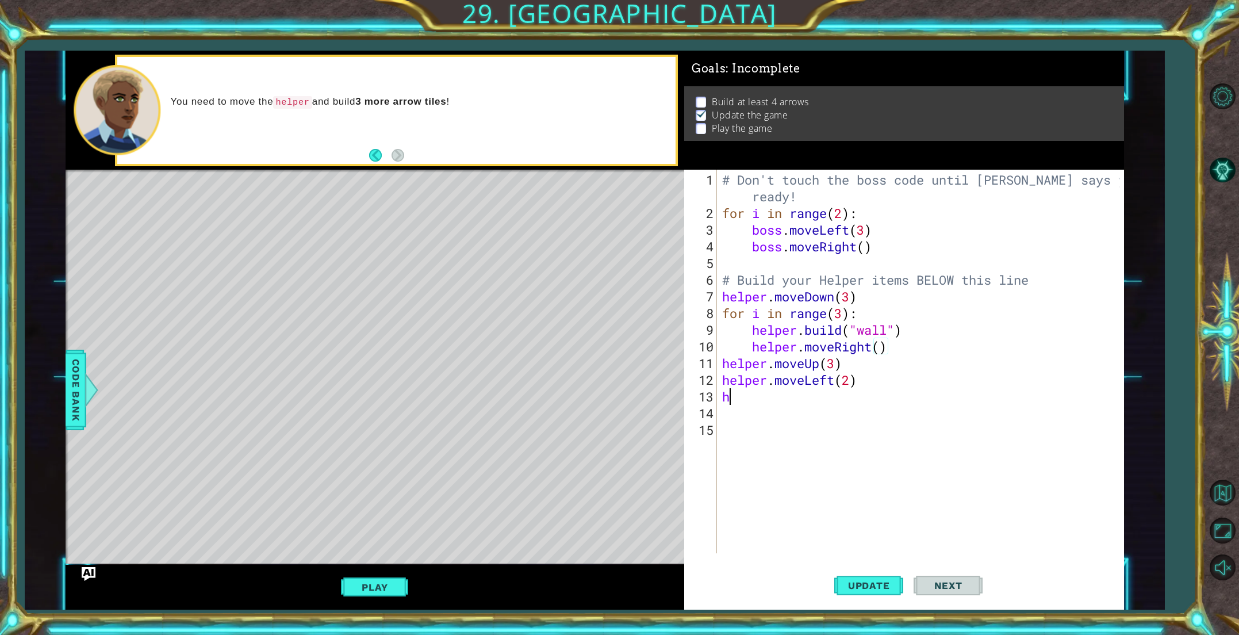
click at [771, 401] on div "# Don't touch the boss code until [PERSON_NAME] says you're ready! for i in ran…" at bounding box center [922, 387] width 405 height 433
type textarea "h"
paste textarea "helper.moveRight()"
type textarea "helper.moveRight()"
click at [859, 579] on span "Update" at bounding box center [868, 584] width 65 height 11
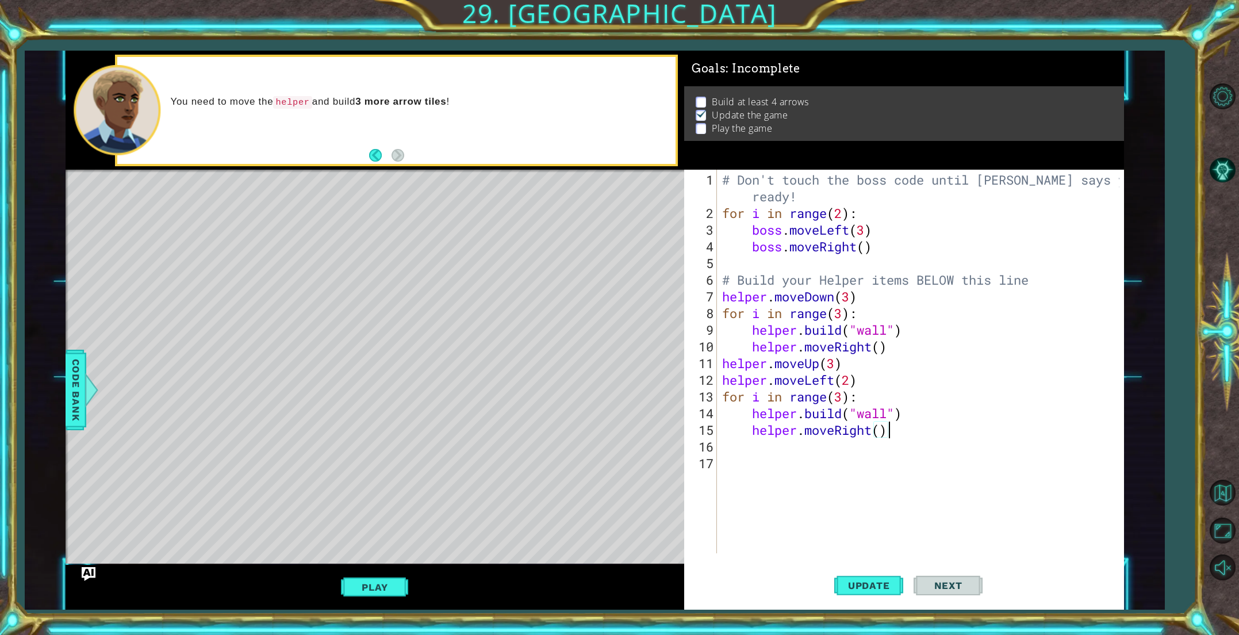
click at [735, 450] on div "# Don't touch the boss code until [PERSON_NAME] says you're ready! for i in ran…" at bounding box center [922, 387] width 405 height 433
click at [725, 450] on div "# Don't touch the boss code until [PERSON_NAME] says you're ready! for i in ran…" at bounding box center [922, 387] width 405 height 433
type textarea "h"
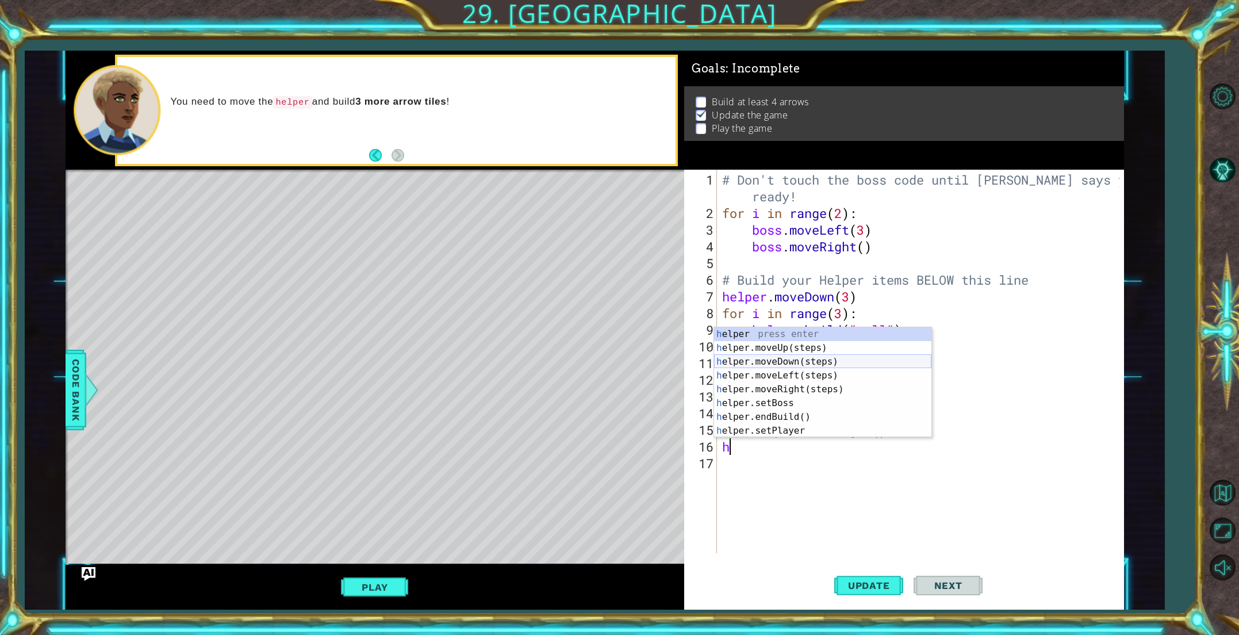
click at [785, 360] on div "h elper press enter h elper.moveUp(steps) press enter h elper.moveDown(steps) p…" at bounding box center [822, 396] width 217 height 138
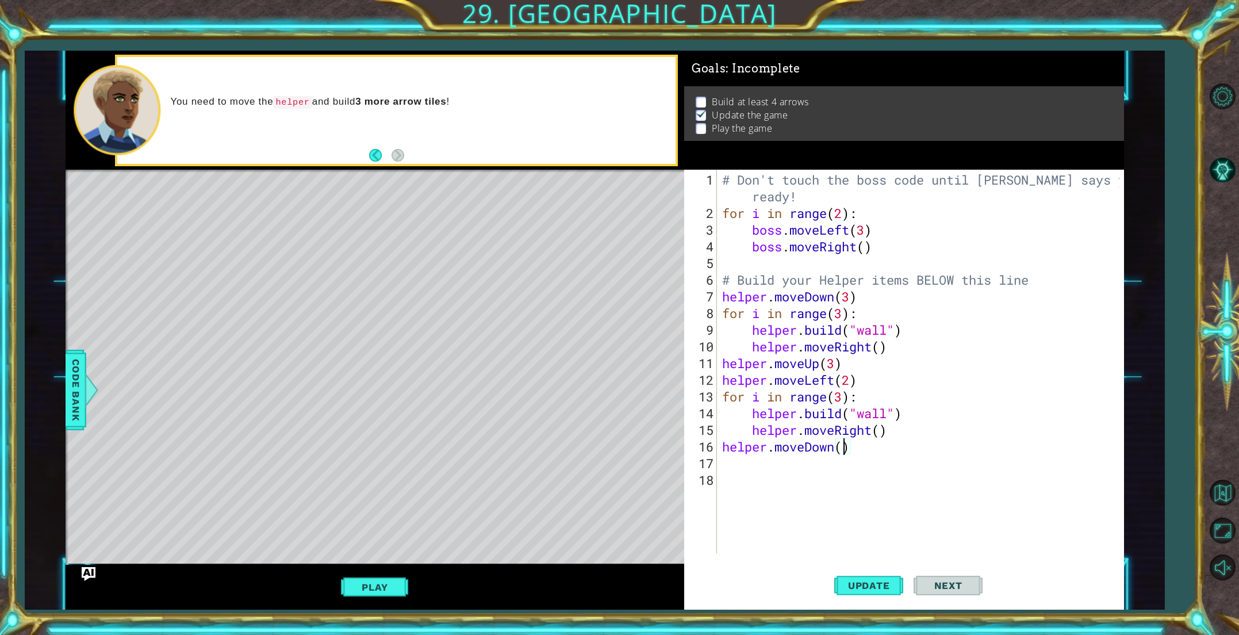
click at [842, 447] on div "# Don't touch the boss code until [PERSON_NAME] says you're ready! for i in ran…" at bounding box center [922, 387] width 405 height 433
type textarea "helper.moveDown(3)"
click at [880, 568] on button "Update" at bounding box center [868, 585] width 69 height 44
click at [784, 463] on div "# Don't touch the boss code until [PERSON_NAME] says you're ready! for i in ran…" at bounding box center [922, 387] width 405 height 433
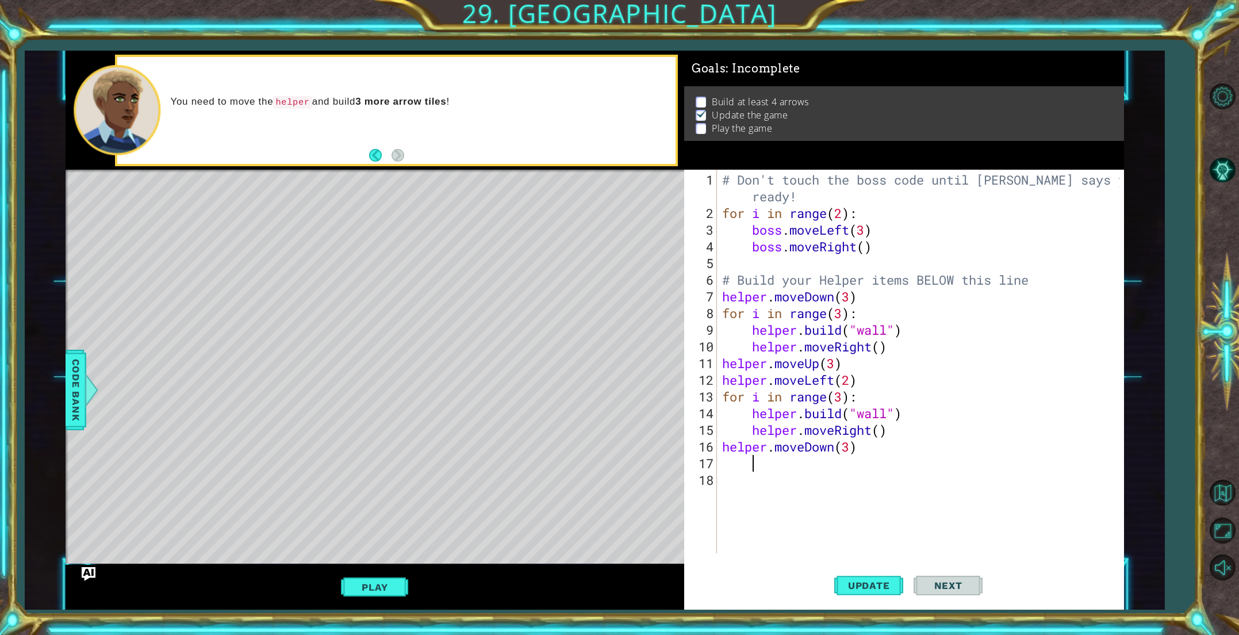
scroll to position [0, 1]
click at [724, 464] on div "# Don't touch the boss code until [PERSON_NAME] says you're ready! for i in ran…" at bounding box center [922, 387] width 405 height 433
type textarea "h"
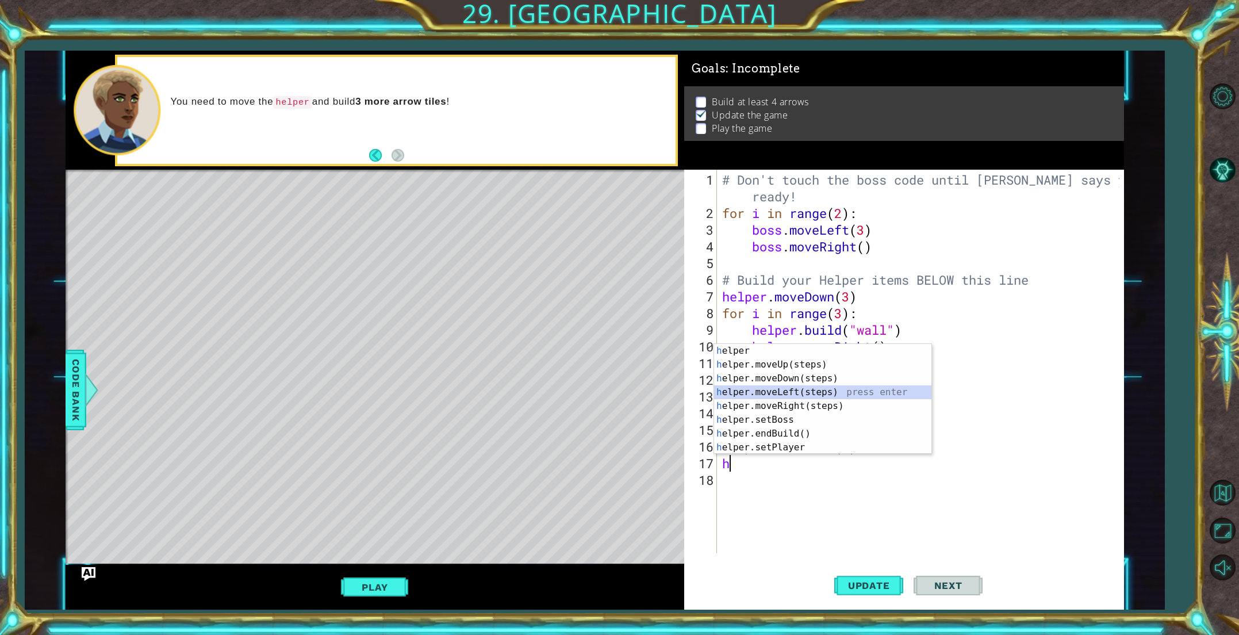
click at [759, 390] on div "h elper press enter h elper.moveUp(steps) press enter h elper.moveDown(steps) p…" at bounding box center [822, 413] width 217 height 138
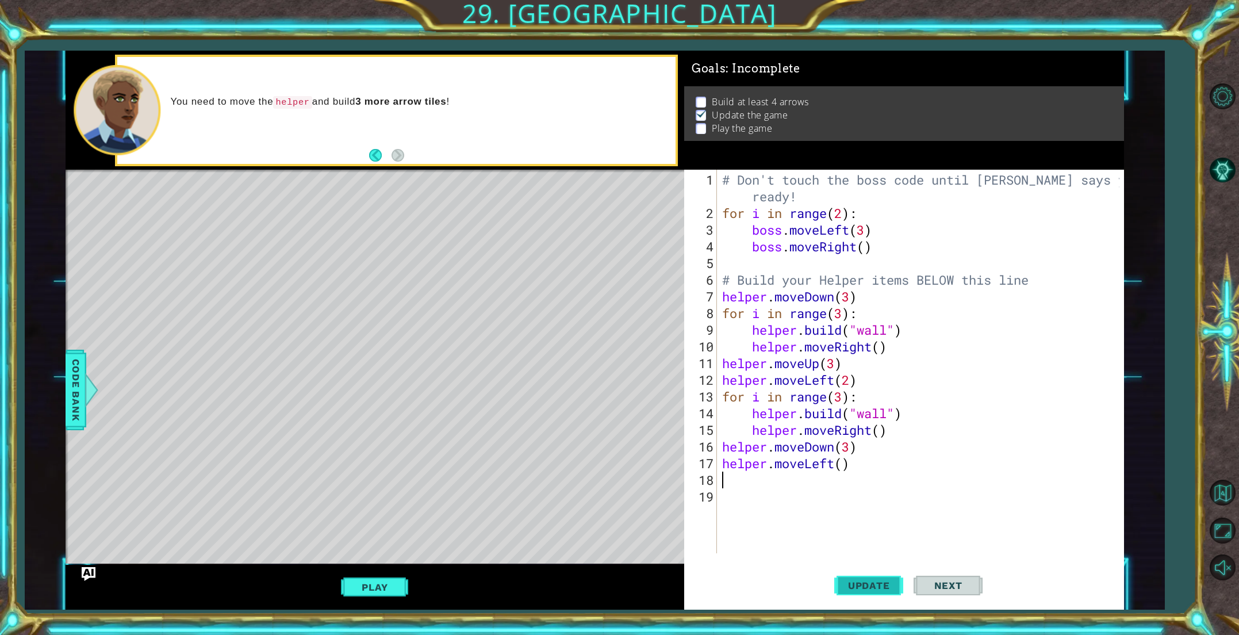
click at [858, 576] on button "Update" at bounding box center [868, 585] width 69 height 44
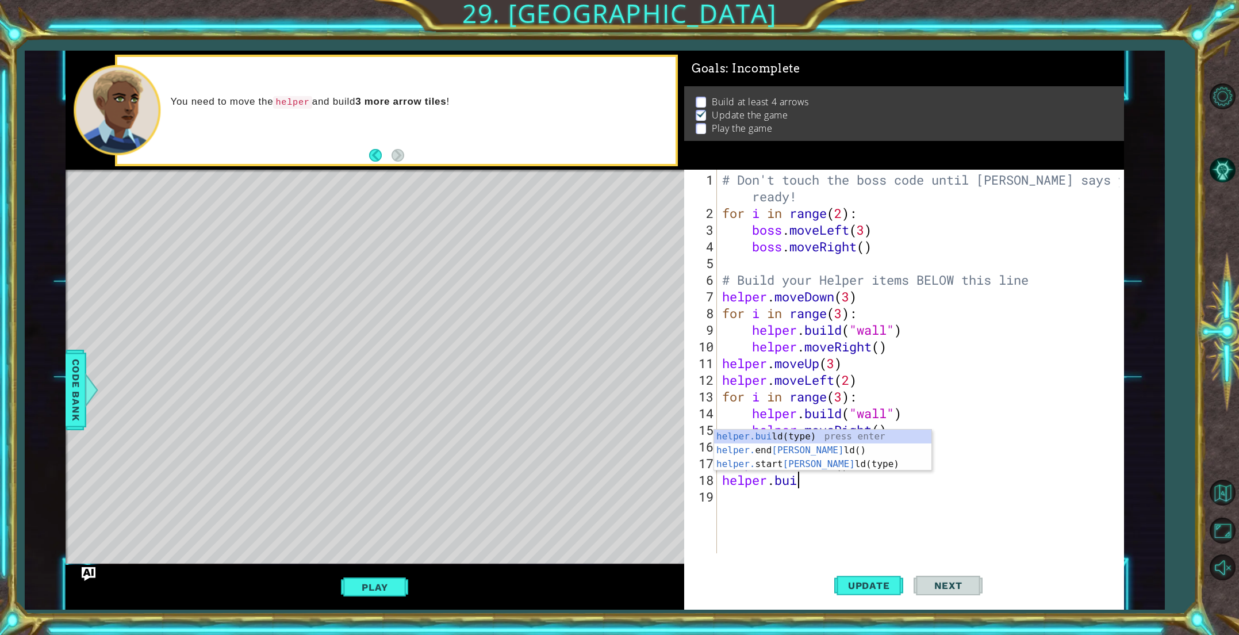
scroll to position [0, 3]
click at [758, 432] on div "helper.[PERSON_NAME](type) press enter helper. end [PERSON_NAME]() press enter …" at bounding box center [822, 463] width 217 height 69
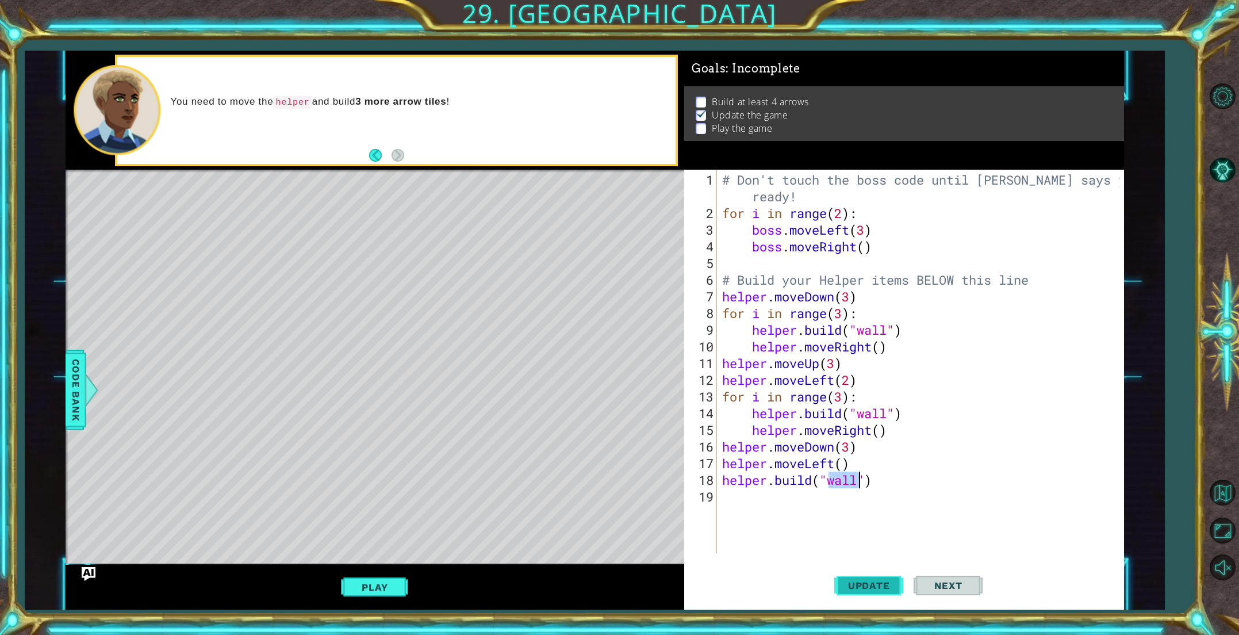
type textarea "[DOMAIN_NAME]("wall")"
click at [862, 571] on button "Update" at bounding box center [868, 585] width 69 height 44
click at [779, 499] on div "# Don't touch the boss code until [PERSON_NAME] says you're ready! for i in ran…" at bounding box center [922, 387] width 405 height 433
type textarea "h"
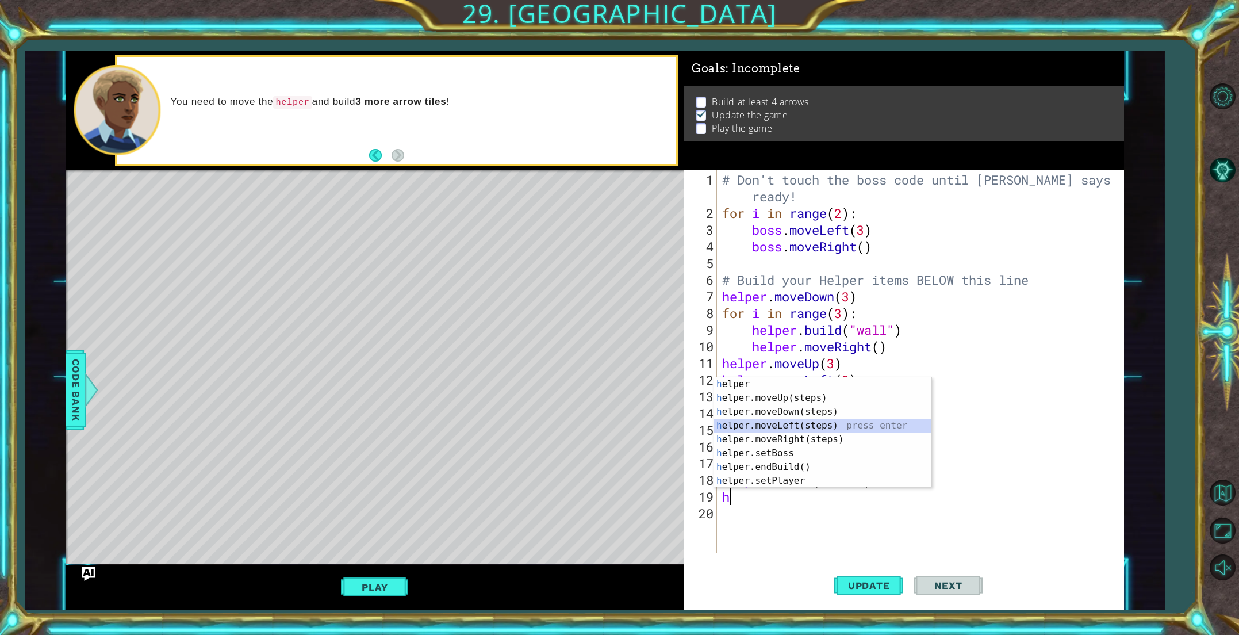
click at [788, 427] on div "h elper press enter h elper.moveUp(steps) press enter h elper.moveDown(steps) p…" at bounding box center [822, 446] width 217 height 138
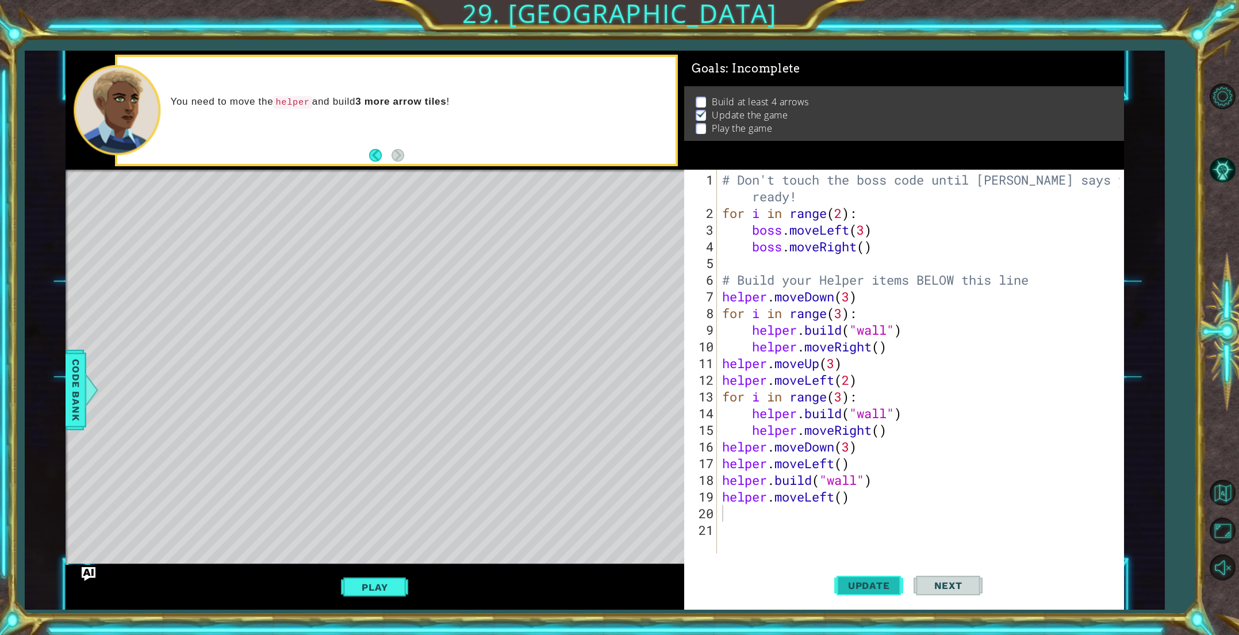
click at [854, 573] on button "Update" at bounding box center [868, 585] width 69 height 44
drag, startPoint x: 836, startPoint y: 501, endPoint x: 803, endPoint y: 502, distance: 32.8
click at [803, 502] on div "# Don't touch the boss code until [PERSON_NAME] says you're ready! for i in ran…" at bounding box center [922, 387] width 405 height 433
type textarea "helper.moveRight()"
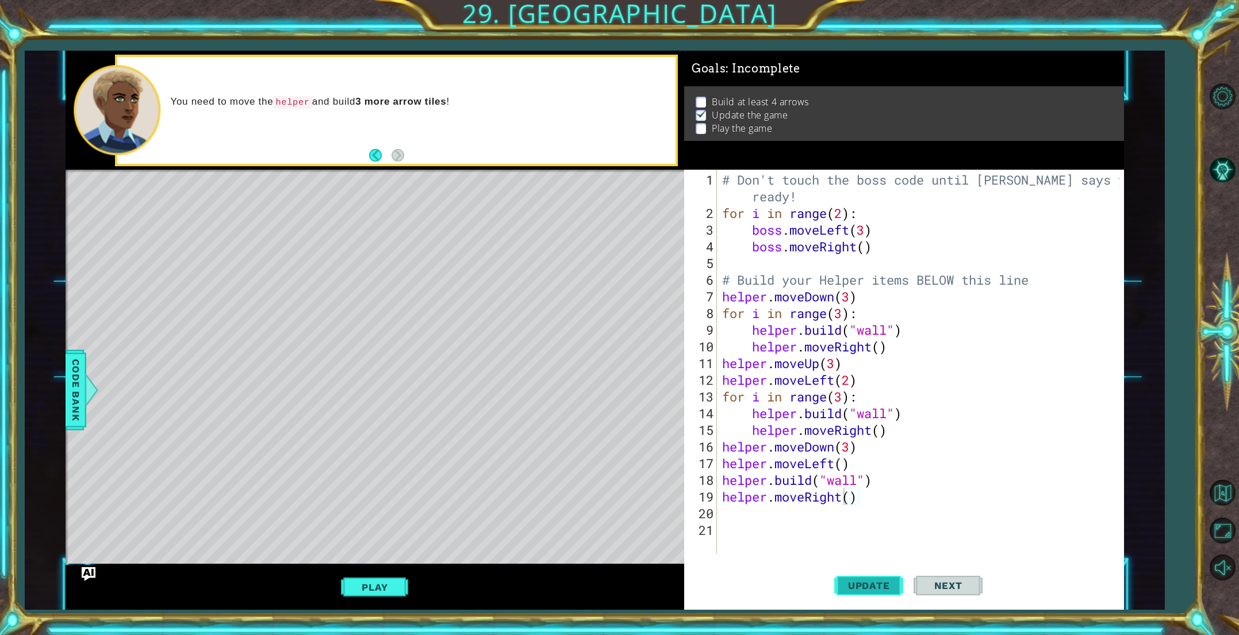
click at [850, 571] on button "Update" at bounding box center [868, 585] width 69 height 44
click at [805, 526] on div "# Don't touch the boss code until [PERSON_NAME] says you're ready! for i in ran…" at bounding box center [922, 387] width 405 height 433
click at [791, 513] on div "# Don't touch the boss code until [PERSON_NAME] says you're ready! for i in ran…" at bounding box center [922, 387] width 405 height 433
click at [76, 395] on span "Code Bank" at bounding box center [76, 390] width 18 height 70
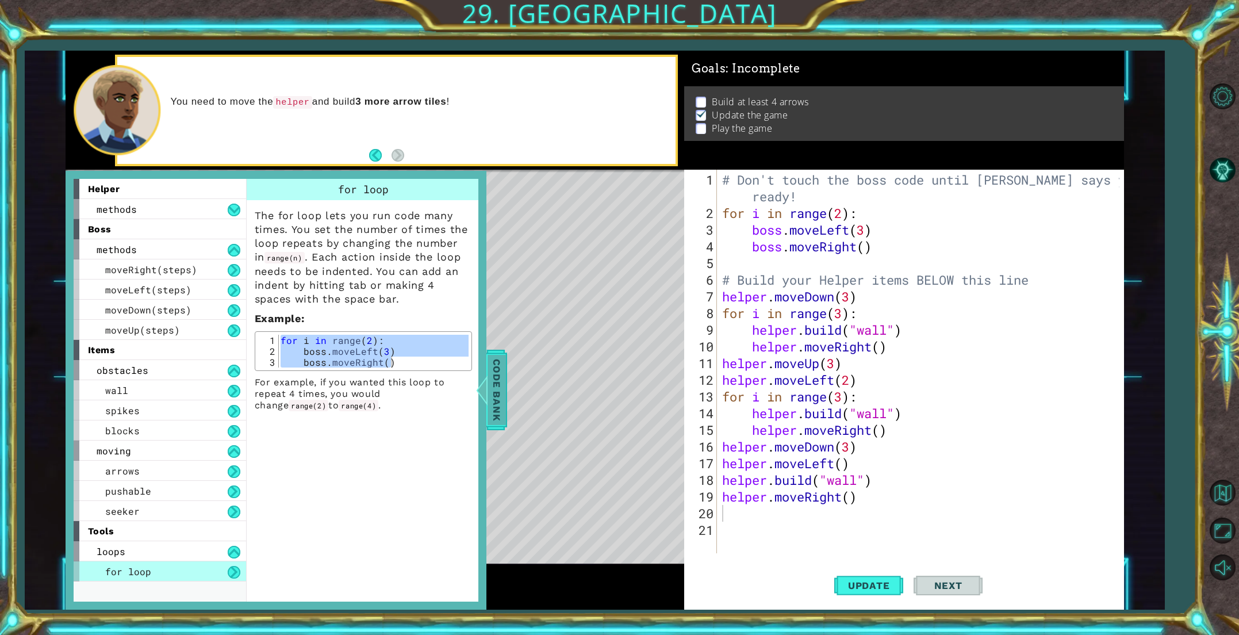
click at [492, 408] on span "Code Bank" at bounding box center [496, 390] width 18 height 70
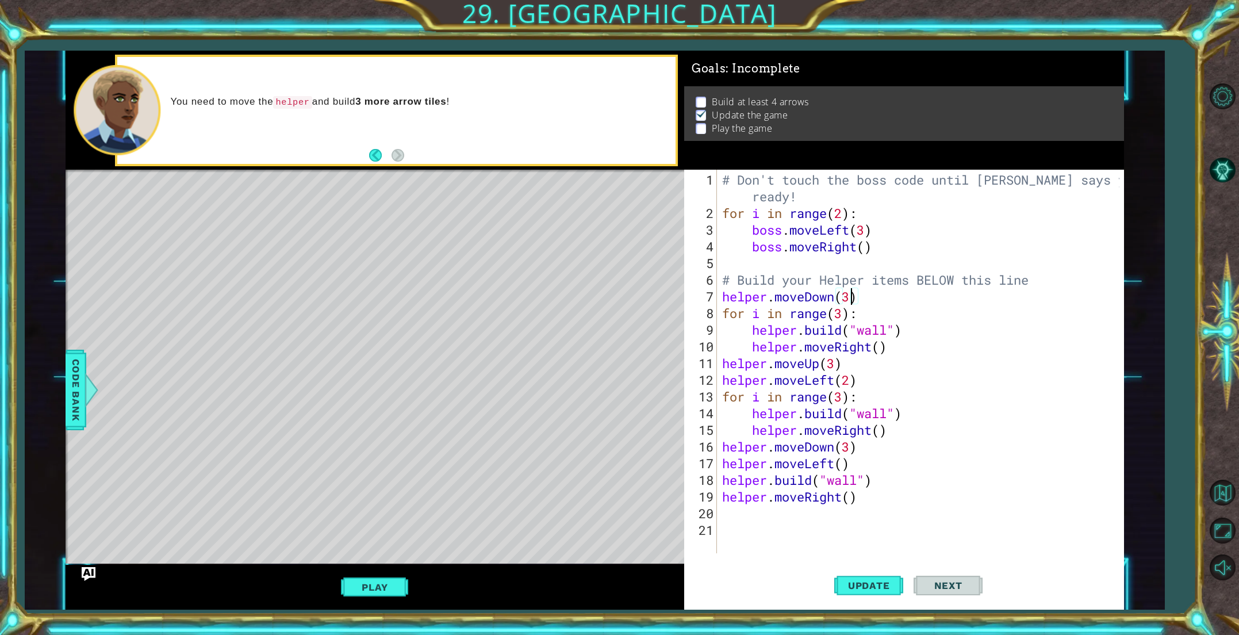
click at [850, 299] on div "# Don't touch the boss code until [PERSON_NAME] says you're ready! for i in ran…" at bounding box center [922, 387] width 405 height 433
click at [872, 593] on button "Update" at bounding box center [868, 585] width 69 height 44
type textarea "helper.moveDown(3)"
click at [868, 592] on button "Update" at bounding box center [868, 585] width 69 height 44
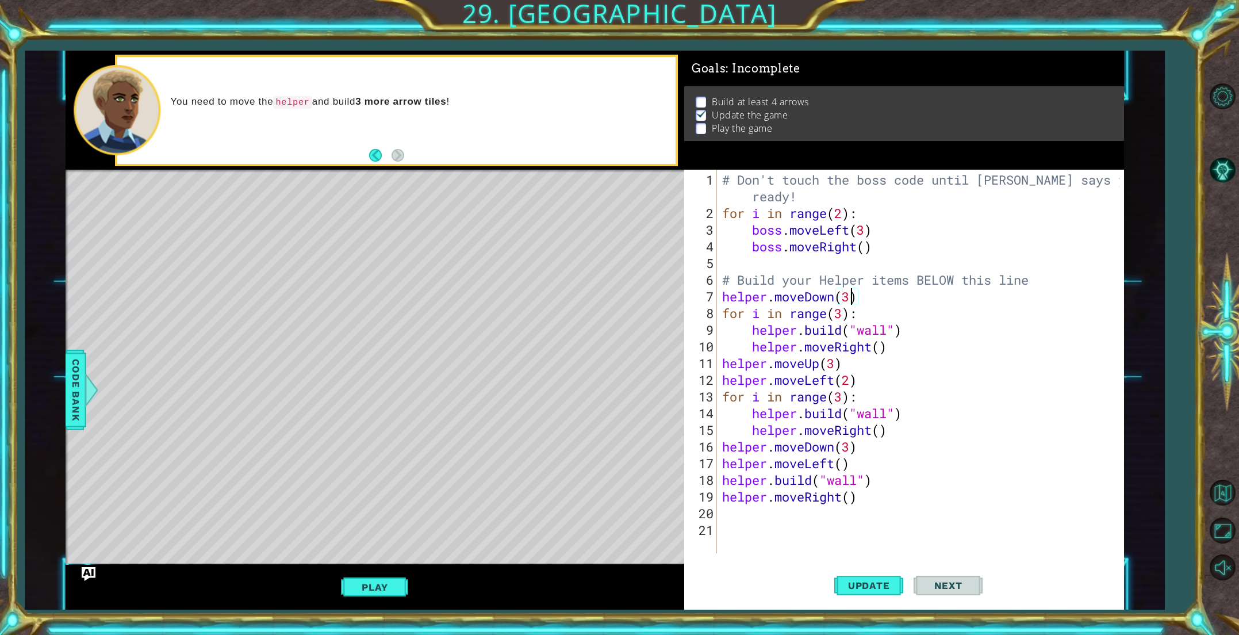
click at [808, 509] on div "# Don't touch the boss code until [PERSON_NAME] says you're ready! for i in ran…" at bounding box center [922, 387] width 405 height 433
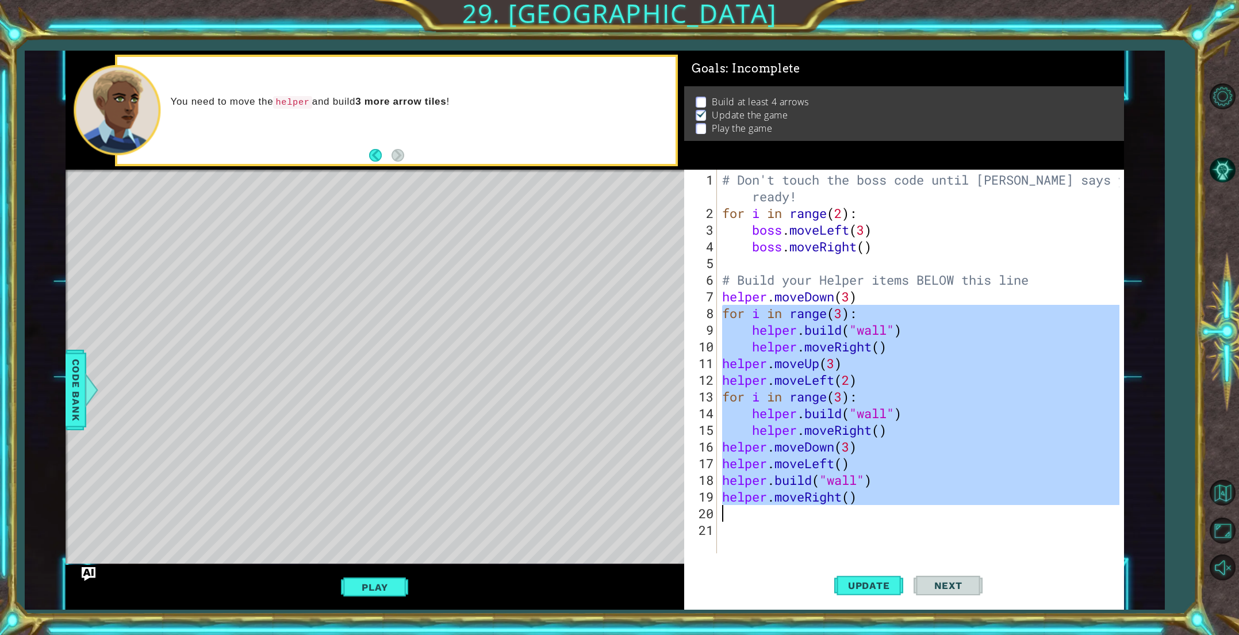
drag, startPoint x: 723, startPoint y: 312, endPoint x: 886, endPoint y: 505, distance: 252.5
click at [886, 505] on div "# Don't touch the boss code until [PERSON_NAME] says you're ready! for i in ran…" at bounding box center [922, 387] width 405 height 433
type textarea "helper.moveRight()"
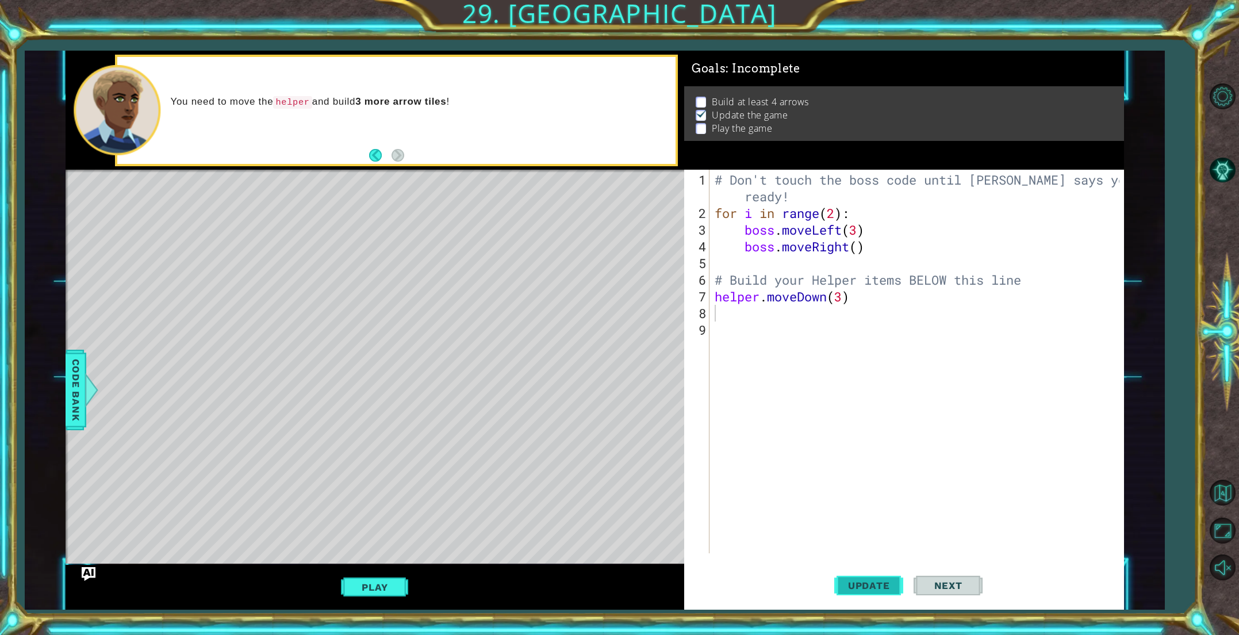
click at [865, 578] on button "Update" at bounding box center [868, 585] width 69 height 44
click at [69, 393] on div "1 2 3 4 5 6 7 8 9 10 11 12 13 # Don't touch the boss code until [PERSON_NAME] s…" at bounding box center [595, 330] width 1140 height 559
click at [69, 393] on span "Code Bank" at bounding box center [76, 390] width 18 height 70
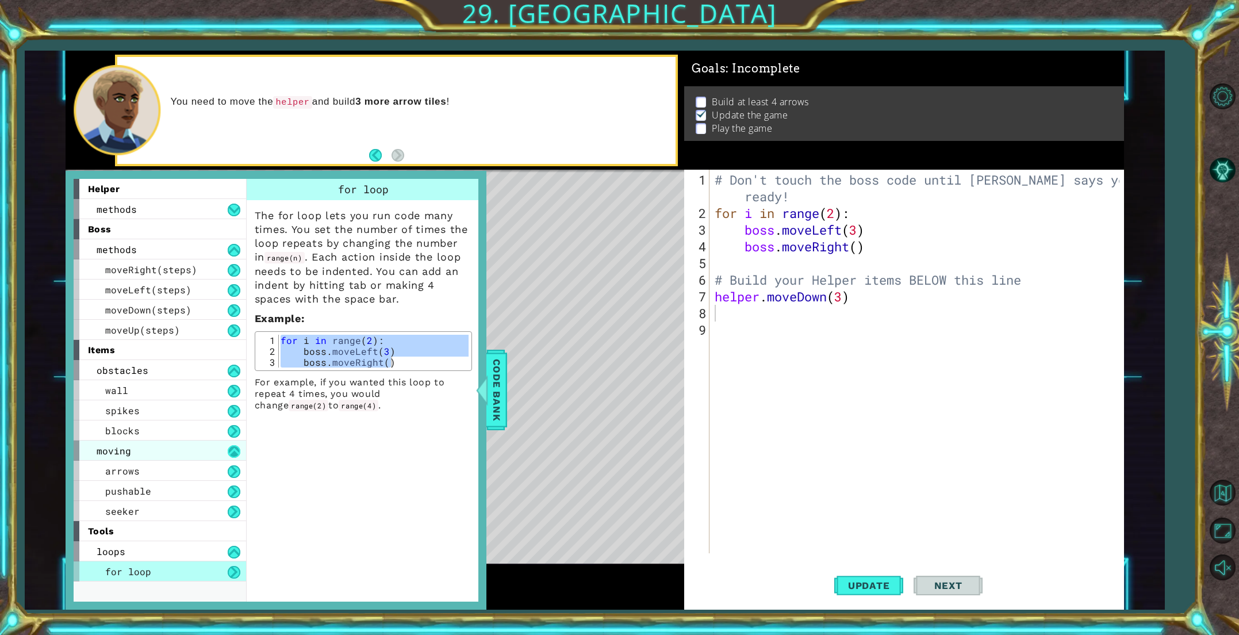
click at [235, 452] on button at bounding box center [234, 451] width 13 height 13
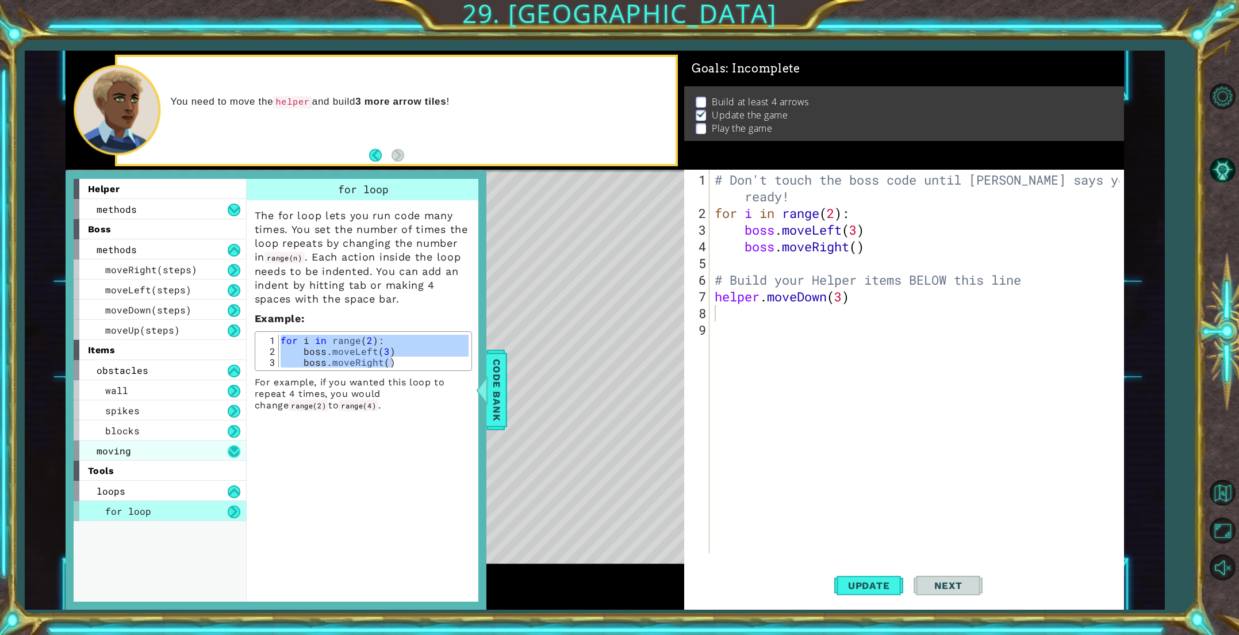
click at [235, 452] on button at bounding box center [234, 451] width 13 height 13
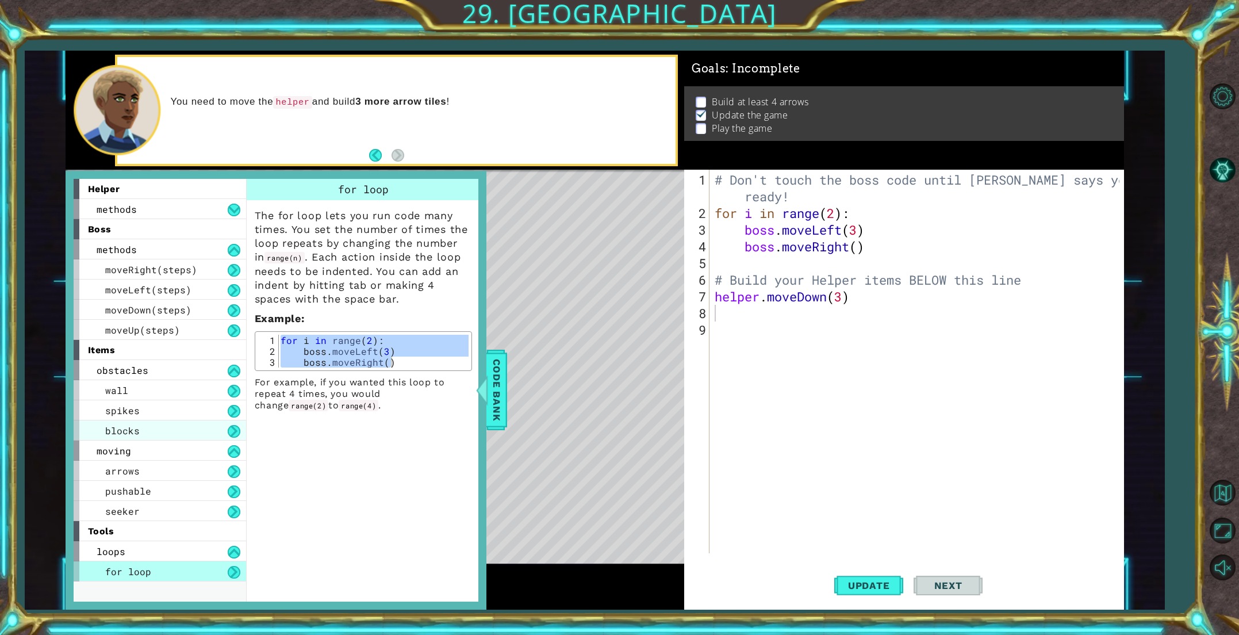
click at [182, 429] on div "blocks" at bounding box center [160, 430] width 172 height 20
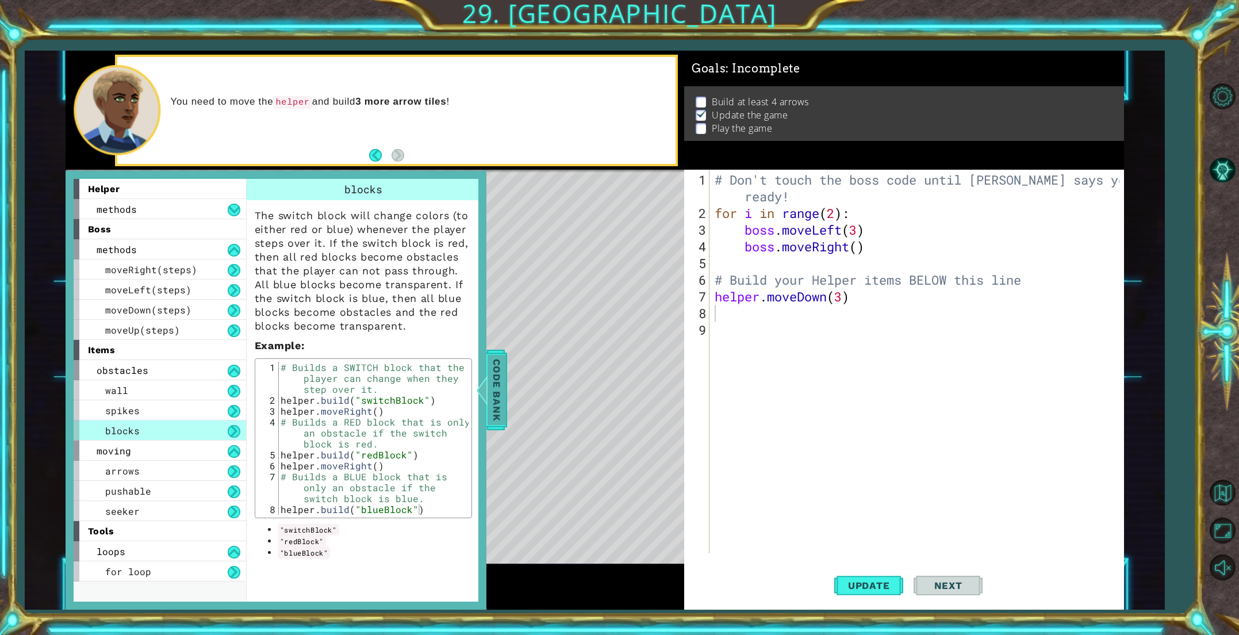
click at [489, 400] on span "Code Bank" at bounding box center [496, 390] width 18 height 70
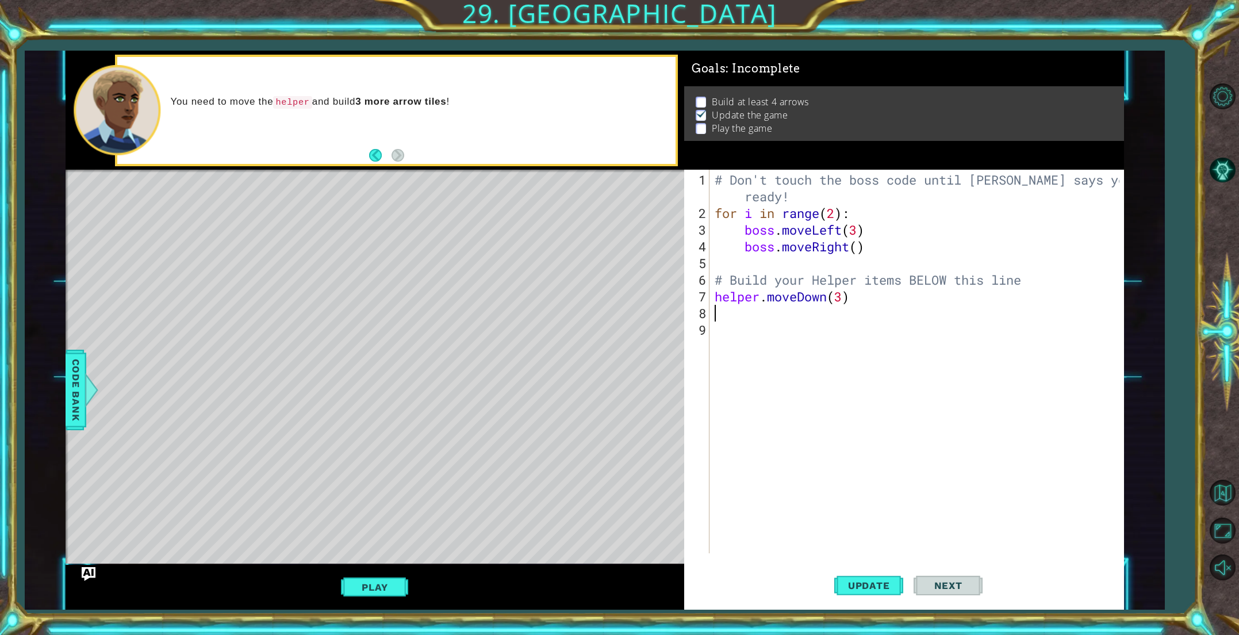
click at [725, 316] on div "# Don't touch the boss code until [PERSON_NAME] says you're ready! for i in ran…" at bounding box center [918, 387] width 413 height 433
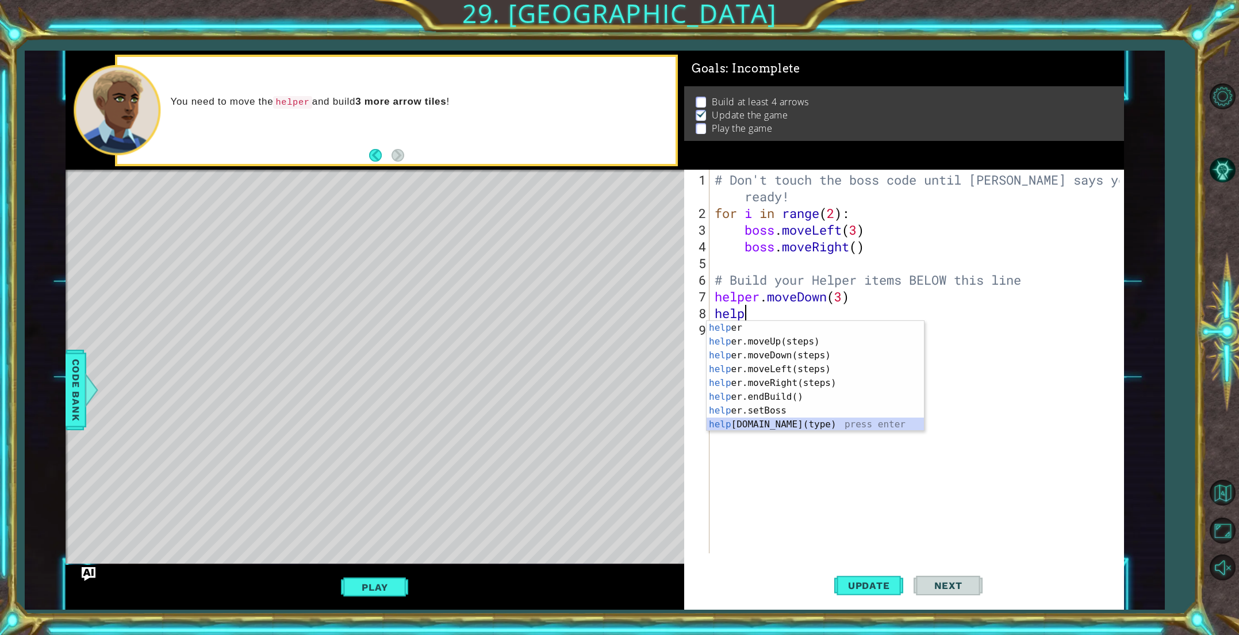
click at [763, 424] on div "help er press enter help er.moveUp(steps) press enter help er.moveDown(steps) p…" at bounding box center [814, 390] width 217 height 138
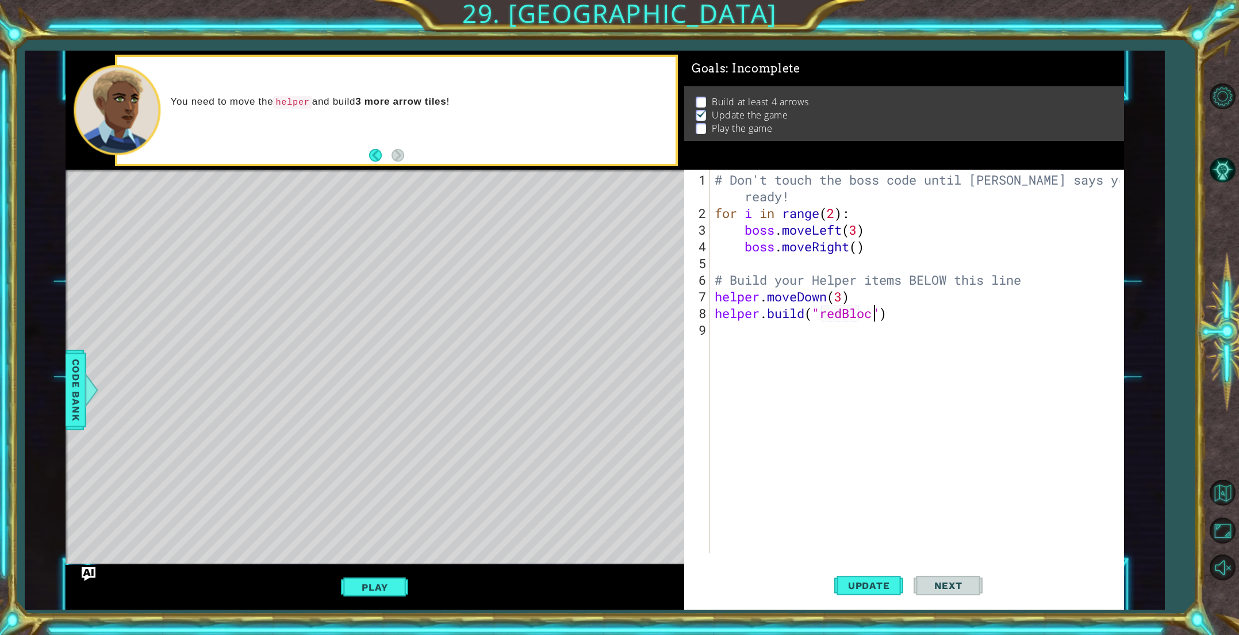
scroll to position [0, 7]
type textarea "[DOMAIN_NAME]("redBlock")"
click at [849, 581] on span "Update" at bounding box center [868, 584] width 65 height 11
drag, startPoint x: 395, startPoint y: 573, endPoint x: 395, endPoint y: 585, distance: 11.5
click at [395, 573] on div "Play" at bounding box center [375, 586] width 619 height 45
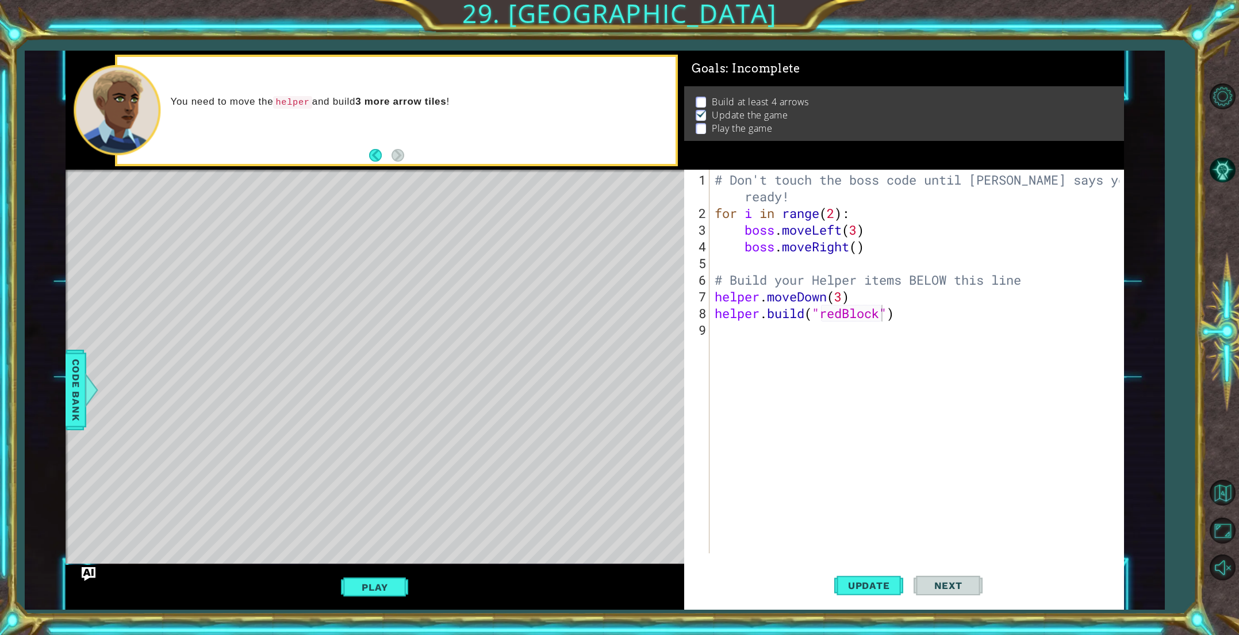
click at [394, 586] on button "Play" at bounding box center [374, 587] width 67 height 22
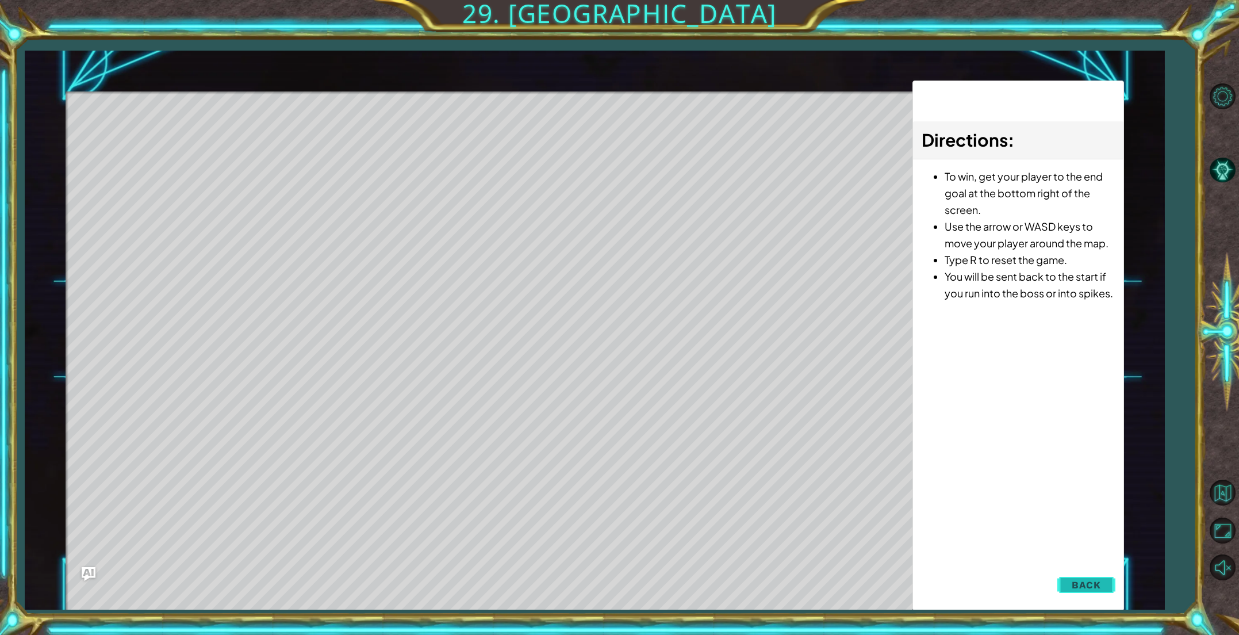
click at [1078, 583] on span "Back" at bounding box center [1085, 584] width 29 height 11
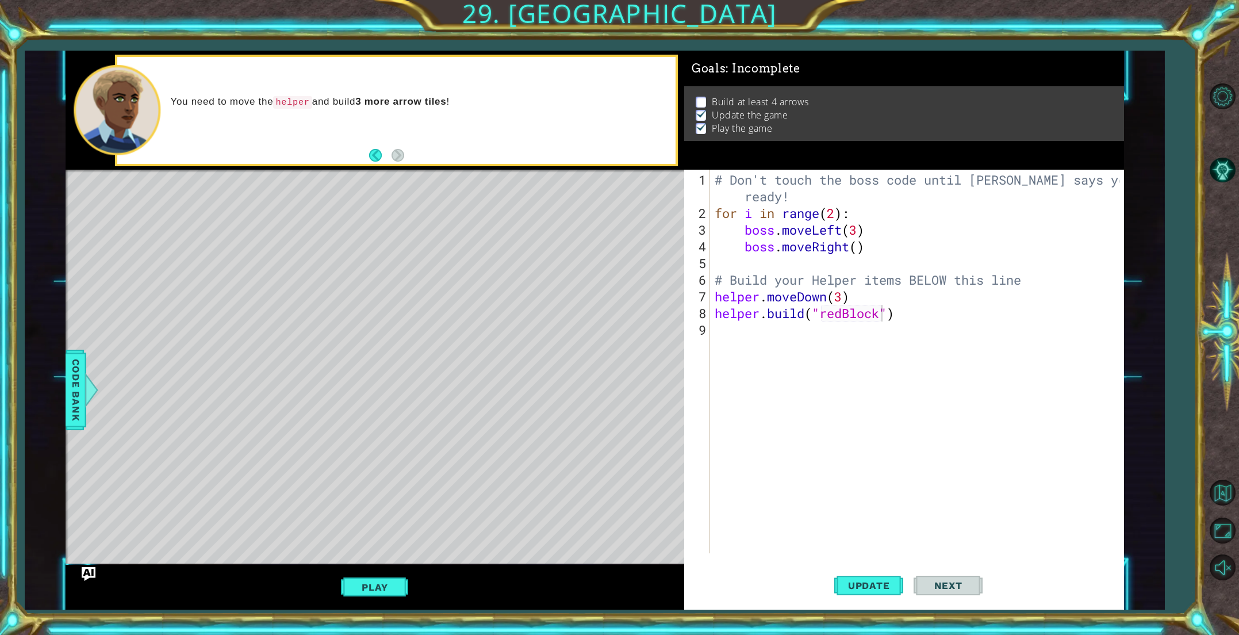
scroll to position [0, 0]
click at [785, 327] on div "# Don't touch the boss code until [PERSON_NAME] says you're ready! for i in ran…" at bounding box center [918, 387] width 413 height 433
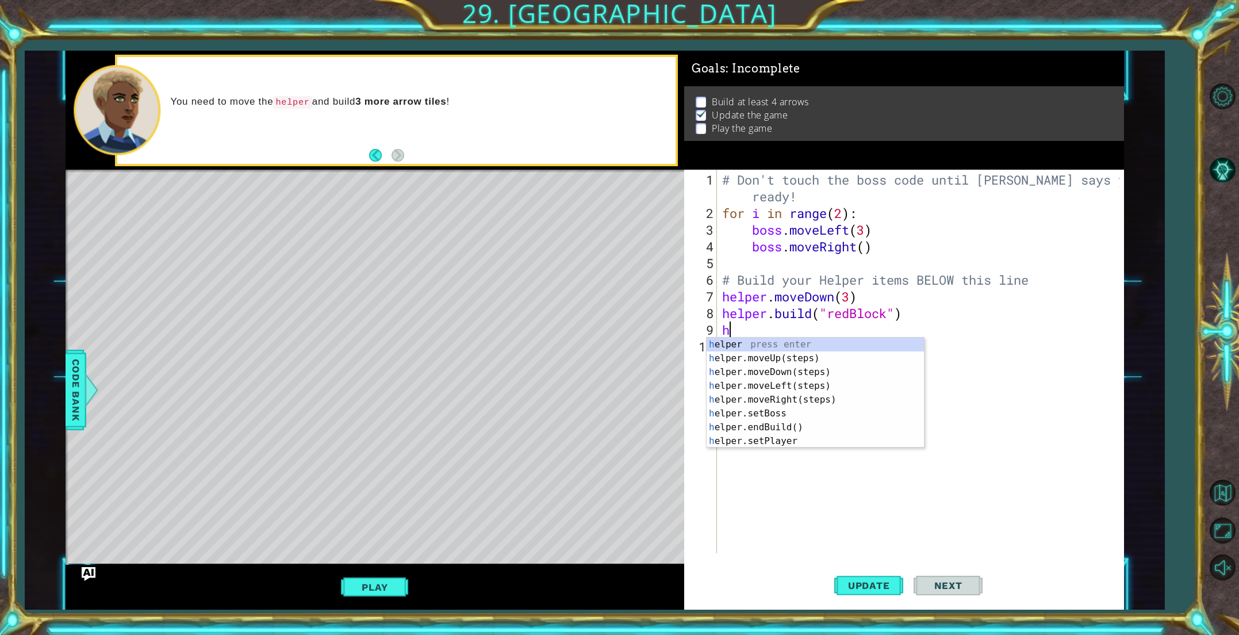
type textarea "he"
click at [798, 386] on div "he lper press enter he lper.moveUp(steps) press enter he lper.moveDown(steps) p…" at bounding box center [822, 406] width 217 height 138
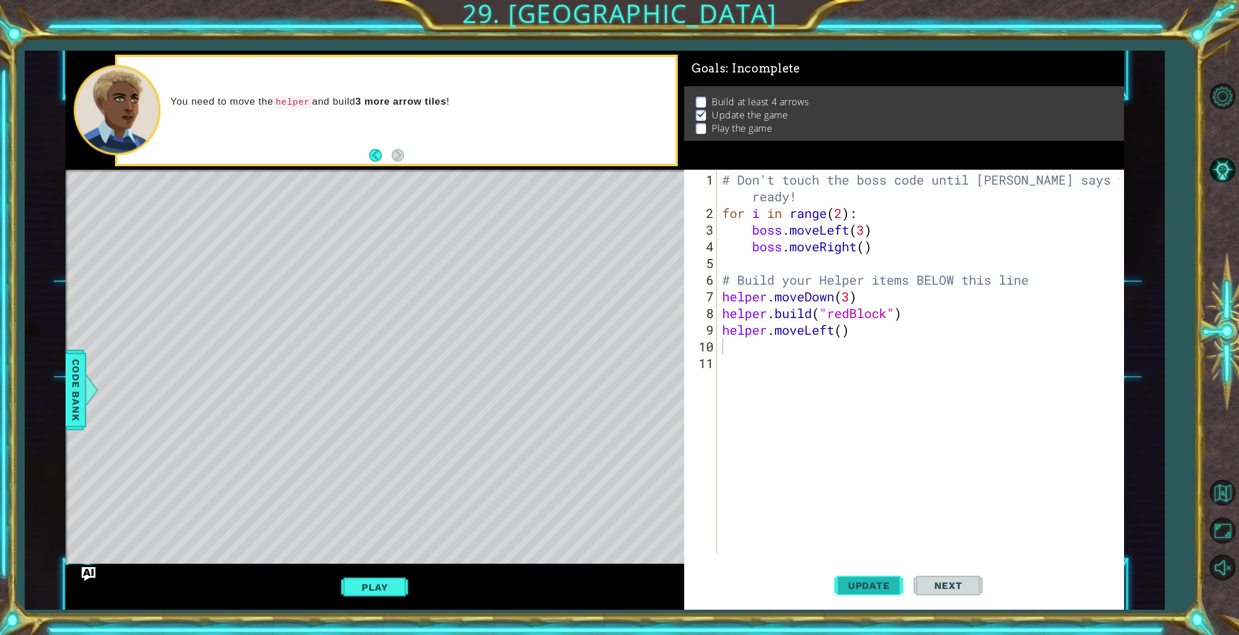
click at [844, 589] on span "Update" at bounding box center [868, 584] width 65 height 11
drag, startPoint x: 836, startPoint y: 335, endPoint x: 805, endPoint y: 333, distance: 31.1
click at [805, 333] on div "# Don't touch the boss code until [PERSON_NAME] says you're ready! for i in ran…" at bounding box center [922, 387] width 405 height 433
type textarea "helper.moveRight()"
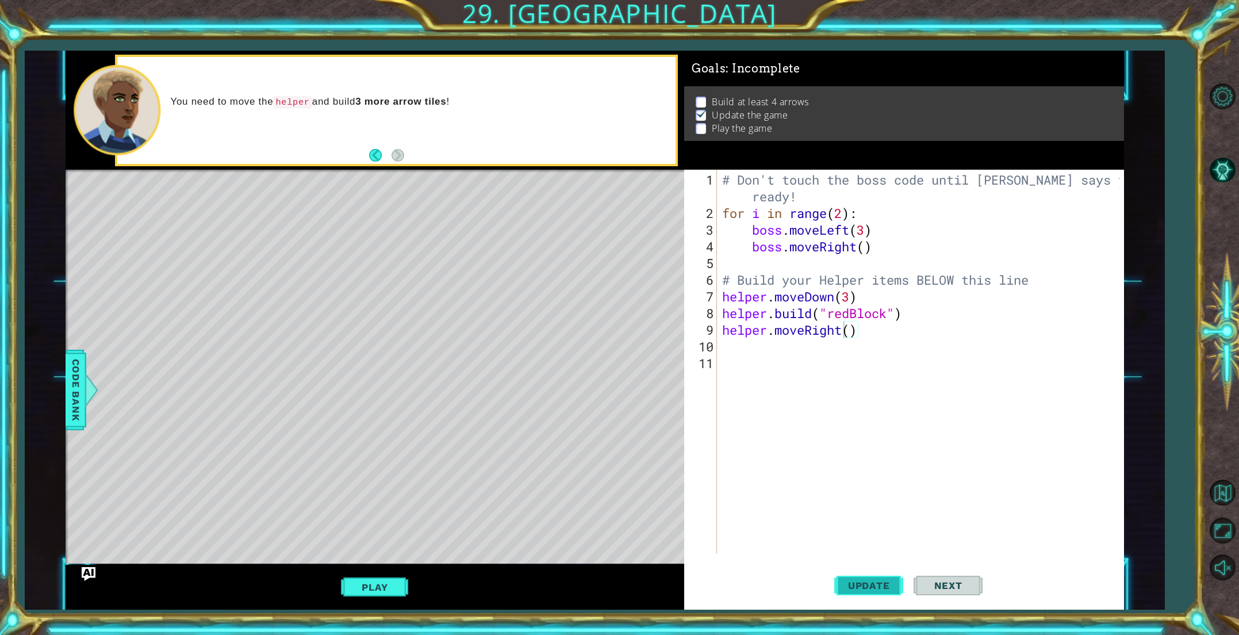
click at [882, 581] on span "Update" at bounding box center [868, 584] width 65 height 11
click at [742, 343] on div "# Don't touch the boss code until [PERSON_NAME] says you're ready! for i in ran…" at bounding box center [922, 387] width 405 height 433
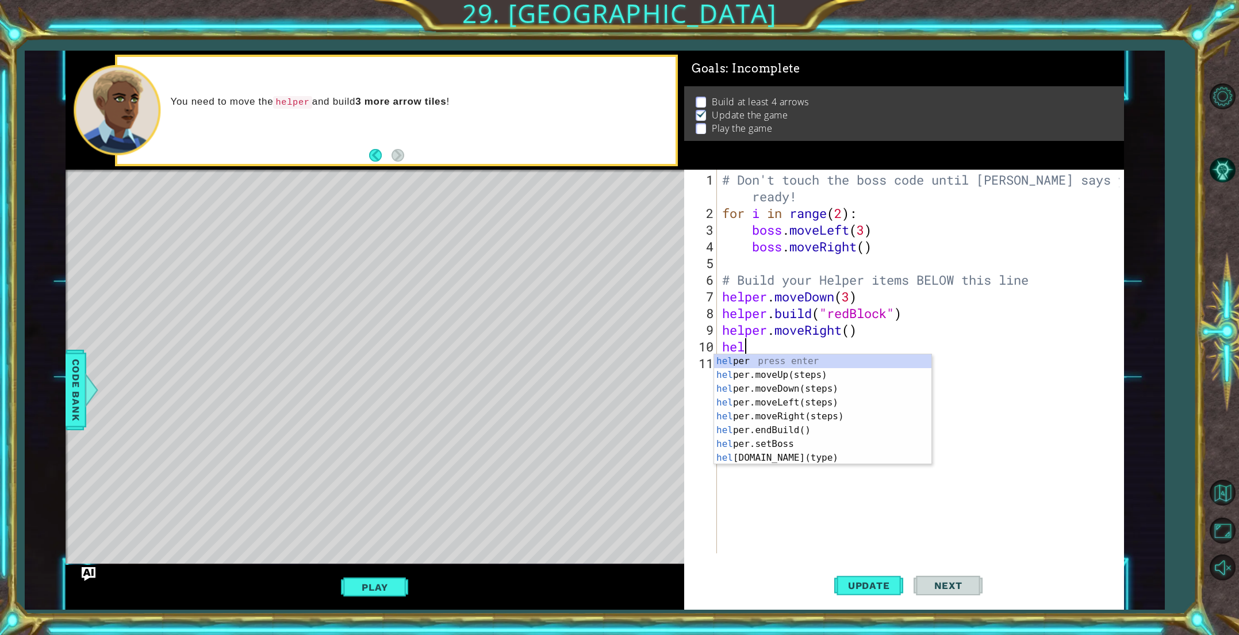
scroll to position [0, 1]
click at [782, 463] on div "help er press enter help er.moveUp(steps) press enter help er.moveDown(steps) p…" at bounding box center [822, 423] width 217 height 138
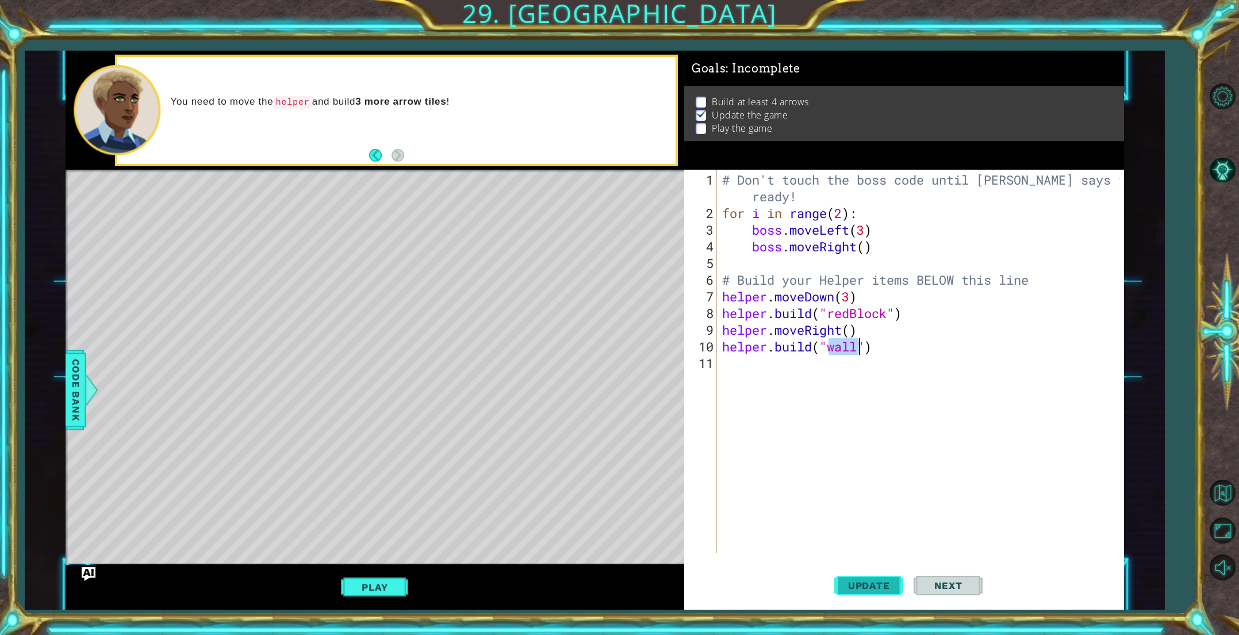
type textarea "[DOMAIN_NAME]("wall")"
click at [878, 591] on button "Update" at bounding box center [868, 585] width 69 height 44
click at [739, 368] on div "# Don't touch the boss code until [PERSON_NAME] says you're ready! for i in ran…" at bounding box center [922, 387] width 405 height 433
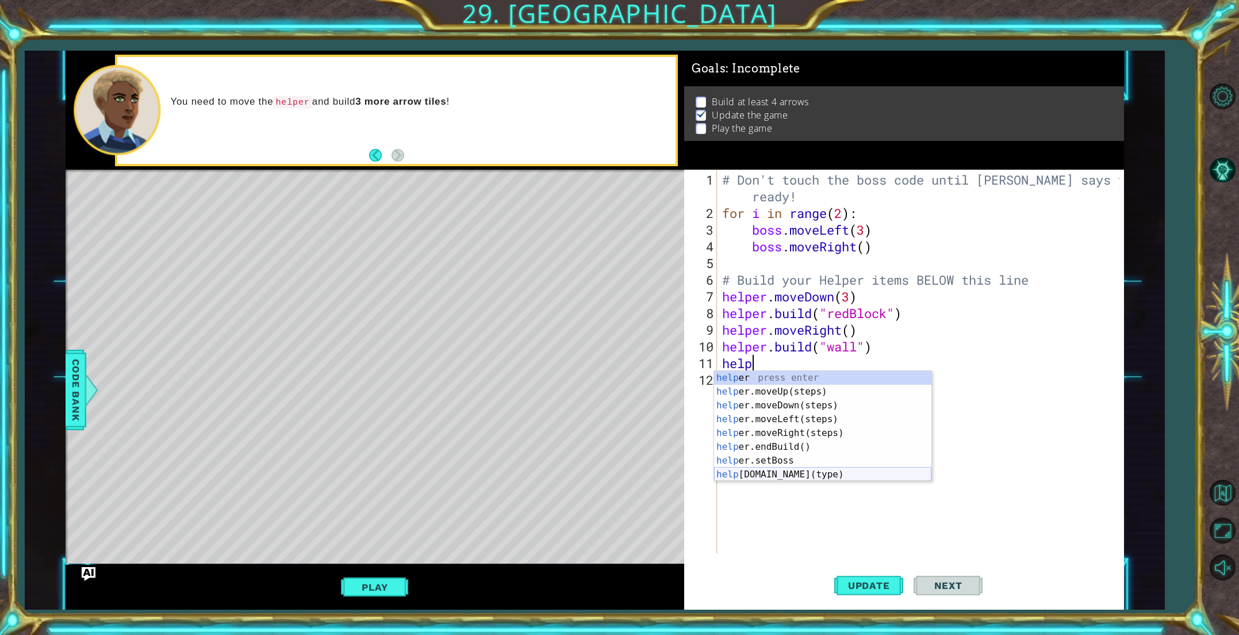
click at [803, 477] on div "help er press enter help er.moveUp(steps) press enter help er.moveDown(steps) p…" at bounding box center [822, 440] width 217 height 138
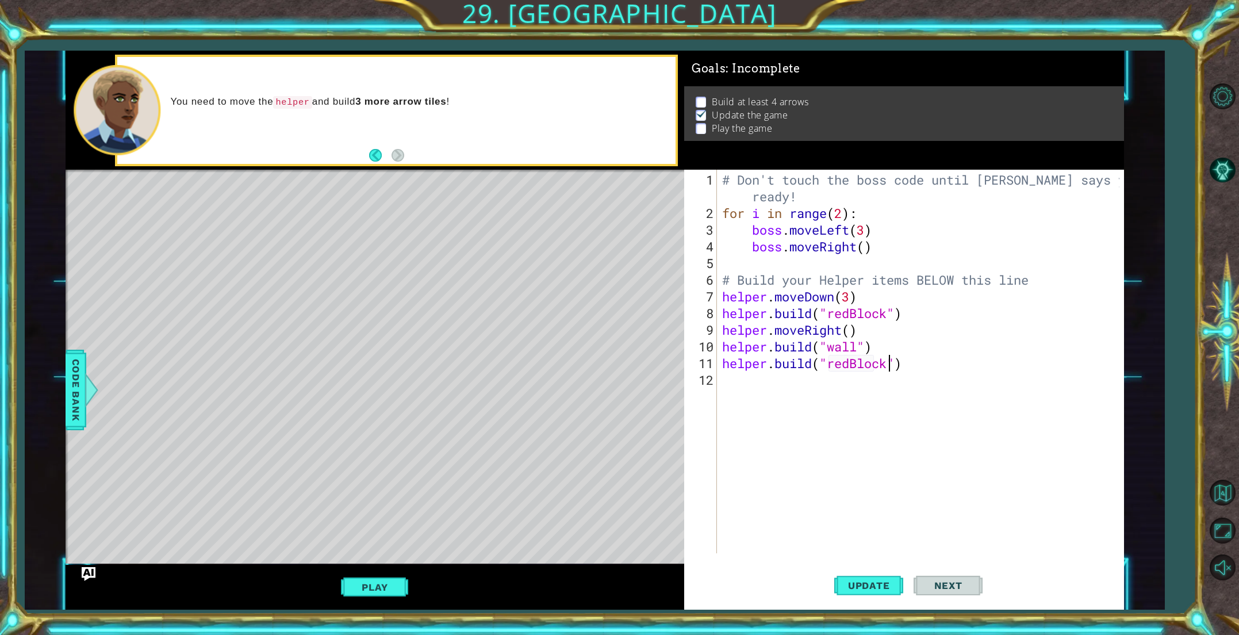
scroll to position [0, 7]
type textarea "[DOMAIN_NAME]("redBlock")"
click at [859, 589] on span "Update" at bounding box center [868, 584] width 65 height 11
drag, startPoint x: 907, startPoint y: 363, endPoint x: 723, endPoint y: 361, distance: 183.4
click at [723, 361] on div "# Don't touch the boss code until [PERSON_NAME] says you're ready! for i in ran…" at bounding box center [922, 387] width 405 height 433
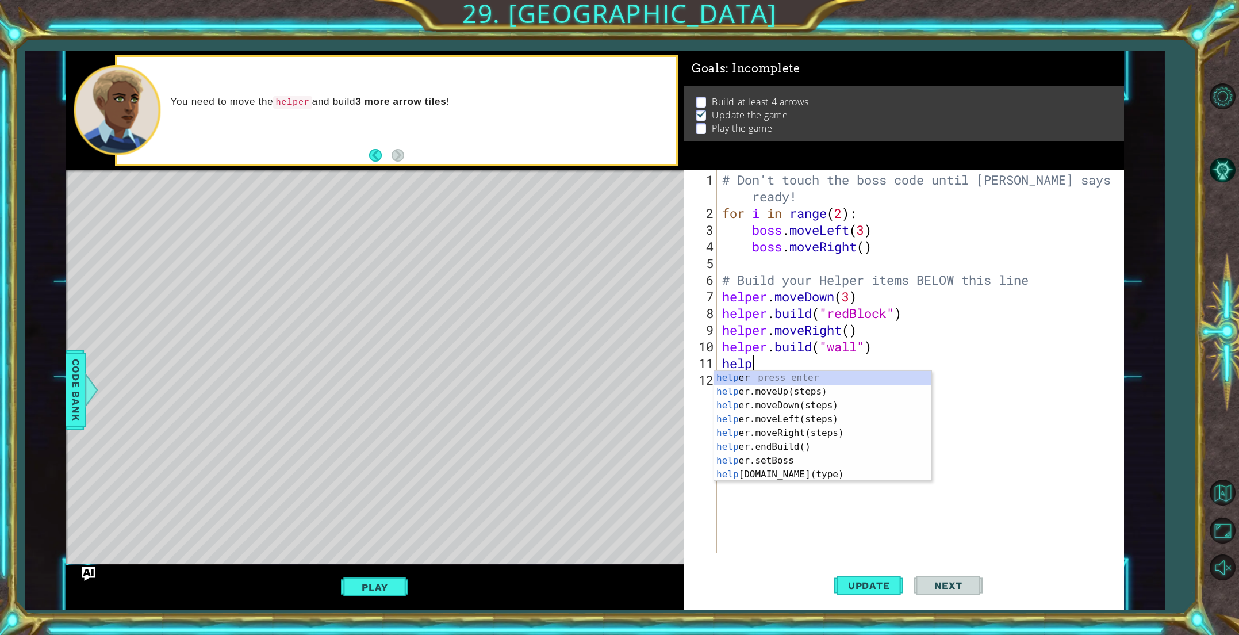
scroll to position [0, 1]
click at [773, 472] on div "help er press enter help er.moveUp(steps) press enter help er.moveDown(steps) p…" at bounding box center [822, 440] width 217 height 138
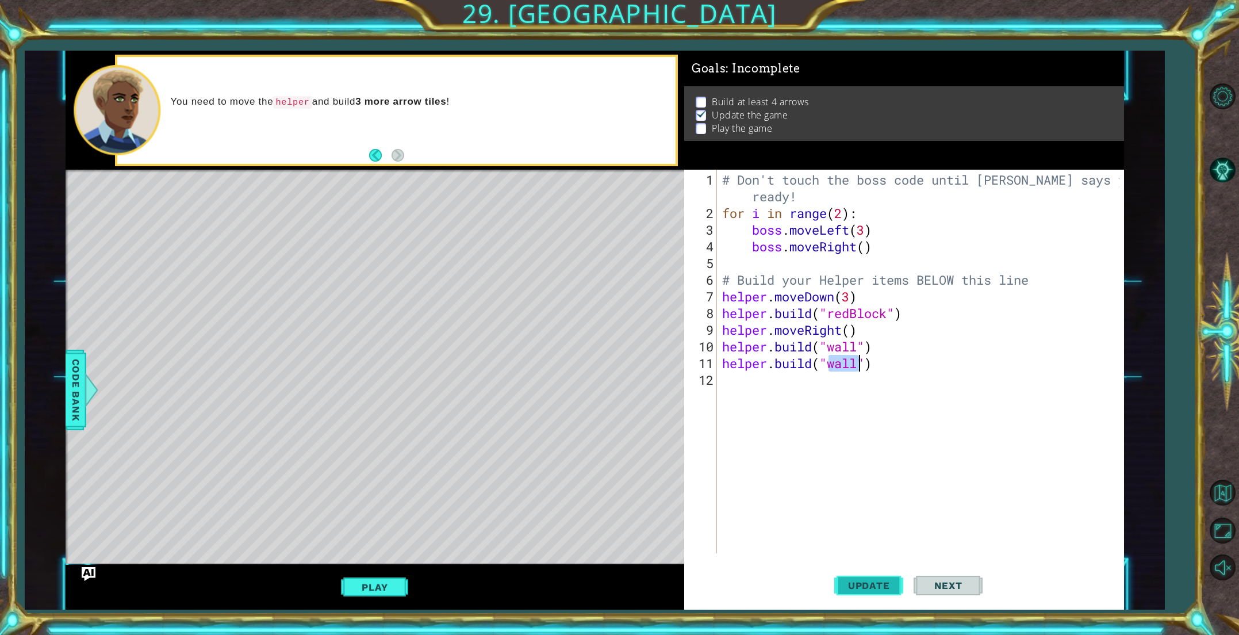
click at [848, 577] on button "Update" at bounding box center [868, 585] width 69 height 44
drag, startPoint x: 867, startPoint y: 363, endPoint x: 777, endPoint y: 363, distance: 90.2
click at [777, 363] on div "# Don't touch the boss code until [PERSON_NAME] says you're ready! for i in ran…" at bounding box center [922, 387] width 405 height 433
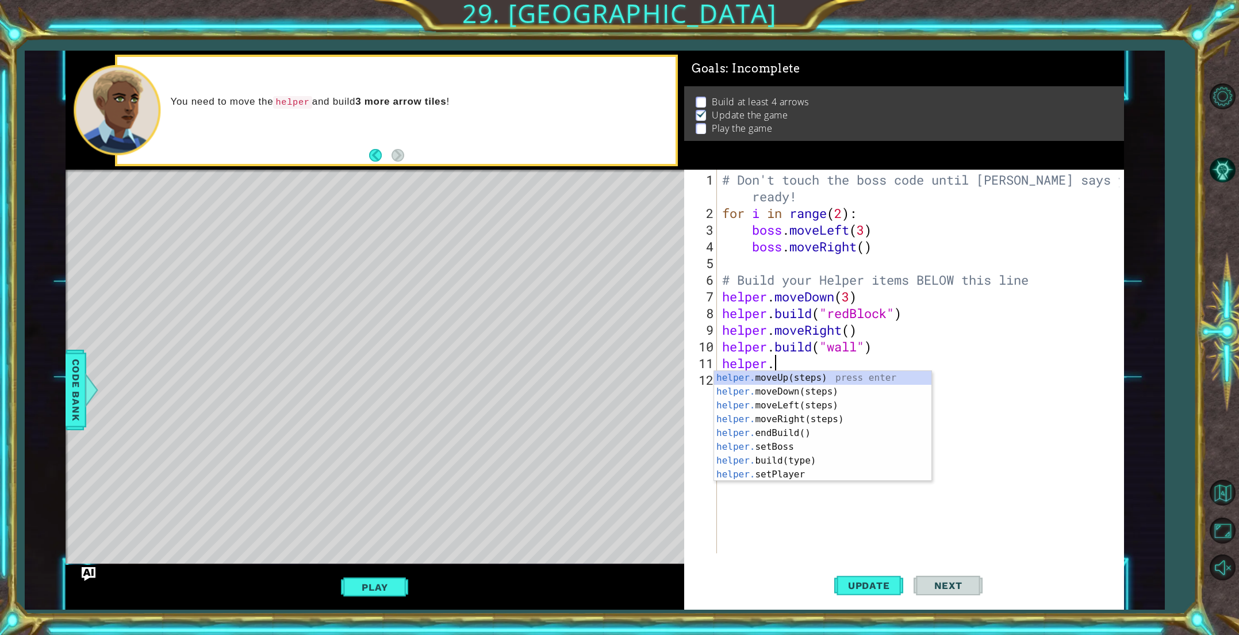
type textarea "helper.m"
drag, startPoint x: 781, startPoint y: 416, endPoint x: 794, endPoint y: 425, distance: 15.6
click at [782, 416] on div "helper.m oveUp(steps) press enter helper.m oveDown(steps) press enter helper.m …" at bounding box center [822, 419] width 217 height 97
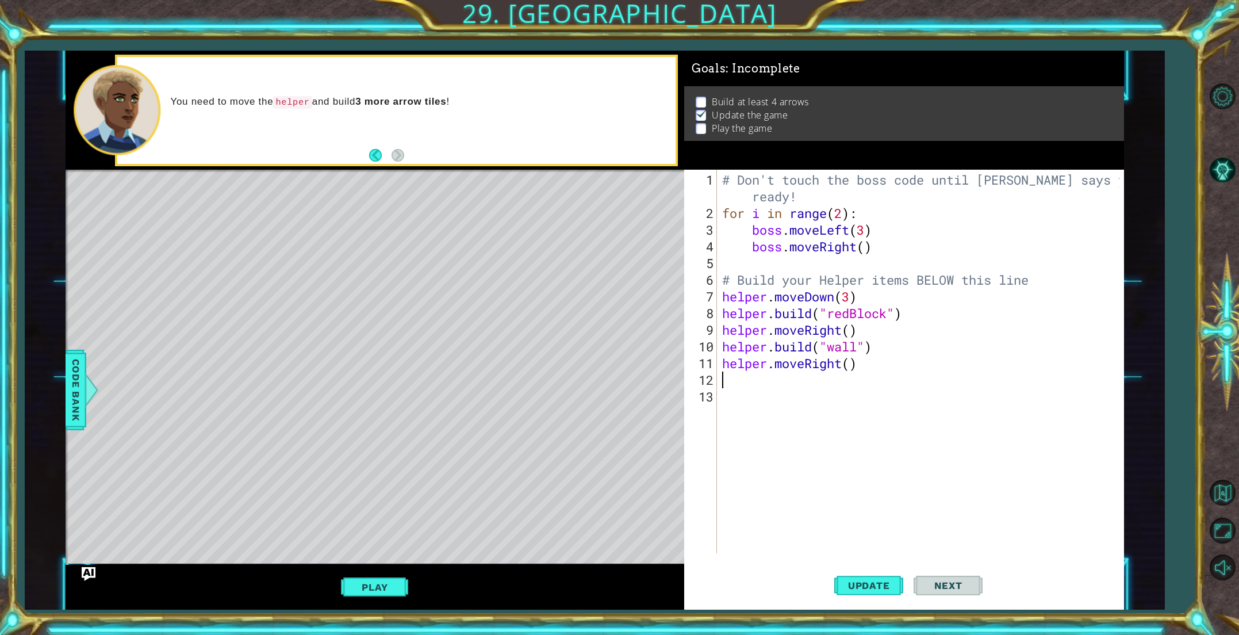
scroll to position [0, 0]
click at [856, 575] on button "Update" at bounding box center [868, 585] width 69 height 44
paste textarea "[DOMAIN_NAME]("redBlock")"
type textarea "[DOMAIN_NAME]("redBlock")"
click at [858, 574] on button "Update" at bounding box center [868, 585] width 69 height 44
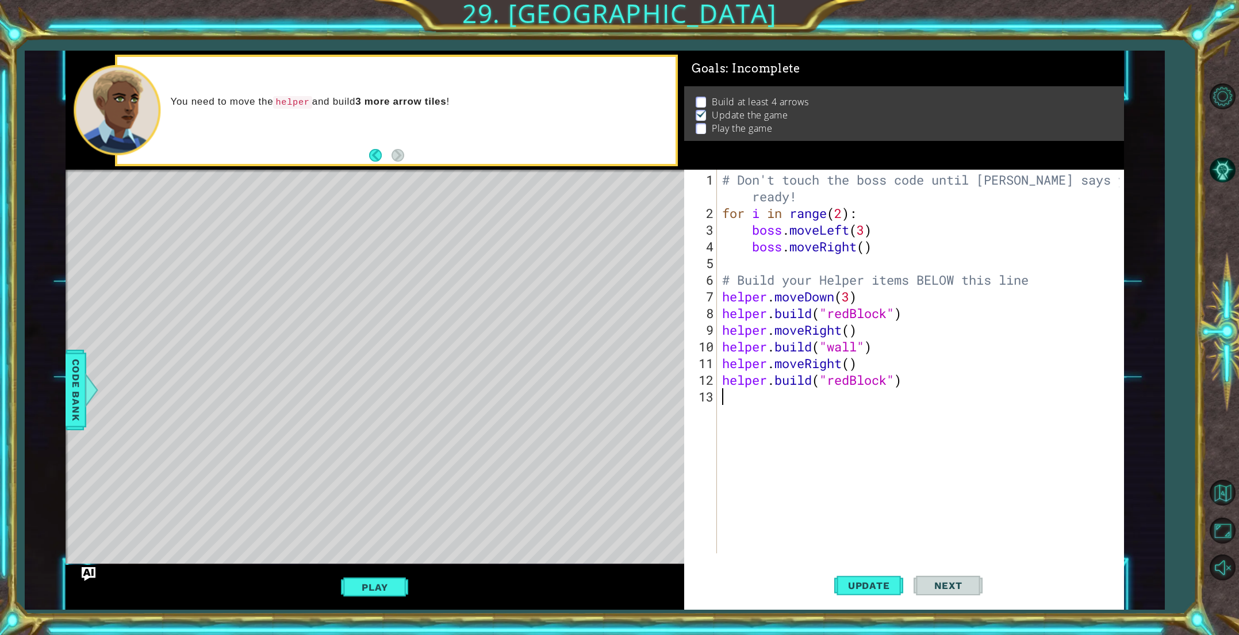
click at [745, 401] on div "# Don't touch the boss code until [PERSON_NAME] says you're ready! for i in ran…" at bounding box center [922, 387] width 405 height 433
type textarea "h"
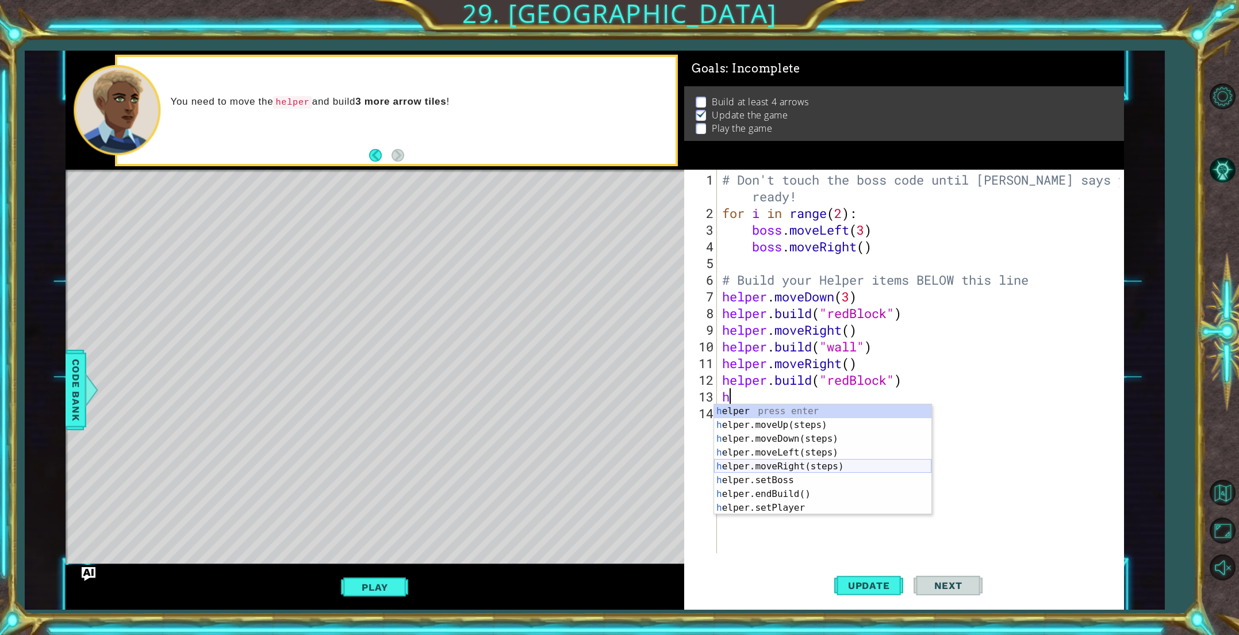
click at [765, 462] on div "h elper press enter h elper.moveUp(steps) press enter h elper.moveDown(steps) p…" at bounding box center [822, 473] width 217 height 138
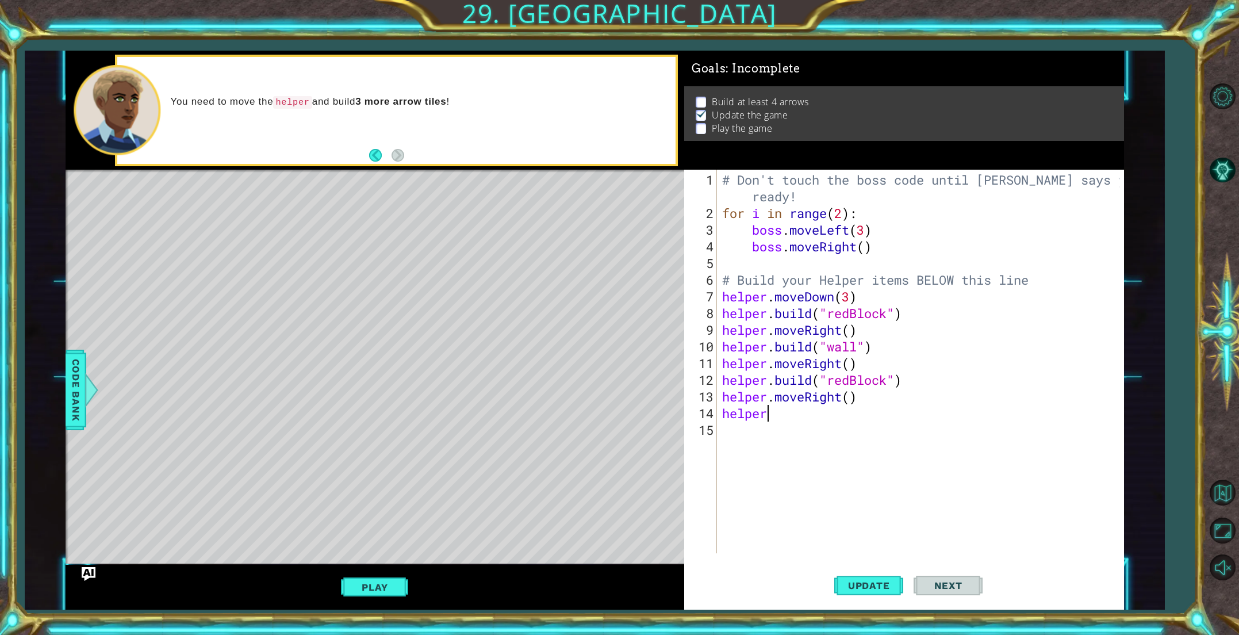
scroll to position [0, 2]
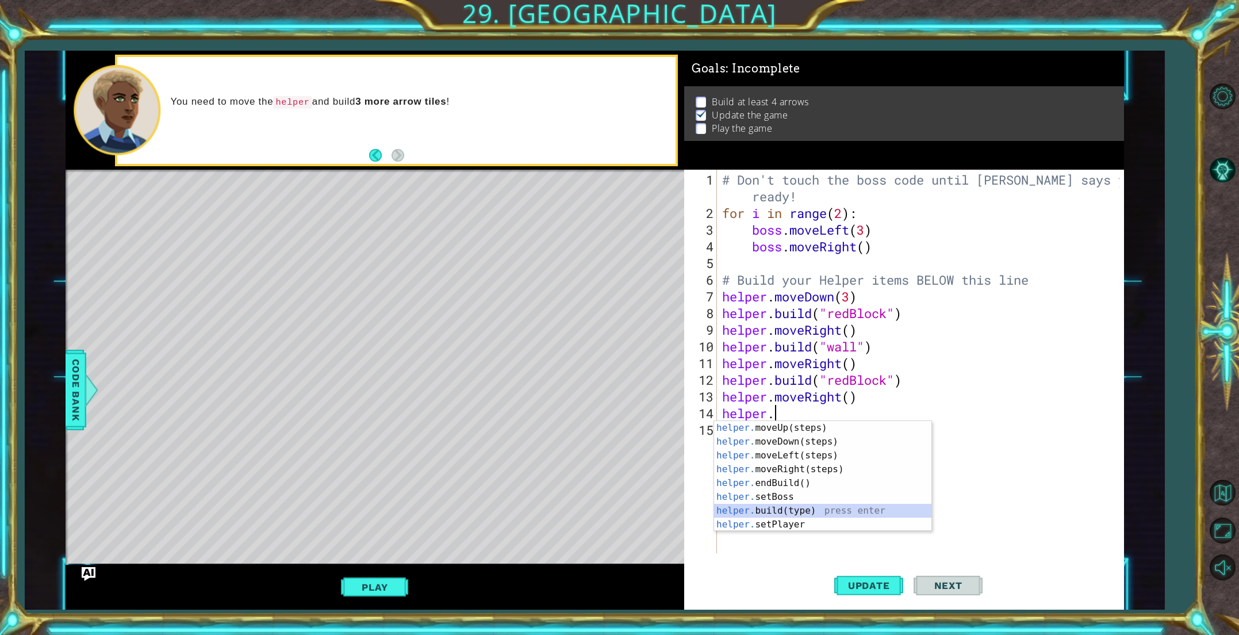
click at [798, 512] on div "helper. moveUp(steps) press enter helper. moveDown(steps) press enter helper. m…" at bounding box center [822, 490] width 217 height 138
type textarea "[DOMAIN_NAME]("wall")"
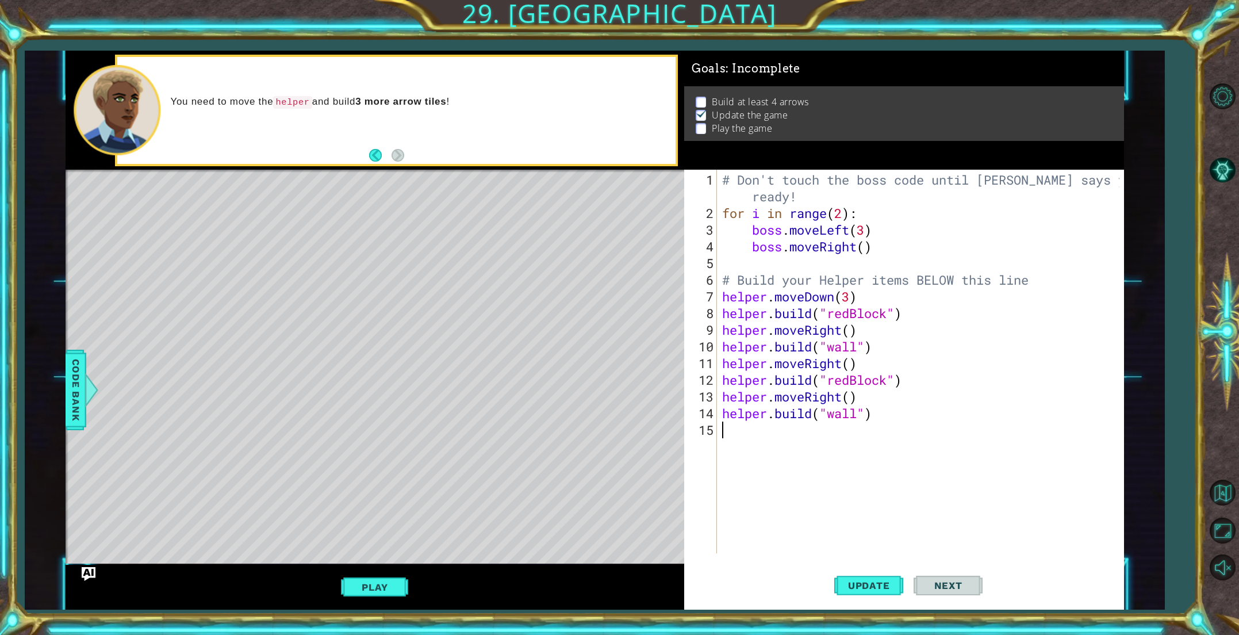
click at [772, 427] on div "# Don't touch the boss code until [PERSON_NAME] says you're ready! for i in ran…" at bounding box center [922, 387] width 405 height 433
click at [888, 585] on span "Update" at bounding box center [868, 584] width 65 height 11
type textarea "h"
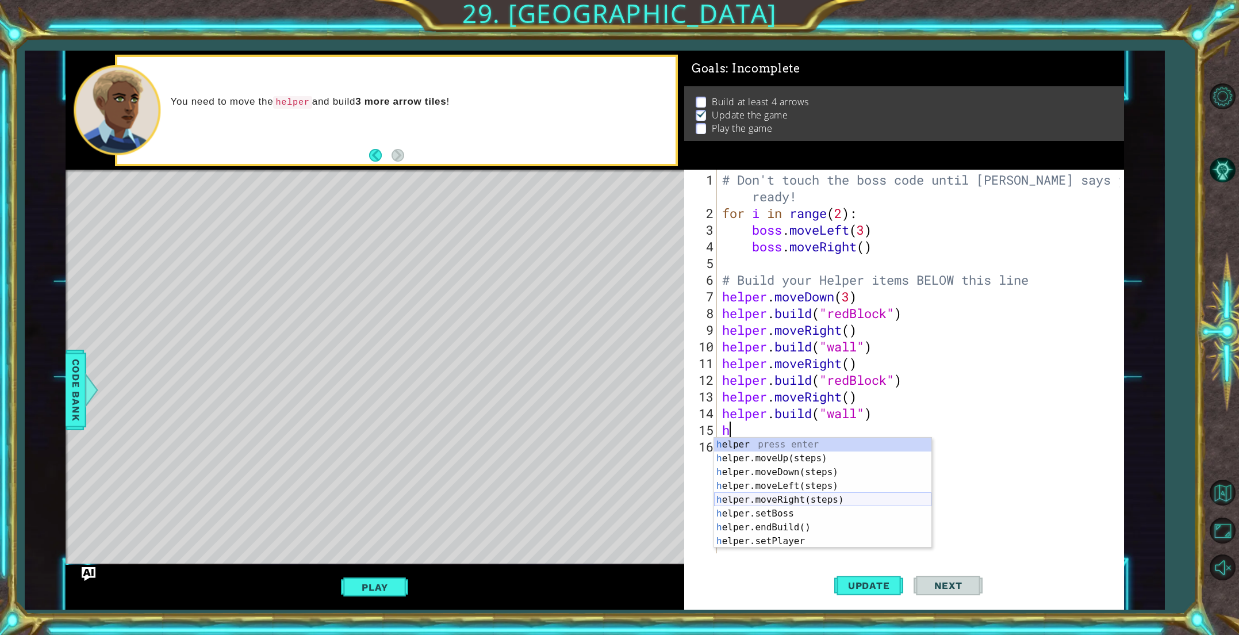
click at [810, 500] on div "h elper press enter h elper.moveUp(steps) press enter h elper.moveDown(steps) p…" at bounding box center [822, 506] width 217 height 138
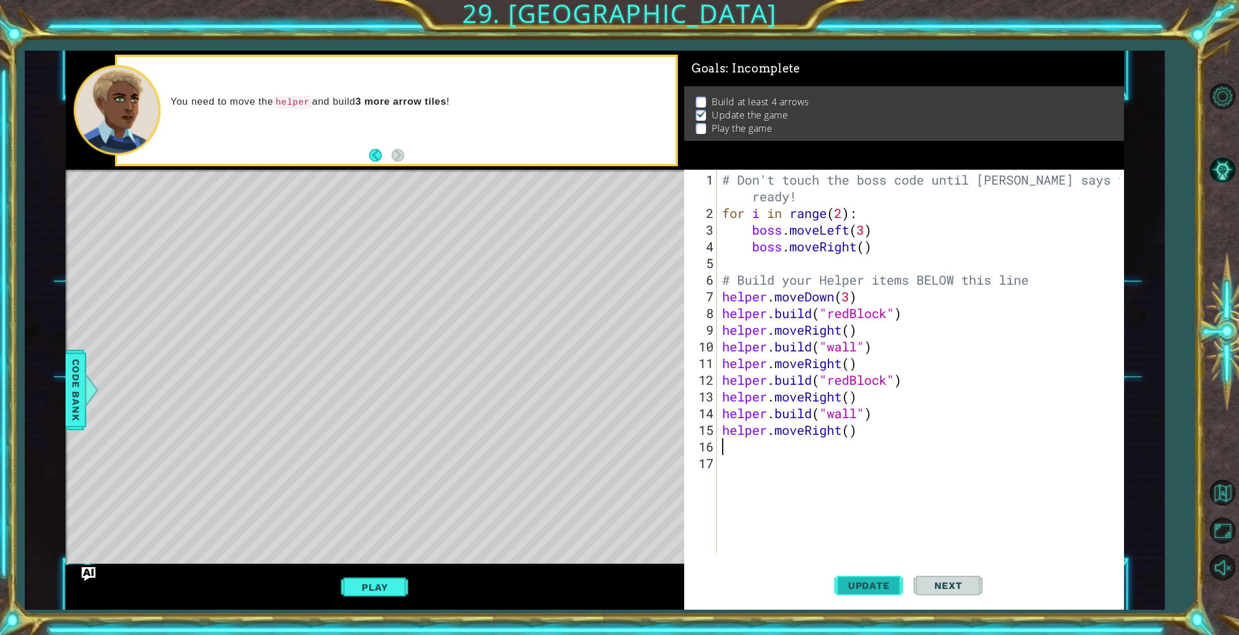
click at [869, 579] on button "Update" at bounding box center [868, 585] width 69 height 44
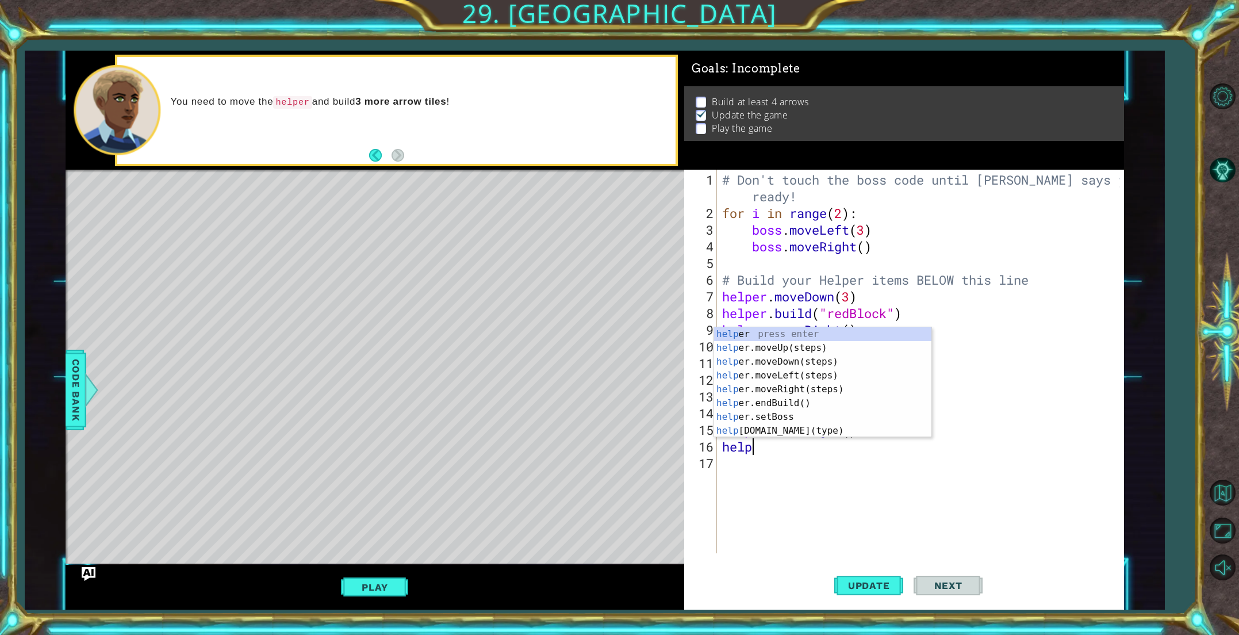
scroll to position [0, 1]
click at [776, 428] on div "help er press enter help er.moveUp(steps) press enter help er.moveDown(steps) p…" at bounding box center [822, 396] width 217 height 138
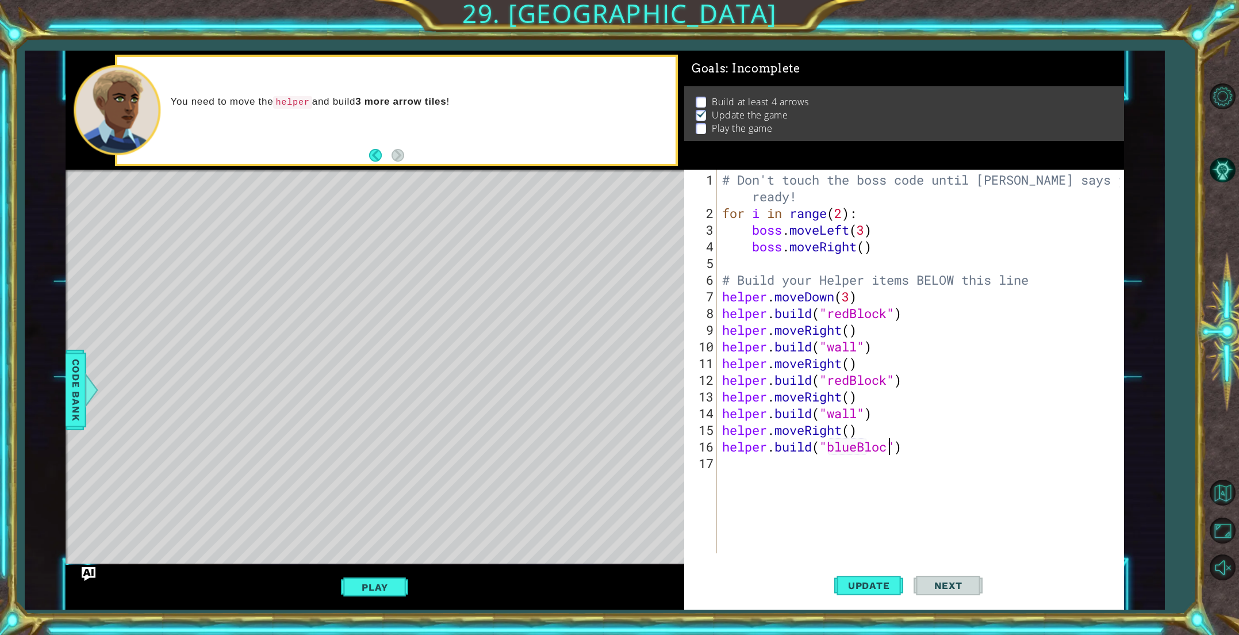
scroll to position [0, 7]
click at [855, 574] on button "Update" at bounding box center [868, 585] width 69 height 44
click at [405, 582] on button "Play" at bounding box center [374, 587] width 67 height 22
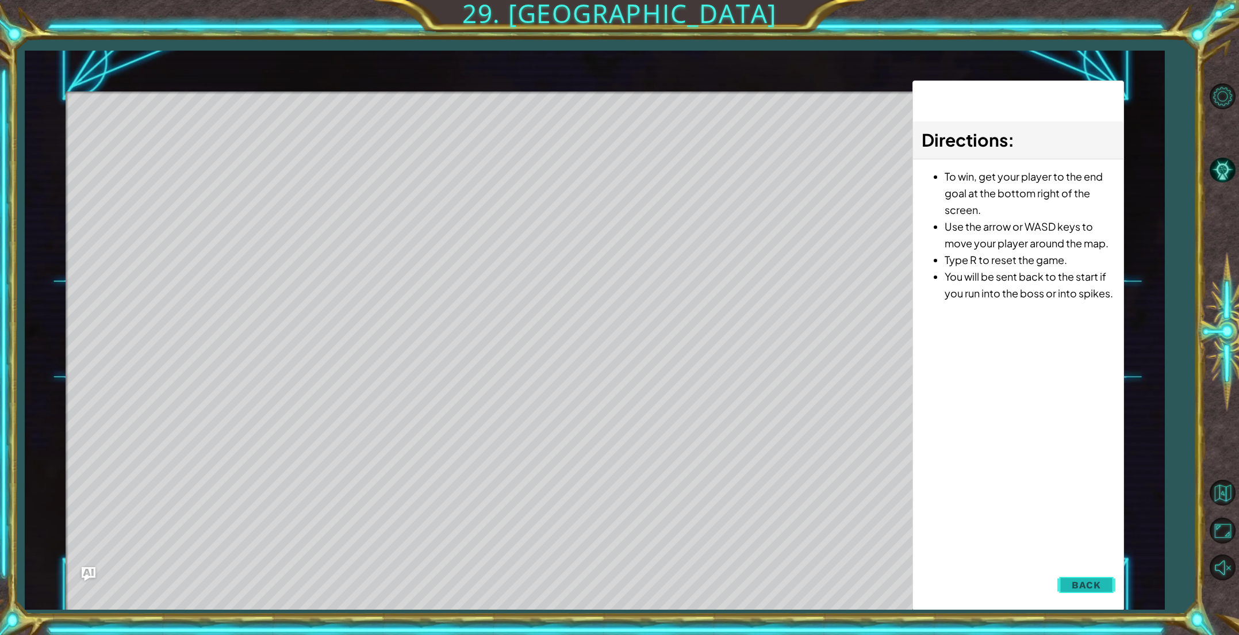
click at [1086, 590] on span "Back" at bounding box center [1085, 584] width 29 height 11
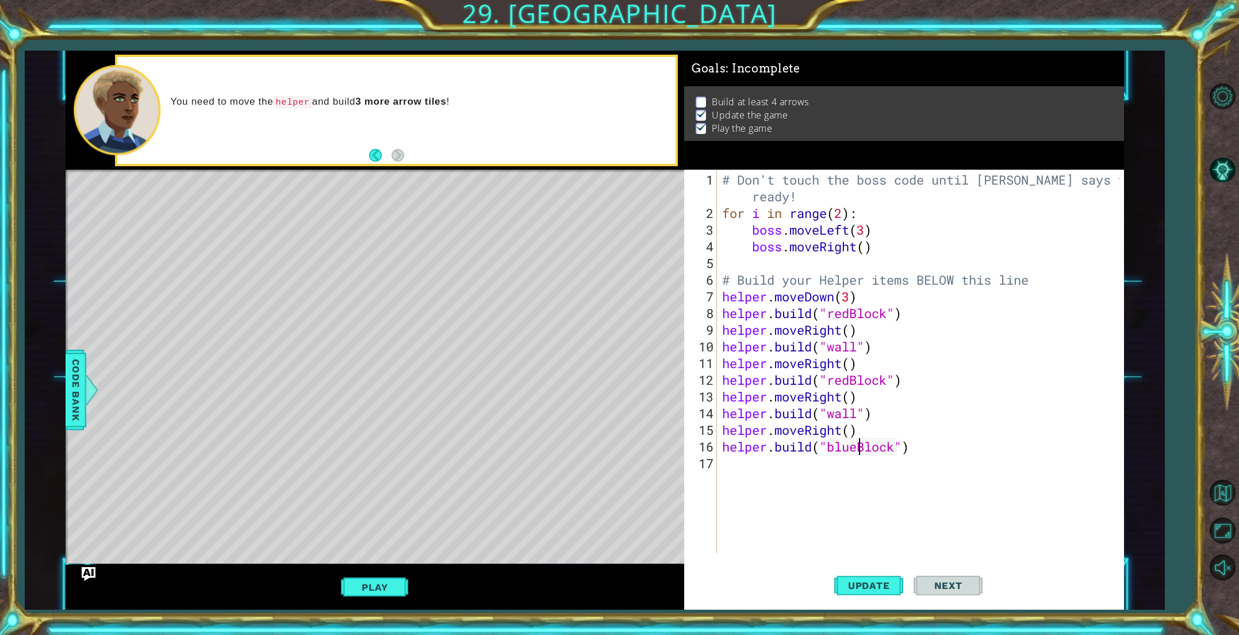
click at [862, 450] on div "# Don't touch the boss code until [PERSON_NAME] says you're ready! for i in ran…" at bounding box center [922, 387] width 405 height 433
click at [850, 385] on div "# Don't touch the boss code until [PERSON_NAME] says you're ready! for i in ran…" at bounding box center [922, 387] width 405 height 433
click at [851, 316] on div "# Don't touch the boss code until [PERSON_NAME] says you're ready! for i in ran…" at bounding box center [922, 387] width 405 height 433
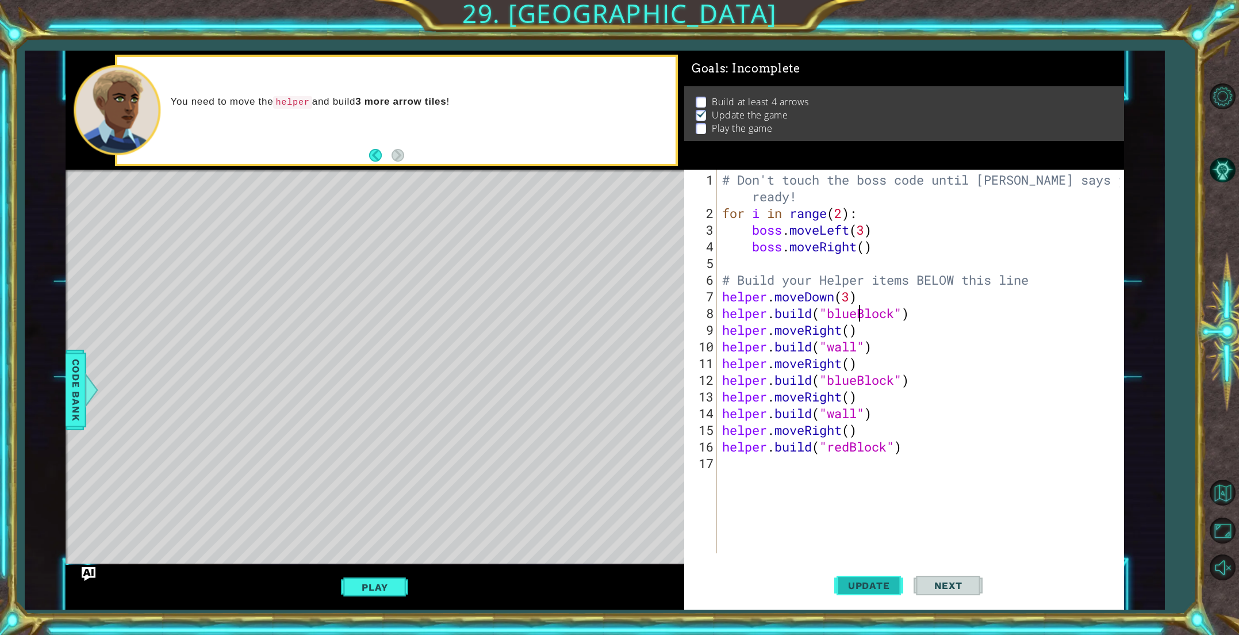
click at [847, 574] on button "Update" at bounding box center [868, 585] width 69 height 44
click at [407, 581] on button "Play" at bounding box center [374, 587] width 67 height 22
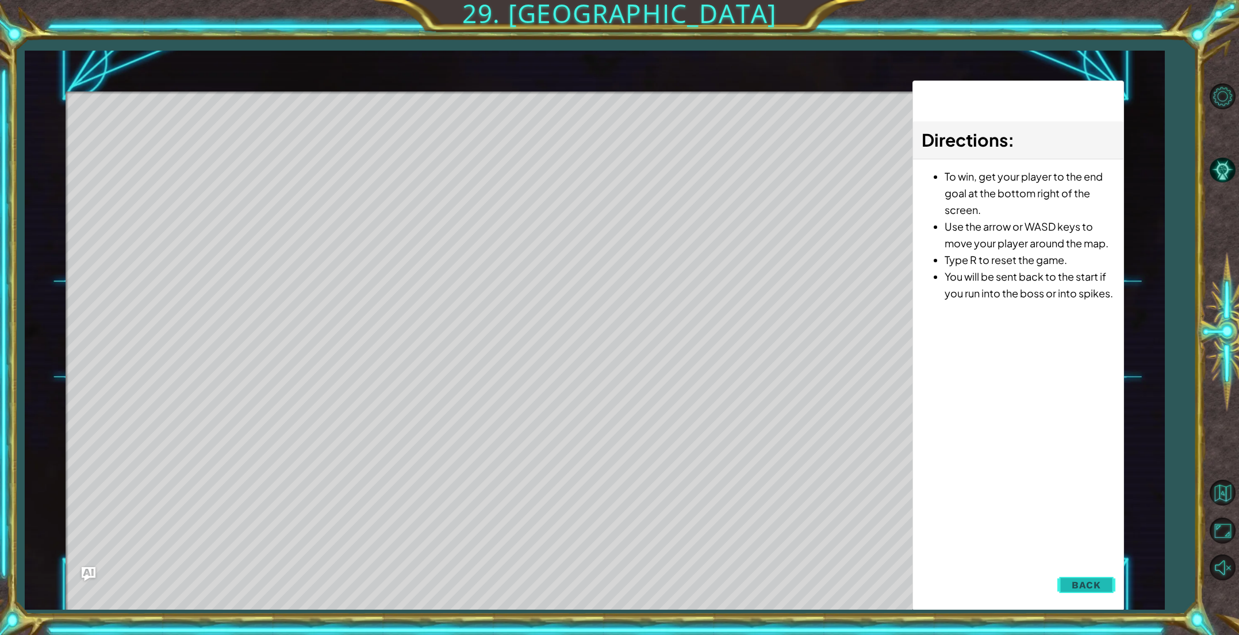
click at [1060, 582] on button "Back" at bounding box center [1086, 584] width 58 height 23
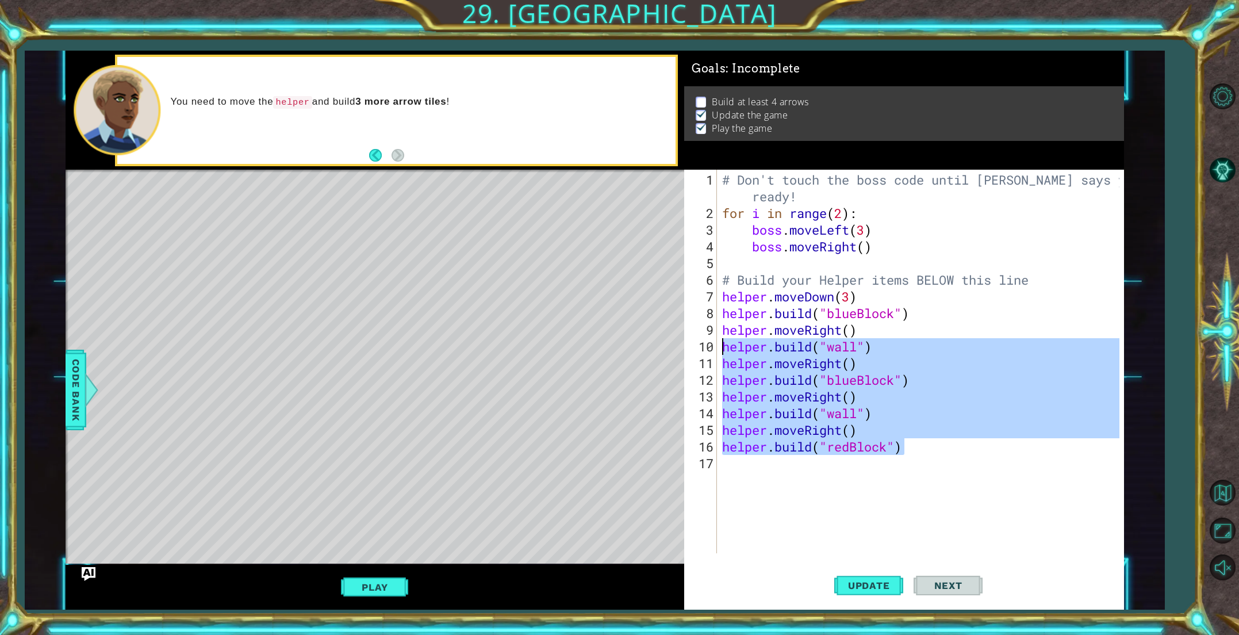
drag, startPoint x: 905, startPoint y: 451, endPoint x: 719, endPoint y: 338, distance: 217.5
click at [719, 338] on div "[DOMAIN_NAME]("redBlock") 1 2 3 4 5 6 7 8 9 10 11 12 13 14 15 16 17 # Don't tou…" at bounding box center [901, 361] width 435 height 383
type textarea "[DOMAIN_NAME]("wall") helper.moveRight()"
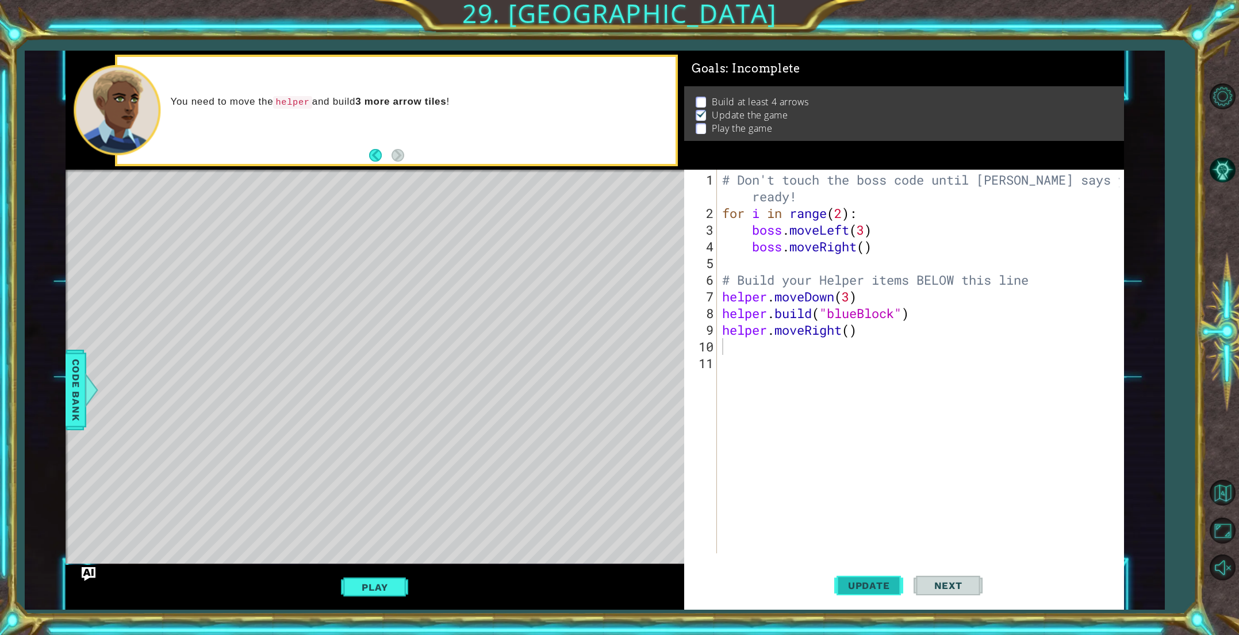
click at [875, 592] on button "Update" at bounding box center [868, 585] width 69 height 44
click at [862, 316] on div "# Don't touch the boss code until [PERSON_NAME] says you're ready! for i in ran…" at bounding box center [922, 387] width 405 height 433
click at [842, 587] on span "Update" at bounding box center [868, 584] width 65 height 11
click at [401, 585] on button "Play" at bounding box center [374, 587] width 67 height 22
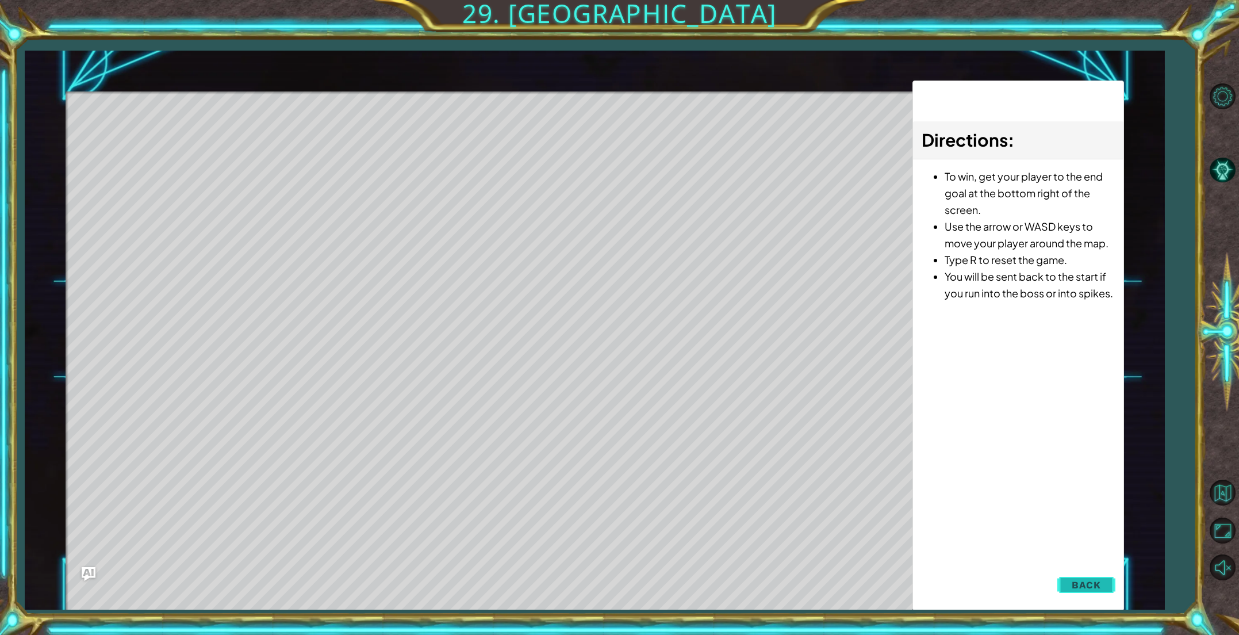
click at [1081, 585] on span "Back" at bounding box center [1085, 584] width 29 height 11
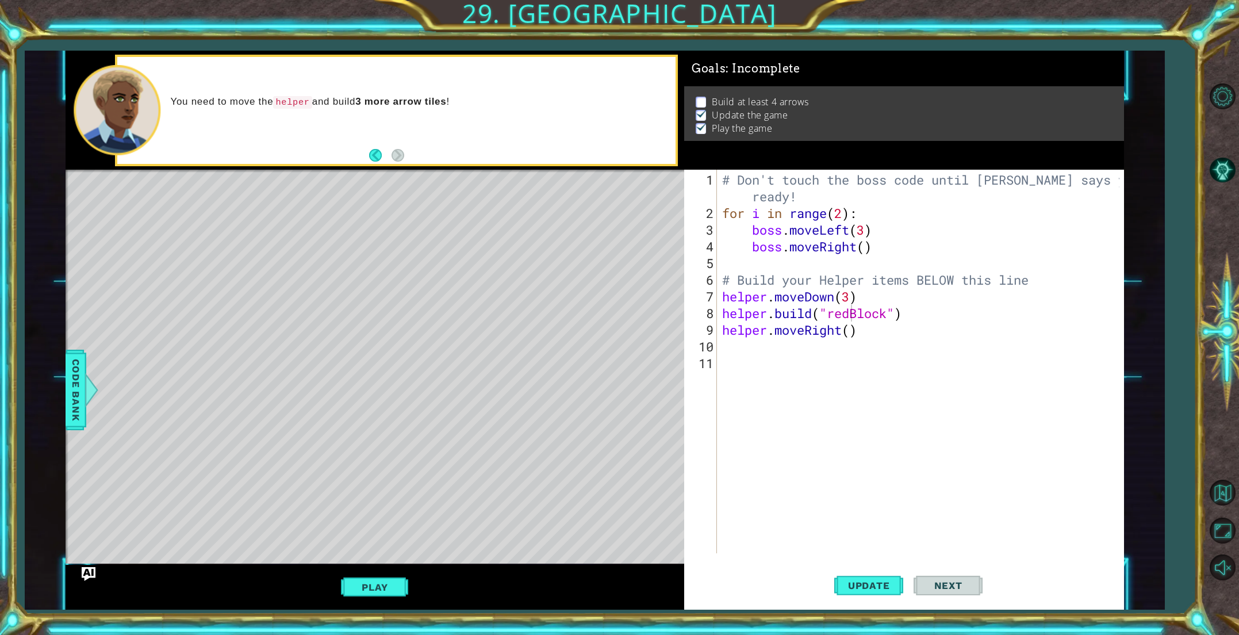
click at [849, 317] on div "# Don't touch the boss code until [PERSON_NAME] says you're ready! for i in ran…" at bounding box center [922, 387] width 405 height 433
type textarea "[DOMAIN_NAME]("blueBlock")"
click at [884, 592] on button "Update" at bounding box center [868, 585] width 69 height 44
click at [888, 578] on button "Update" at bounding box center [868, 585] width 69 height 44
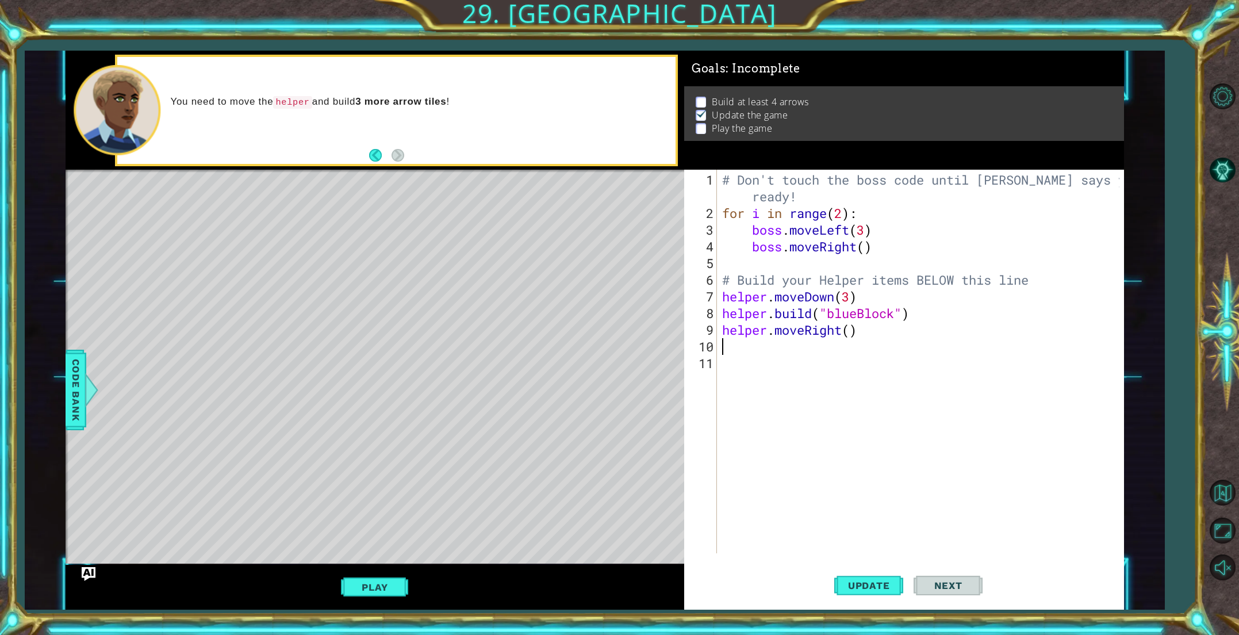
click at [744, 350] on div "# Don't touch the boss code until [PERSON_NAME] says you're ready! for i in ran…" at bounding box center [922, 387] width 405 height 433
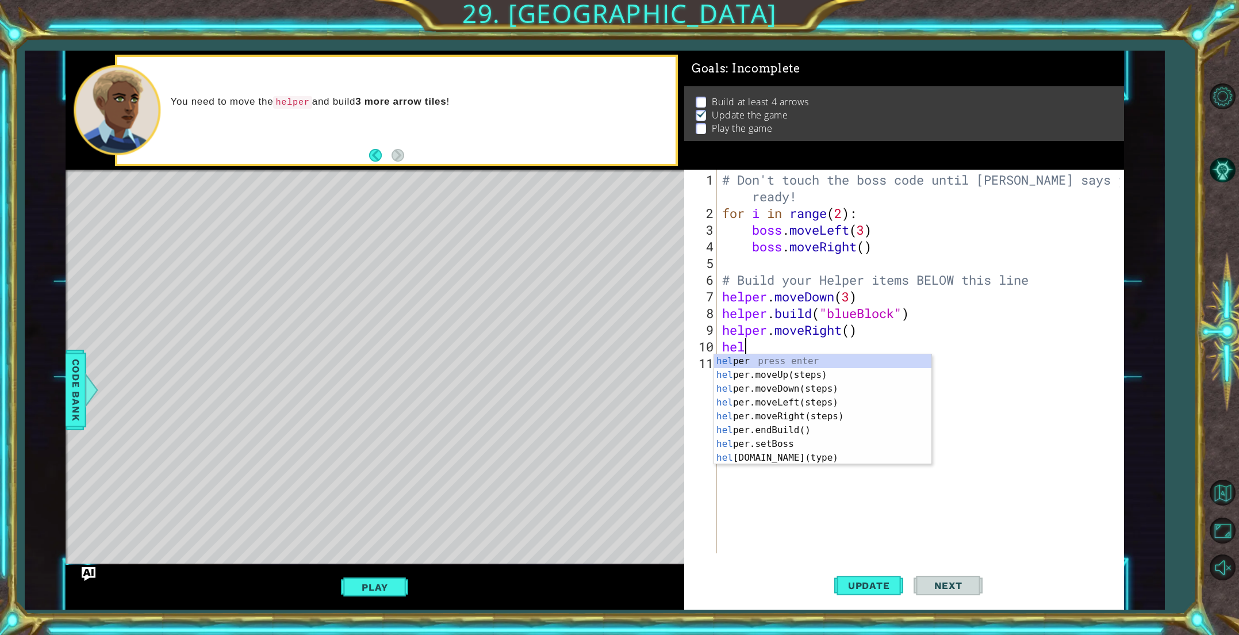
scroll to position [0, 1]
click at [802, 460] on div "help er press enter help er.moveUp(steps) press enter help er.moveDown(steps) p…" at bounding box center [822, 423] width 217 height 138
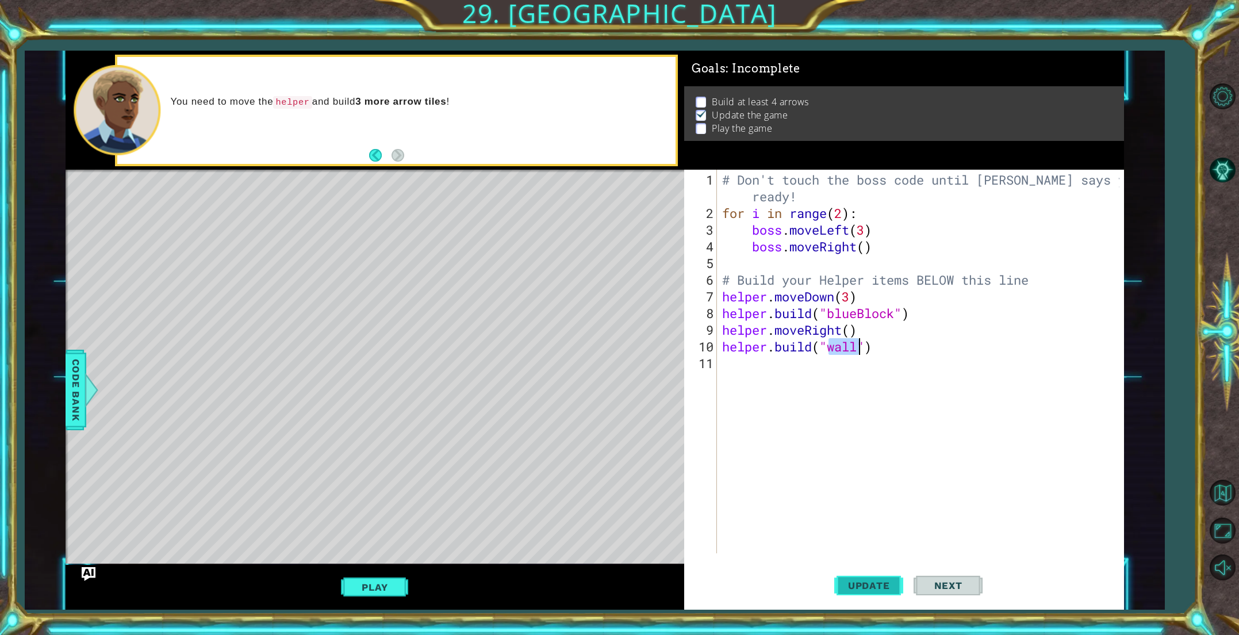
type textarea "[DOMAIN_NAME]("wall")"
click at [857, 587] on span "Update" at bounding box center [868, 584] width 65 height 11
click at [775, 364] on div "# Don't touch the boss code until [PERSON_NAME] says you're ready! for i in ran…" at bounding box center [922, 387] width 405 height 433
type textarea "h"
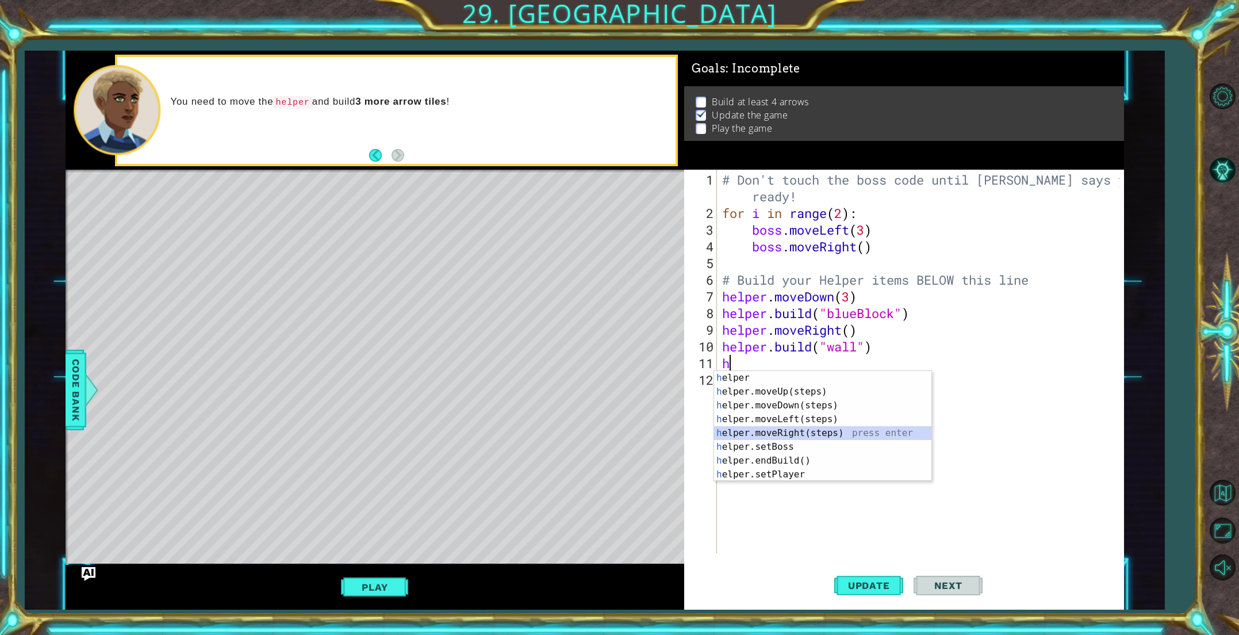
click at [792, 433] on div "h elper press enter h elper.moveUp(steps) press enter h elper.moveDown(steps) p…" at bounding box center [822, 440] width 217 height 138
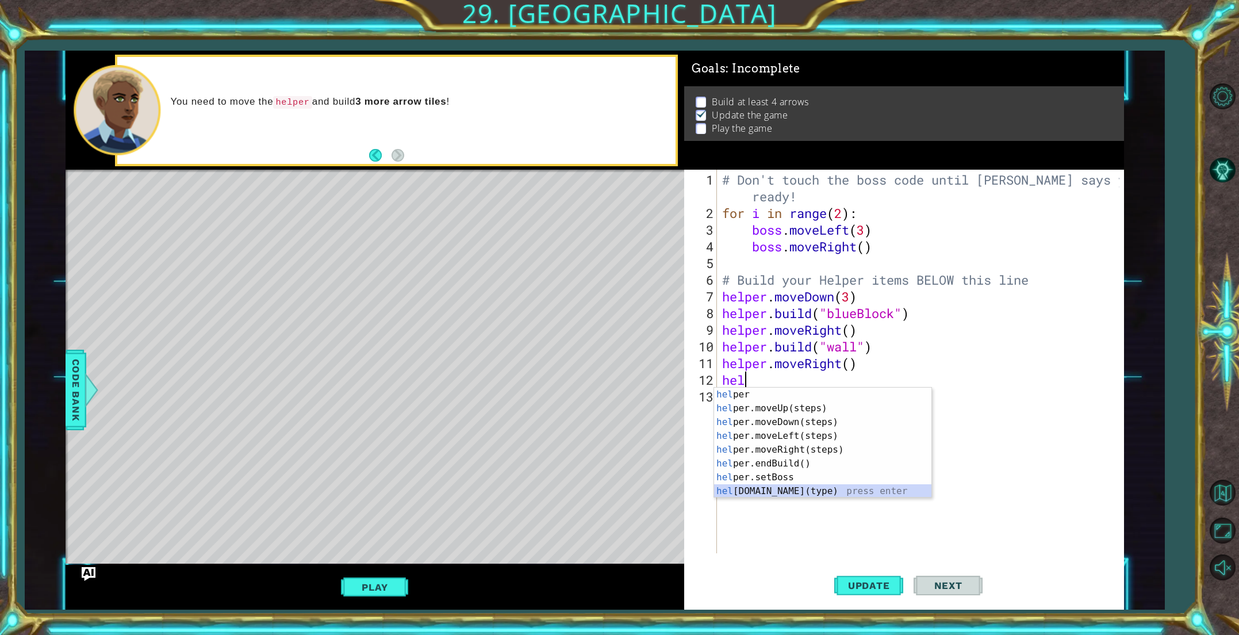
click at [791, 490] on div "hel per press enter hel per.moveUp(steps) press enter hel per.moveDown(steps) p…" at bounding box center [822, 456] width 217 height 138
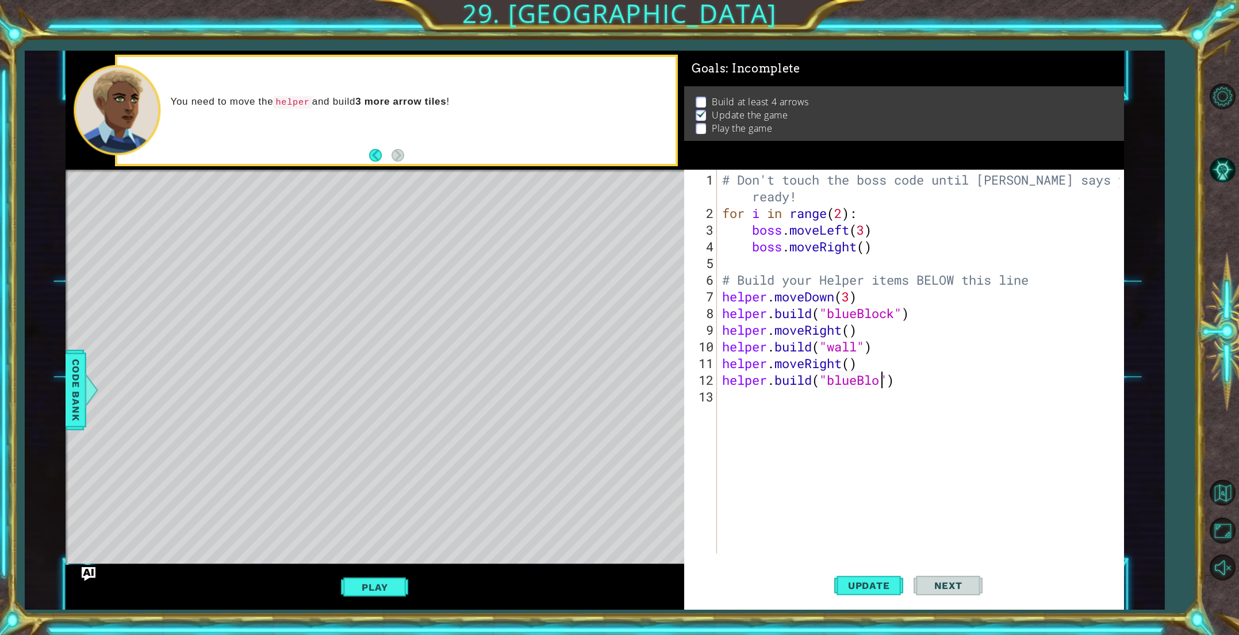
scroll to position [0, 7]
type textarea "[DOMAIN_NAME]("blueBlock")"
click at [882, 579] on span "Update" at bounding box center [868, 584] width 65 height 11
click at [766, 398] on div "# Don't touch the boss code until [PERSON_NAME] says you're ready! for i in ran…" at bounding box center [922, 387] width 405 height 433
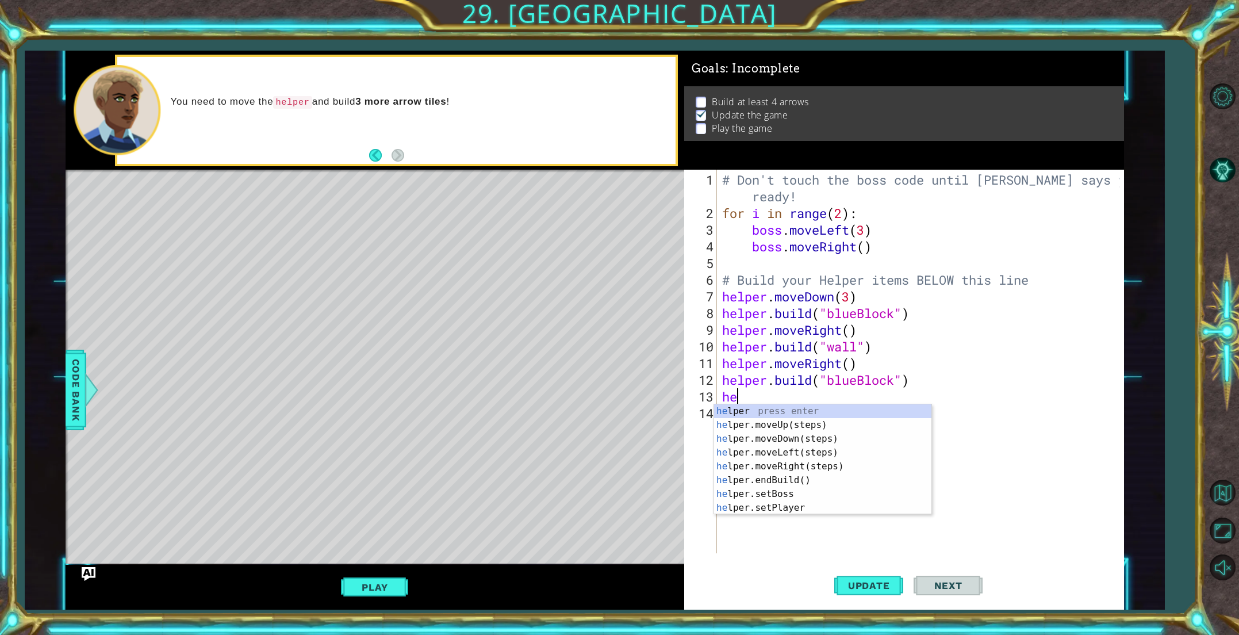
type textarea "hel"
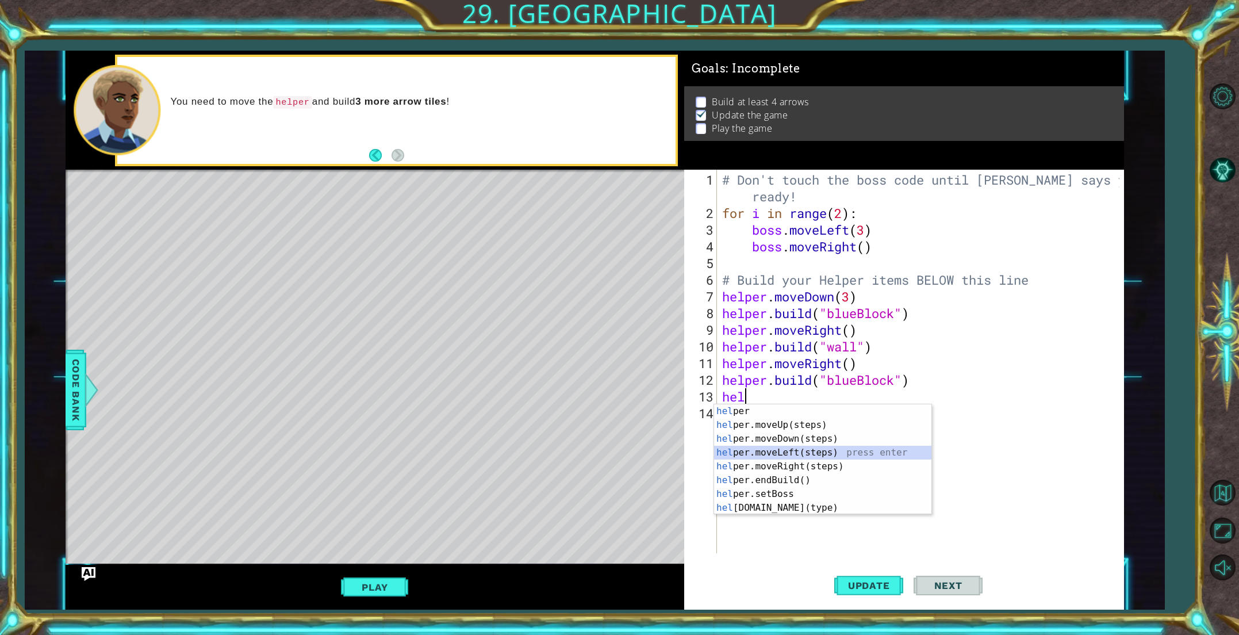
click at [785, 454] on div "hel per press enter hel per.moveUp(steps) press enter hel per.moveDown(steps) p…" at bounding box center [822, 473] width 217 height 138
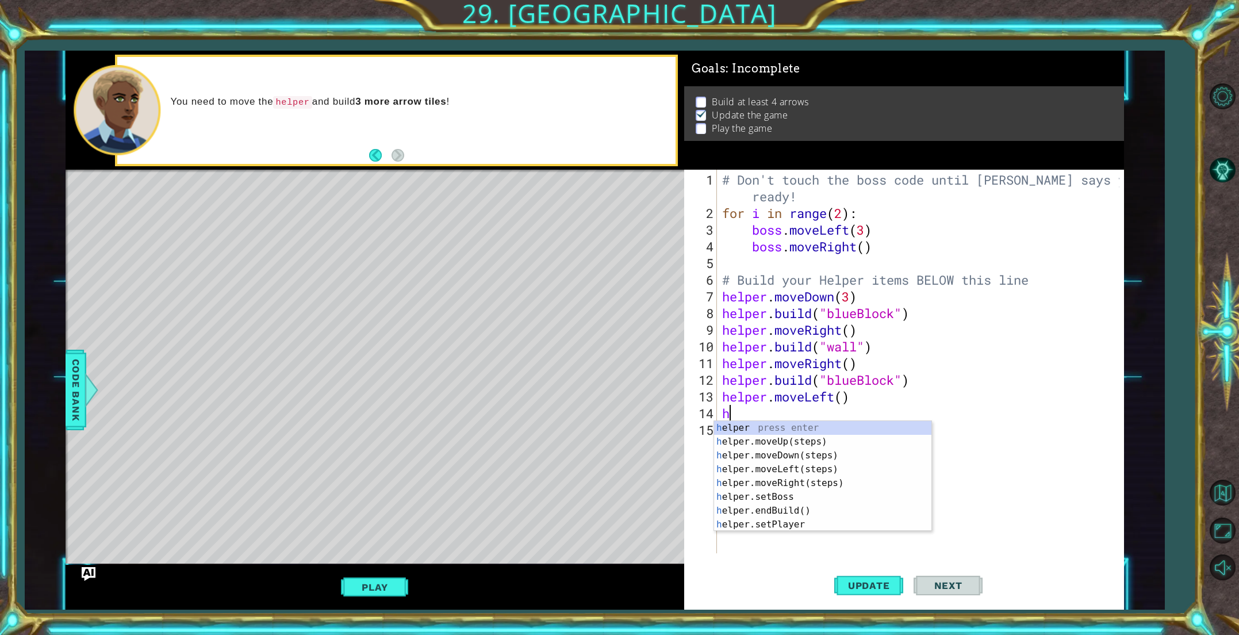
type textarea "hel"
click at [795, 457] on div "hel per press enter hel per.moveUp(steps) press enter hel per.moveDown(steps) p…" at bounding box center [822, 490] width 217 height 138
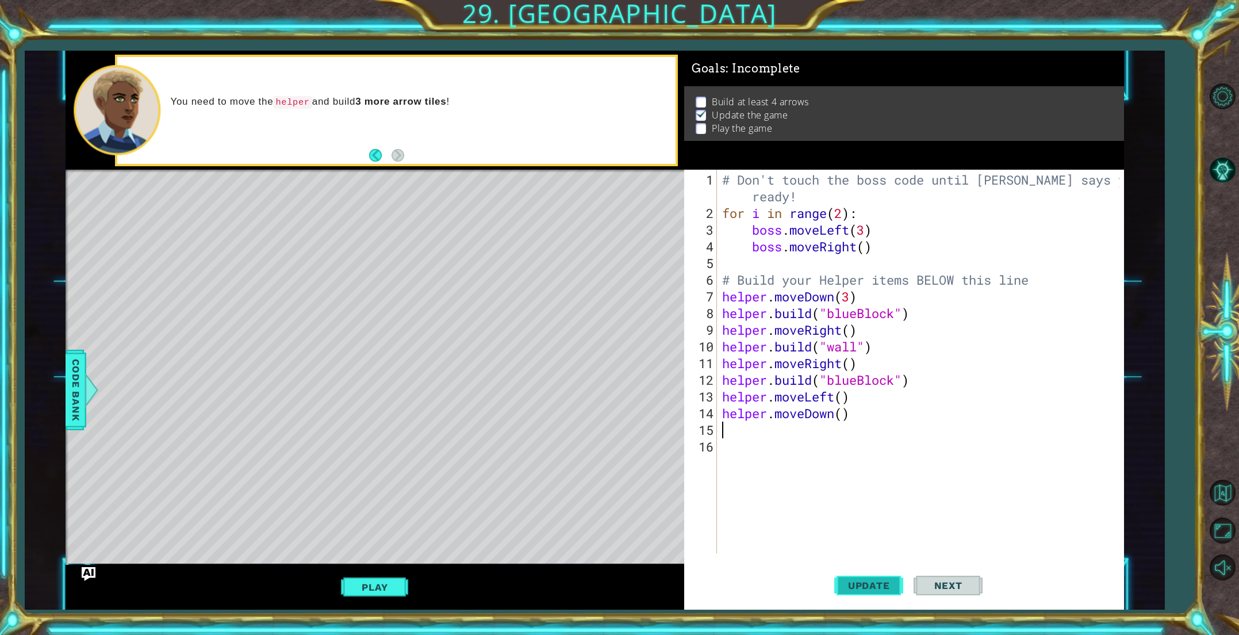
click at [864, 577] on button "Update" at bounding box center [868, 585] width 69 height 44
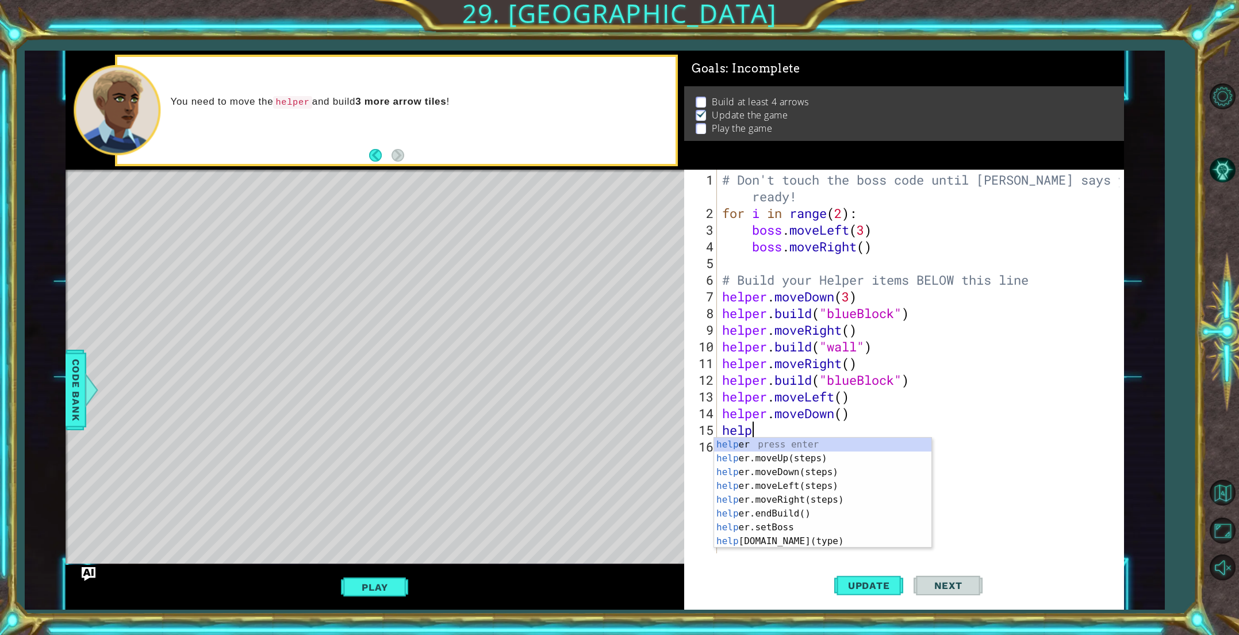
scroll to position [0, 1]
click at [824, 542] on div "help er press enter help er.moveUp(steps) press enter help er.moveDown(steps) p…" at bounding box center [822, 506] width 217 height 138
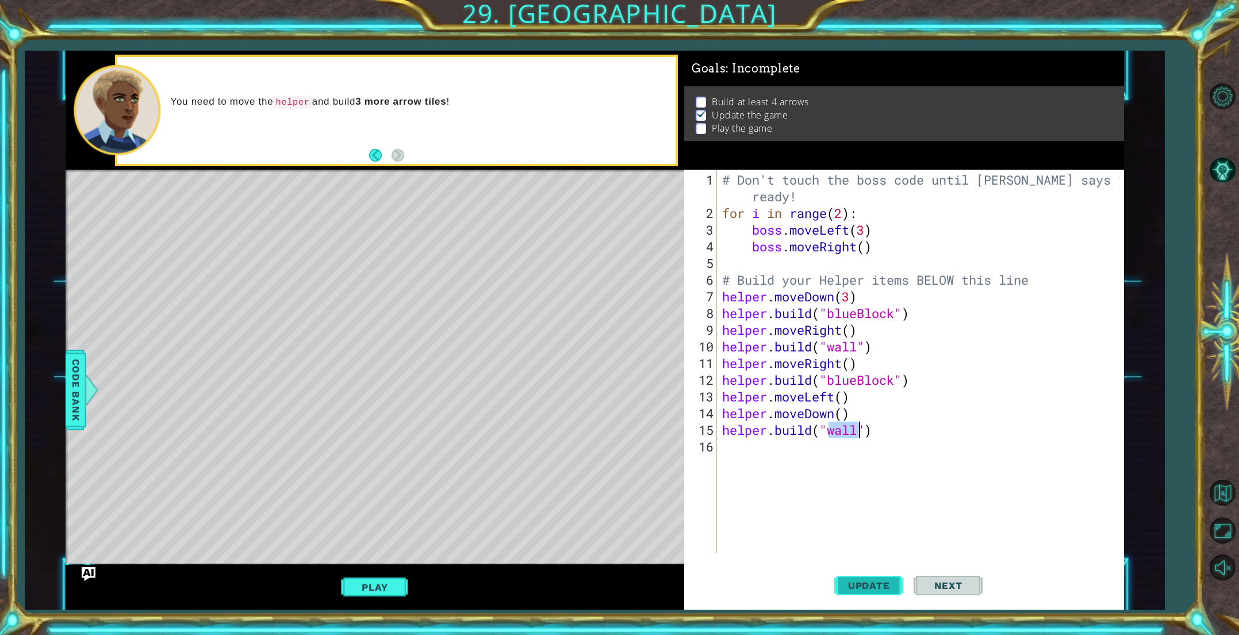
type textarea "[DOMAIN_NAME]("wall")"
click at [848, 574] on button "Update" at bounding box center [868, 585] width 69 height 44
click at [760, 447] on div "# Don't touch the boss code until [PERSON_NAME] says you're ready! for i in ran…" at bounding box center [922, 387] width 405 height 433
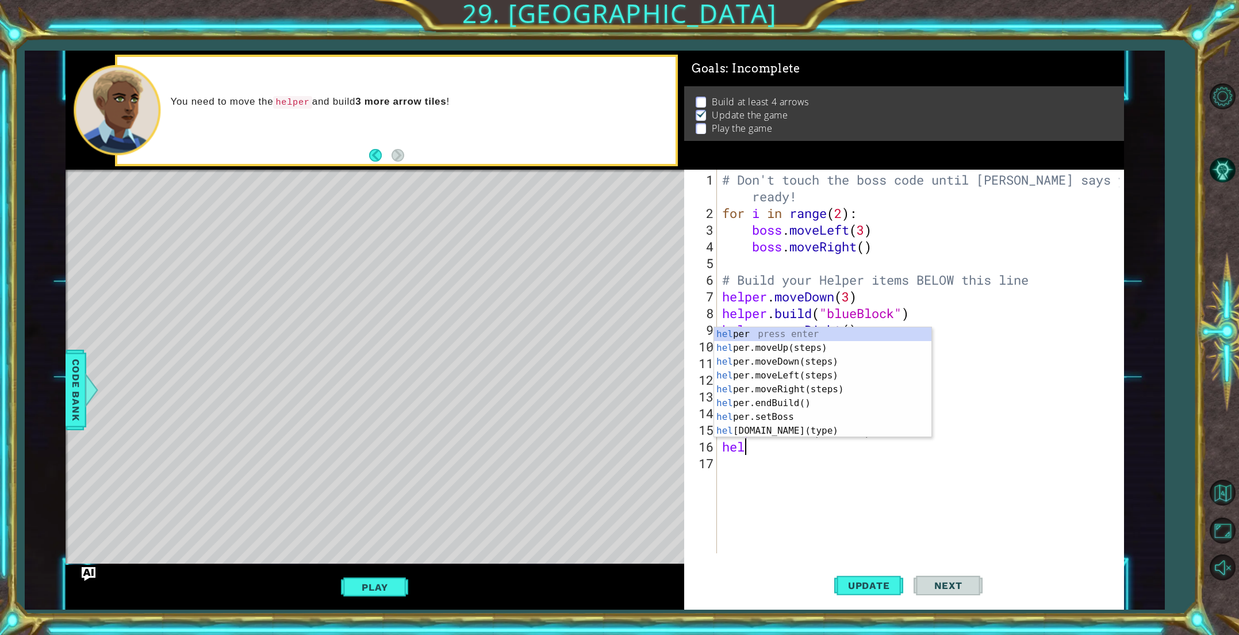
scroll to position [0, 0]
type textarea "help"
click at [788, 365] on div "help er press enter help er.moveUp(steps) press enter help er.moveDown(steps) p…" at bounding box center [822, 396] width 217 height 138
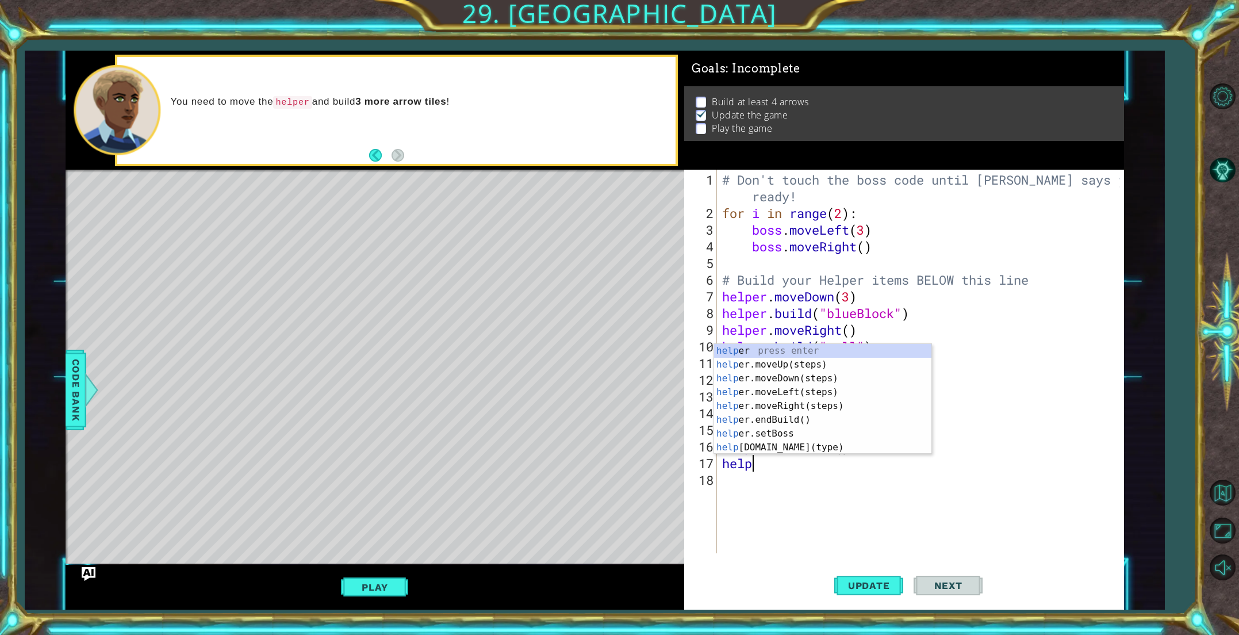
scroll to position [0, 1]
click at [766, 444] on div "helper press enter helper .moveUp(steps) press enter helper .moveDown(steps) pr…" at bounding box center [822, 413] width 217 height 138
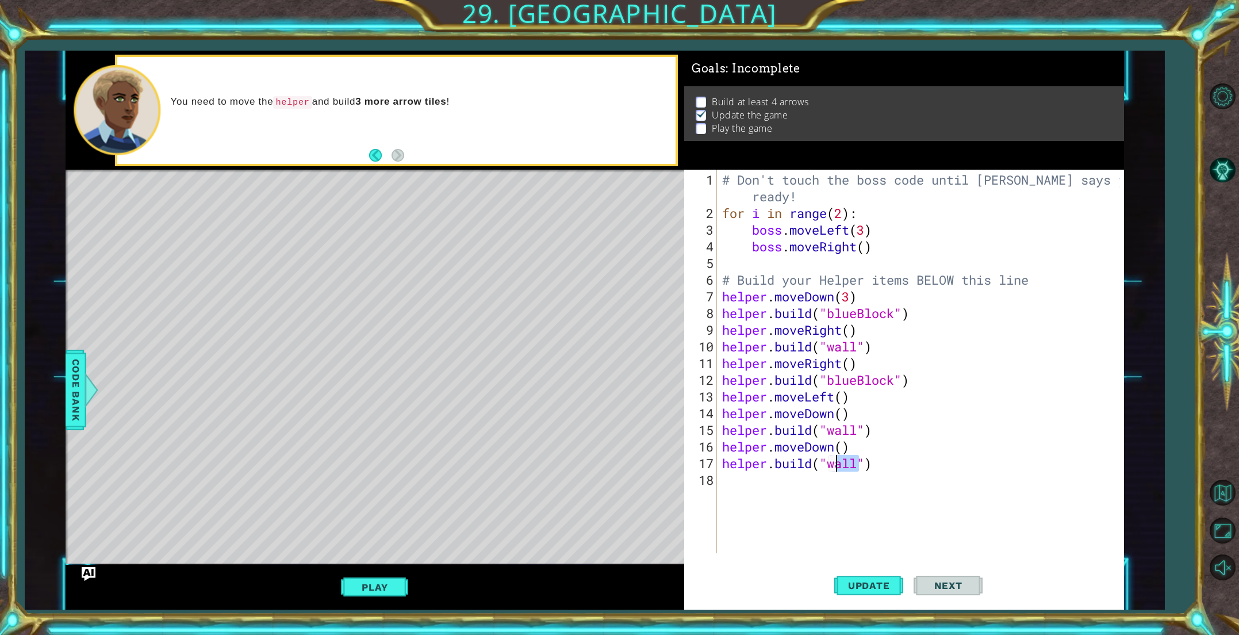
drag, startPoint x: 861, startPoint y: 466, endPoint x: 832, endPoint y: 465, distance: 28.8
click at [832, 465] on div "# Don't touch the boss code until [PERSON_NAME] says you're ready! for i in ran…" at bounding box center [922, 387] width 405 height 433
click at [82, 394] on span "Code Bank" at bounding box center [76, 390] width 18 height 70
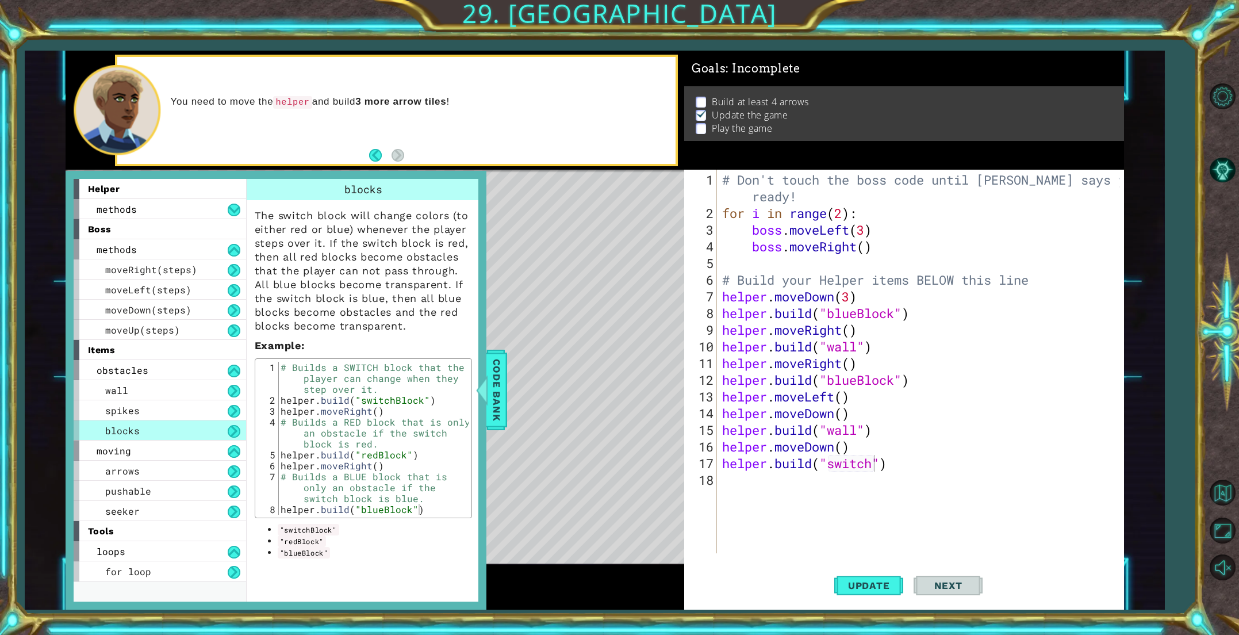
drag, startPoint x: 498, startPoint y: 411, endPoint x: 741, endPoint y: 435, distance: 244.3
click at [504, 410] on span "Code Bank" at bounding box center [496, 390] width 18 height 70
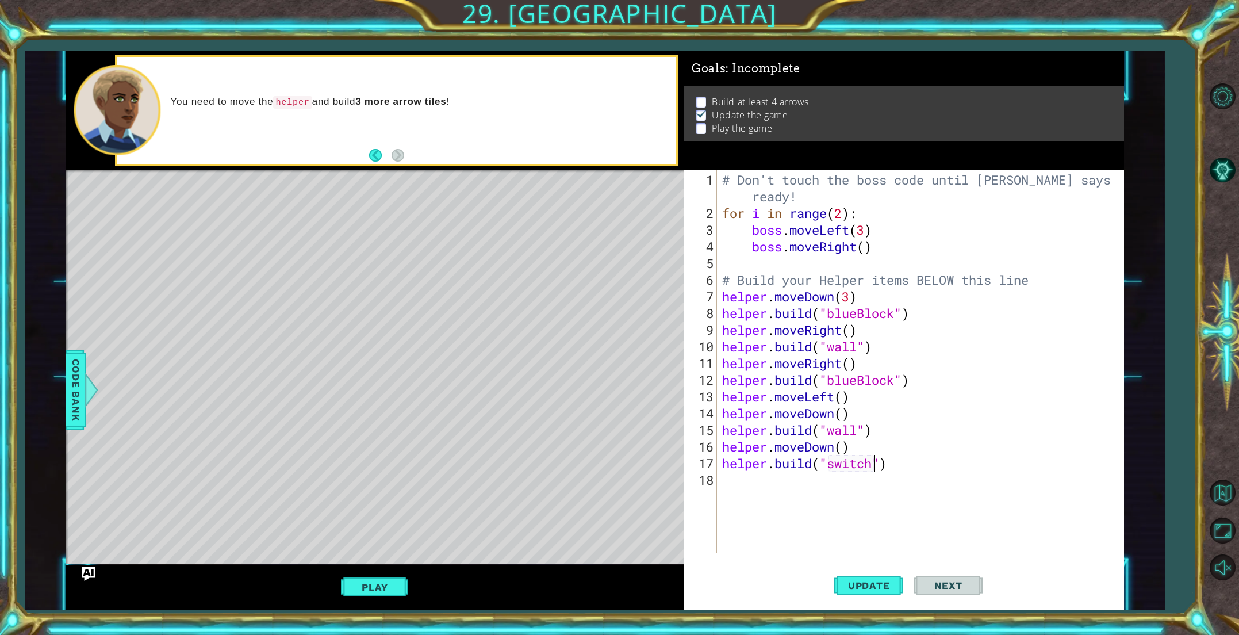
click at [875, 467] on div "# Don't touch the boss code until [PERSON_NAME] says you're ready! for i in ran…" at bounding box center [922, 387] width 405 height 433
click at [873, 574] on button "Update" at bounding box center [868, 585] width 69 height 44
click at [367, 581] on button "Play" at bounding box center [374, 587] width 67 height 22
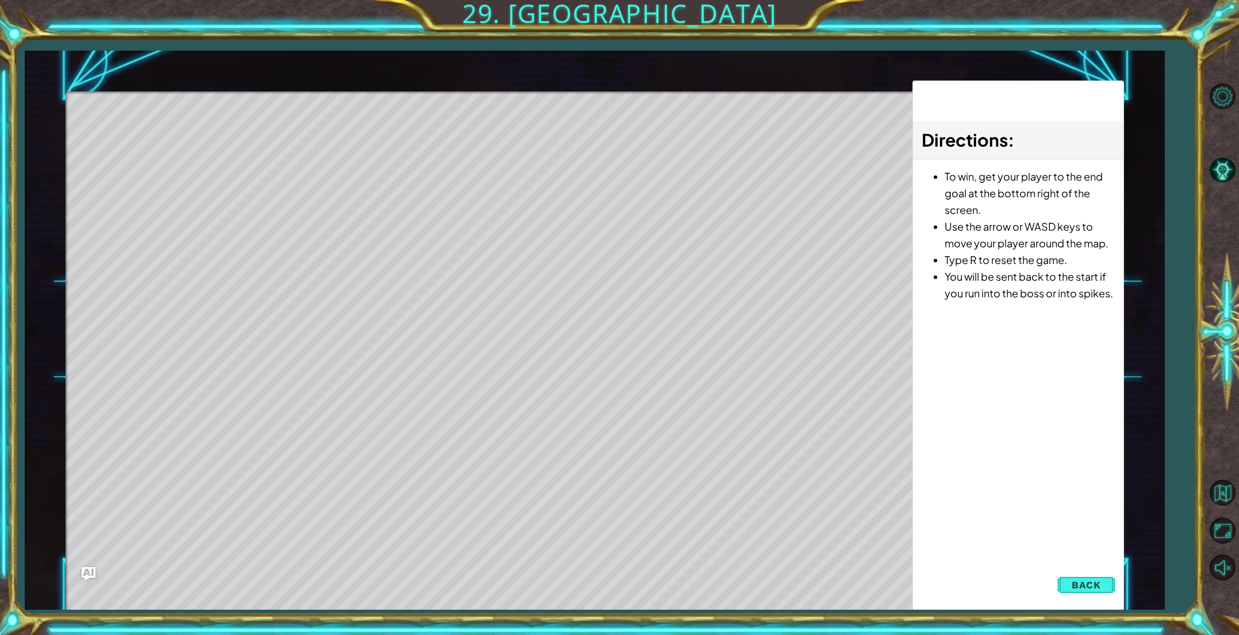
click at [1095, 585] on span "Back" at bounding box center [1085, 584] width 29 height 11
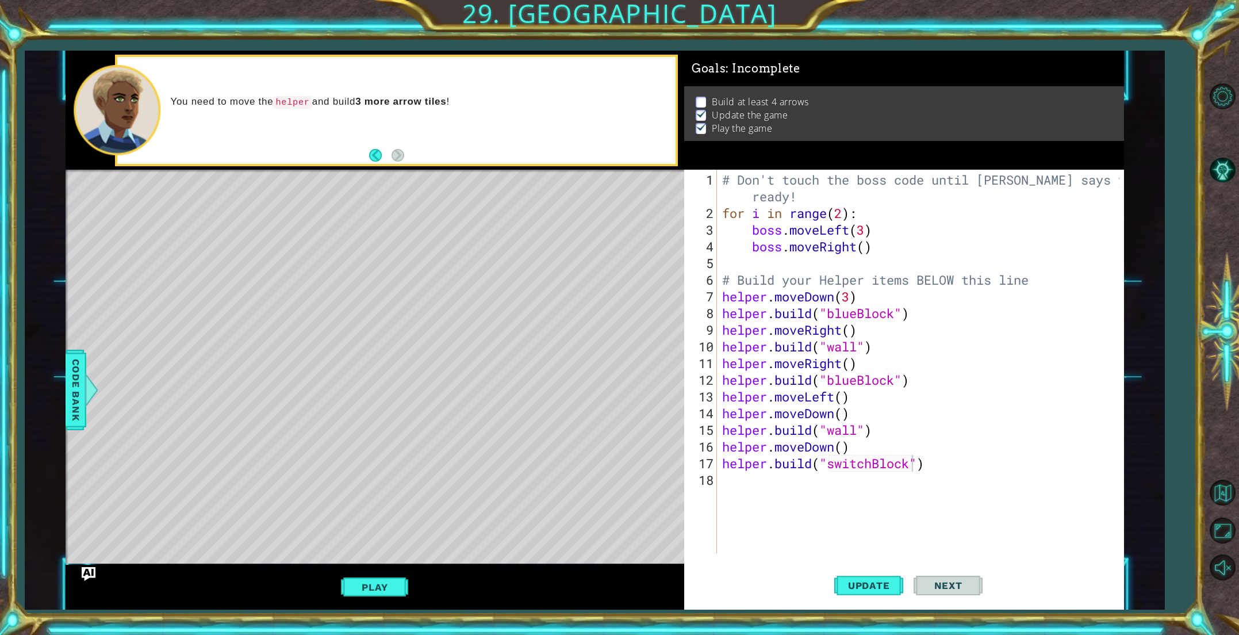
click at [864, 232] on div "# Don't touch the boss code until [PERSON_NAME] says you're ready! for i in ran…" at bounding box center [922, 387] width 405 height 433
drag, startPoint x: 862, startPoint y: 583, endPoint x: 851, endPoint y: 578, distance: 11.3
click at [862, 583] on span "Update" at bounding box center [868, 584] width 65 height 11
click at [400, 593] on button "Play" at bounding box center [374, 587] width 67 height 22
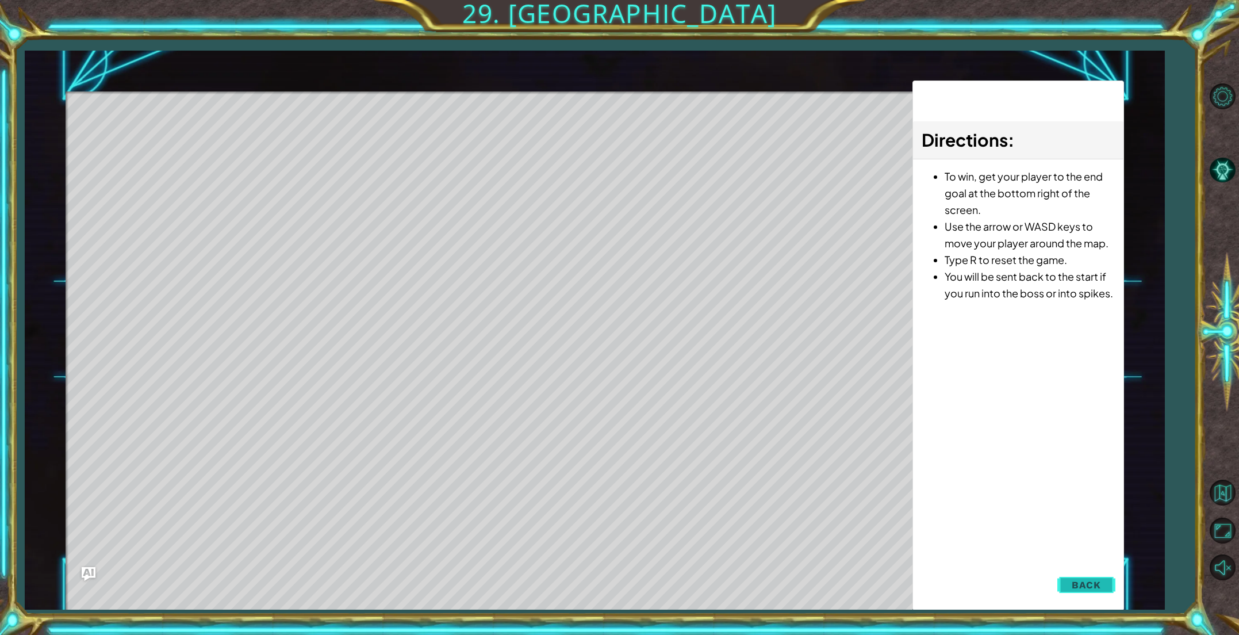
click at [1089, 593] on button "Back" at bounding box center [1086, 584] width 58 height 23
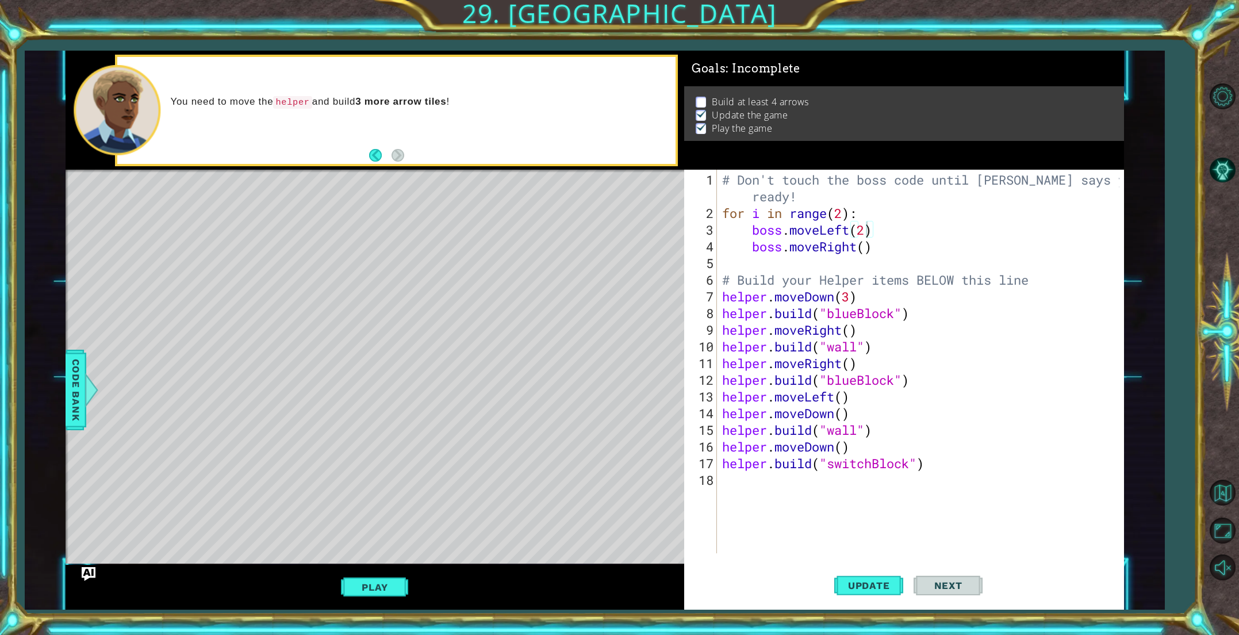
type textarea "[DOMAIN_NAME]("wall")"
drag, startPoint x: 872, startPoint y: 432, endPoint x: 725, endPoint y: 432, distance: 146.6
click at [725, 432] on div "# Don't touch the boss code until [PERSON_NAME] says you're ready! for i in ran…" at bounding box center [922, 387] width 405 height 433
click at [840, 583] on span "Update" at bounding box center [868, 584] width 65 height 11
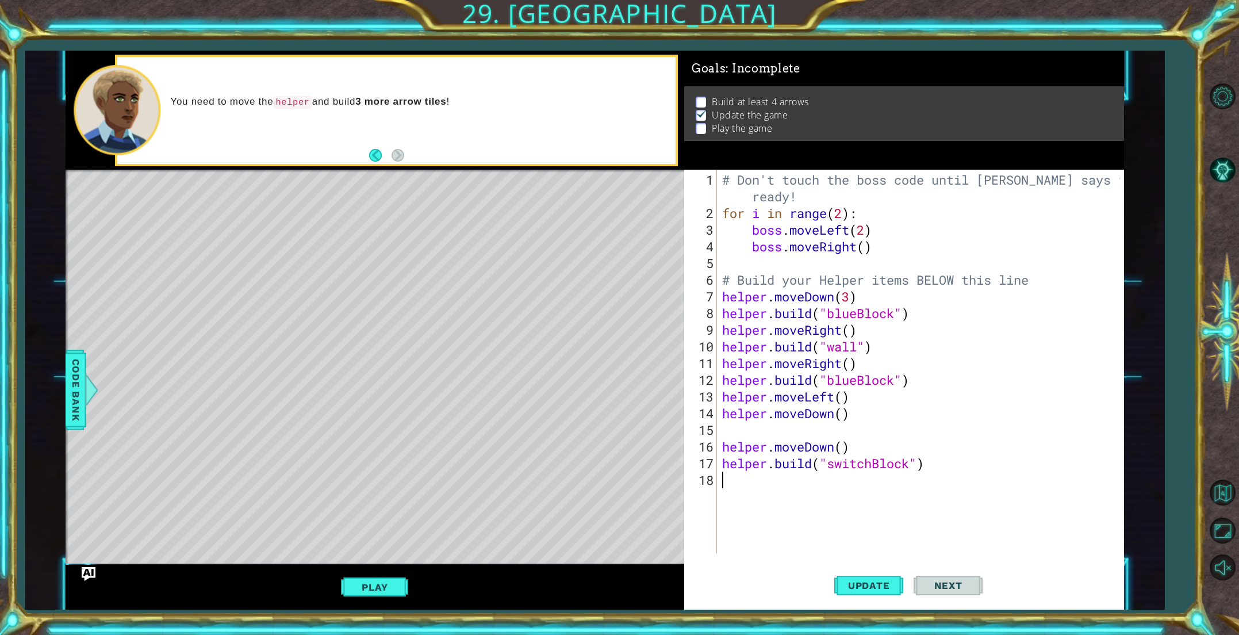
click at [731, 483] on div "# Don't touch the boss code until [PERSON_NAME] says you're ready! for i in ran…" at bounding box center [922, 387] width 405 height 433
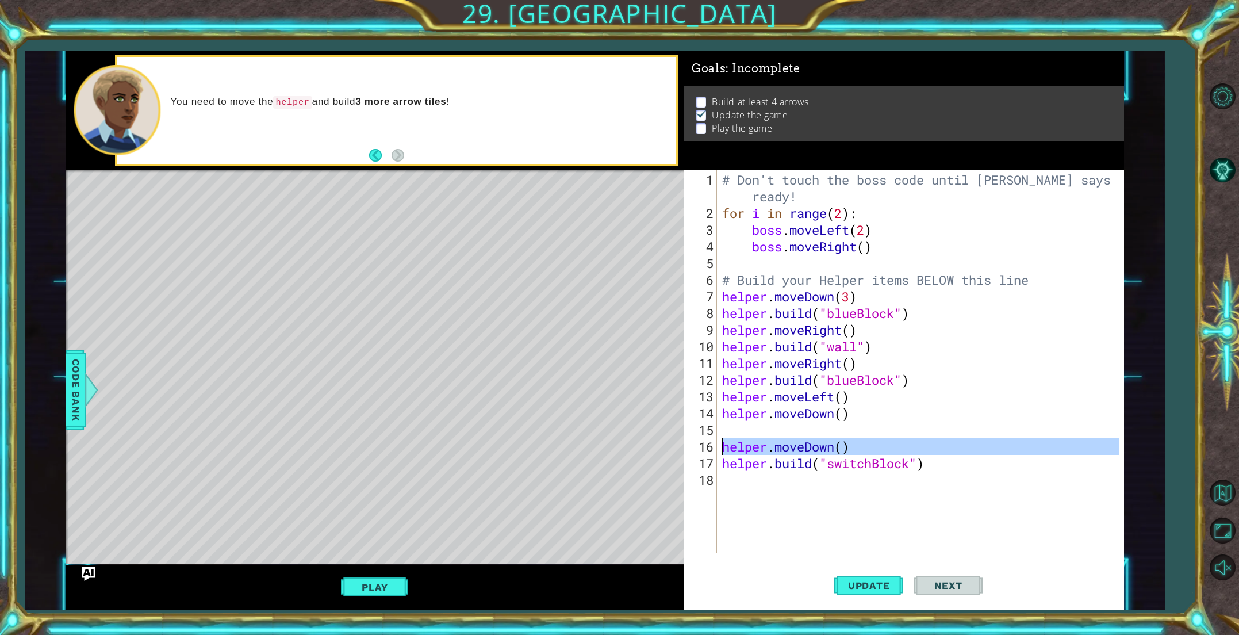
drag, startPoint x: 719, startPoint y: 454, endPoint x: 710, endPoint y: 451, distance: 9.5
click at [710, 451] on div "1 2 3 4 5 6 7 8 9 10 11 12 13 14 15 16 17 18 # Don't touch the boss code until …" at bounding box center [901, 361] width 435 height 383
click at [712, 448] on div "16" at bounding box center [701, 446] width 30 height 17
type textarea "helper.moveDown()"
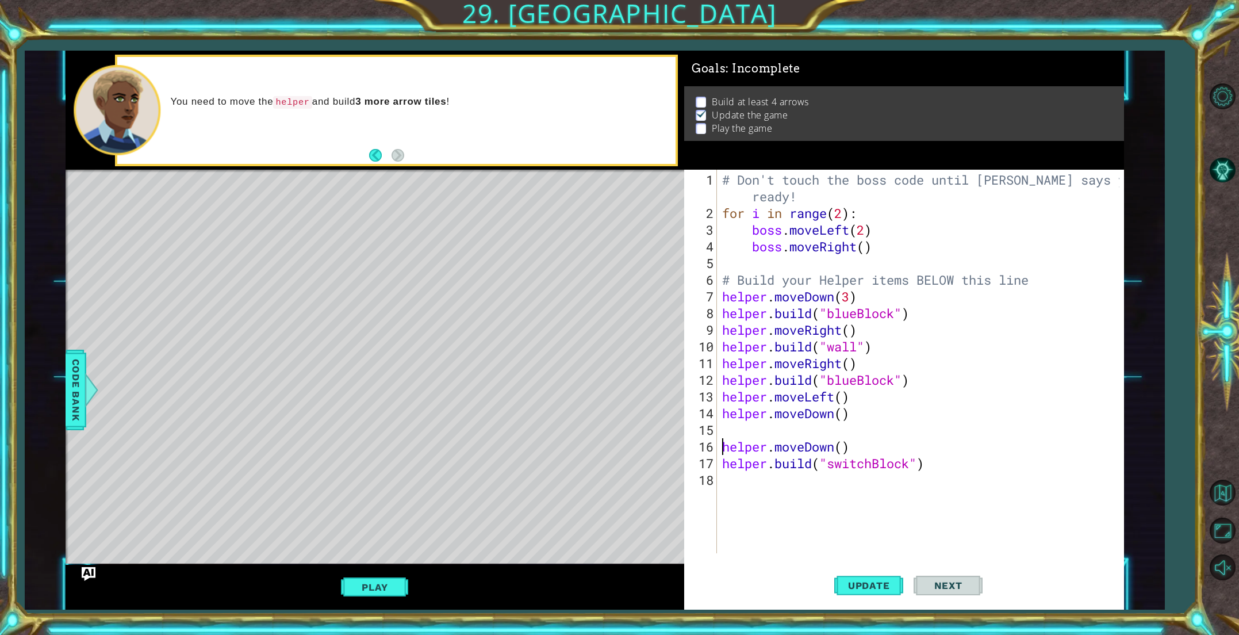
click at [737, 482] on div "# Don't touch the boss code until [PERSON_NAME] says you're ready! for i in ran…" at bounding box center [922, 387] width 405 height 433
click at [393, 580] on button "Play" at bounding box center [374, 587] width 67 height 22
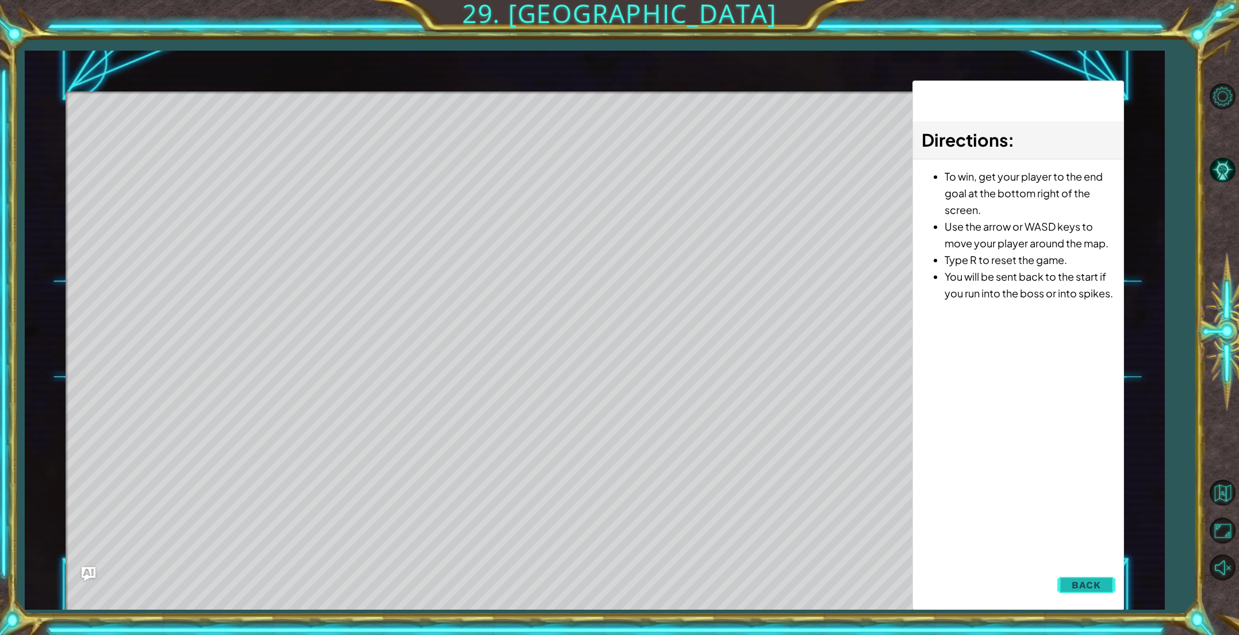
click at [1078, 579] on span "Back" at bounding box center [1085, 584] width 29 height 11
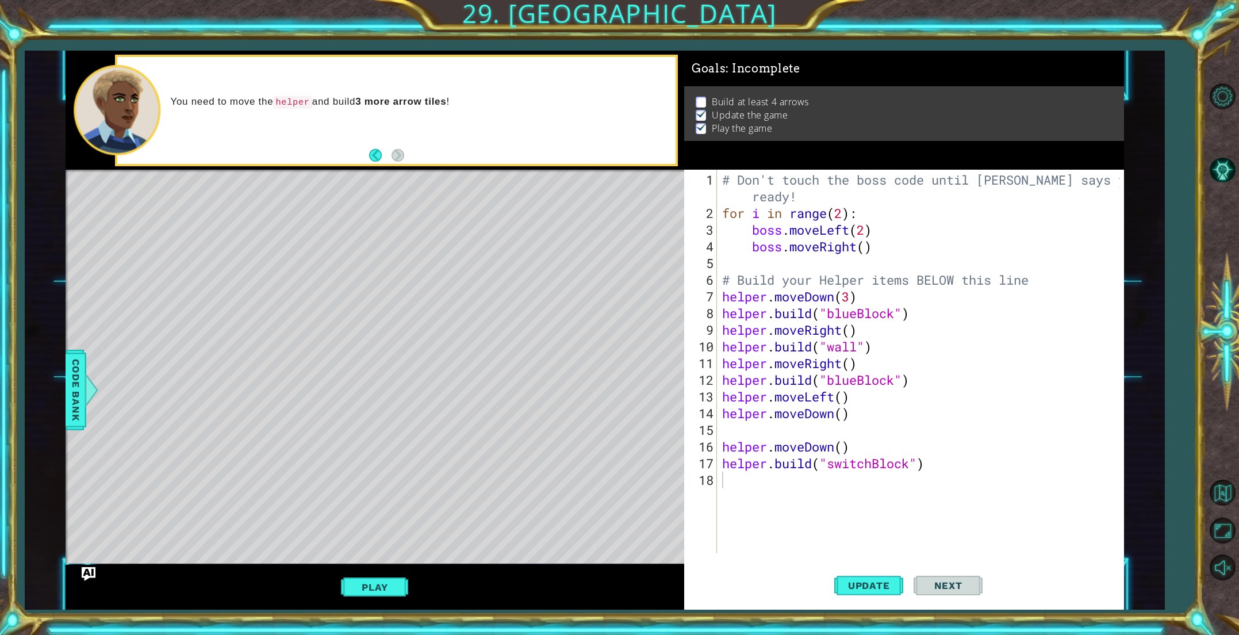
click at [808, 473] on div "# Don't touch the boss code until [PERSON_NAME] says you're ready! for i in ran…" at bounding box center [922, 387] width 405 height 433
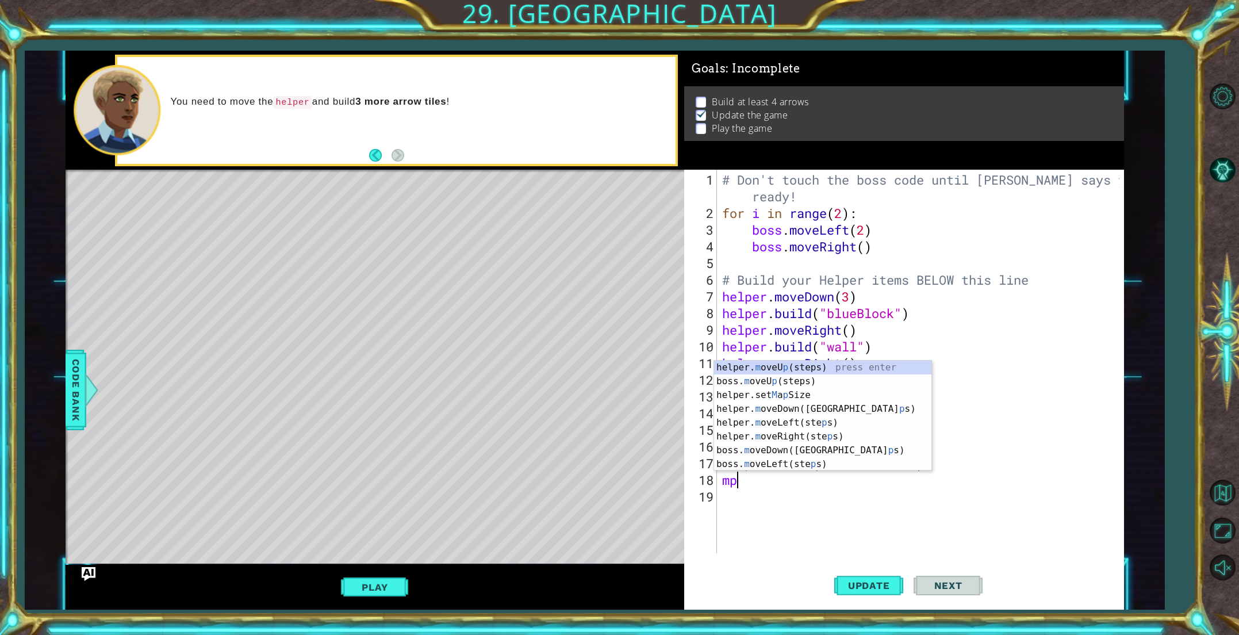
type textarea "m"
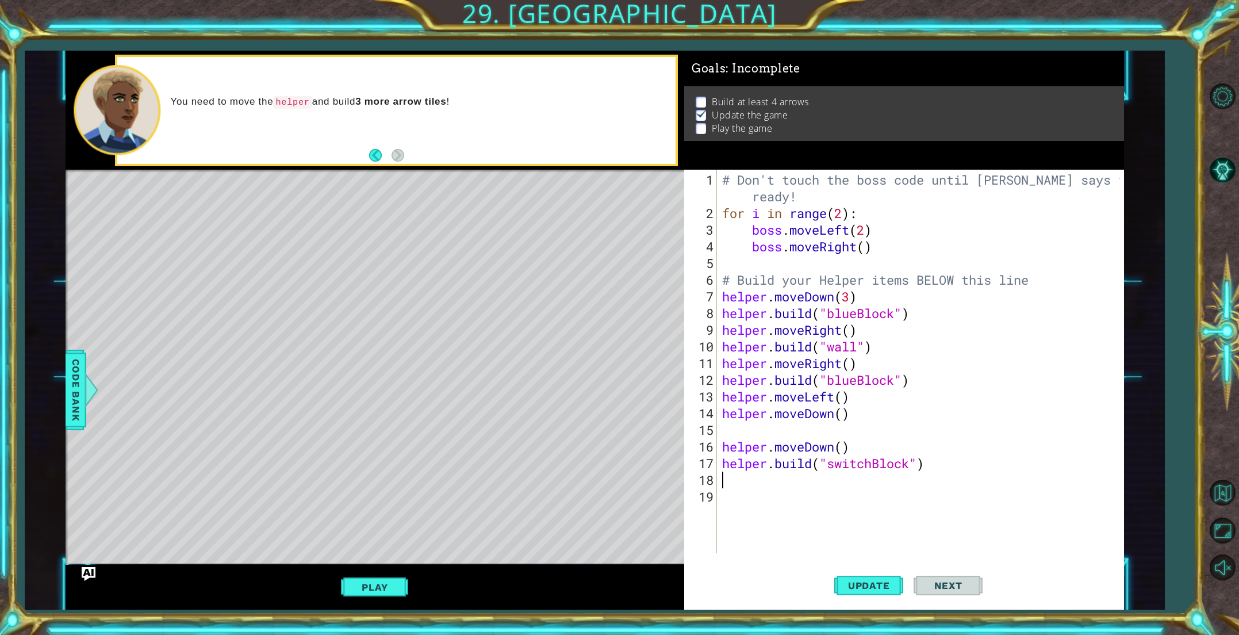
type textarea "h"
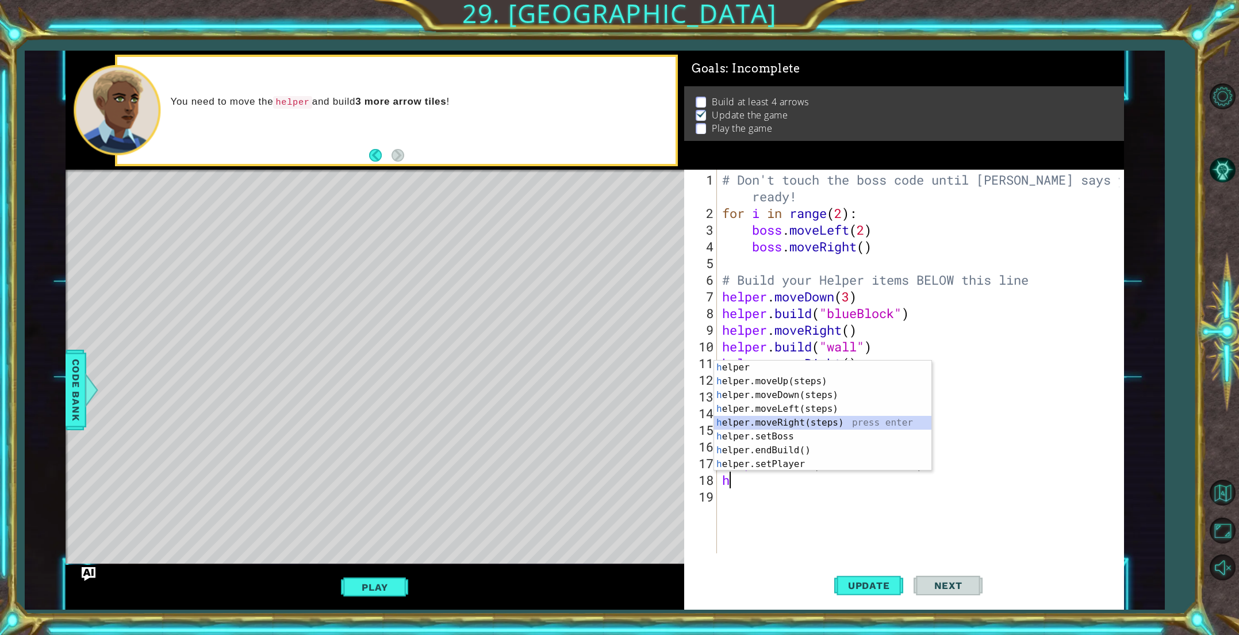
click at [811, 420] on div "h elper press enter h elper.moveUp(steps) press enter h elper.moveDown(steps) p…" at bounding box center [822, 429] width 217 height 138
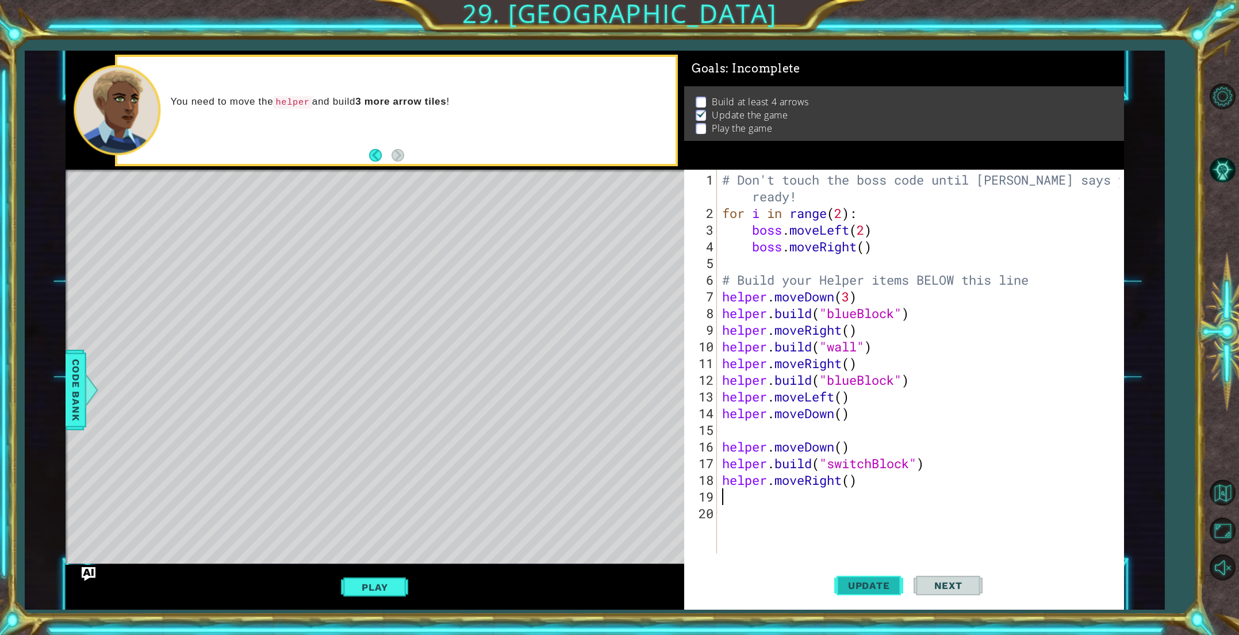
click at [852, 581] on span "Update" at bounding box center [868, 584] width 65 height 11
click at [850, 484] on div "# Don't touch the boss code until [PERSON_NAME] says you're ready! for i in ran…" at bounding box center [922, 387] width 405 height 433
type textarea "helper.moveRight(2)"
click at [845, 583] on span "Update" at bounding box center [868, 584] width 65 height 11
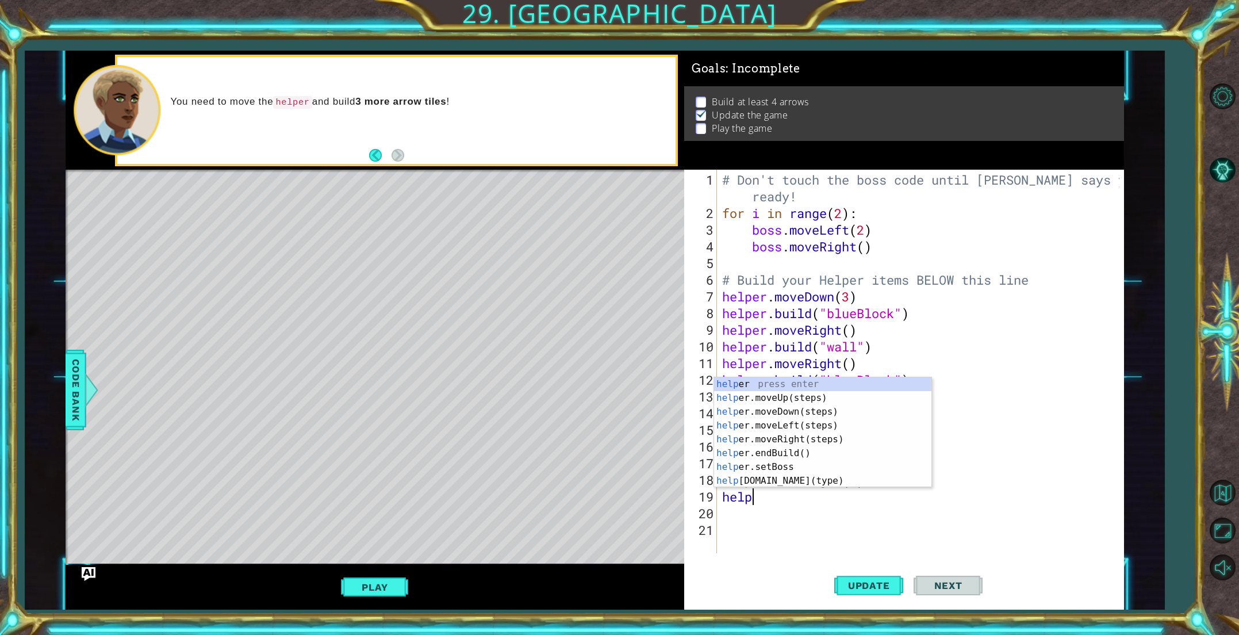
scroll to position [0, 1]
click at [762, 485] on div "help er press enter help er.moveUp(steps) press enter help er.moveDown(steps) p…" at bounding box center [822, 446] width 217 height 138
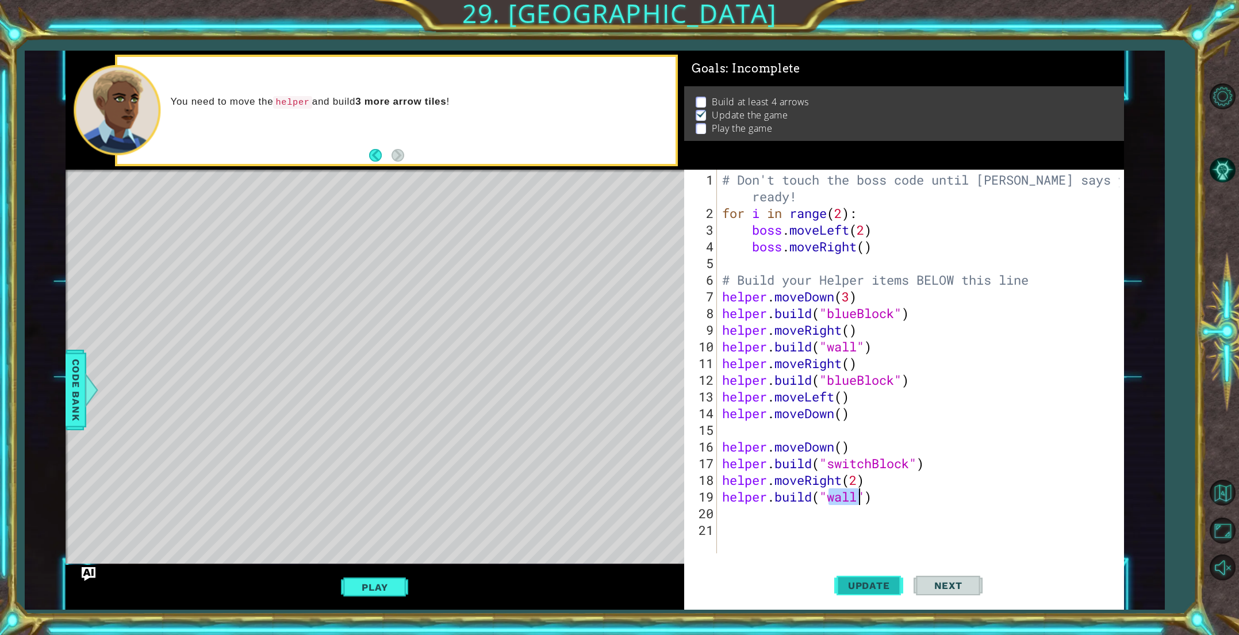
type textarea "[DOMAIN_NAME]("wall")"
click at [850, 583] on span "Update" at bounding box center [868, 584] width 65 height 11
click at [744, 517] on div "# Don't touch the boss code until [PERSON_NAME] says you're ready! for i in ran…" at bounding box center [922, 387] width 405 height 433
type textarea "e"
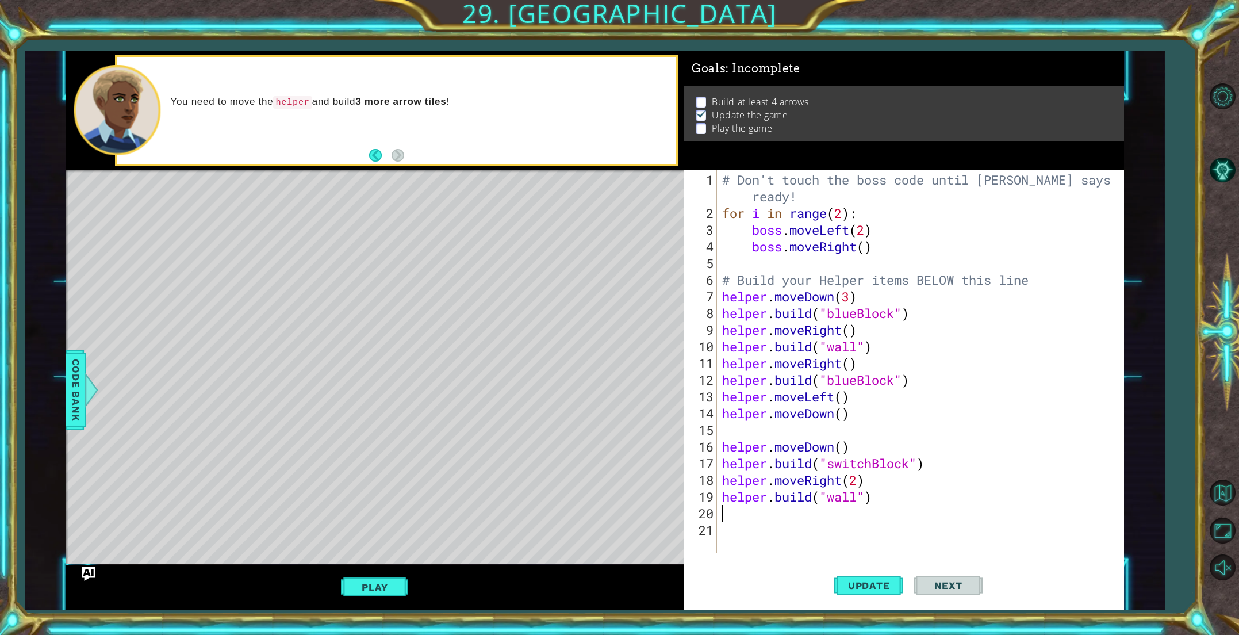
type textarea "h"
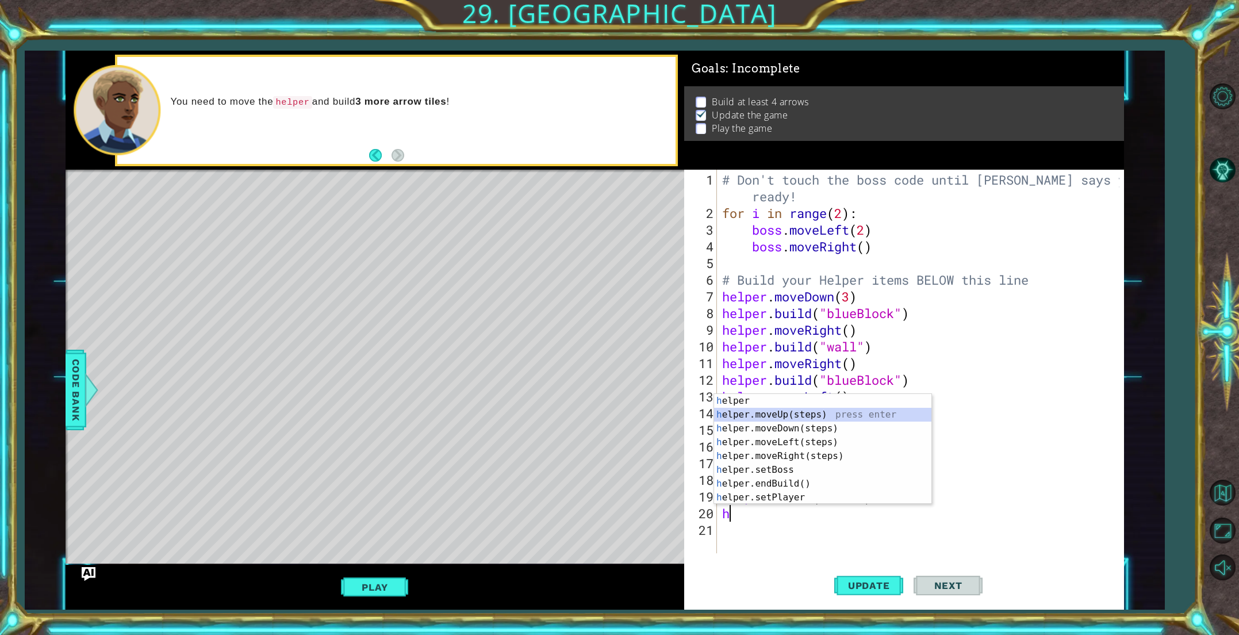
click at [782, 417] on div "h elper press enter h elper.moveUp(steps) press enter h elper.moveDown(steps) p…" at bounding box center [822, 463] width 217 height 138
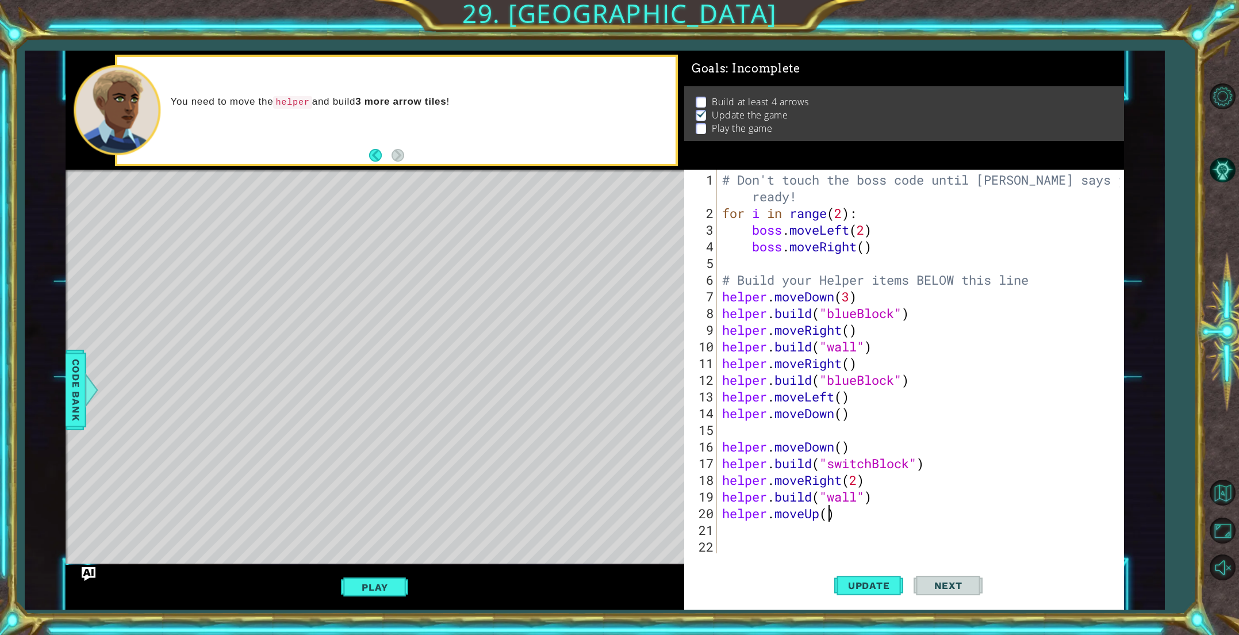
click at [830, 514] on div "# Don't touch the boss code until [PERSON_NAME] says you're ready! for i in ran…" at bounding box center [922, 387] width 405 height 433
type textarea "helper.moveUp(2)"
click at [781, 529] on div "# Don't touch the boss code until [PERSON_NAME] says you're ready! for i in ran…" at bounding box center [922, 387] width 405 height 433
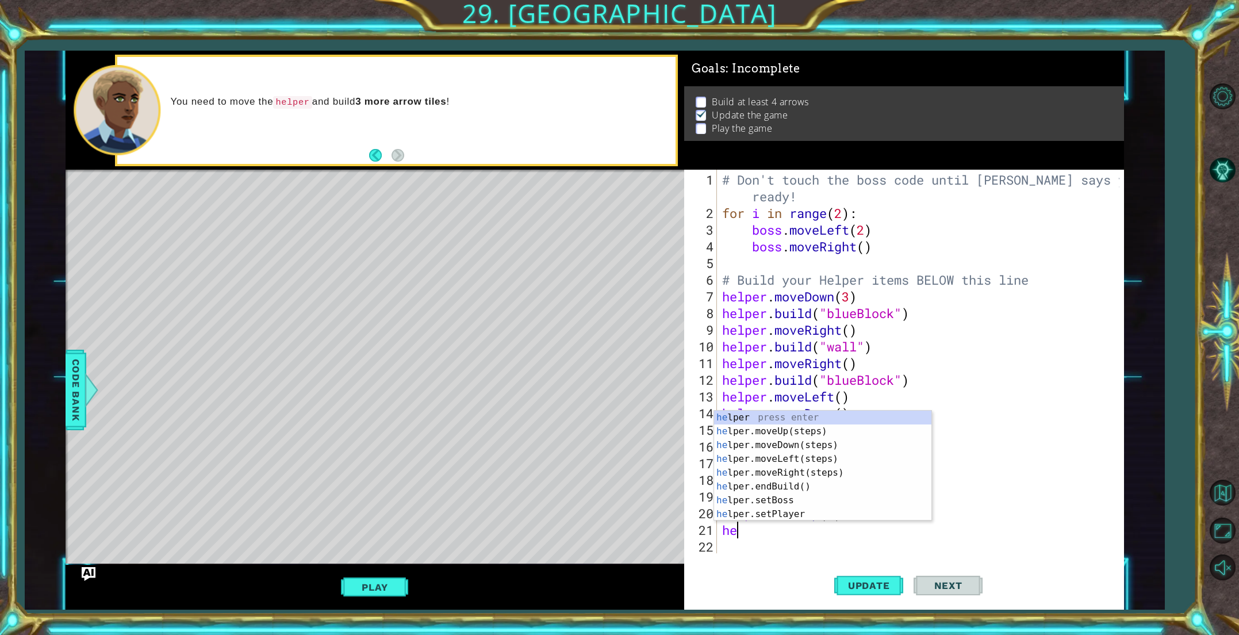
scroll to position [0, 0]
click at [796, 513] on div "hel per press enter hel per.moveUp(steps) press enter hel per.moveDown(steps) p…" at bounding box center [822, 479] width 217 height 138
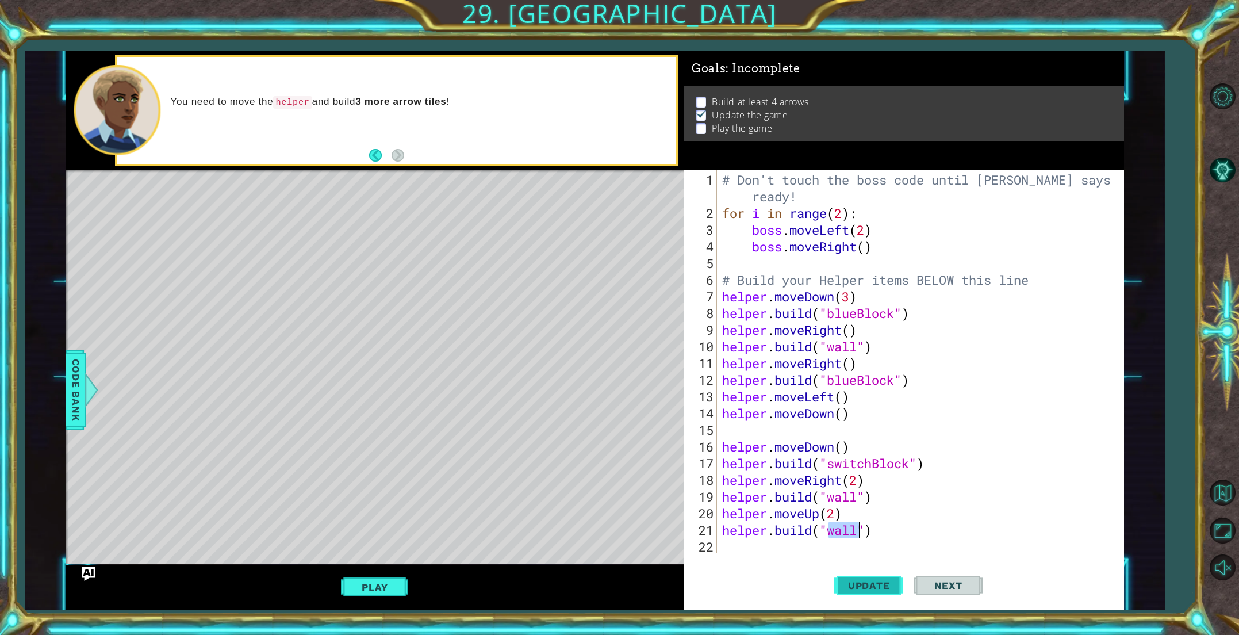
type textarea "[DOMAIN_NAME]("wall")"
click at [850, 580] on span "Update" at bounding box center [868, 584] width 65 height 11
click at [798, 552] on div "# Don't touch the boss code until [PERSON_NAME] says you're ready! for i in ran…" at bounding box center [922, 387] width 405 height 433
type textarea "h"
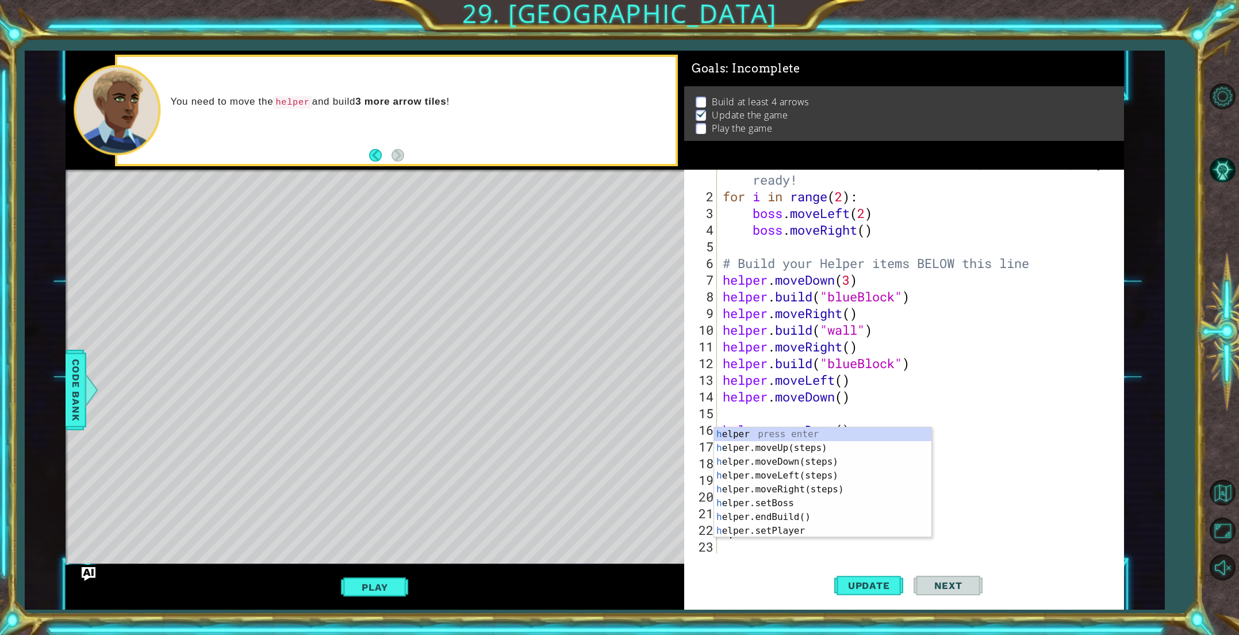
scroll to position [17, 0]
click at [809, 464] on div "h elper press enter h elper.moveUp(steps) press enter h elper.moveDown(steps) p…" at bounding box center [822, 496] width 217 height 138
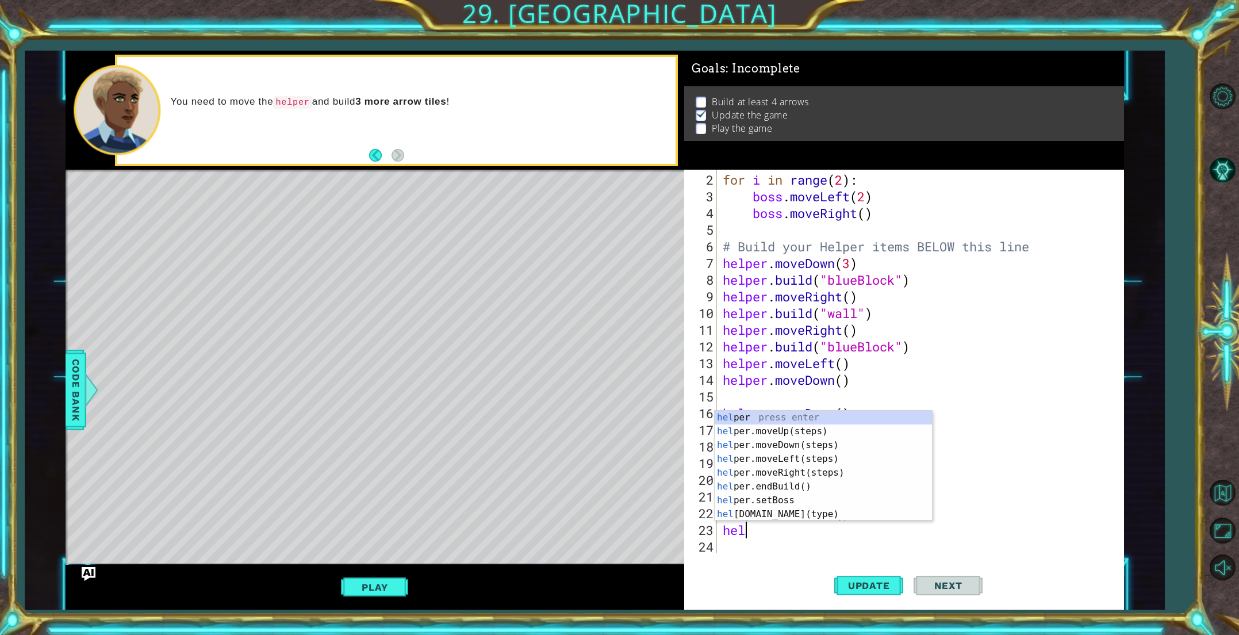
scroll to position [0, 1]
click at [773, 512] on div "help er press enter help er.moveUp(steps) press enter help er.moveDown(steps) p…" at bounding box center [823, 479] width 217 height 138
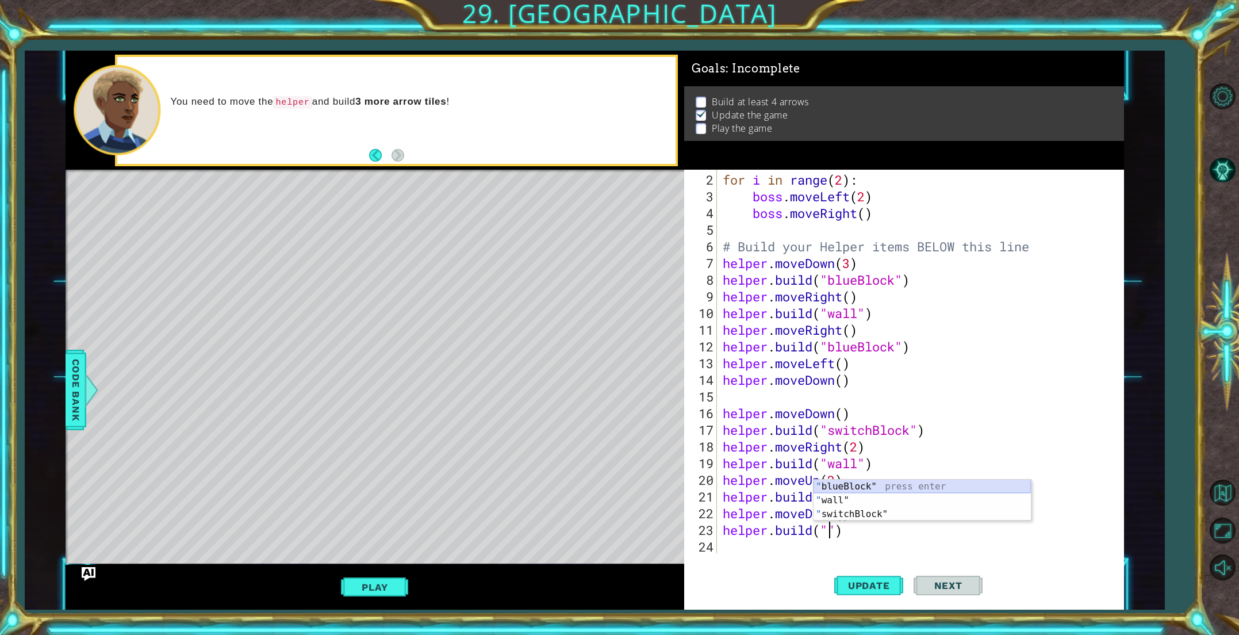
click at [856, 487] on div "" blueBlock" press enter " wall" press enter " switchBlock" press enter" at bounding box center [921, 513] width 217 height 69
drag, startPoint x: 897, startPoint y: 533, endPoint x: 827, endPoint y: 532, distance: 70.1
click at [827, 532] on div "for i in range ( 2 ) : boss . moveLeft ( 2 ) boss . moveRight ( ) # Build your …" at bounding box center [922, 379] width 405 height 417
click at [890, 575] on button "Update" at bounding box center [868, 585] width 69 height 44
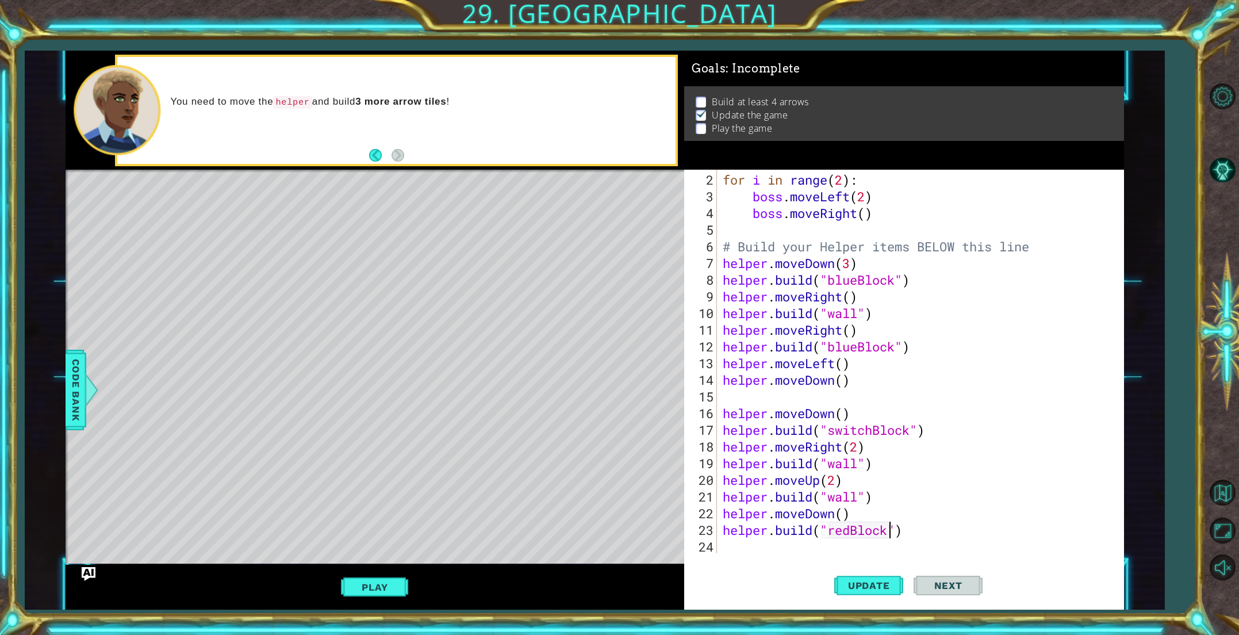
click at [412, 588] on div "Play" at bounding box center [375, 586] width 619 height 45
click at [402, 587] on button "Play" at bounding box center [374, 587] width 67 height 22
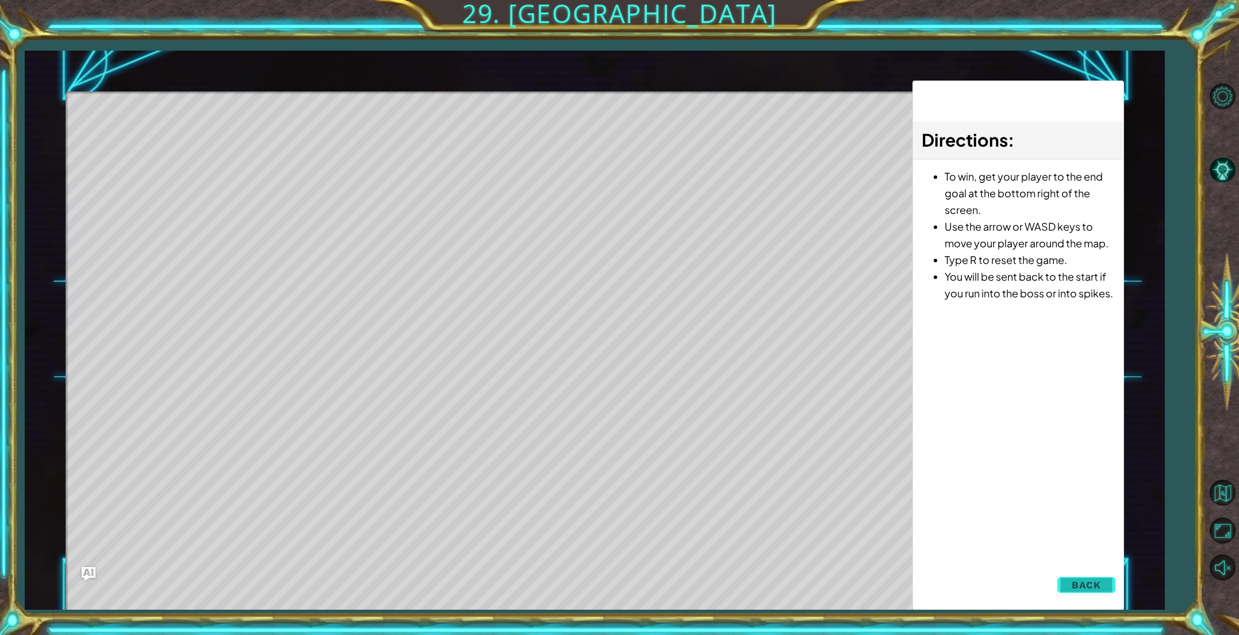
click at [1087, 581] on span "Back" at bounding box center [1085, 584] width 29 height 11
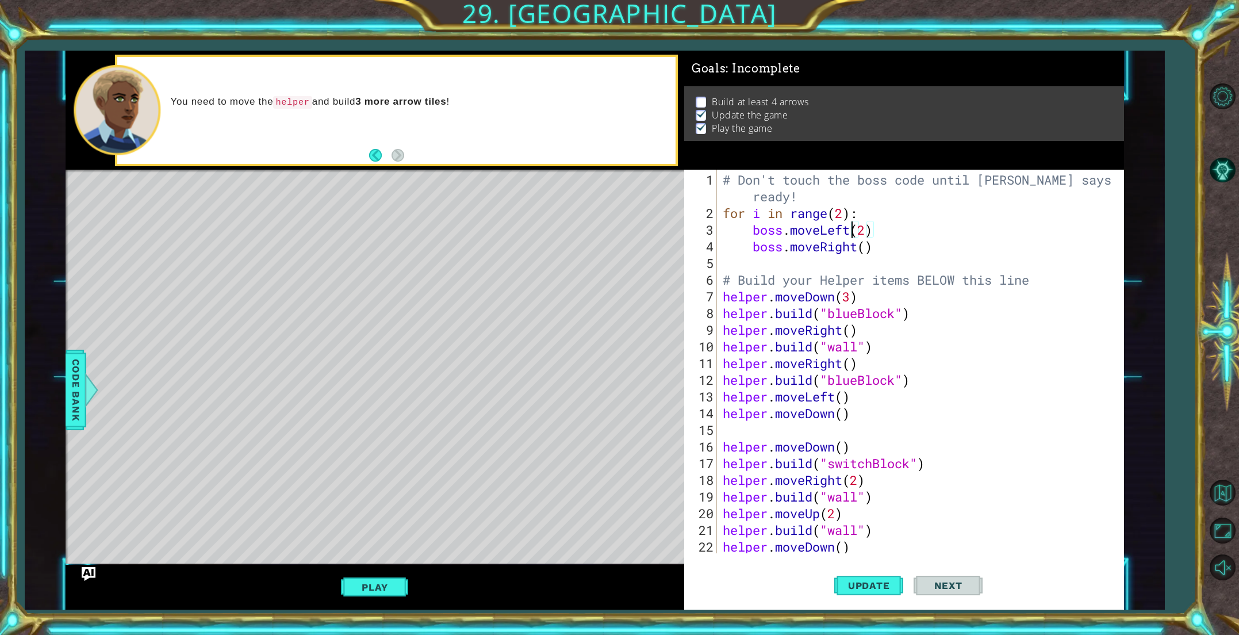
scroll to position [0, 6]
drag, startPoint x: 851, startPoint y: 229, endPoint x: 824, endPoint y: 229, distance: 27.0
click at [824, 229] on div "# Don't touch the boss code until [PERSON_NAME] says you're ready! for i in ran…" at bounding box center [922, 387] width 405 height 433
click at [804, 245] on div "boss.moveUp (steps) press enter" at bounding box center [853, 257] width 217 height 41
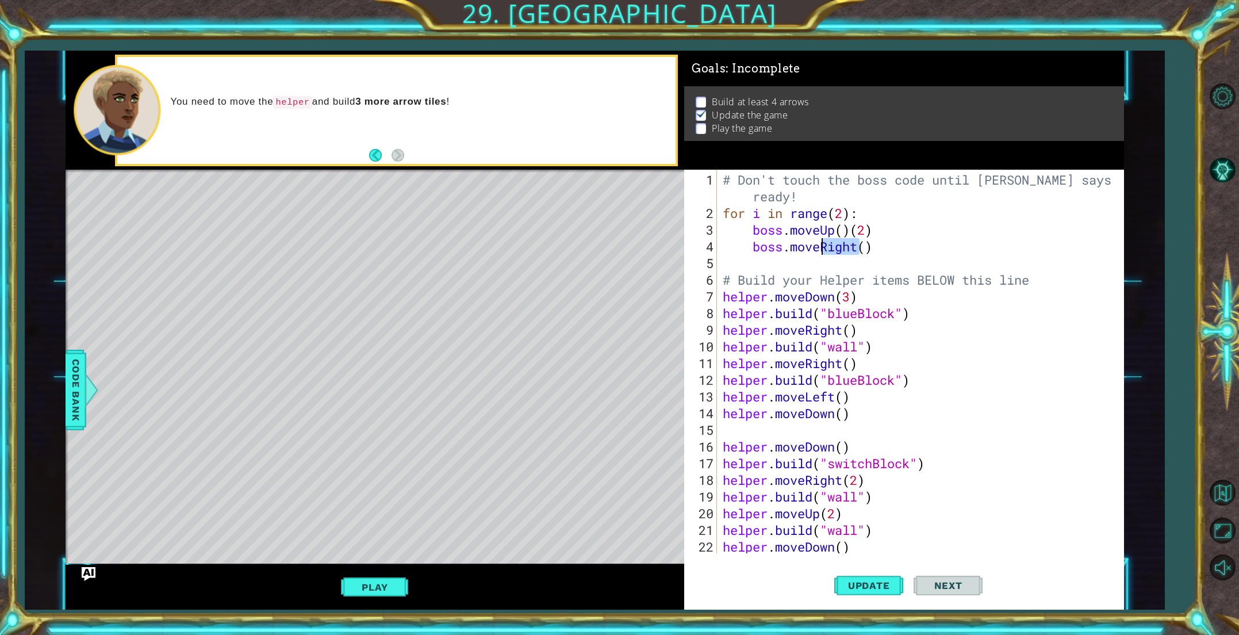
drag, startPoint x: 859, startPoint y: 248, endPoint x: 824, endPoint y: 247, distance: 35.1
click at [824, 247] on div "# Don't touch the boss code until [PERSON_NAME] says you're ready! for i in ran…" at bounding box center [922, 387] width 405 height 433
click at [854, 593] on button "Update" at bounding box center [868, 585] width 69 height 44
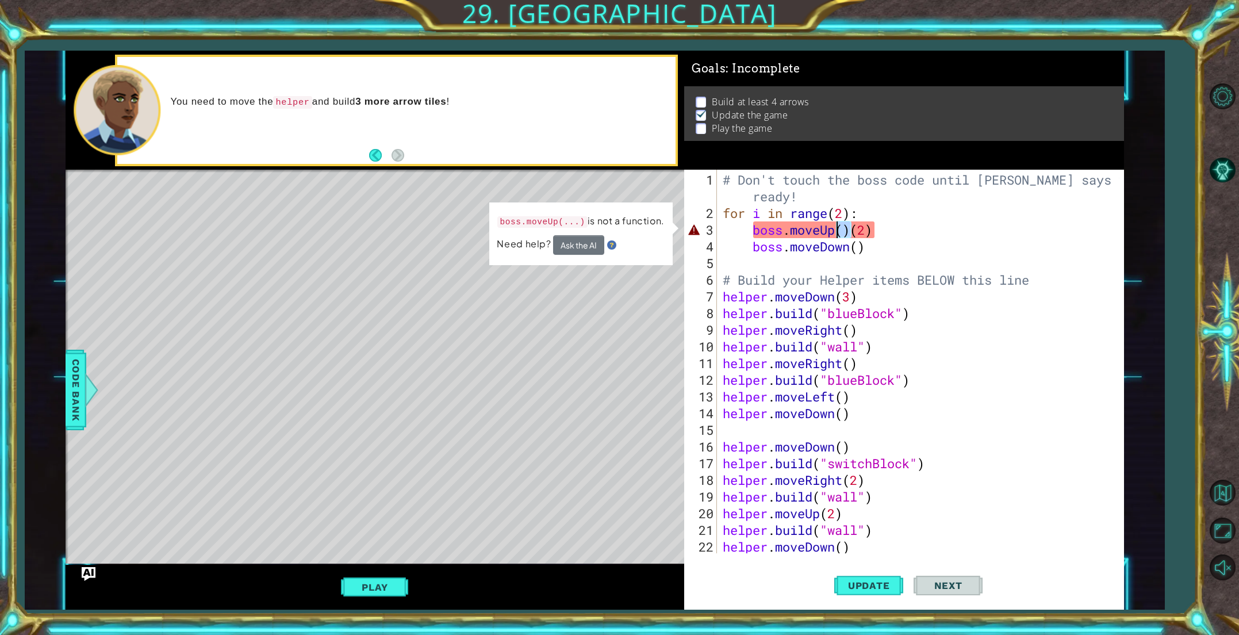
drag, startPoint x: 850, startPoint y: 232, endPoint x: 838, endPoint y: 231, distance: 11.6
click at [838, 231] on div "# Don't touch the boss code until [PERSON_NAME] says you're ready! for i in ran…" at bounding box center [922, 387] width 405 height 433
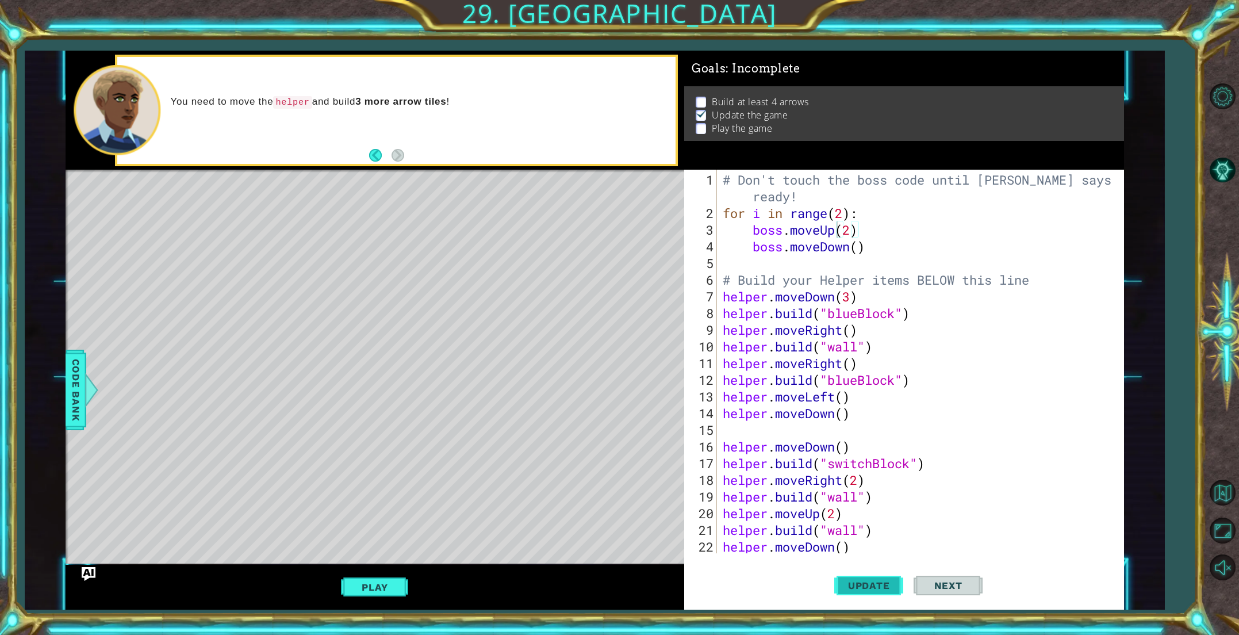
click at [848, 587] on span "Update" at bounding box center [868, 584] width 65 height 11
click at [863, 248] on div "# Don't touch the boss code until [PERSON_NAME] says you're ready! for i in ran…" at bounding box center [922, 387] width 405 height 433
click at [845, 575] on button "Update" at bounding box center [868, 585] width 69 height 44
click at [386, 590] on button "Play" at bounding box center [374, 587] width 67 height 22
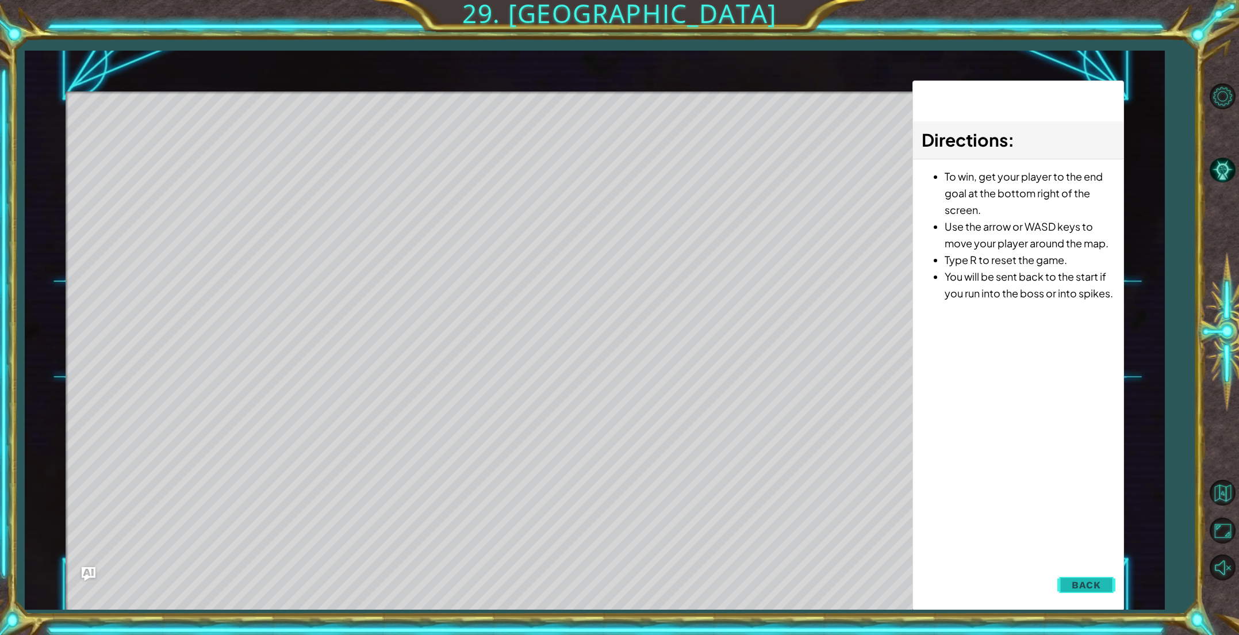
click at [1090, 591] on button "Back" at bounding box center [1086, 584] width 58 height 23
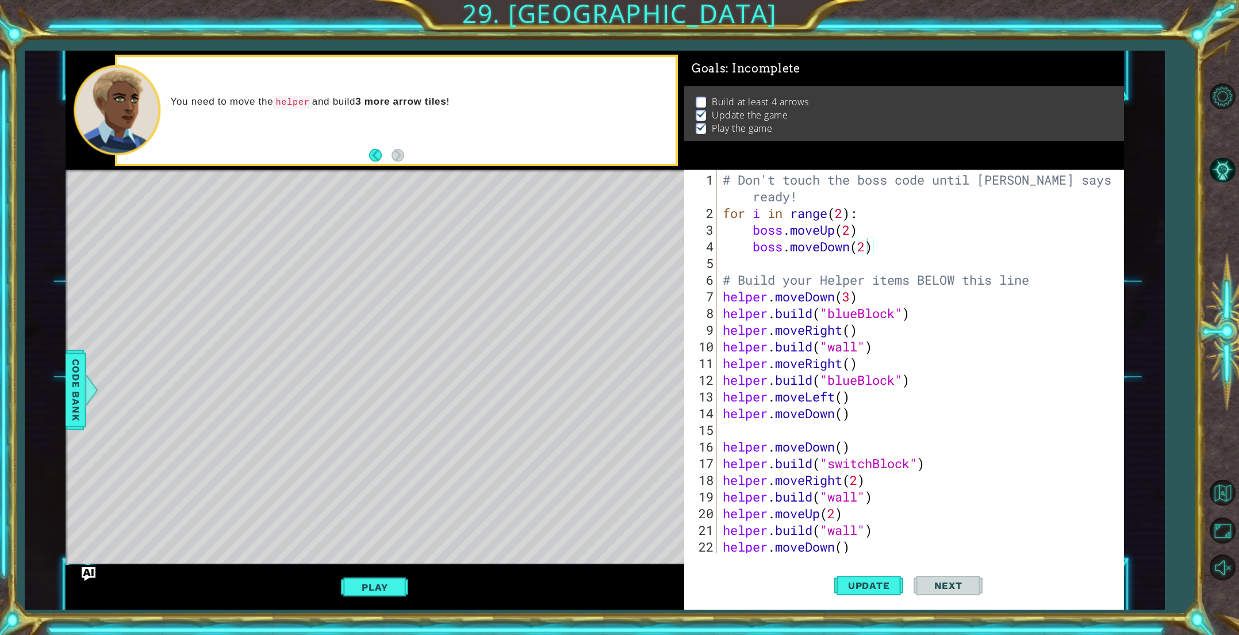
click at [842, 211] on div "# Don't touch the boss code until [PERSON_NAME] says you're ready! for i in ran…" at bounding box center [922, 387] width 405 height 433
click at [856, 590] on span "Update" at bounding box center [868, 584] width 65 height 11
click at [400, 586] on button "Play" at bounding box center [374, 587] width 67 height 22
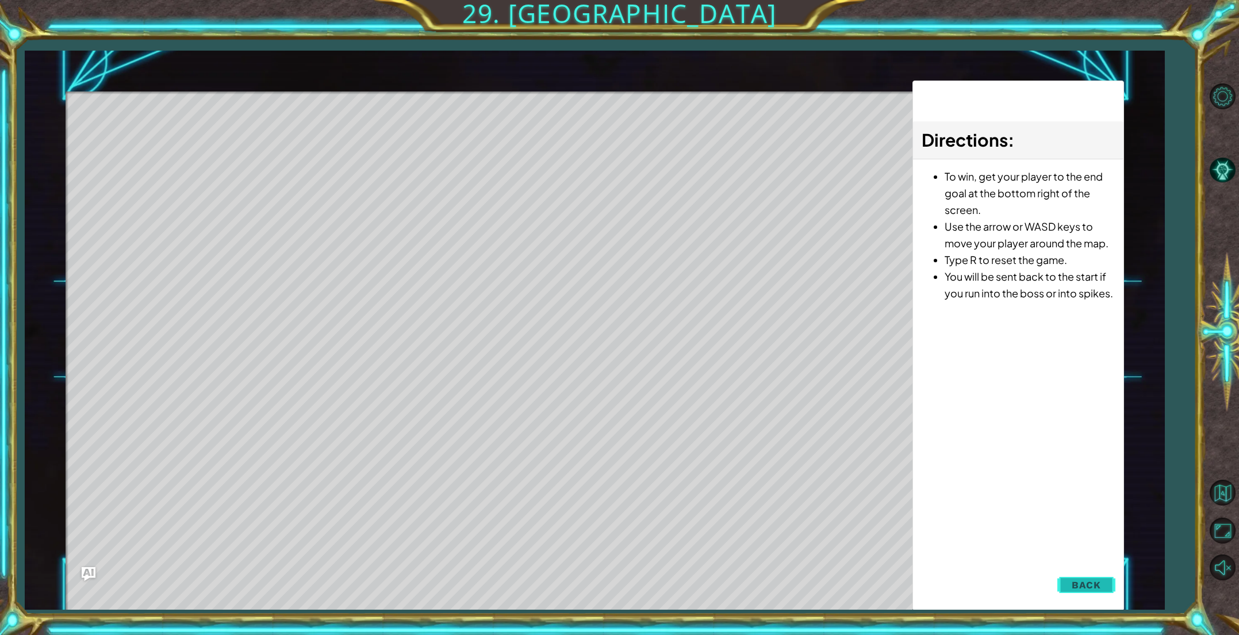
click at [1102, 589] on button "Back" at bounding box center [1086, 584] width 58 height 23
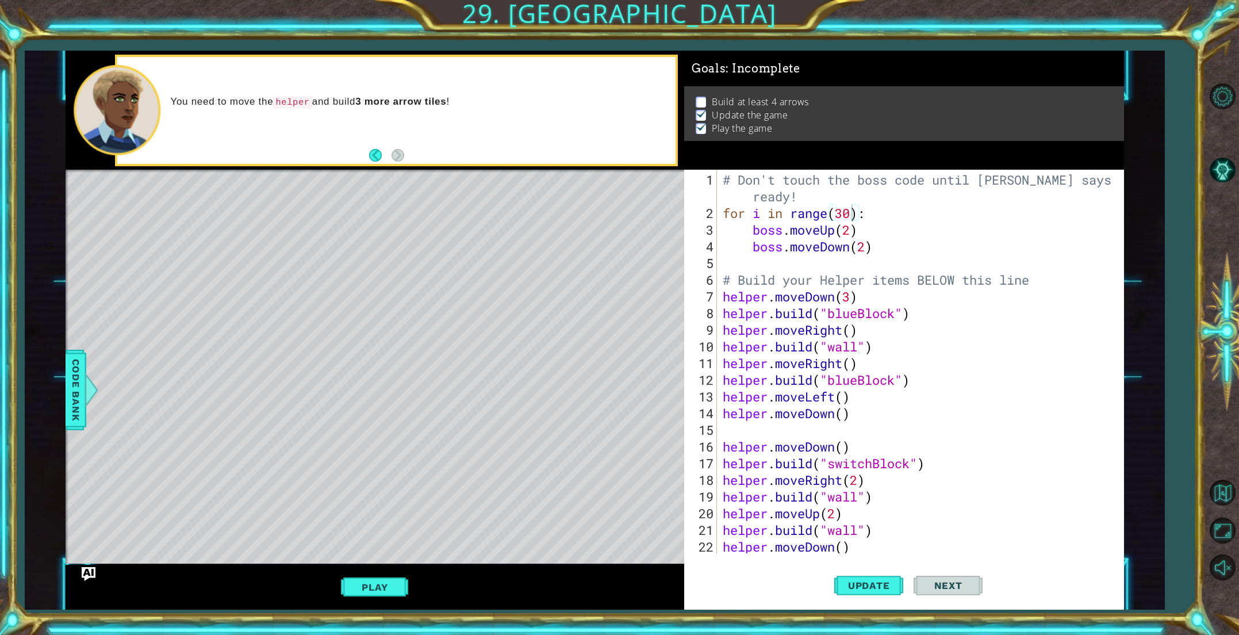
click at [852, 230] on div "# Don't touch the boss code until [PERSON_NAME] says you're ready! for i in ran…" at bounding box center [922, 387] width 405 height 433
click at [868, 249] on div "# Don't touch the boss code until [PERSON_NAME] says you're ready! for i in ran…" at bounding box center [922, 387] width 405 height 433
type textarea "boss.moveDown(4)"
click at [857, 583] on span "Update" at bounding box center [868, 584] width 65 height 11
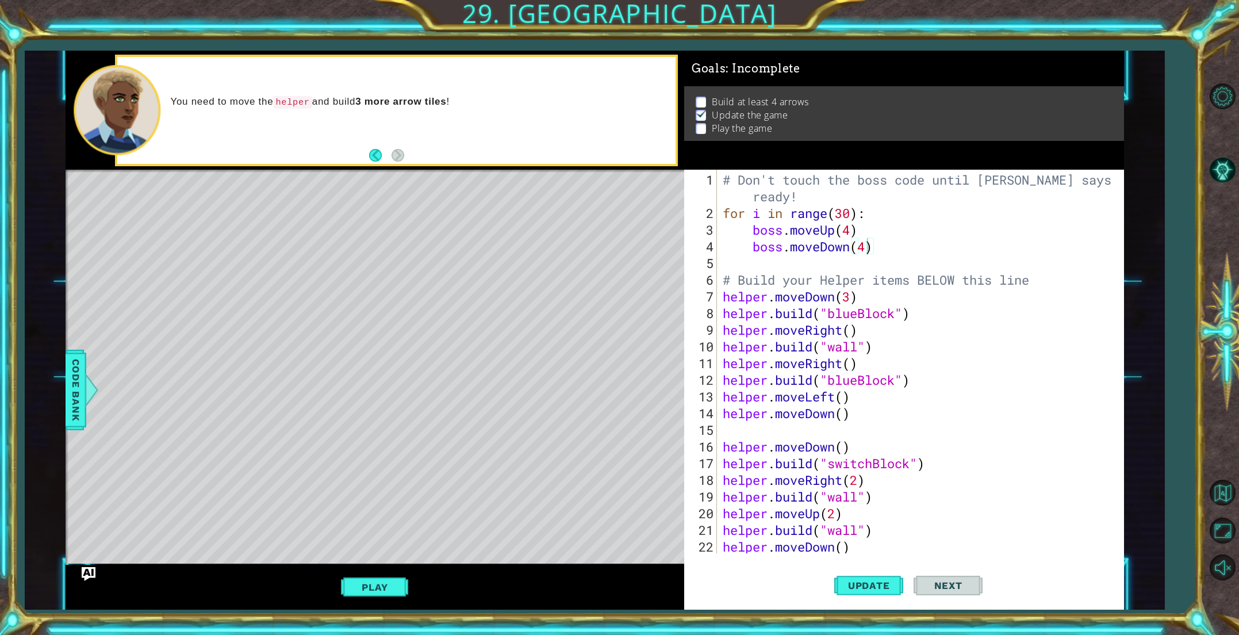
click at [394, 590] on button "Play" at bounding box center [374, 587] width 67 height 22
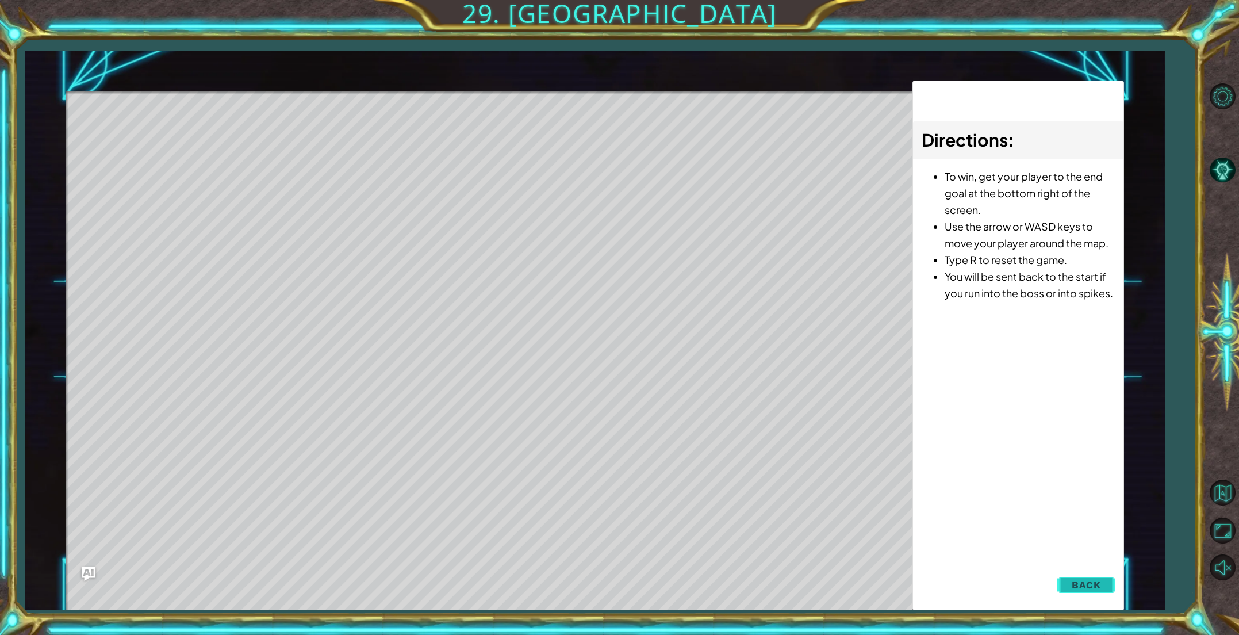
click at [1085, 581] on span "Back" at bounding box center [1085, 584] width 29 height 11
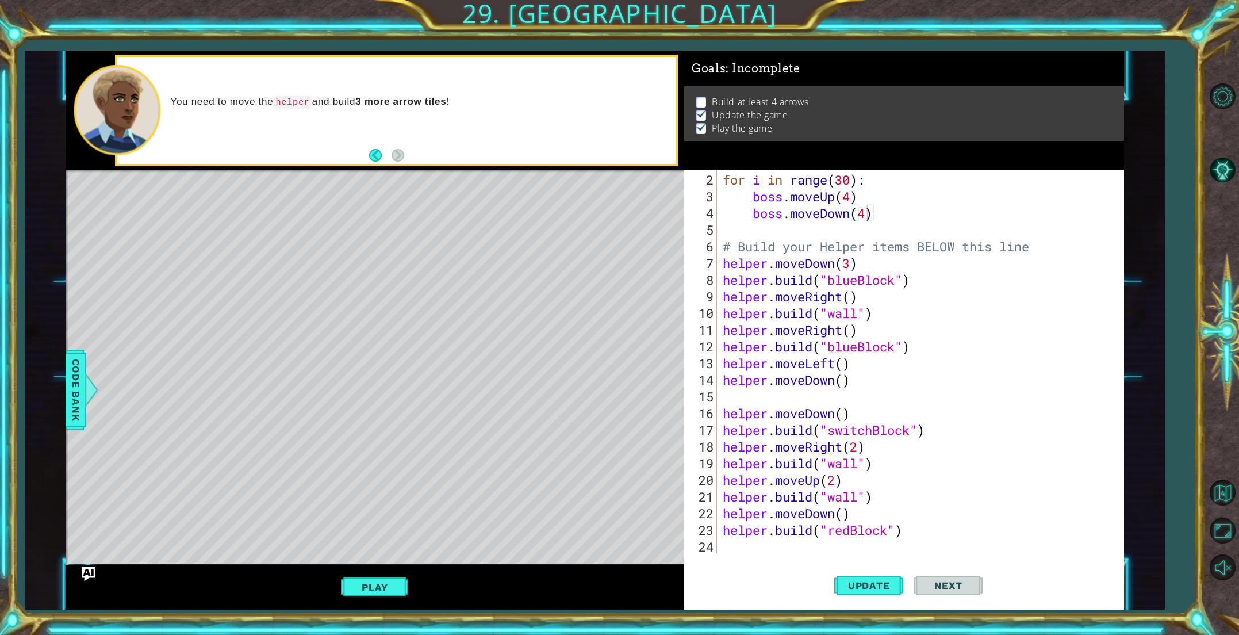
scroll to position [0, 0]
click at [777, 541] on div "for i in range ( 30 ) : boss . moveUp ( 4 ) boss . moveDown ( 4 ) # Build your …" at bounding box center [922, 379] width 405 height 417
click at [874, 586] on span "Update" at bounding box center [868, 584] width 65 height 11
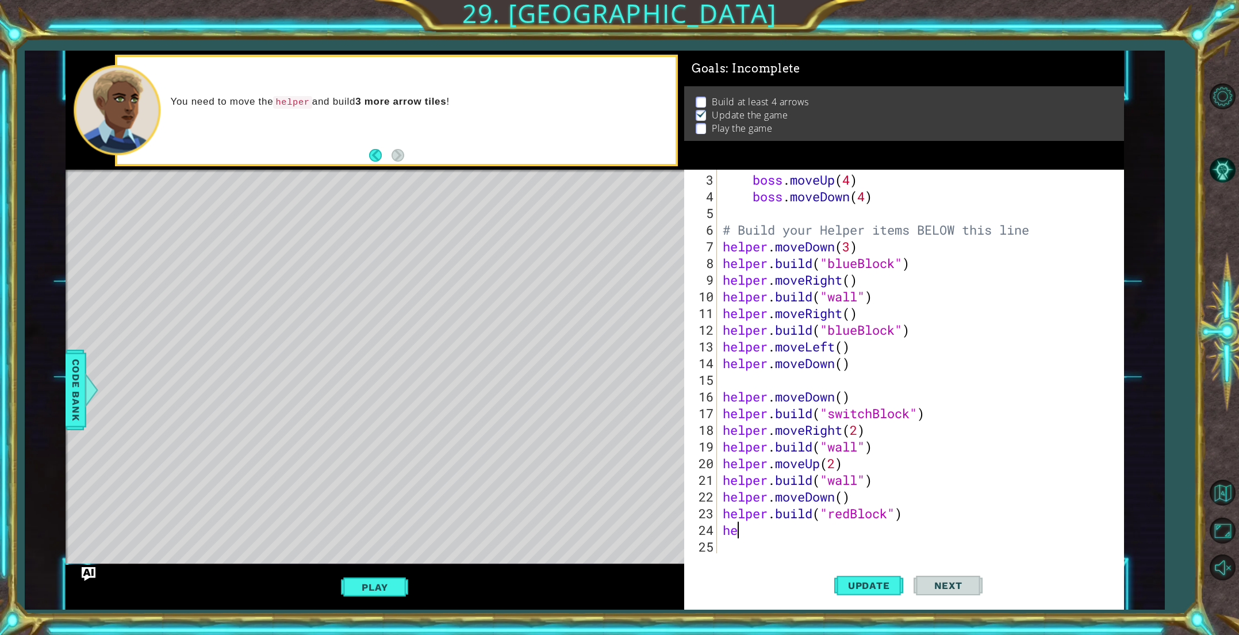
type textarea "help"
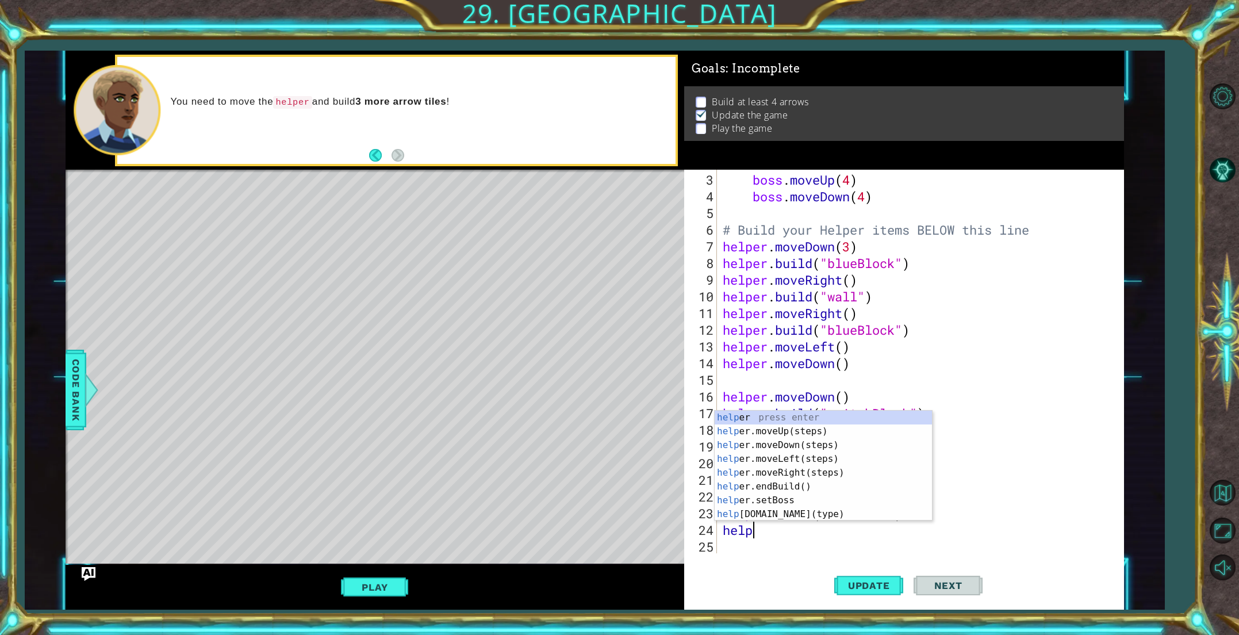
scroll to position [0, 1]
click at [798, 472] on div "help er press enter help er.moveUp(steps) press enter help er.moveDown(steps) p…" at bounding box center [823, 479] width 217 height 138
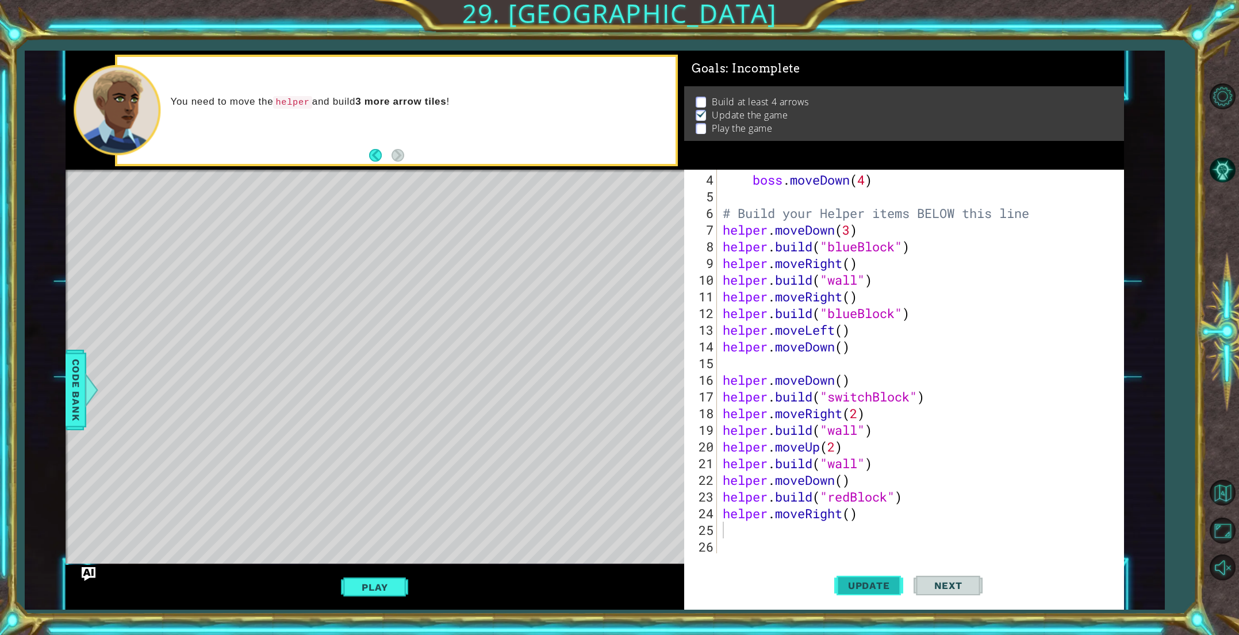
click at [866, 579] on span "Update" at bounding box center [868, 584] width 65 height 11
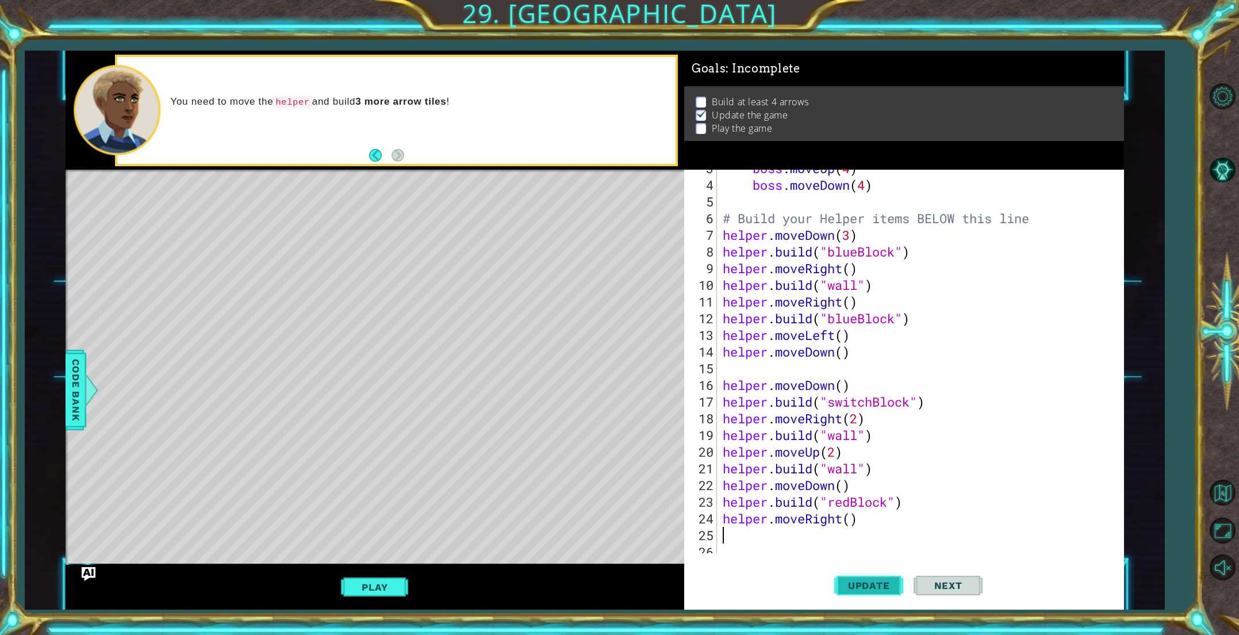
scroll to position [60, 0]
type textarea "h"
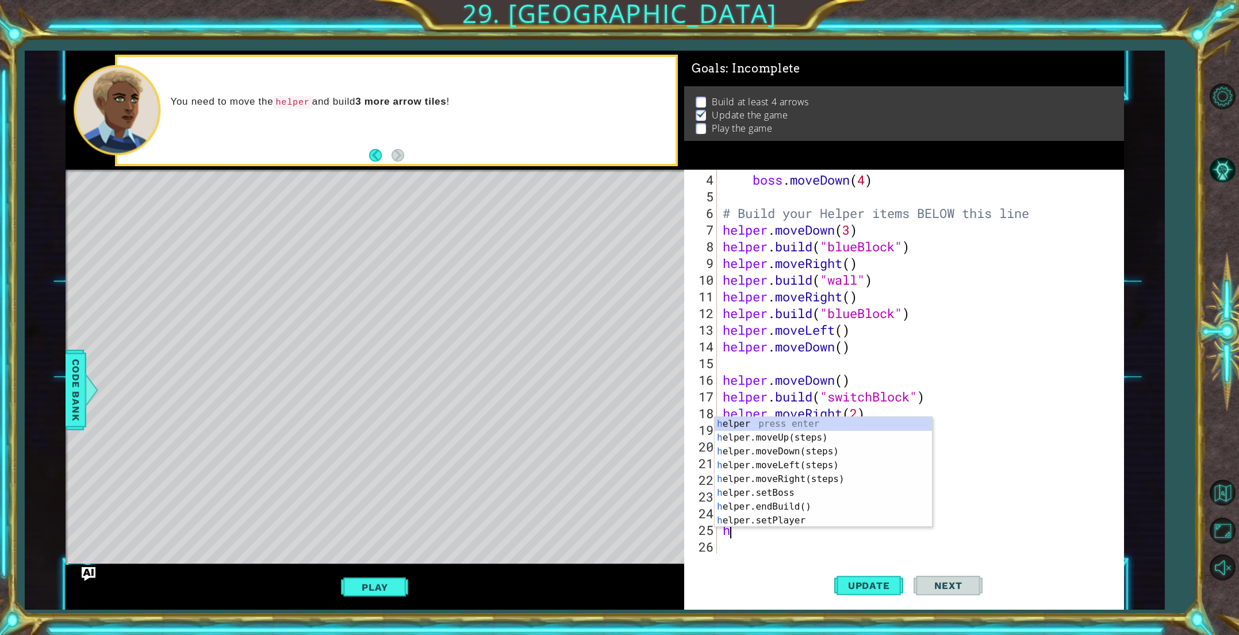
scroll to position [67, 0]
click at [801, 441] on div "h elper press enter h elper.moveUp(steps) press enter h elper.moveDown(steps) p…" at bounding box center [823, 486] width 217 height 138
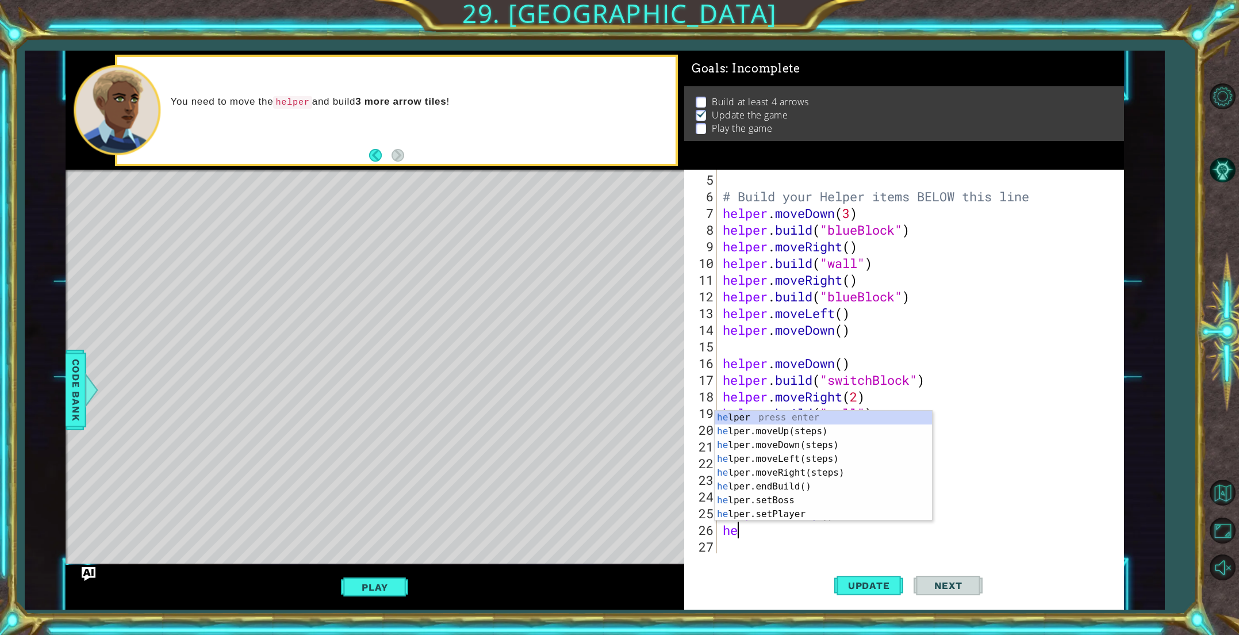
scroll to position [0, 0]
click at [805, 512] on div "hel per press enter hel per.moveUp(steps) press enter hel per.moveDown(steps) p…" at bounding box center [823, 479] width 217 height 138
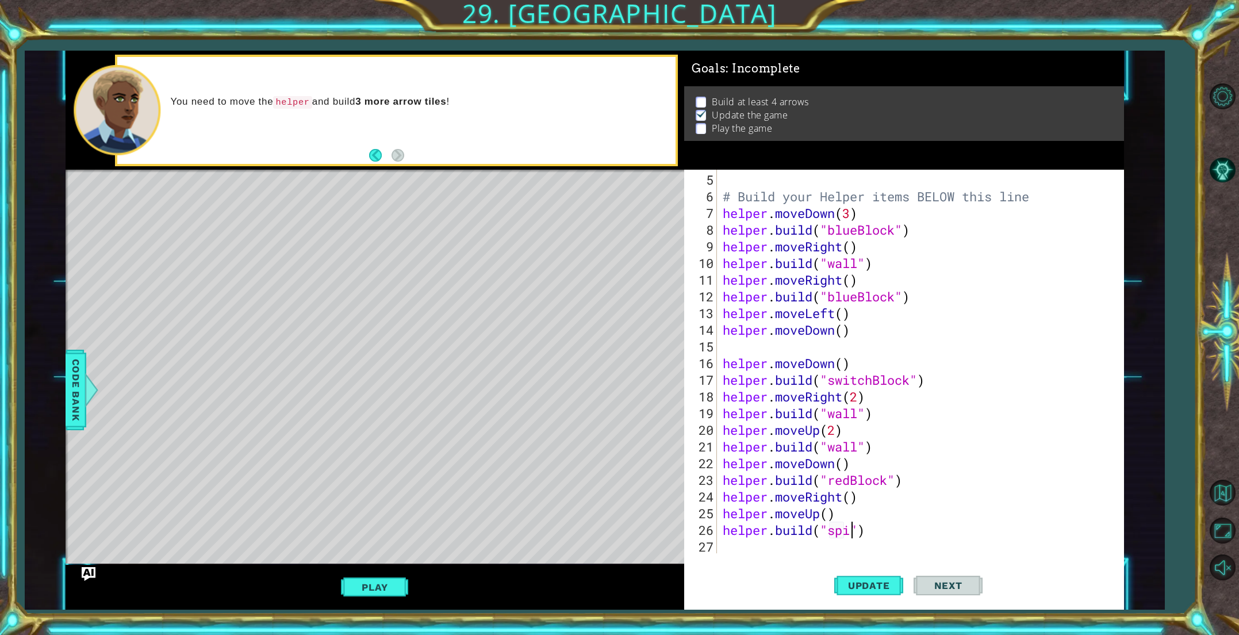
scroll to position [0, 6]
click at [844, 581] on span "Update" at bounding box center [868, 584] width 65 height 11
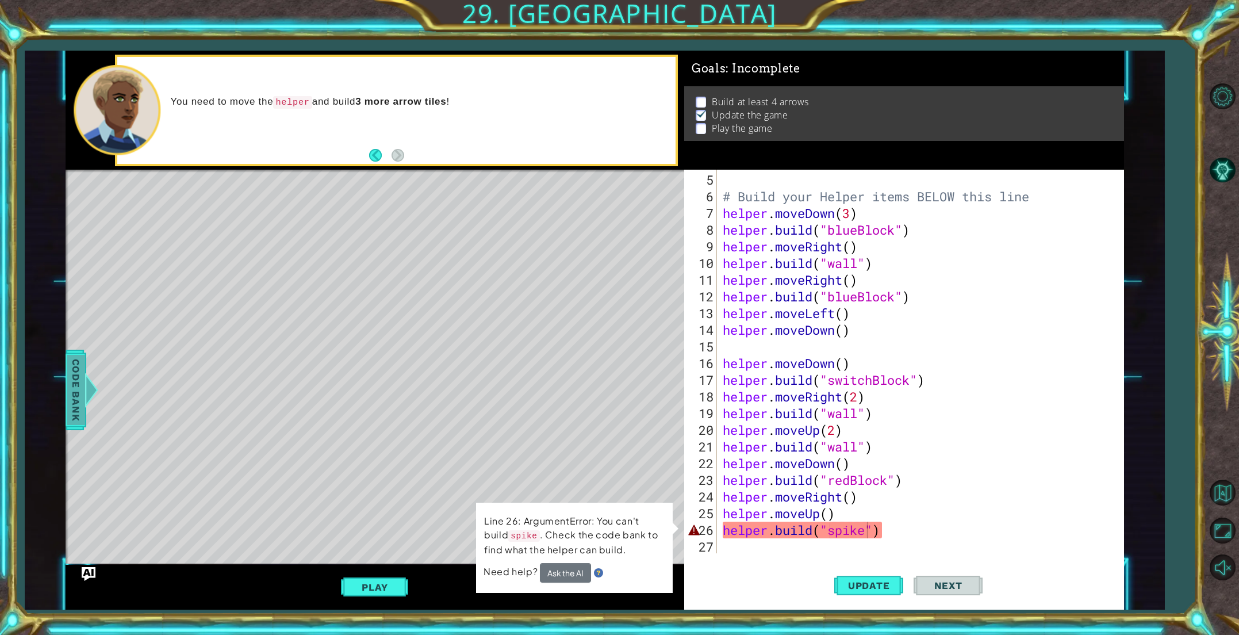
click at [73, 383] on span "Code Bank" at bounding box center [76, 390] width 18 height 70
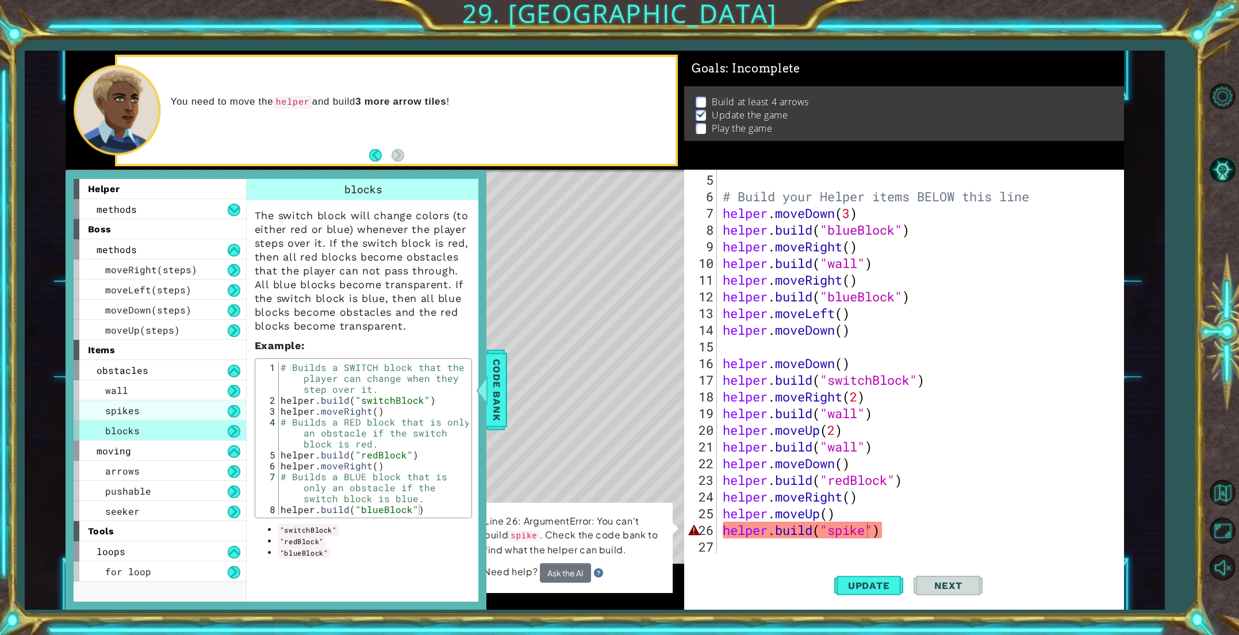
click at [155, 414] on div "spikes" at bounding box center [160, 410] width 172 height 20
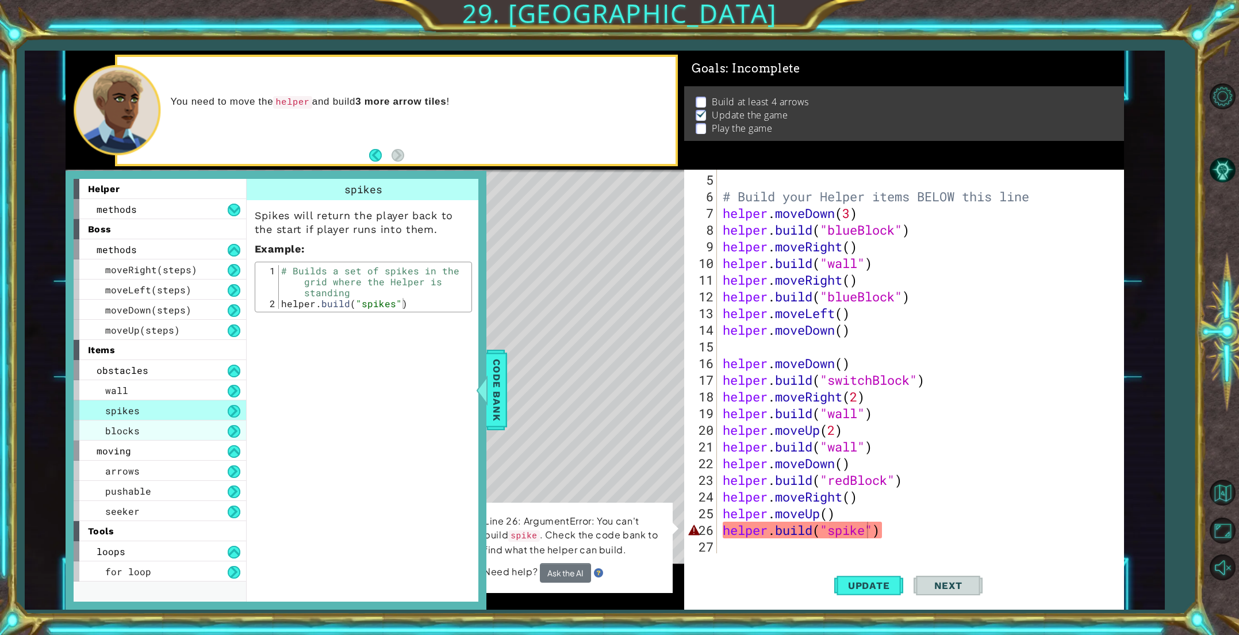
click at [144, 429] on div "blocks" at bounding box center [160, 430] width 172 height 20
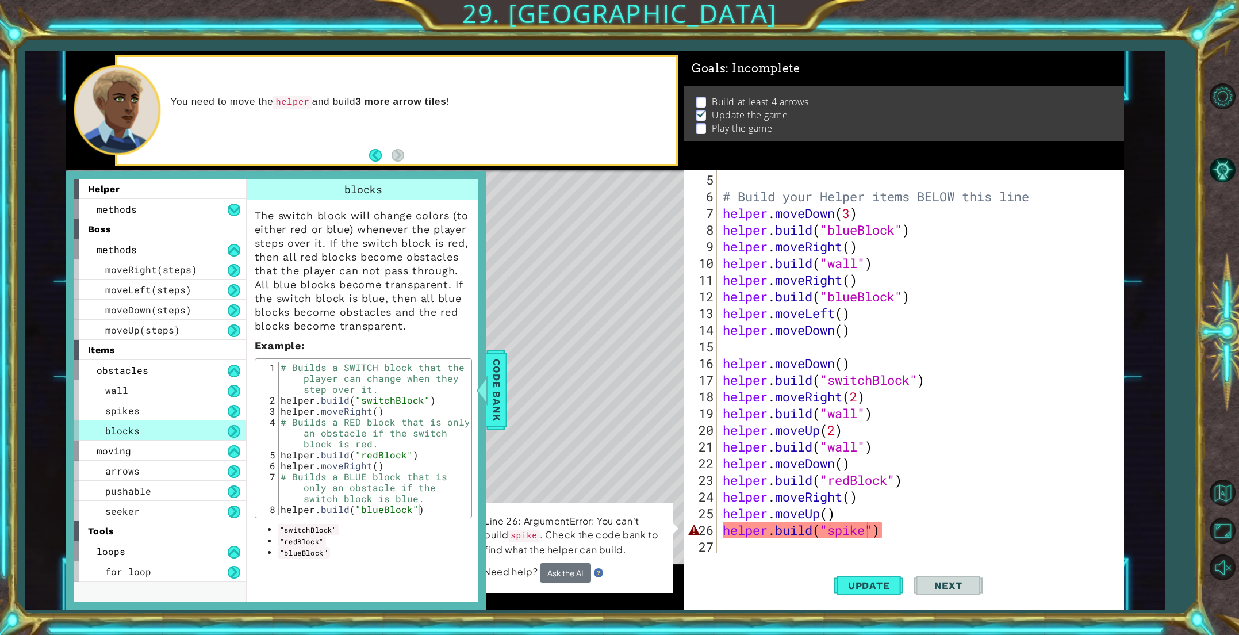
click at [863, 528] on div "# Build your Helper items BELOW this line helper . moveDown ( 3 ) helper . buil…" at bounding box center [922, 379] width 405 height 417
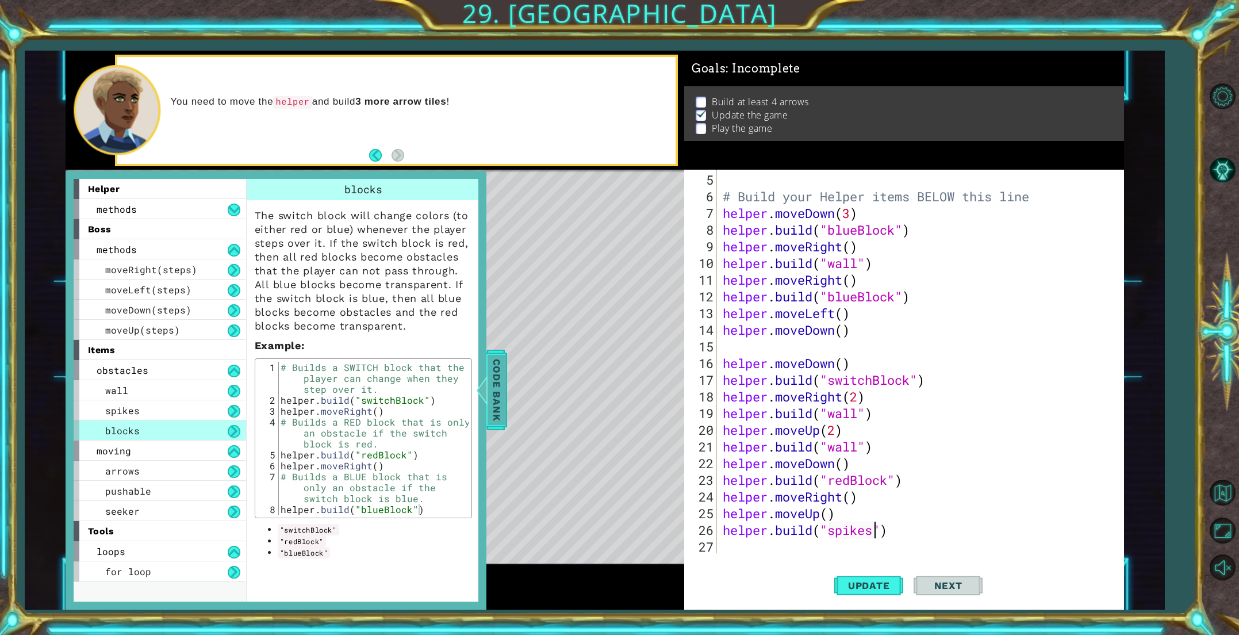
type textarea "[DOMAIN_NAME]("spikes")"
drag, startPoint x: 494, startPoint y: 405, endPoint x: 500, endPoint y: 406, distance: 5.9
click at [494, 405] on span "Code Bank" at bounding box center [496, 390] width 18 height 70
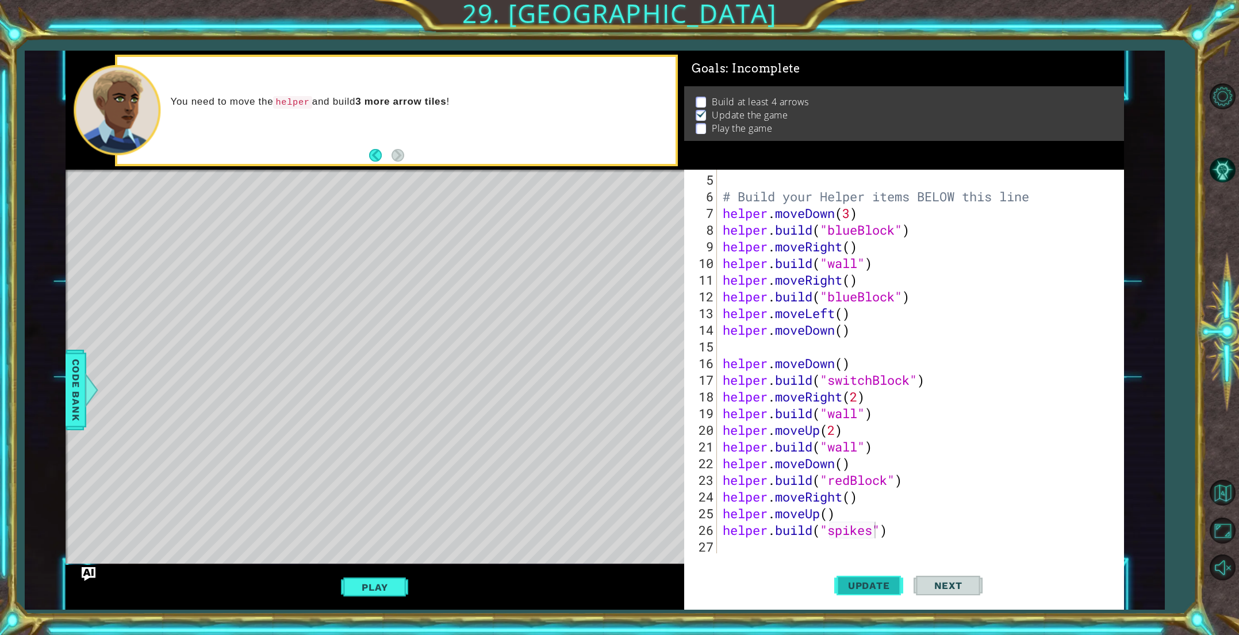
click at [846, 577] on button "Update" at bounding box center [868, 585] width 69 height 44
click at [732, 548] on div "# Build your Helper items BELOW this line helper . moveDown ( 3 ) helper . buil…" at bounding box center [922, 379] width 405 height 417
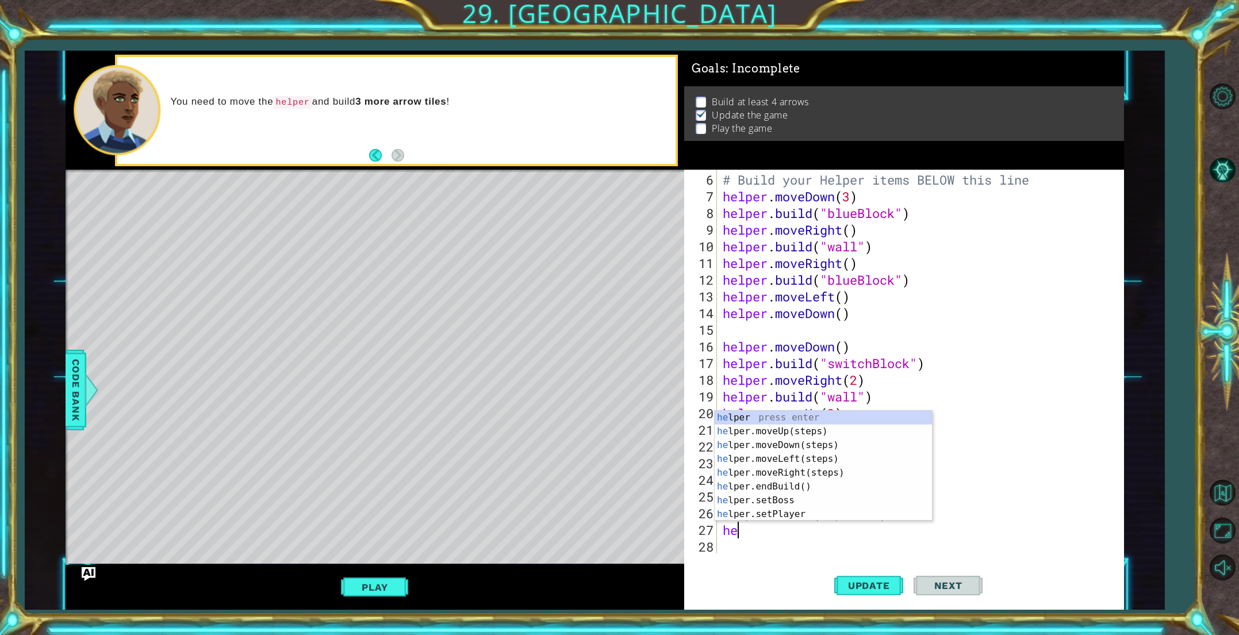
type textarea "hel"
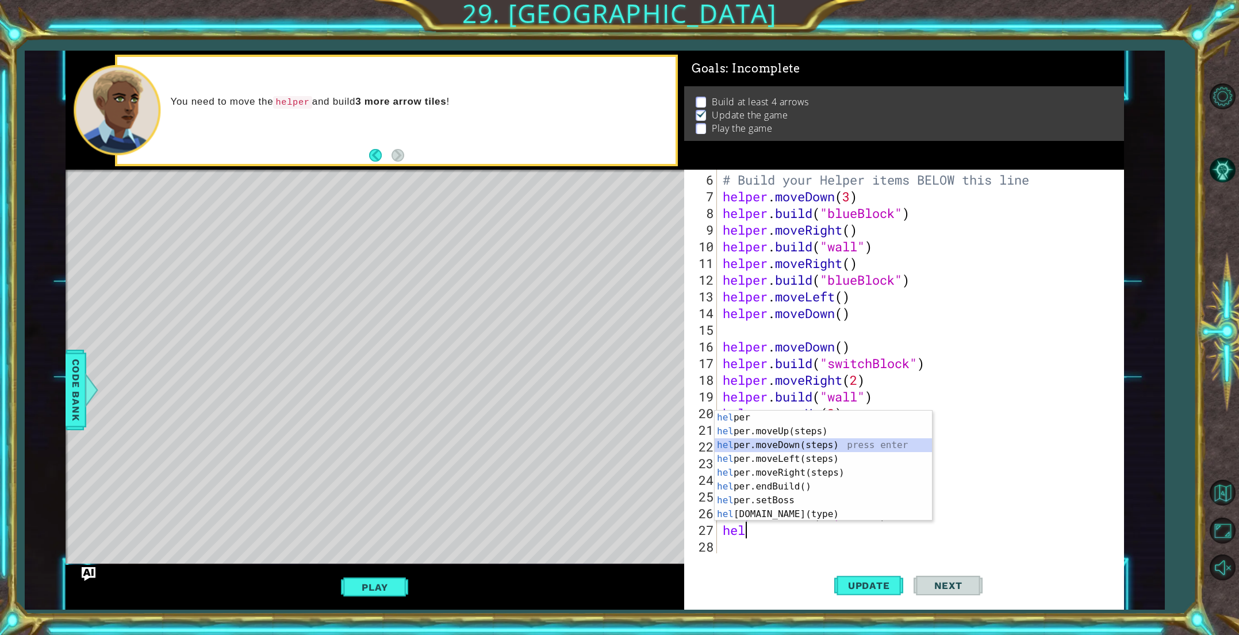
click at [802, 447] on div "hel per press enter hel per.moveUp(steps) press enter hel per.moveDown(steps) p…" at bounding box center [823, 479] width 217 height 138
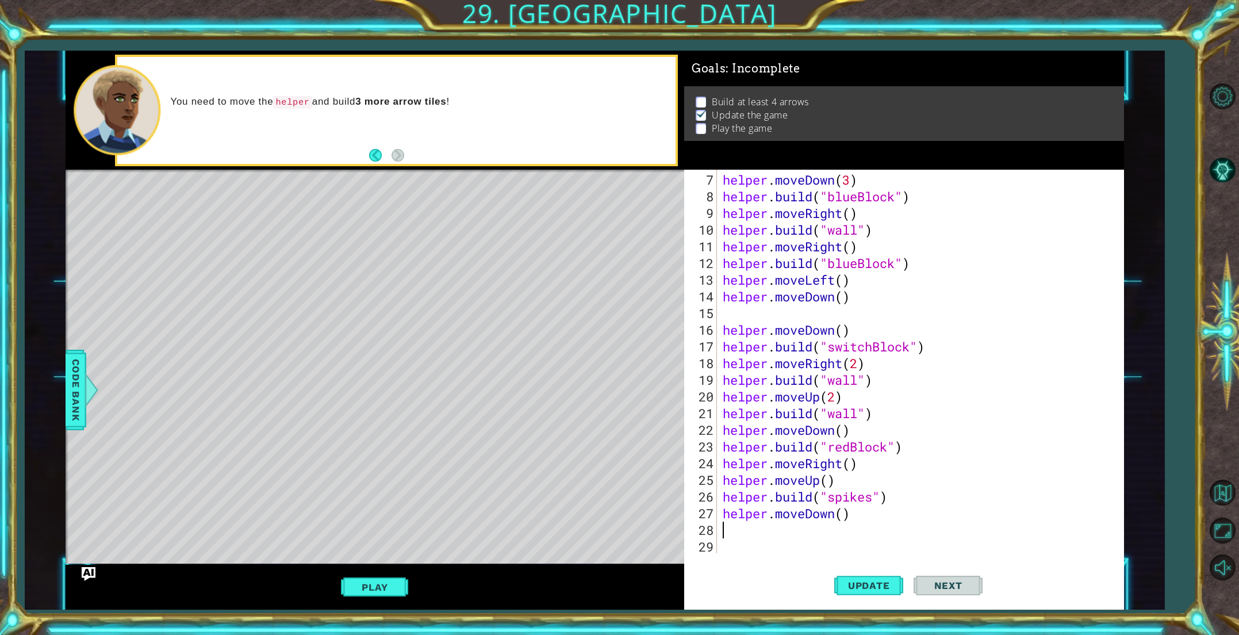
scroll to position [117, 0]
click at [850, 516] on div "helper . moveDown ( 3 ) helper . build ( "blueBlock" ) helper . moveRight ( ) h…" at bounding box center [922, 379] width 405 height 417
click at [842, 515] on div "helper . moveDown ( 3 ) helper . build ( "blueBlock" ) helper . moveRight ( ) h…" at bounding box center [922, 379] width 405 height 417
type textarea "helper.moveDown(2)"
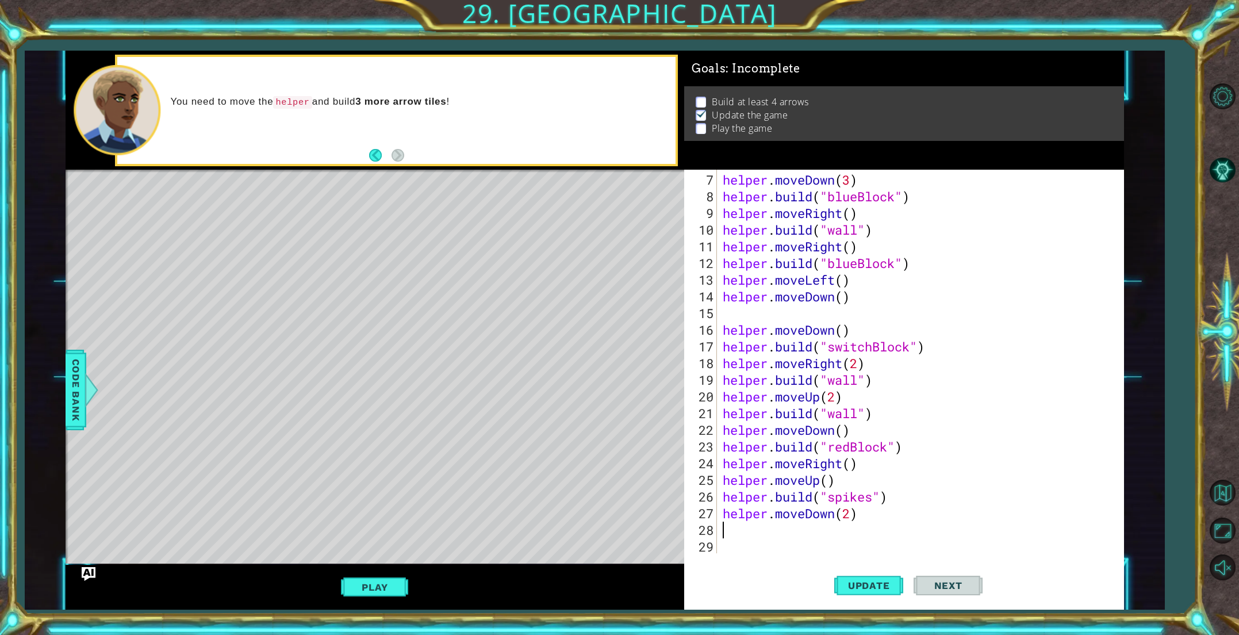
click at [806, 531] on div "helper . moveDown ( 3 ) helper . build ( "blueBlock" ) helper . moveRight ( ) h…" at bounding box center [922, 379] width 405 height 417
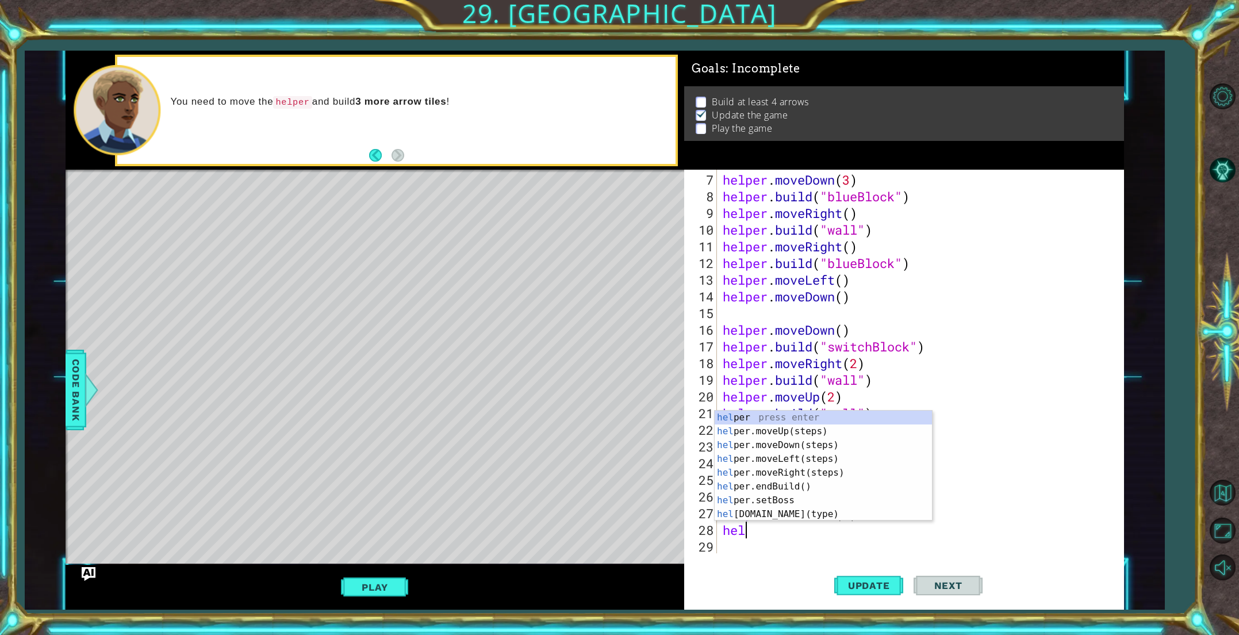
scroll to position [0, 1]
click at [767, 512] on div "help er press enter help er.moveUp(steps) press enter help er.moveDown(steps) p…" at bounding box center [823, 479] width 217 height 138
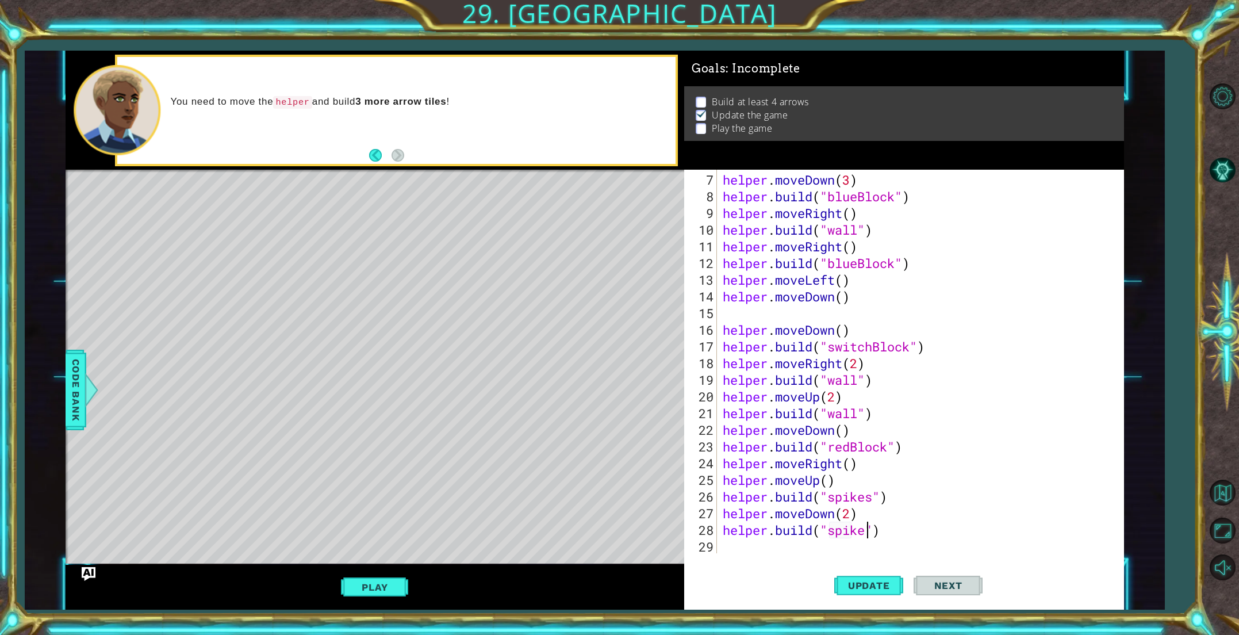
scroll to position [0, 6]
type textarea "[DOMAIN_NAME]("spikes")"
click at [850, 577] on button "Update" at bounding box center [868, 585] width 69 height 44
click at [402, 591] on button "Play" at bounding box center [374, 587] width 67 height 22
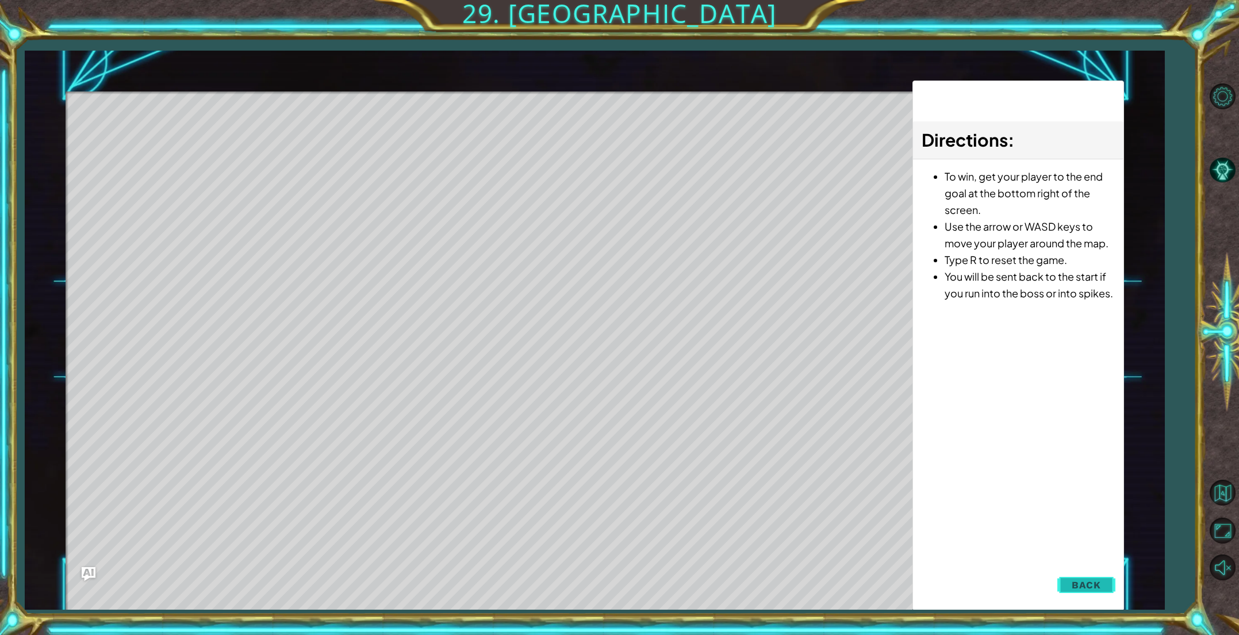
click at [1076, 588] on span "Back" at bounding box center [1085, 584] width 29 height 11
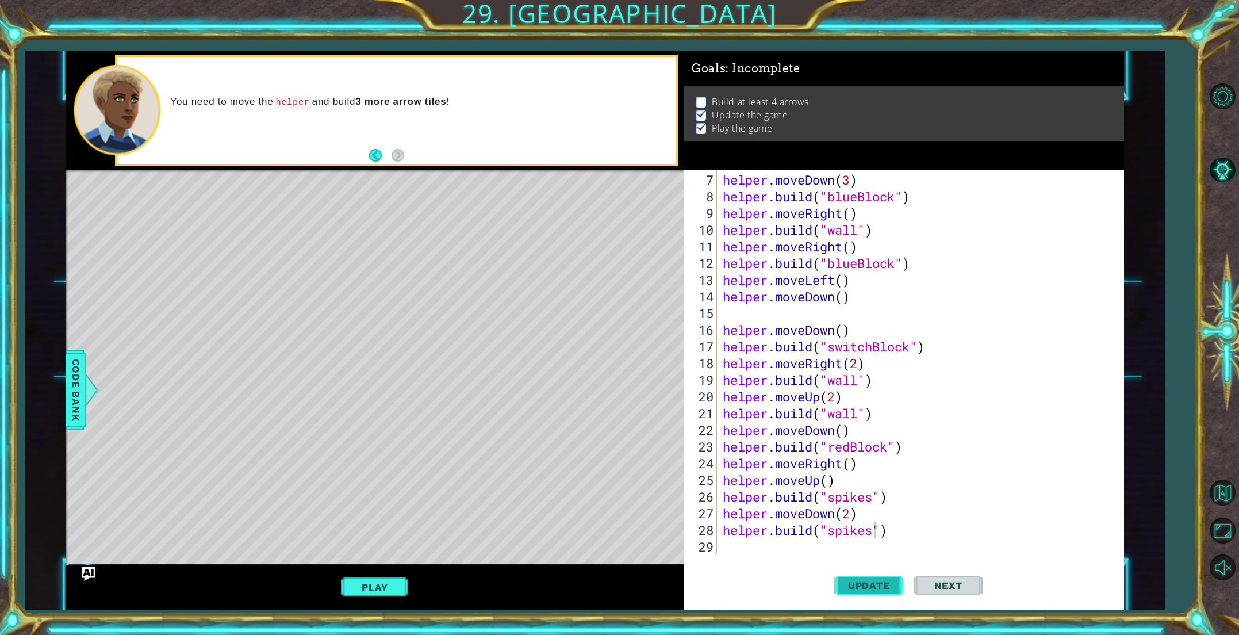
click at [870, 583] on span "Update" at bounding box center [868, 584] width 65 height 11
click at [742, 544] on div "helper . moveDown ( 3 ) helper . build ( "blueBlock" ) helper . moveRight ( ) h…" at bounding box center [922, 379] width 405 height 417
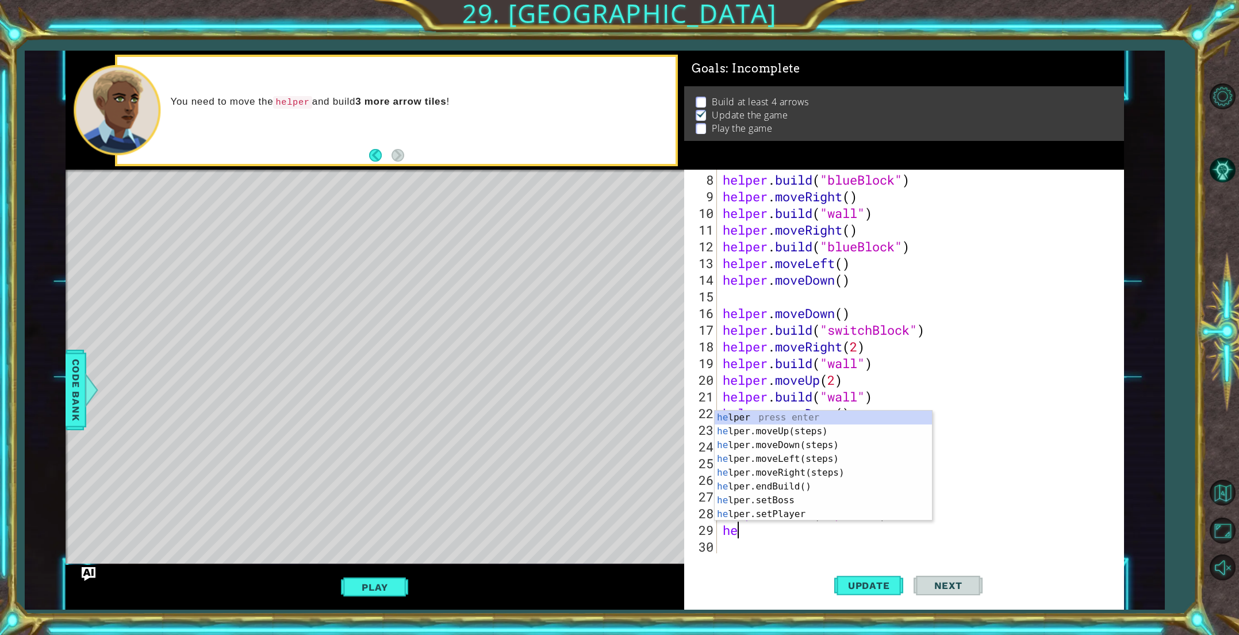
scroll to position [0, 0]
type textarea "helper"
click at [802, 429] on div "helper press enter helper .moveUp(steps) press enter helper .moveDown(steps) pr…" at bounding box center [823, 479] width 217 height 138
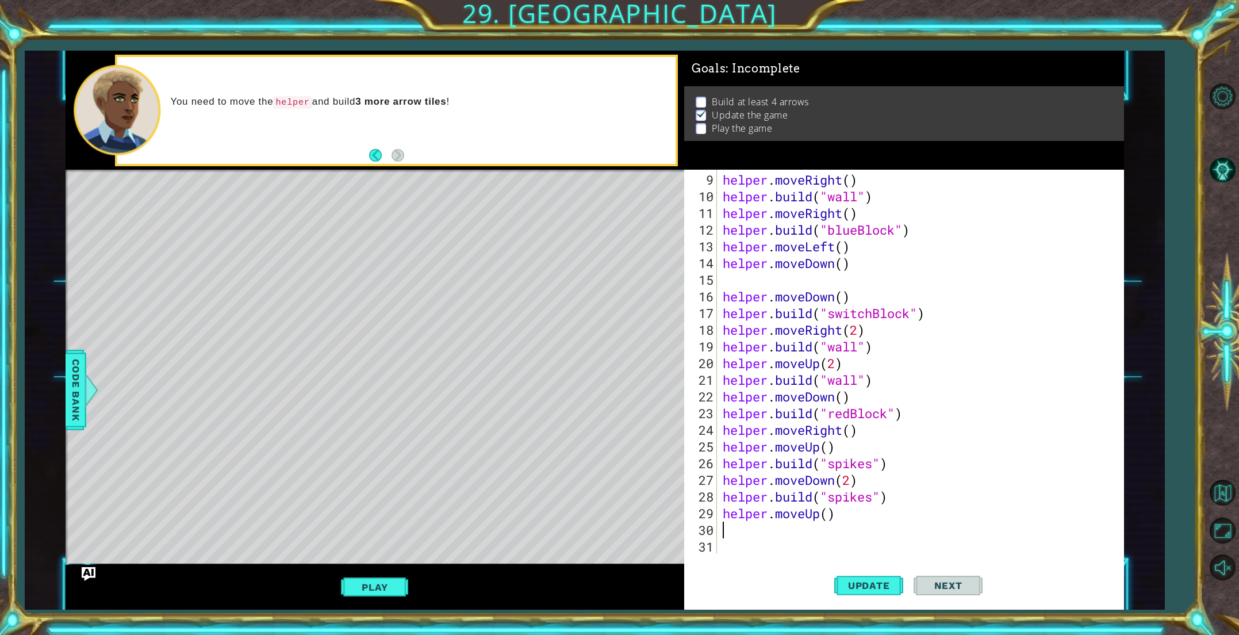
scroll to position [150, 0]
click at [829, 518] on div "helper . moveRight ( ) helper . build ( "wall" ) helper . moveRight ( ) helper …" at bounding box center [922, 379] width 405 height 417
type textarea "helper.moveUp(3)"
click at [847, 585] on span "Update" at bounding box center [868, 584] width 65 height 11
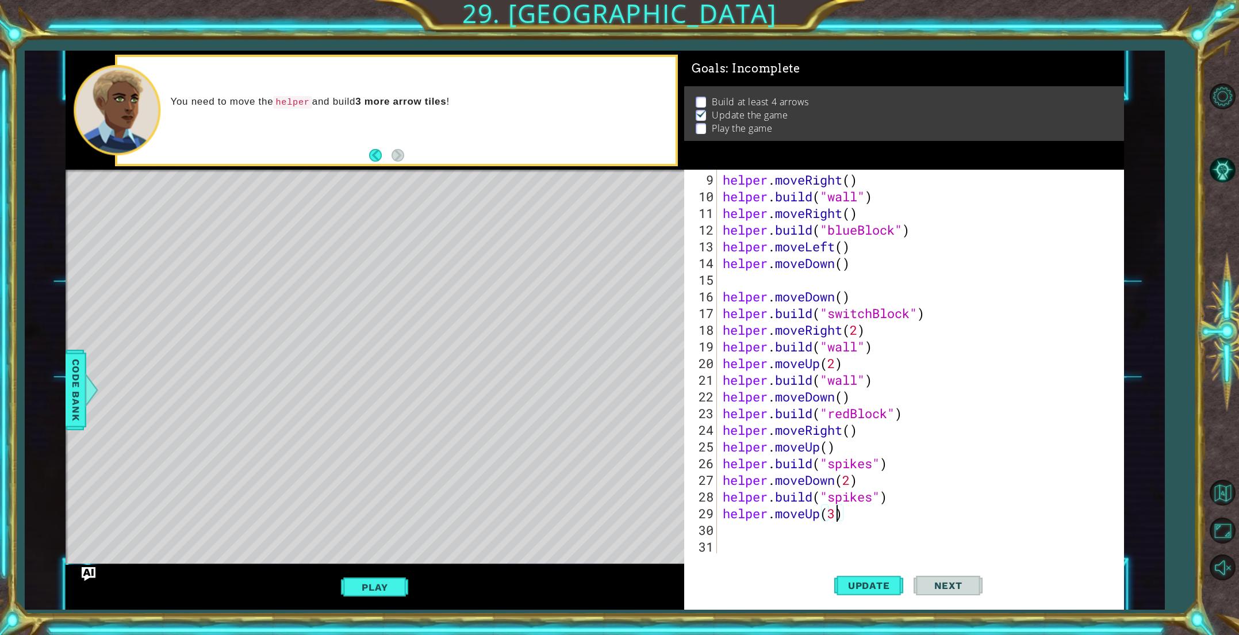
click at [815, 533] on div "helper . moveRight ( ) helper . build ( "wall" ) helper . moveRight ( ) helper …" at bounding box center [922, 379] width 405 height 417
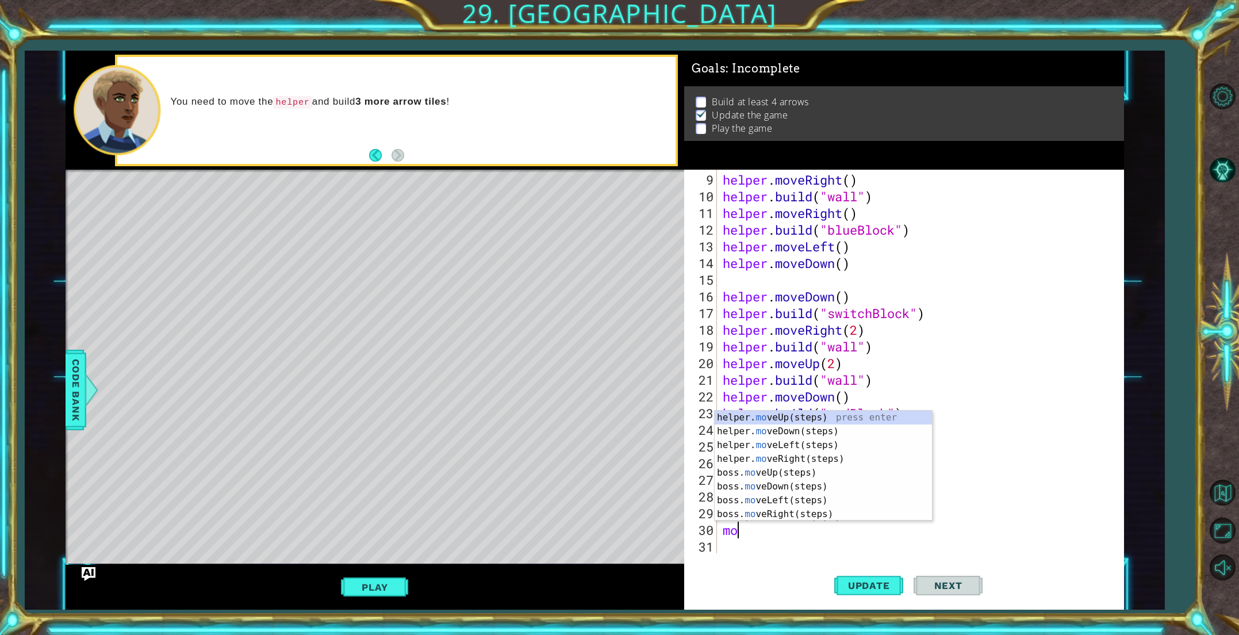
type textarea "mov"
click at [782, 444] on div "helper. mov eUp(steps) press enter helper. mov eDown(steps) press enter helper.…" at bounding box center [823, 479] width 217 height 138
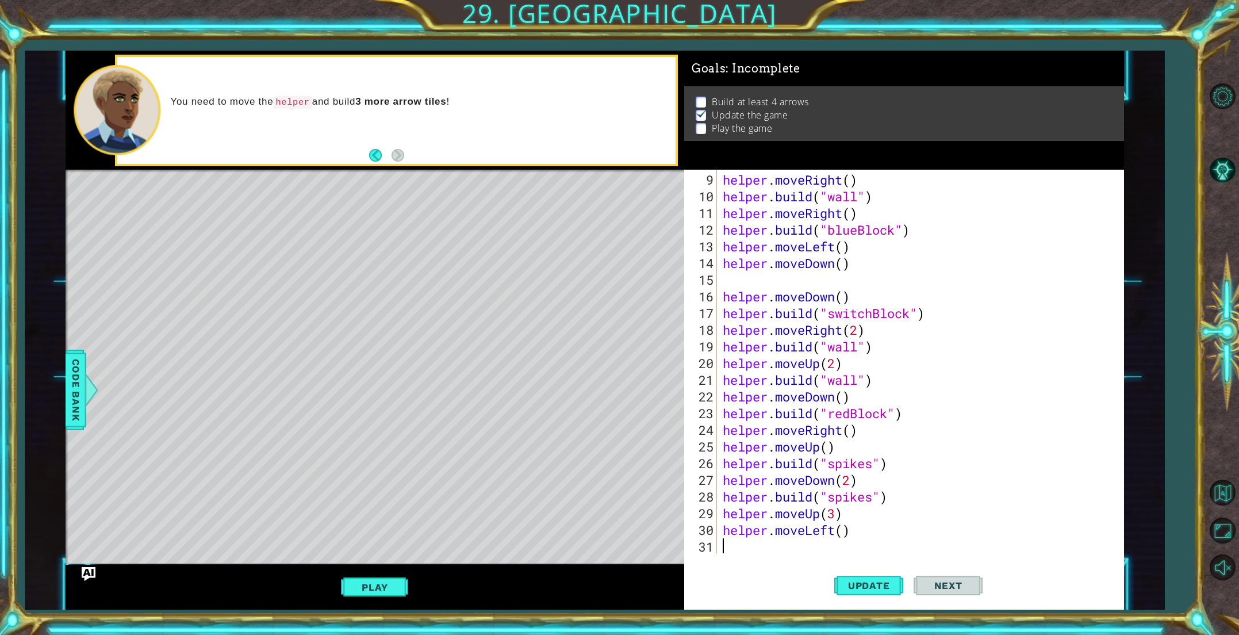
scroll to position [167, 0]
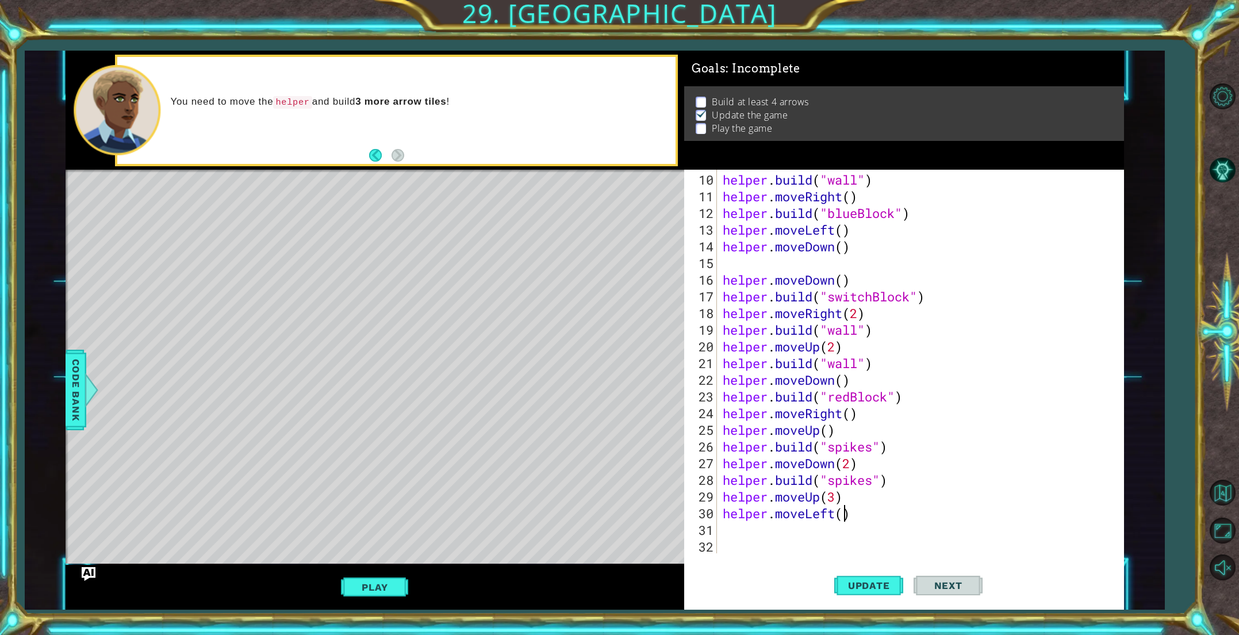
click at [846, 516] on div "helper . build ( "wall" ) helper . moveRight ( ) helper . build ( "blueBlock" )…" at bounding box center [922, 379] width 405 height 417
type textarea "helper.moveLeft(3)"
click at [848, 577] on button "Update" at bounding box center [868, 585] width 69 height 44
click at [771, 534] on div "helper . build ( "wall" ) helper . moveRight ( ) helper . build ( "blueBlock" )…" at bounding box center [922, 379] width 405 height 417
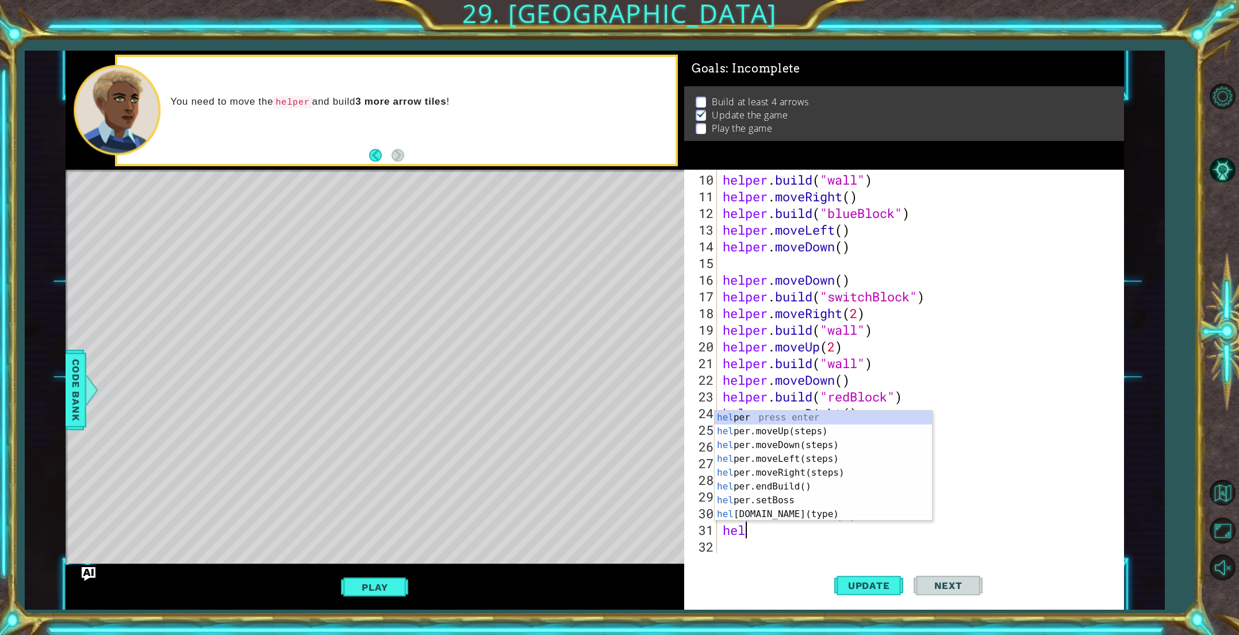
scroll to position [0, 1]
click at [790, 516] on div "help er press enter help er.moveUp(steps) press enter help er.moveDown(steps) p…" at bounding box center [823, 479] width 217 height 138
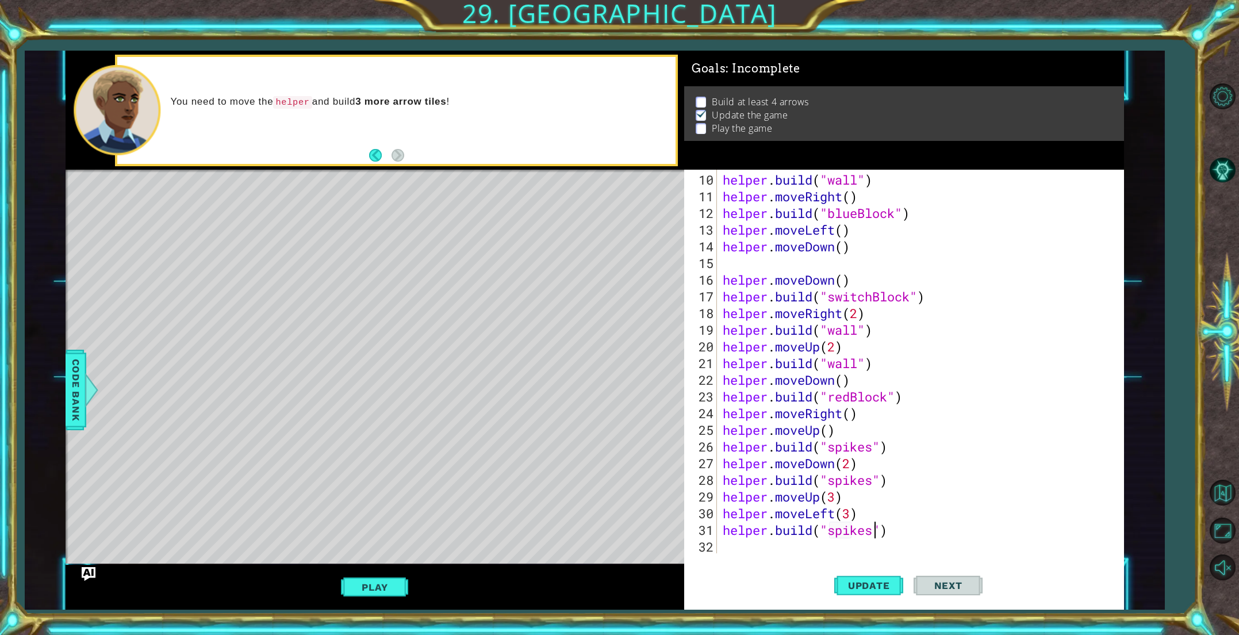
scroll to position [0, 6]
click at [858, 579] on span "Update" at bounding box center [868, 584] width 65 height 11
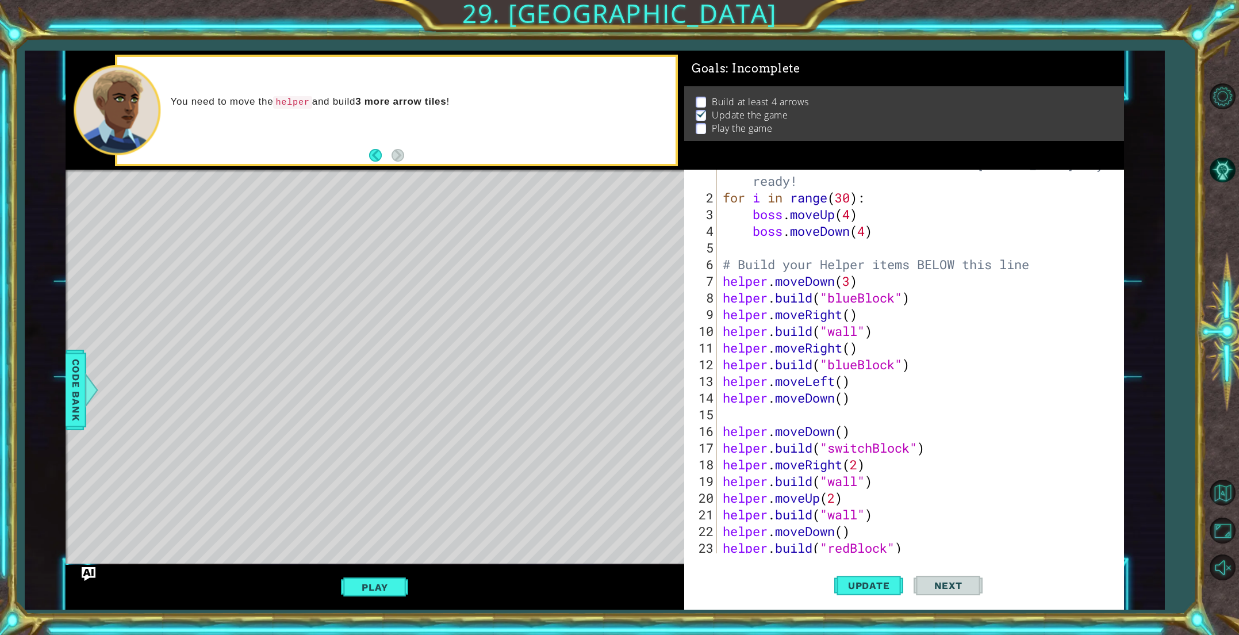
scroll to position [167, 0]
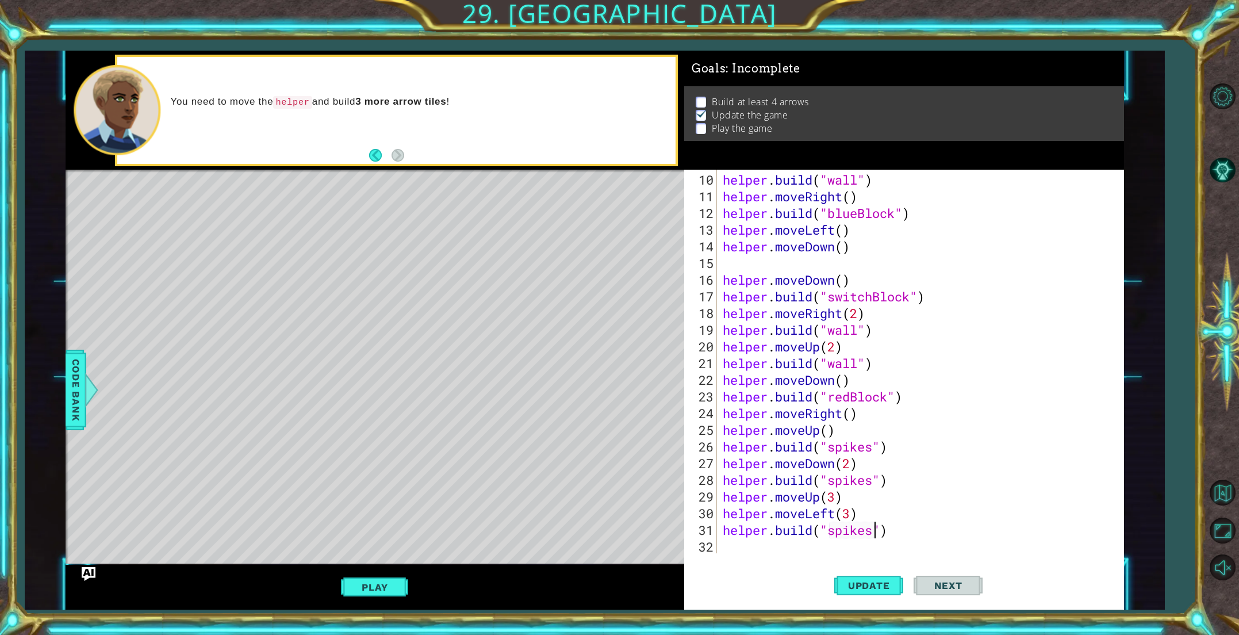
click at [764, 553] on div "[DOMAIN_NAME]("spikes") 10 11 12 13 14 15 16 17 18 19 20 21 22 23 24 25 26 27 2…" at bounding box center [904, 390] width 440 height 440
type textarea "[DOMAIN_NAME]("spikes")"
click at [740, 551] on div "helper . build ( "wall" ) helper . moveRight ( ) helper . build ( "blueBlock" )…" at bounding box center [922, 379] width 405 height 417
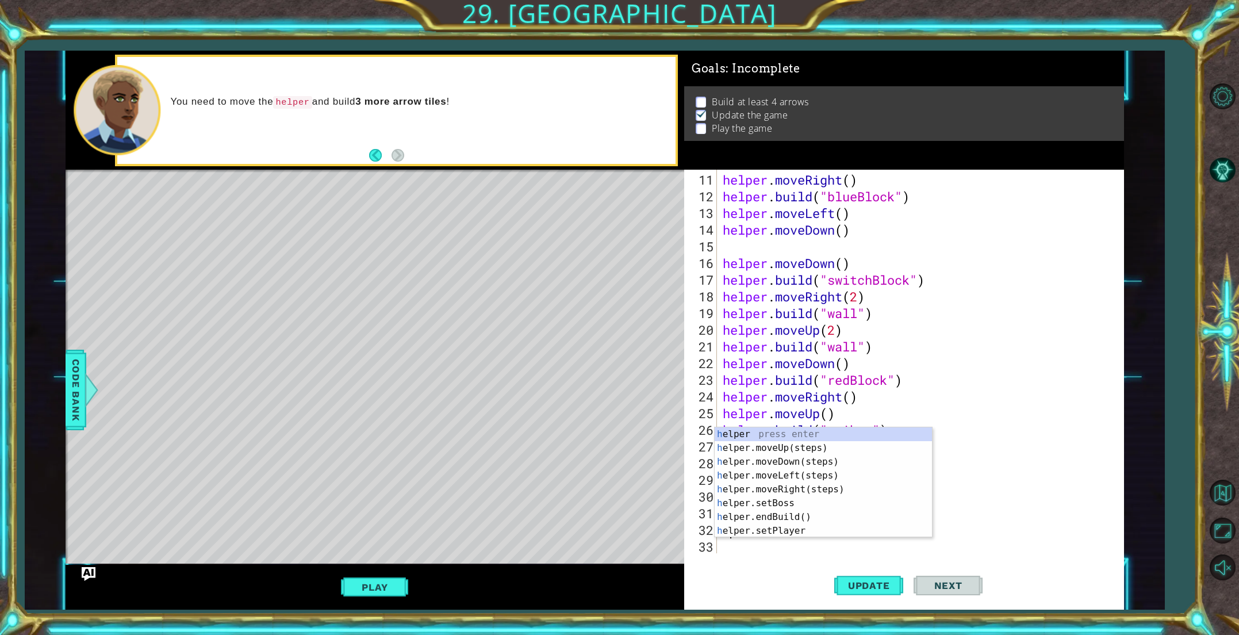
scroll to position [183, 0]
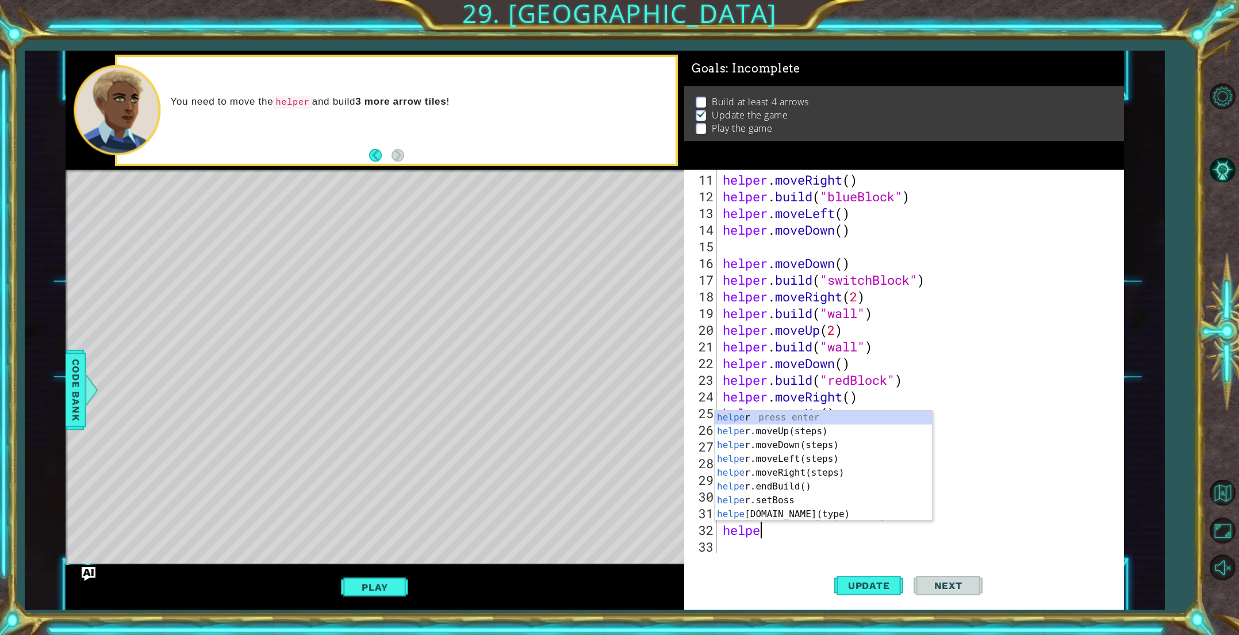
type textarea "helper"
click at [796, 471] on div "helper press enter helper .moveUp(steps) press enter helper .moveDown(steps) pr…" at bounding box center [823, 479] width 217 height 138
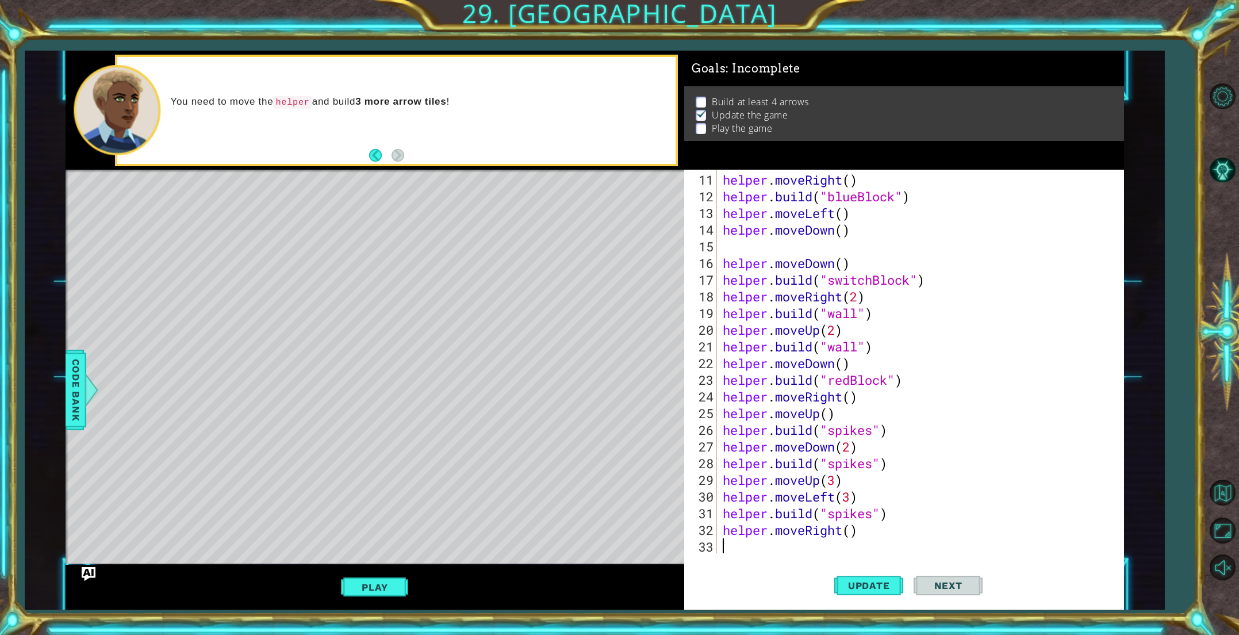
scroll to position [200, 0]
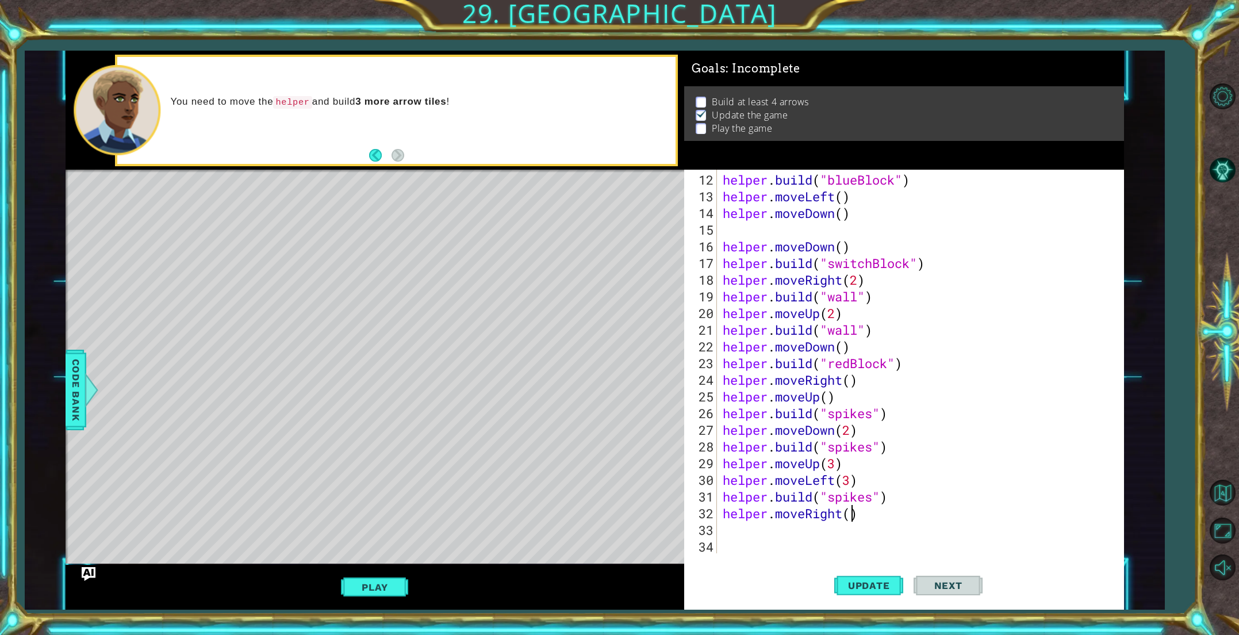
click at [850, 516] on div "helper . build ( "blueBlock" ) helper . moveLeft ( ) helper . moveDown ( ) help…" at bounding box center [922, 379] width 405 height 417
type textarea "helper.moveRight(2)"
click at [867, 573] on button "Update" at bounding box center [868, 585] width 69 height 44
click at [779, 536] on div "helper . build ( "blueBlock" ) helper . moveLeft ( ) helper . moveDown ( ) help…" at bounding box center [922, 379] width 405 height 417
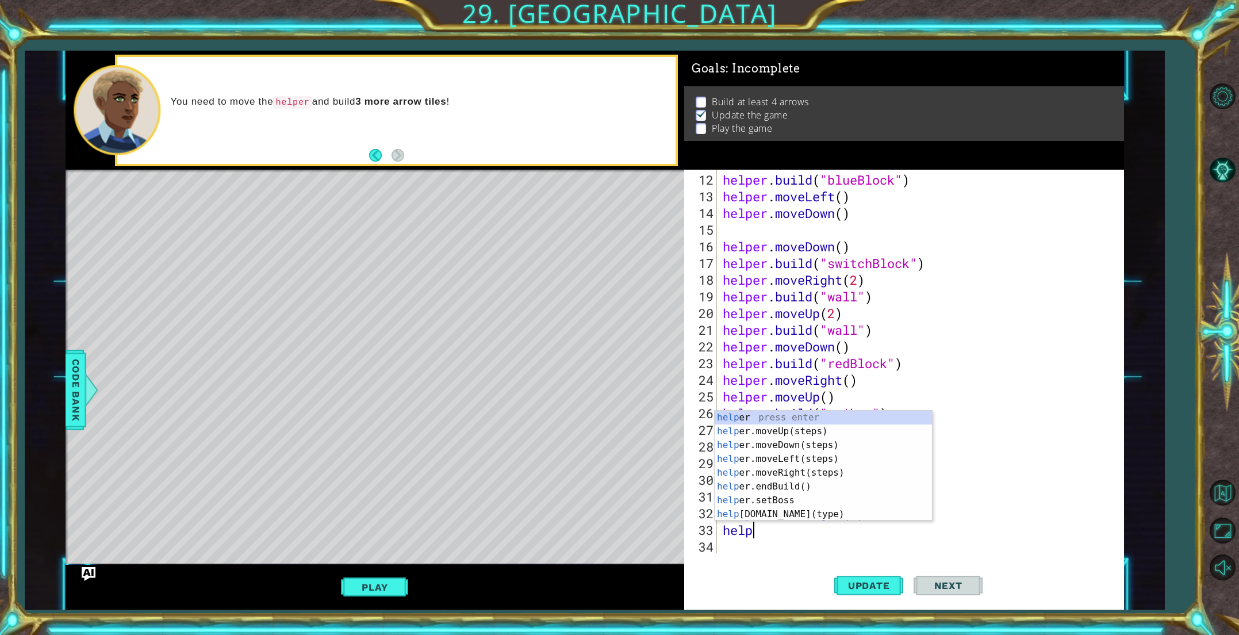
scroll to position [0, 1]
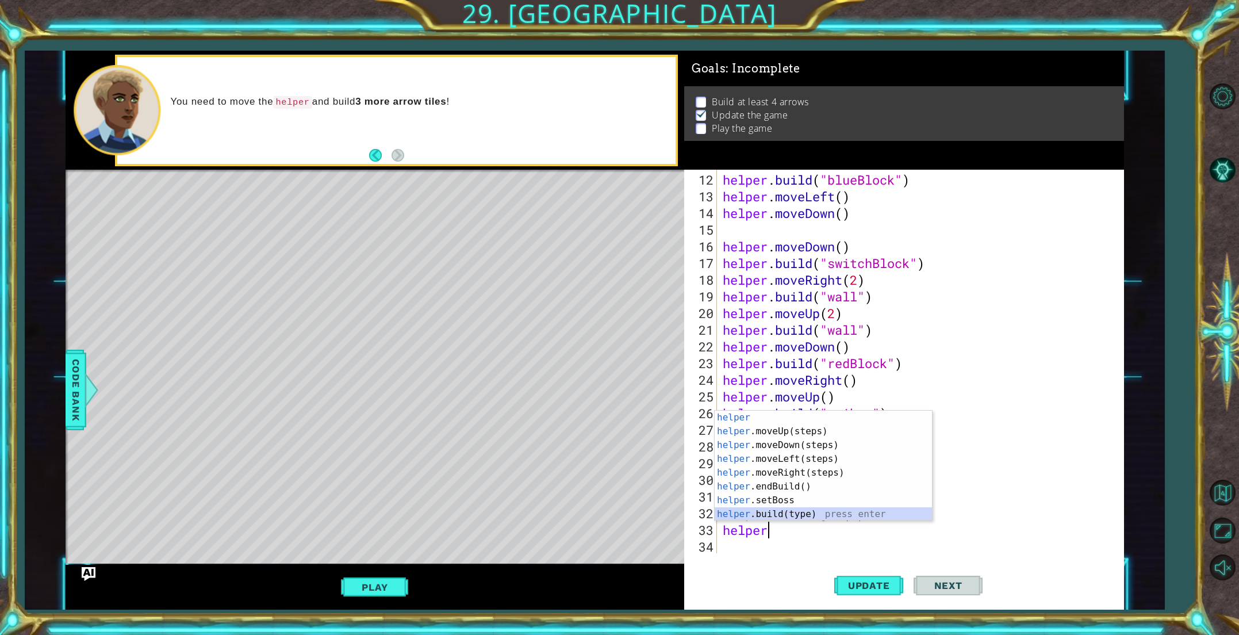
click at [777, 516] on div "helper press enter helper .moveUp(steps) press enter helper .moveDown(steps) pr…" at bounding box center [823, 479] width 217 height 138
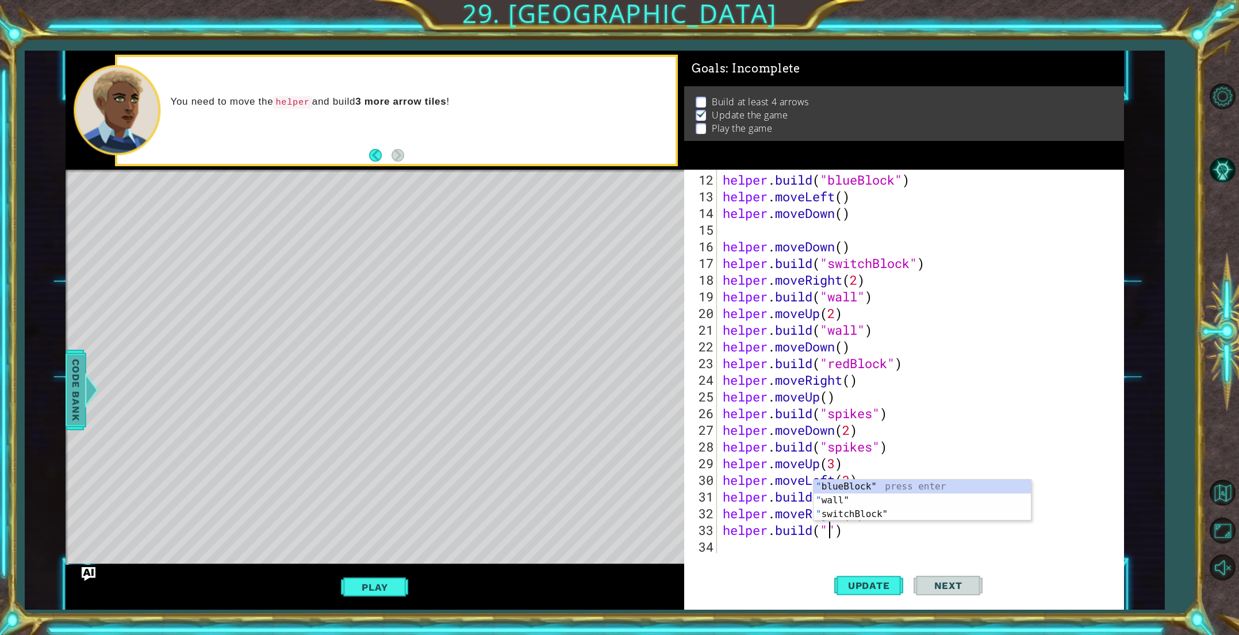
type textarea "[DOMAIN_NAME]("")"
click at [75, 389] on span "Code Bank" at bounding box center [76, 390] width 18 height 70
